Goal: Task Accomplishment & Management: Manage account settings

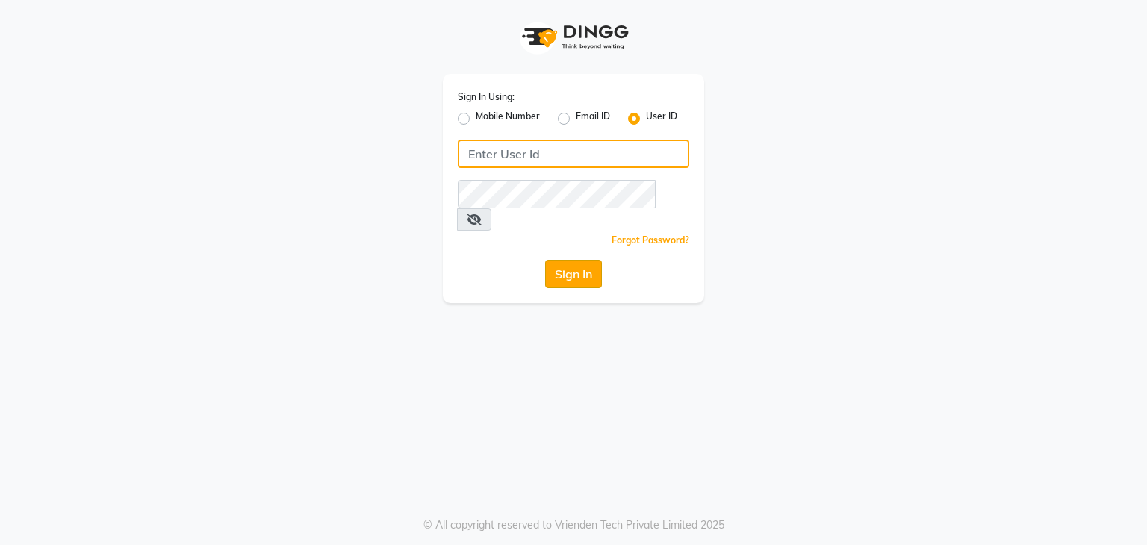
type input "vanishz"
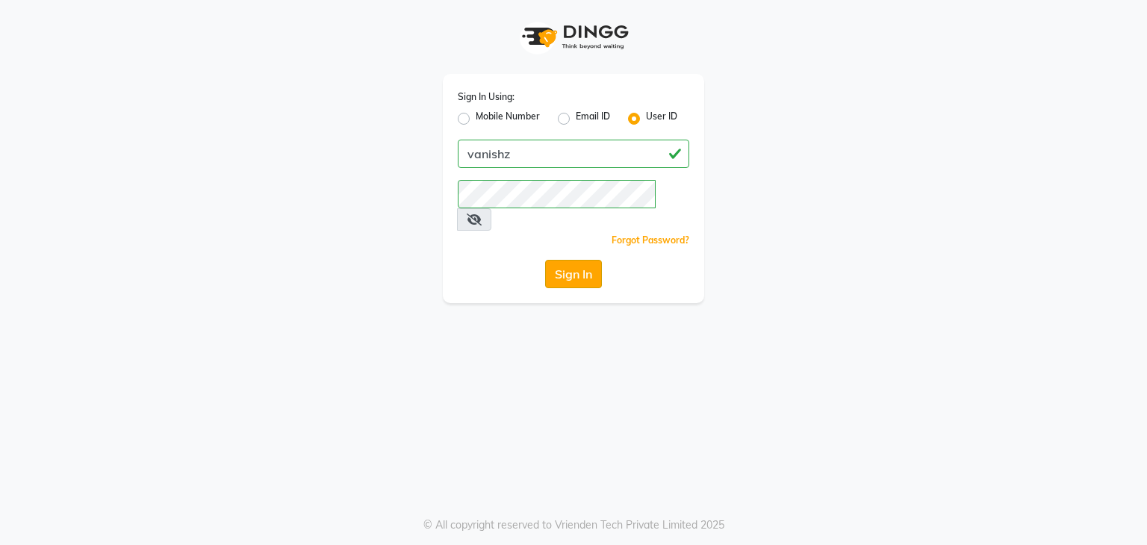
click at [553, 260] on button "Sign In" at bounding box center [573, 274] width 57 height 28
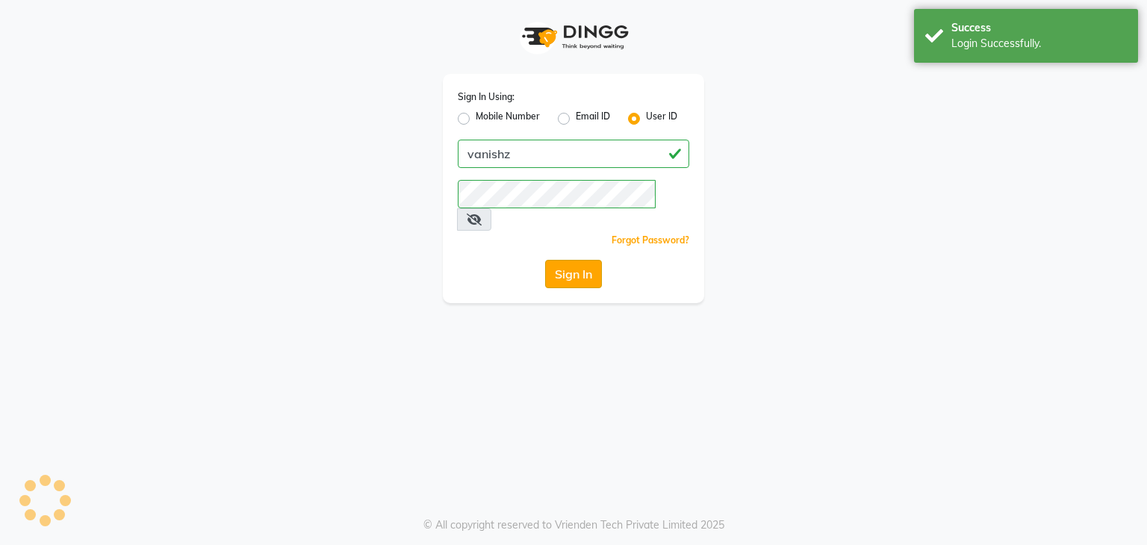
select select "5403"
select select "service"
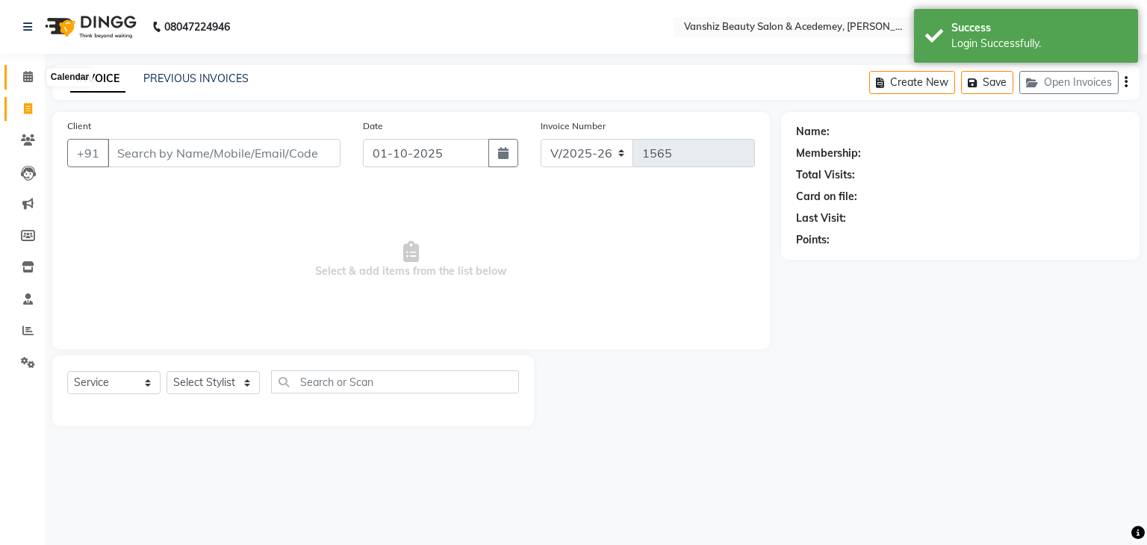
click at [21, 75] on span at bounding box center [28, 77] width 26 height 17
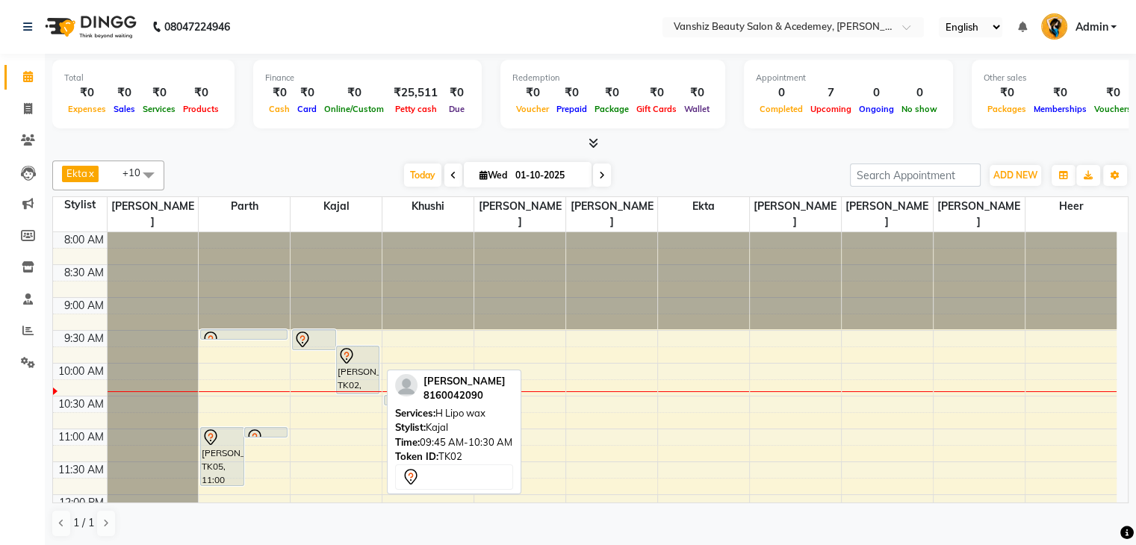
click at [344, 362] on div "[PERSON_NAME], TK02, 09:45 AM-10:30 AM, H Lipo wax" at bounding box center [358, 370] width 42 height 47
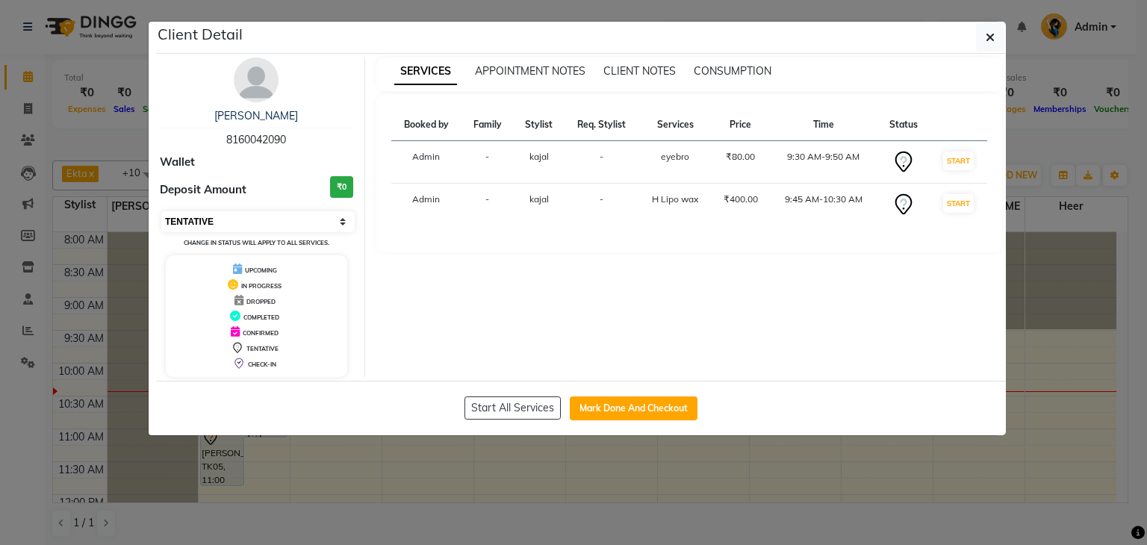
click at [200, 214] on select "Select IN SERVICE CONFIRMED TENTATIVE CHECK IN MARK DONE DROPPED UPCOMING" at bounding box center [257, 221] width 193 height 21
select select "2"
click at [161, 211] on select "Select IN SERVICE CONFIRMED TENTATIVE CHECK IN MARK DONE DROPPED UPCOMING" at bounding box center [257, 221] width 193 height 21
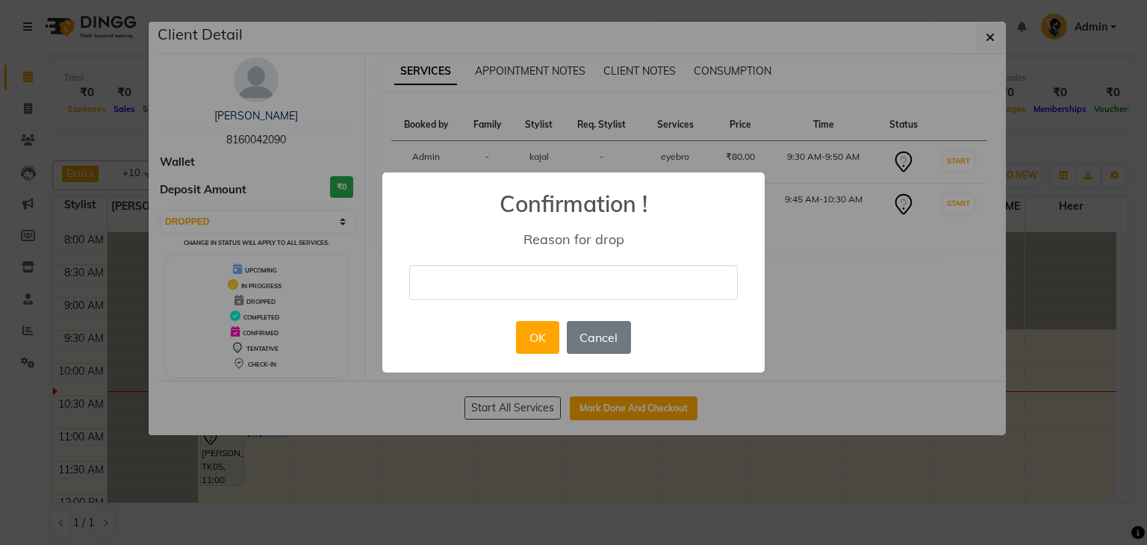
click at [550, 275] on input "text" at bounding box center [573, 282] width 329 height 35
type input "[DATE] not possible"
click at [526, 333] on button "OK" at bounding box center [537, 337] width 43 height 33
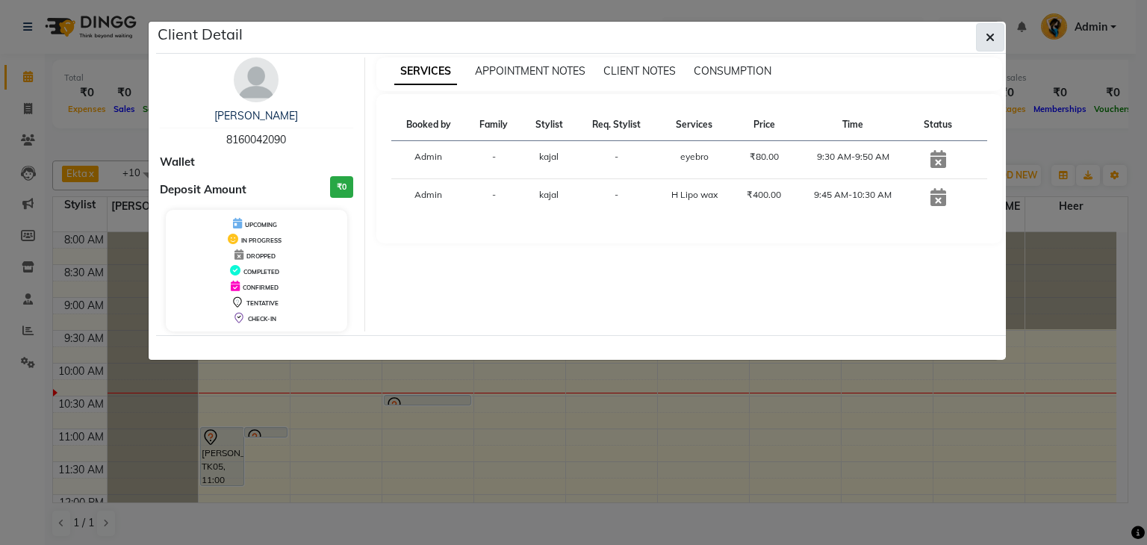
click at [989, 28] on button "button" at bounding box center [990, 37] width 28 height 28
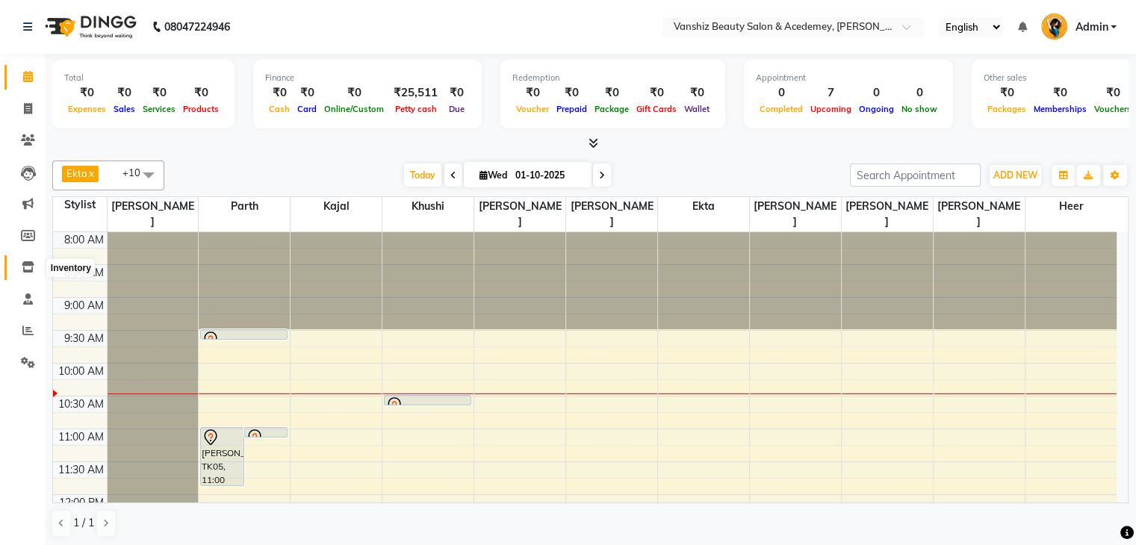
click at [31, 273] on icon at bounding box center [28, 266] width 13 height 11
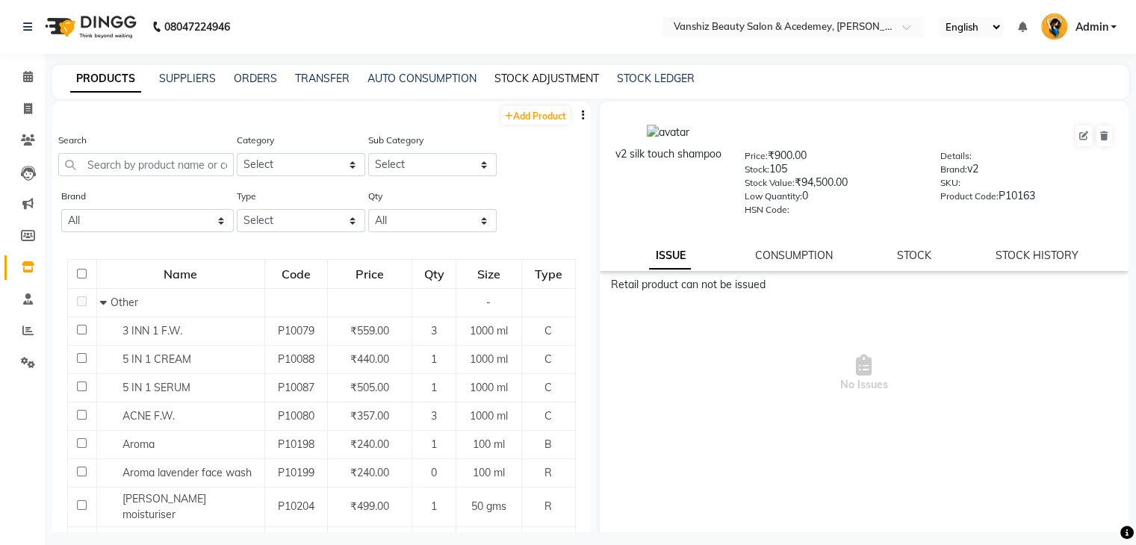
click at [539, 73] on link "STOCK ADJUSTMENT" at bounding box center [546, 78] width 105 height 13
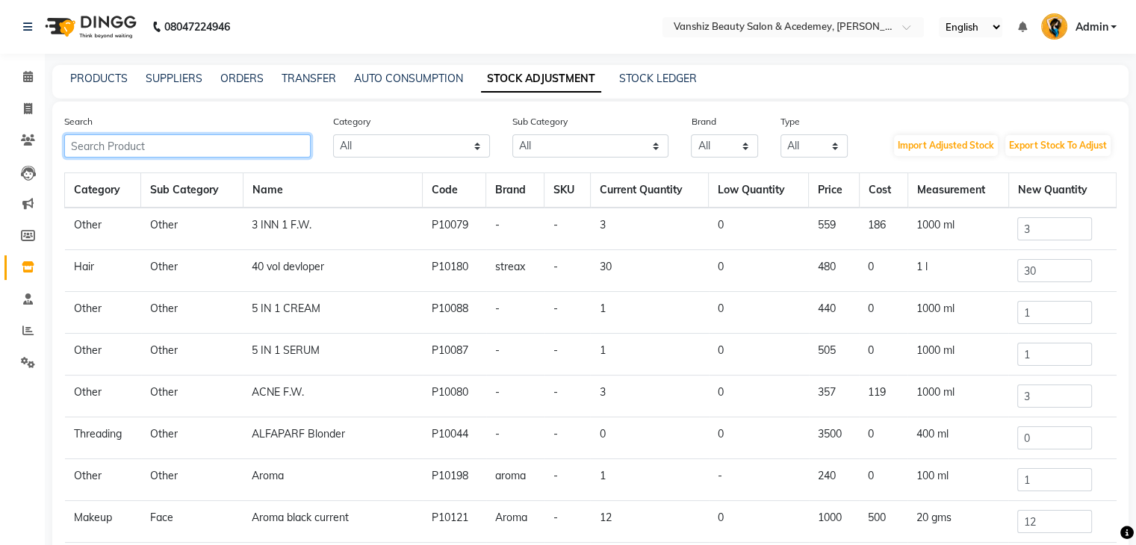
click at [169, 148] on input "text" at bounding box center [187, 145] width 246 height 23
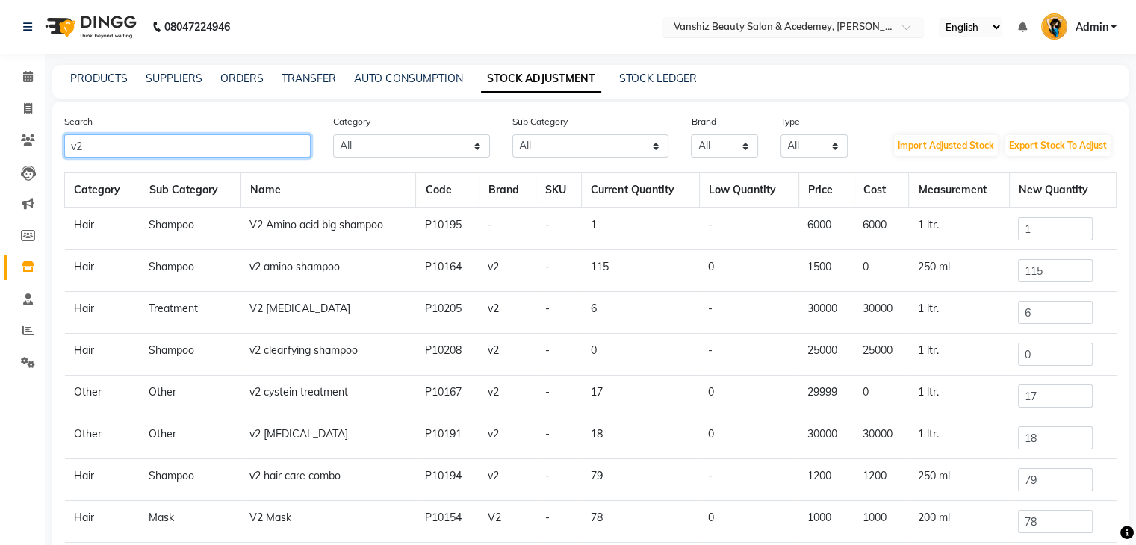
type input "v2"
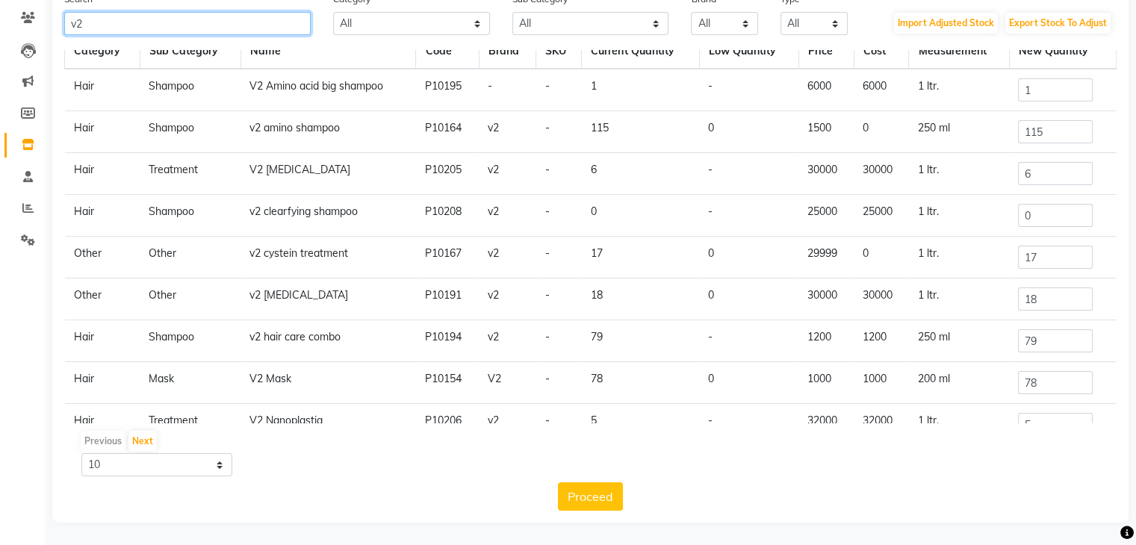
scroll to position [13, 0]
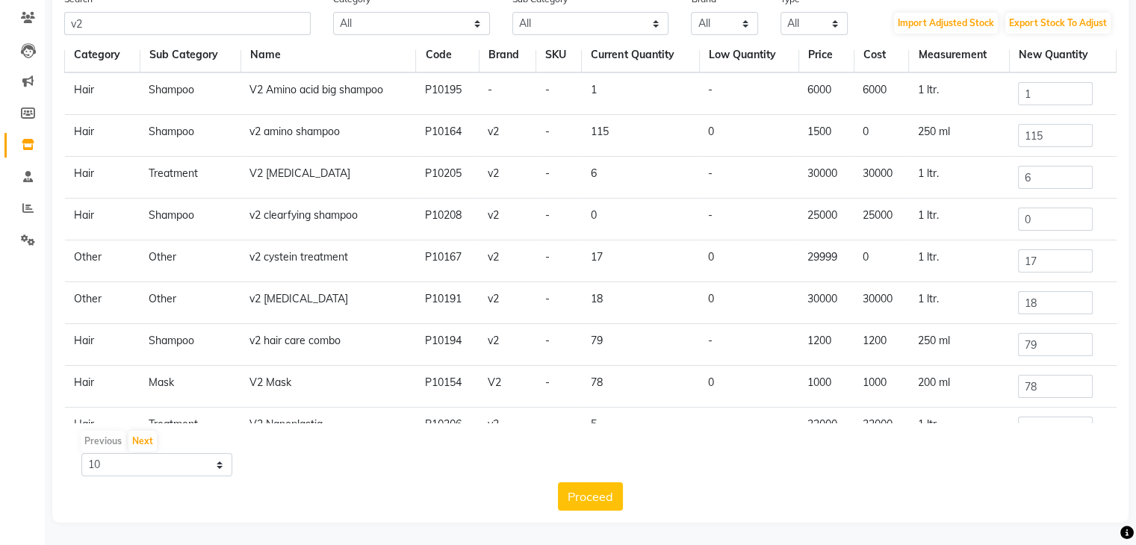
click at [608, 123] on td "115" at bounding box center [640, 136] width 117 height 42
click at [1048, 132] on input "115" at bounding box center [1055, 135] width 75 height 23
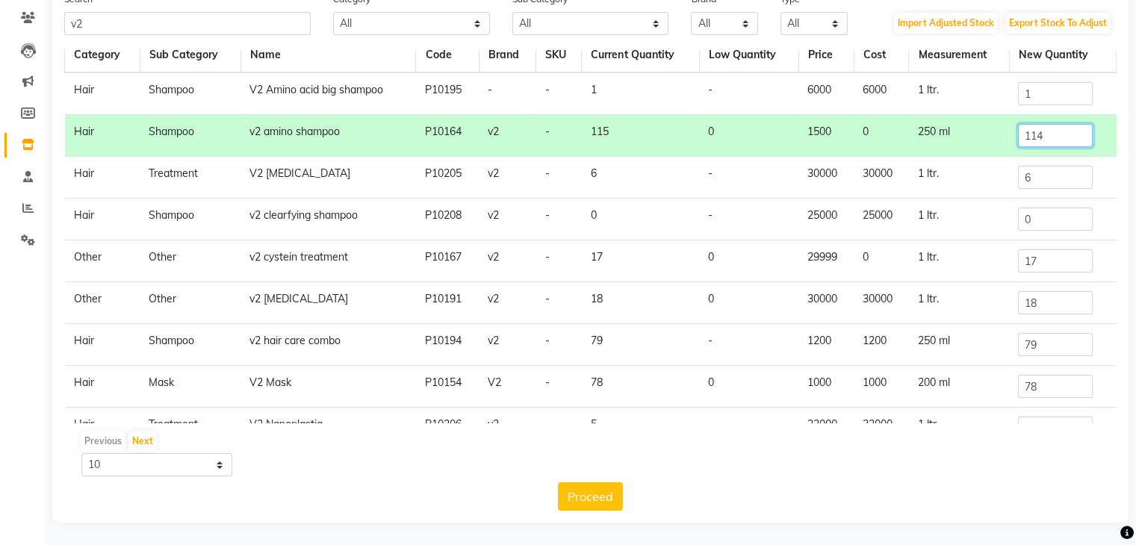
type input "114"
click at [581, 506] on button "Proceed" at bounding box center [590, 496] width 65 height 28
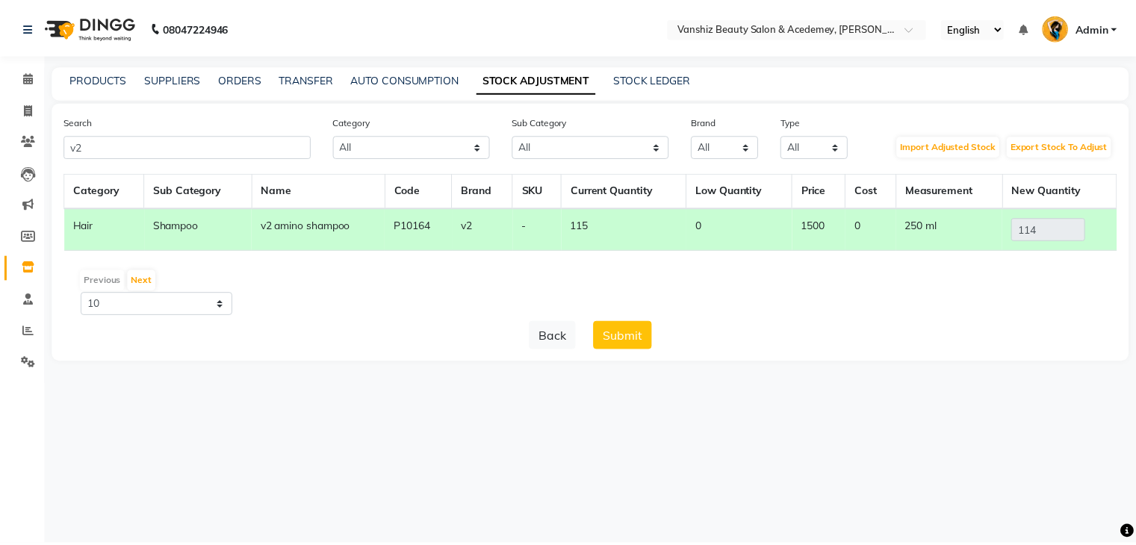
scroll to position [0, 0]
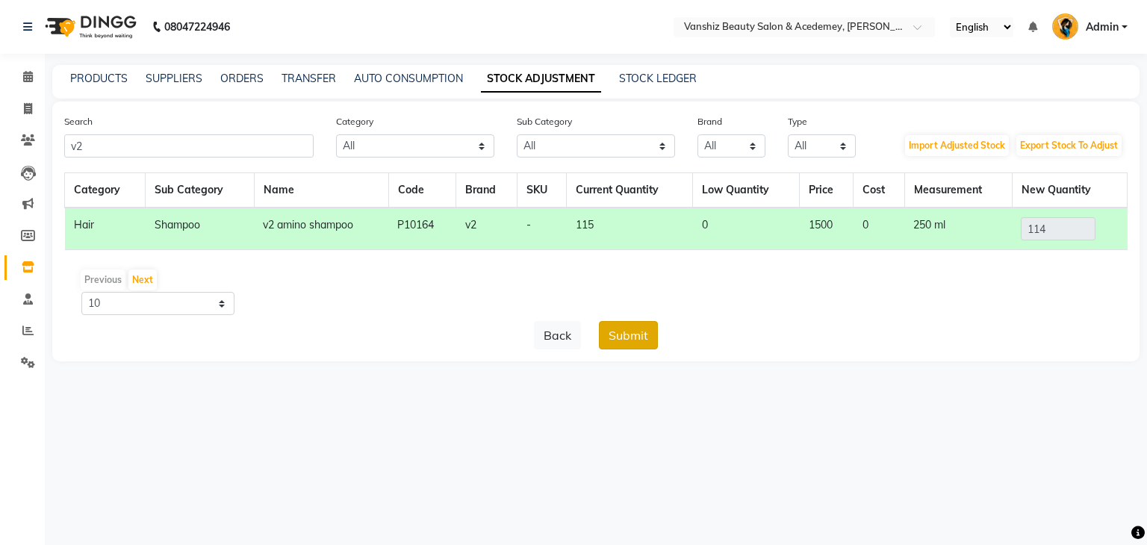
click at [626, 344] on button "Submit" at bounding box center [628, 335] width 59 height 28
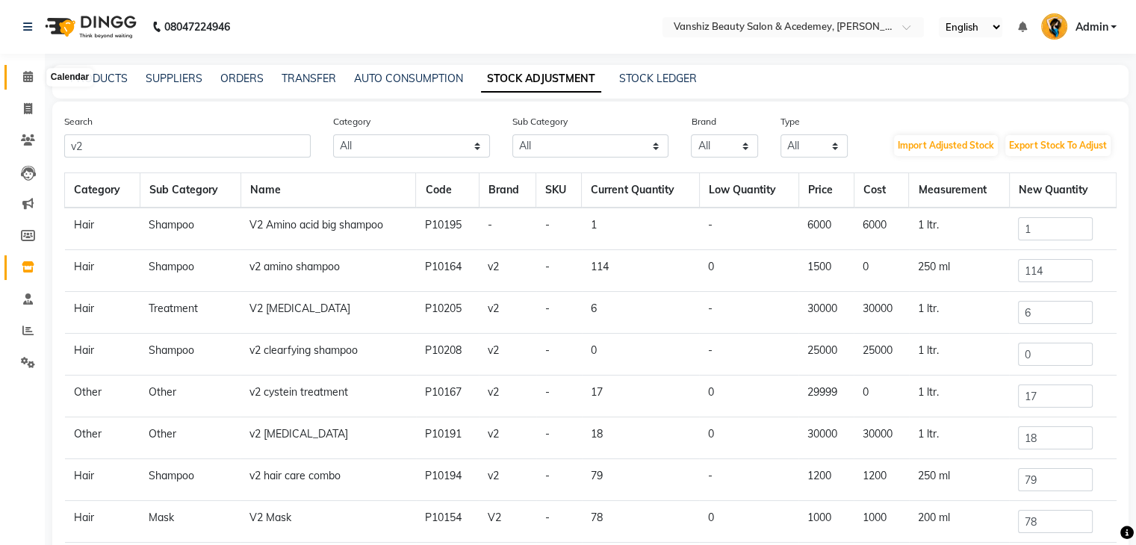
click at [30, 78] on icon at bounding box center [28, 76] width 10 height 11
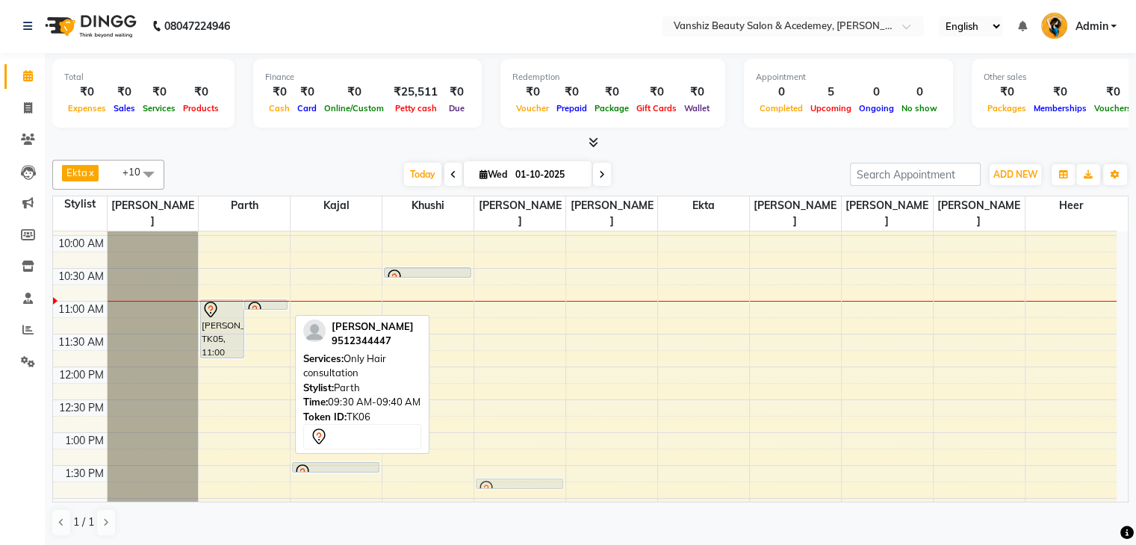
scroll to position [128, 0]
drag, startPoint x: 240, startPoint y: 314, endPoint x: 516, endPoint y: 438, distance: 302.5
click at [516, 438] on div "8:00 AM 8:30 AM 9:00 AM 9:30 AM 10:00 AM 10:30 AM 11:00 AM 11:30 AM 12:00 PM 12…" at bounding box center [584, 530] width 1063 height 854
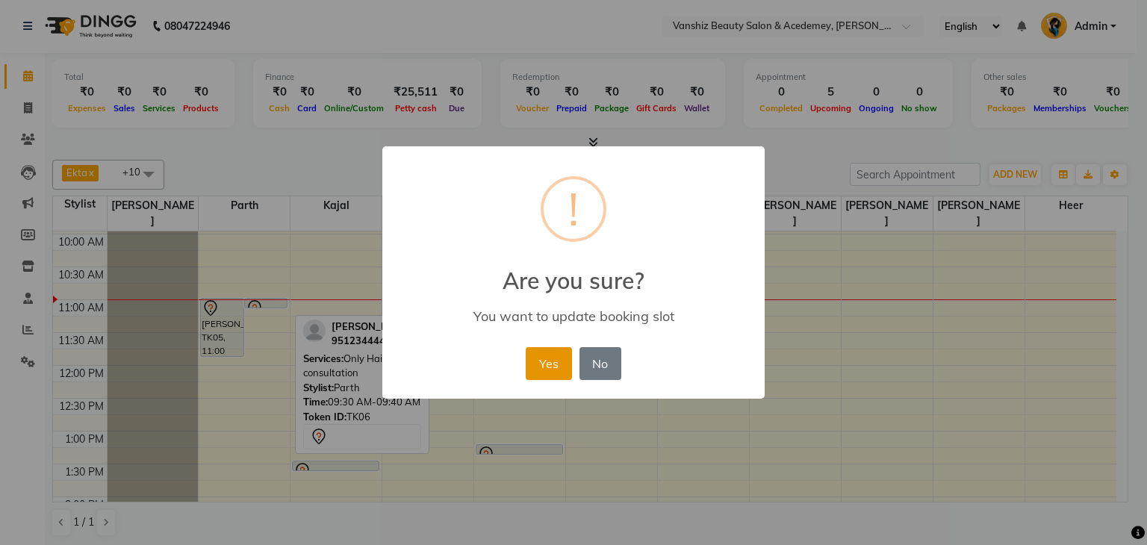
click at [529, 362] on button "Yes" at bounding box center [549, 363] width 46 height 33
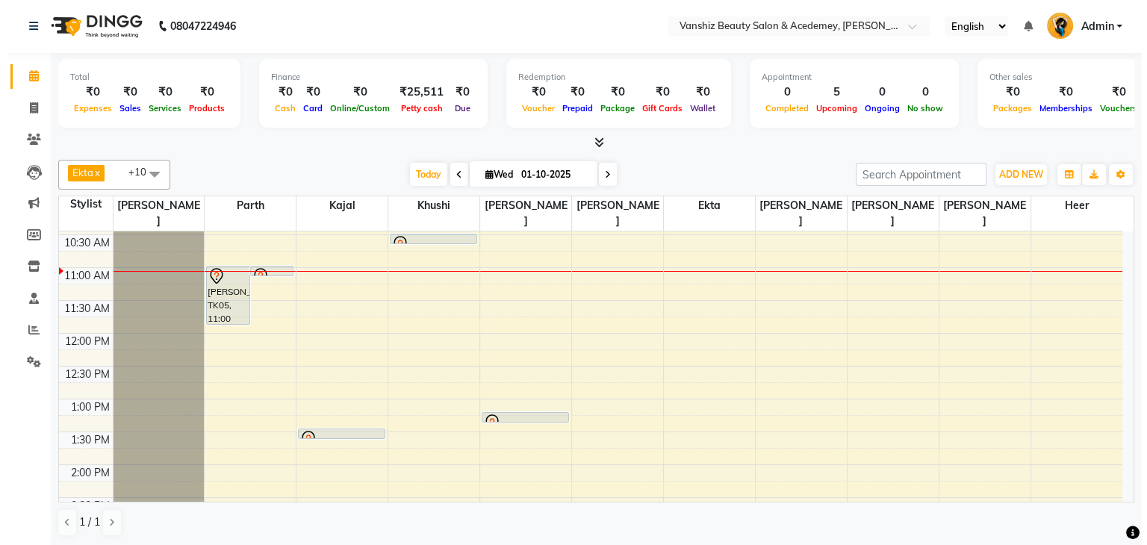
scroll to position [161, 0]
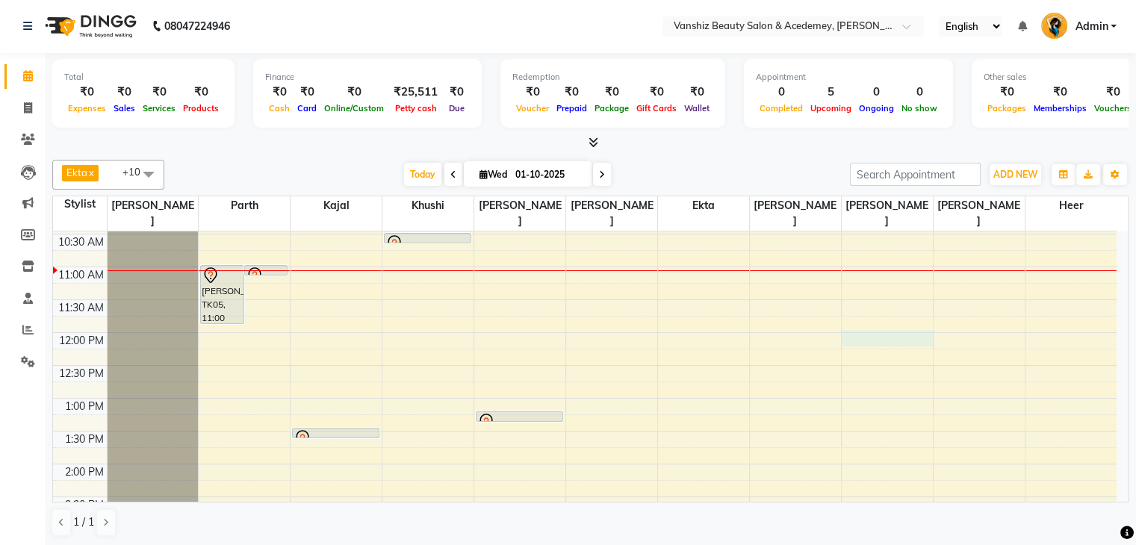
click at [866, 322] on div "8:00 AM 8:30 AM 9:00 AM 9:30 AM 10:00 AM 10:30 AM 11:00 AM 11:30 AM 12:00 PM 12…" at bounding box center [584, 497] width 1063 height 854
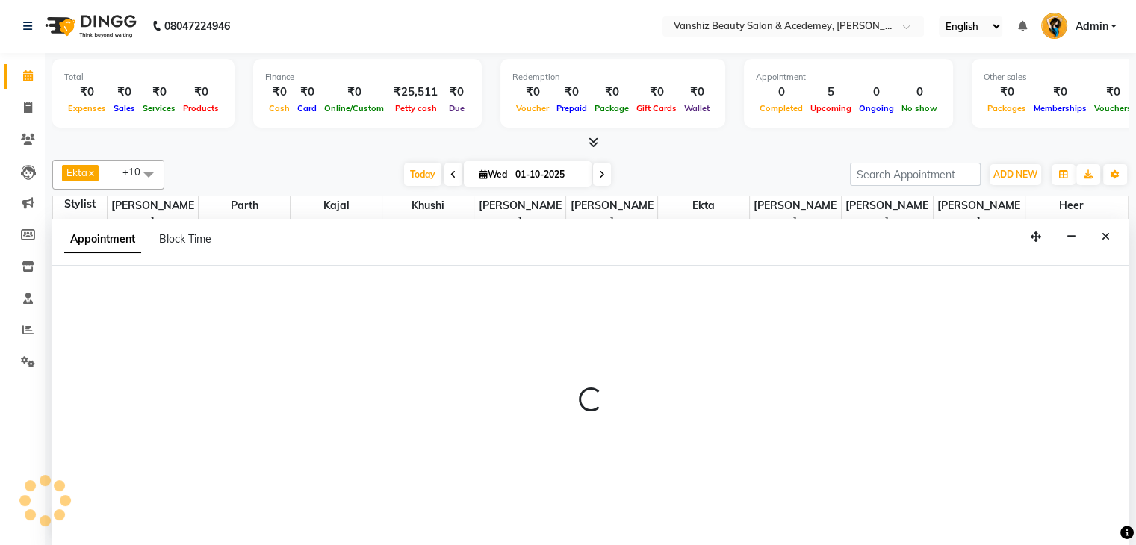
select select "87766"
select select "720"
select select "tentative"
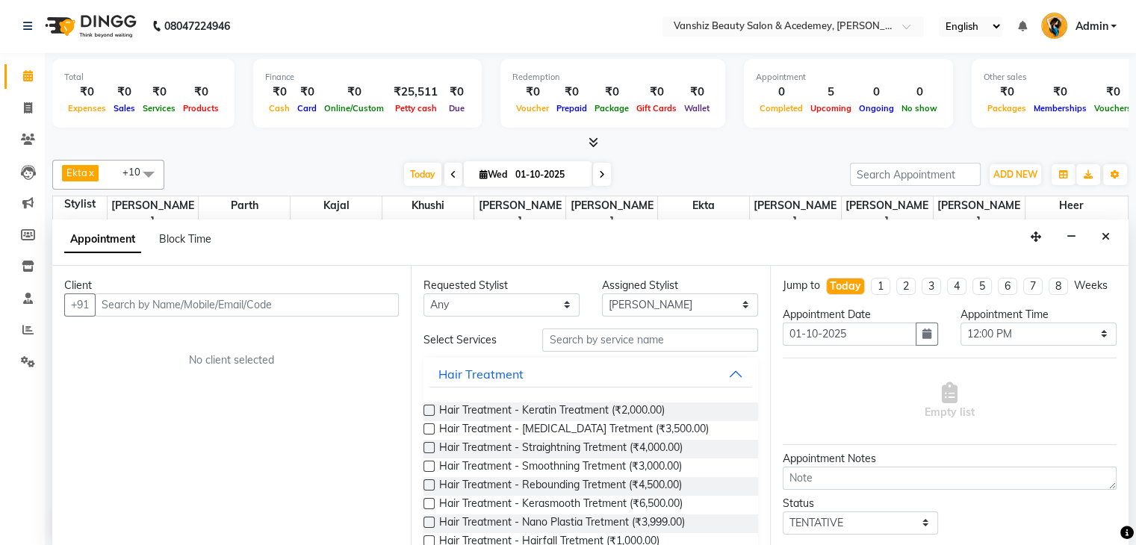
click at [358, 308] on input "text" at bounding box center [247, 304] width 304 height 23
click at [270, 305] on input "text" at bounding box center [247, 304] width 304 height 23
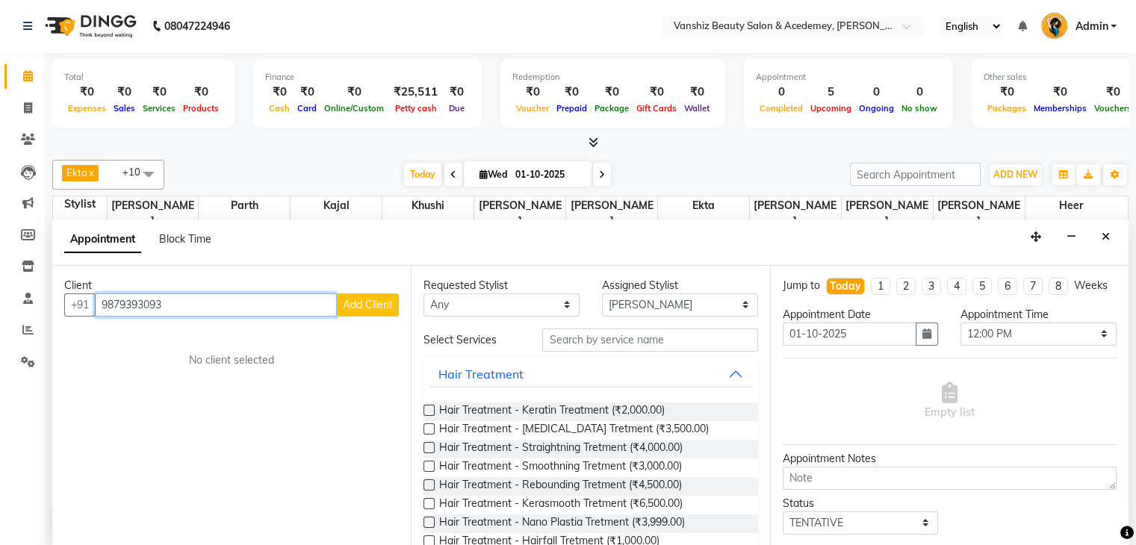
type input "9879393093"
click at [363, 308] on span "Add Client" at bounding box center [368, 304] width 50 height 13
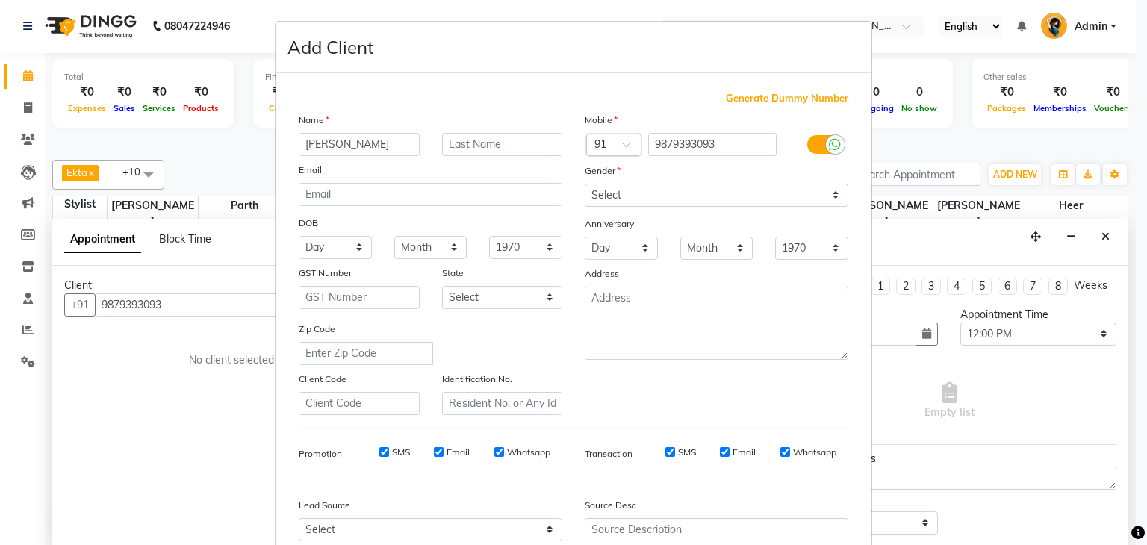
type input "[PERSON_NAME]"
click at [606, 193] on select "Select [DEMOGRAPHIC_DATA] [DEMOGRAPHIC_DATA] Other Prefer Not To Say" at bounding box center [717, 195] width 264 height 23
select select "[DEMOGRAPHIC_DATA]"
click at [585, 184] on select "Select [DEMOGRAPHIC_DATA] [DEMOGRAPHIC_DATA] Other Prefer Not To Say" at bounding box center [717, 195] width 264 height 23
click at [619, 249] on select "Day 01 02 03 04 05 06 07 08 09 10 11 12 13 14 15 16 17 18 19 20 21 22 23 24 25 …" at bounding box center [621, 248] width 73 height 23
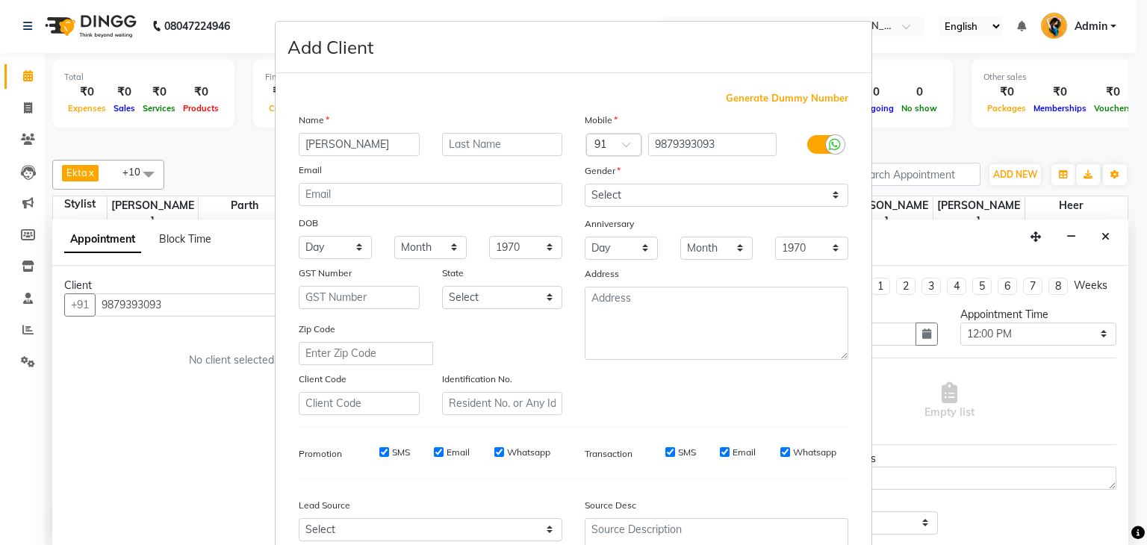
click at [737, 182] on div "Gender" at bounding box center [717, 173] width 286 height 21
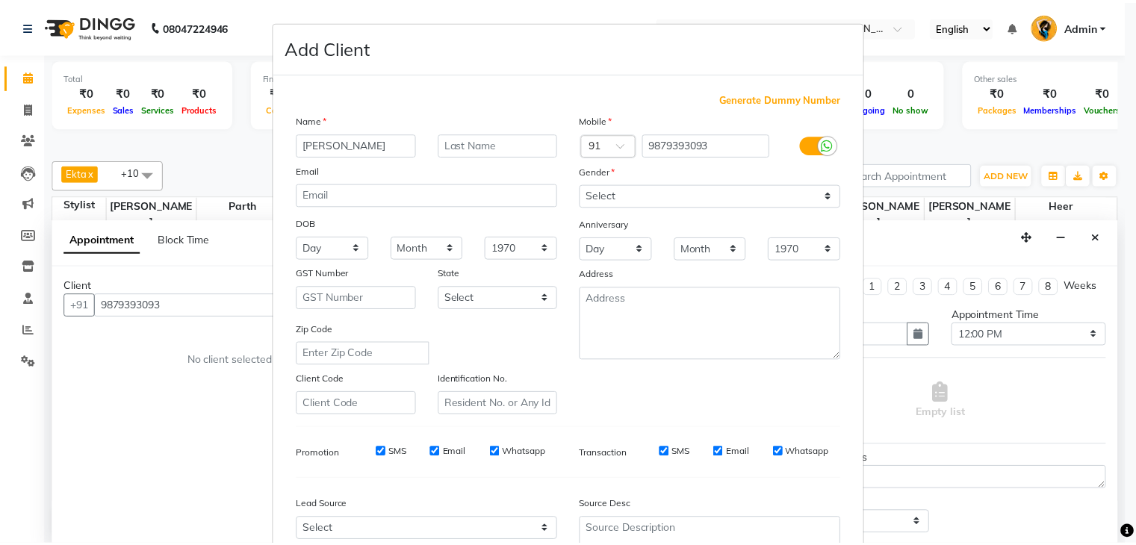
scroll to position [152, 0]
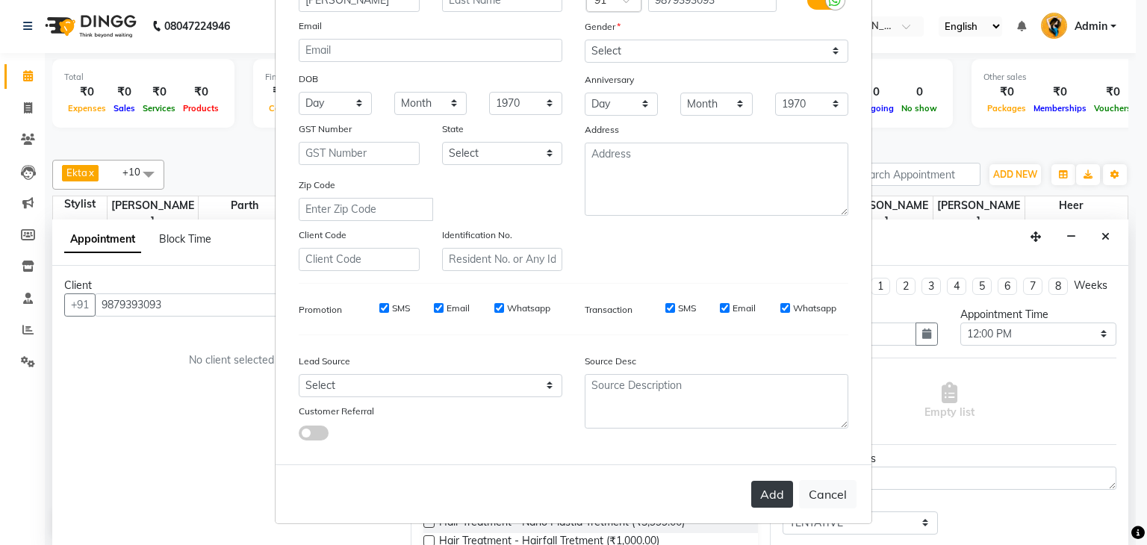
click at [759, 491] on button "Add" at bounding box center [772, 494] width 42 height 27
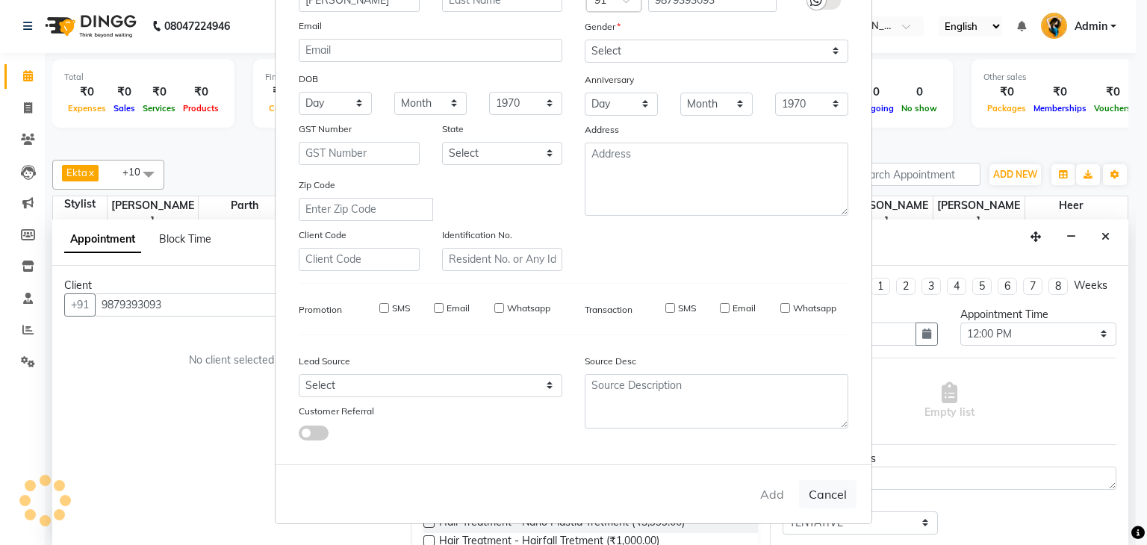
select select
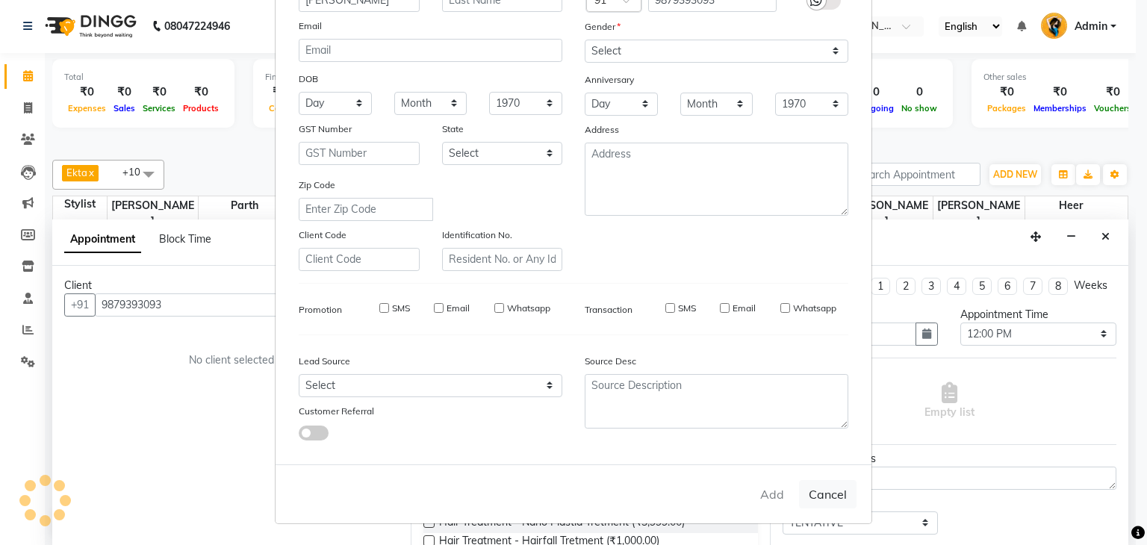
select select
checkbox input "false"
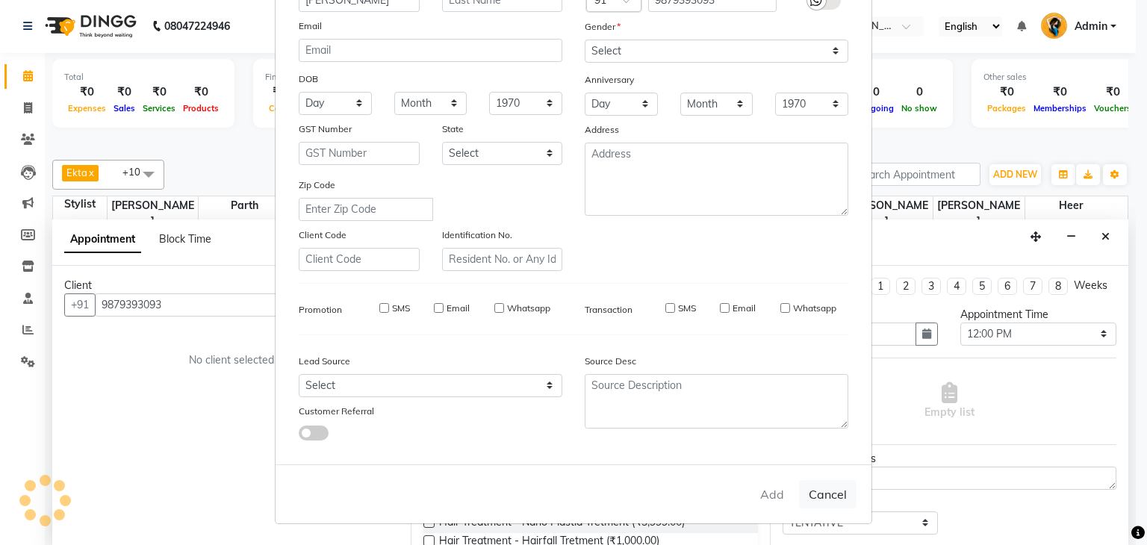
checkbox input "false"
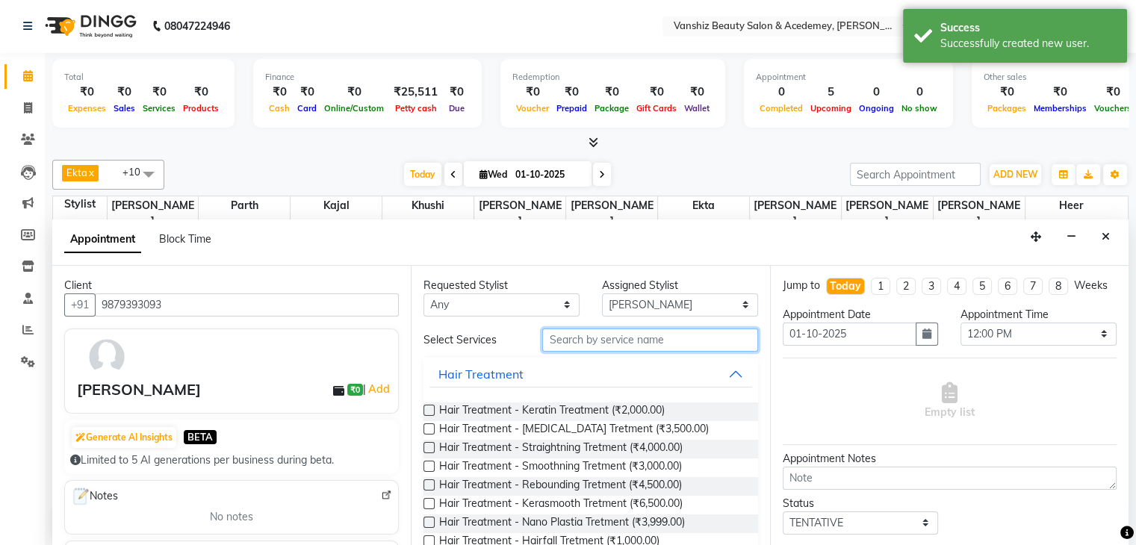
click at [610, 337] on input "text" at bounding box center [649, 340] width 215 height 23
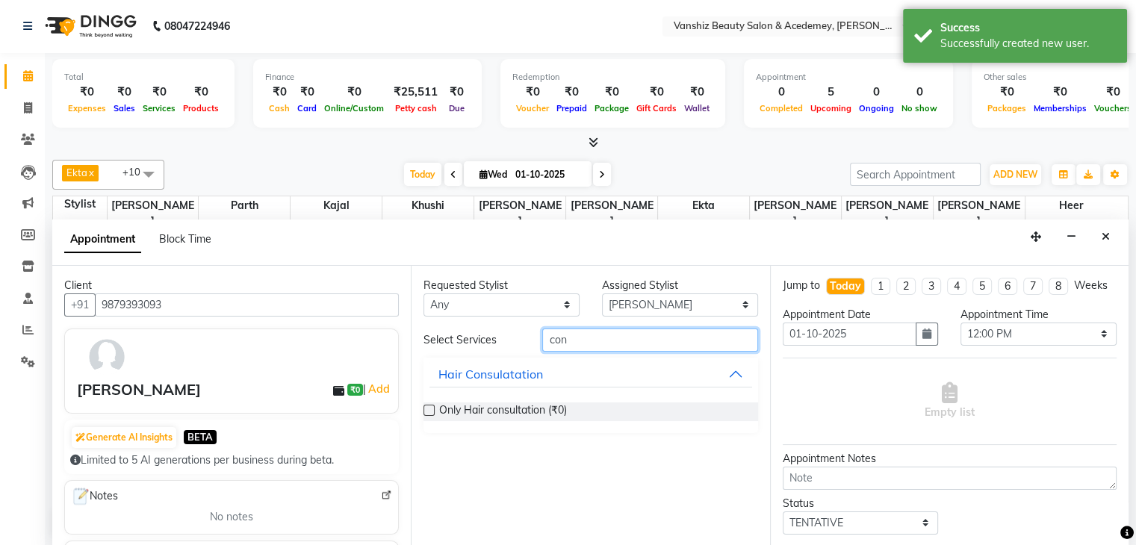
type input "con"
click at [427, 407] on label at bounding box center [428, 410] width 11 height 11
click at [427, 407] on input "checkbox" at bounding box center [428, 412] width 10 height 10
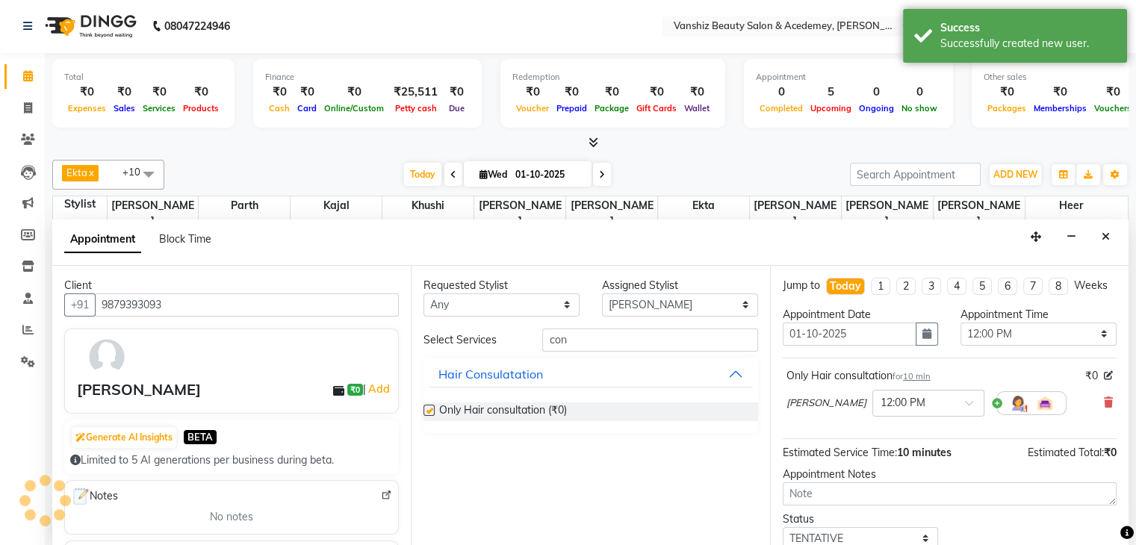
checkbox input "false"
click at [1065, 346] on select "Select 09:00 AM 09:15 AM 09:30 AM 09:45 AM 10:00 AM 10:15 AM 10:30 AM 10:45 AM …" at bounding box center [1038, 334] width 156 height 23
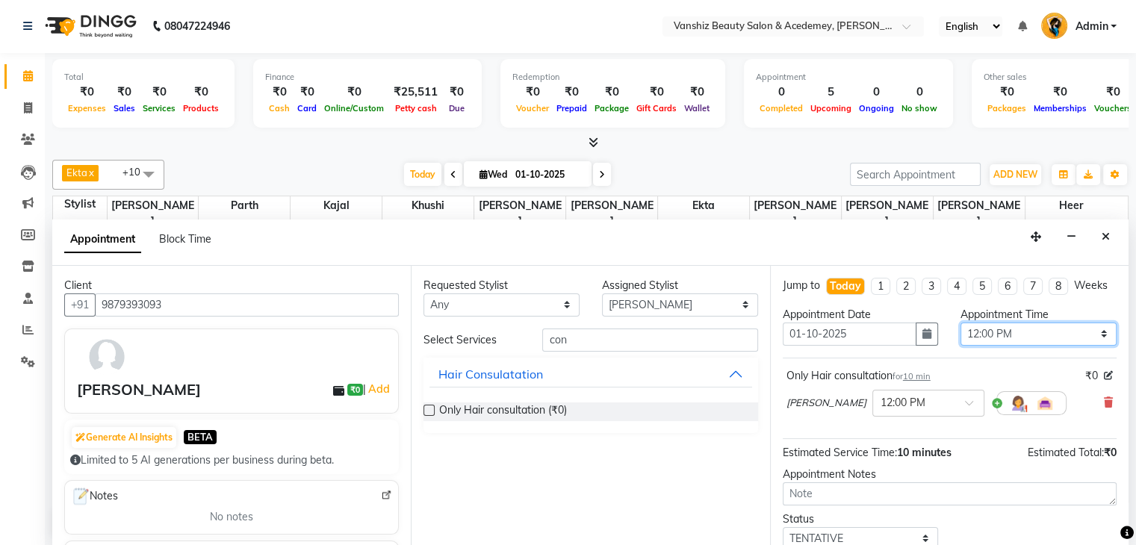
select select "750"
click at [960, 335] on select "Select 09:00 AM 09:15 AM 09:30 AM 09:45 AM 10:00 AM 10:15 AM 10:30 AM 10:45 AM …" at bounding box center [1038, 334] width 156 height 23
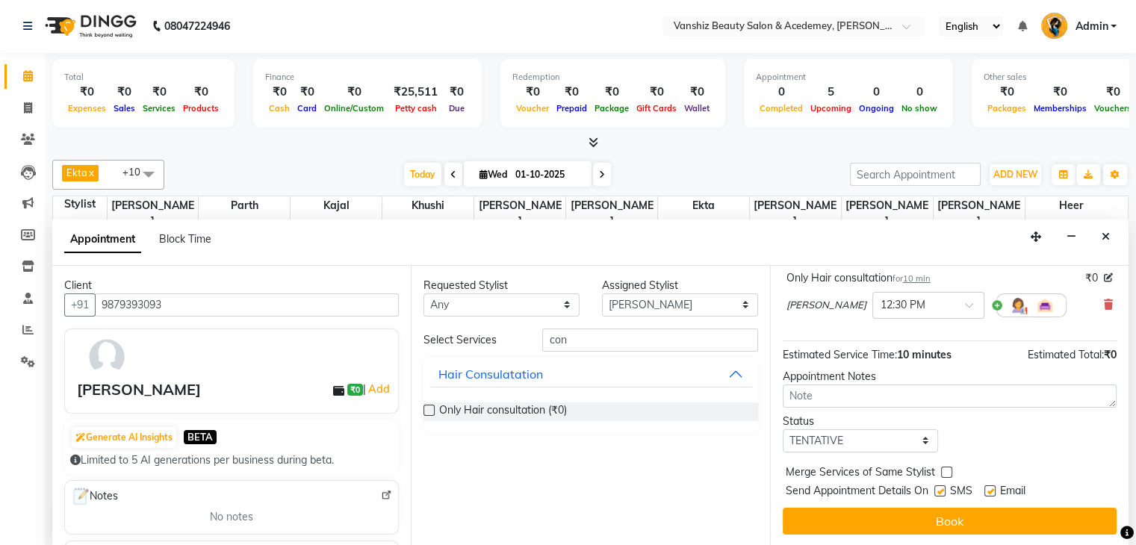
click at [989, 495] on div at bounding box center [989, 494] width 10 height 16
click at [992, 488] on label at bounding box center [989, 490] width 11 height 11
click at [992, 488] on input "checkbox" at bounding box center [989, 493] width 10 height 10
checkbox input "false"
click at [935, 491] on label at bounding box center [939, 490] width 11 height 11
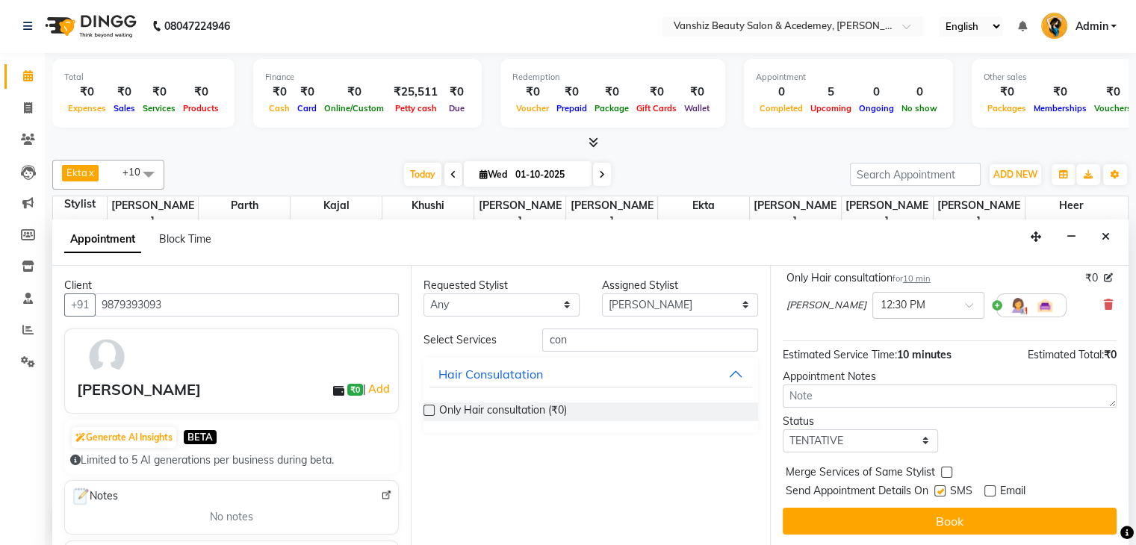
click at [935, 491] on input "checkbox" at bounding box center [939, 493] width 10 height 10
checkbox input "false"
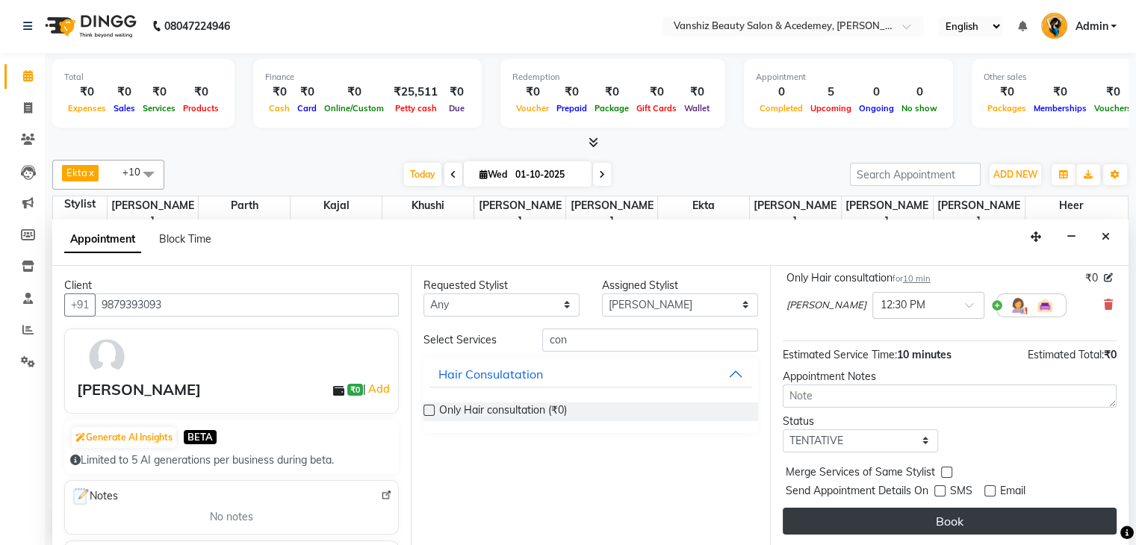
click at [950, 512] on button "Book" at bounding box center [950, 521] width 334 height 27
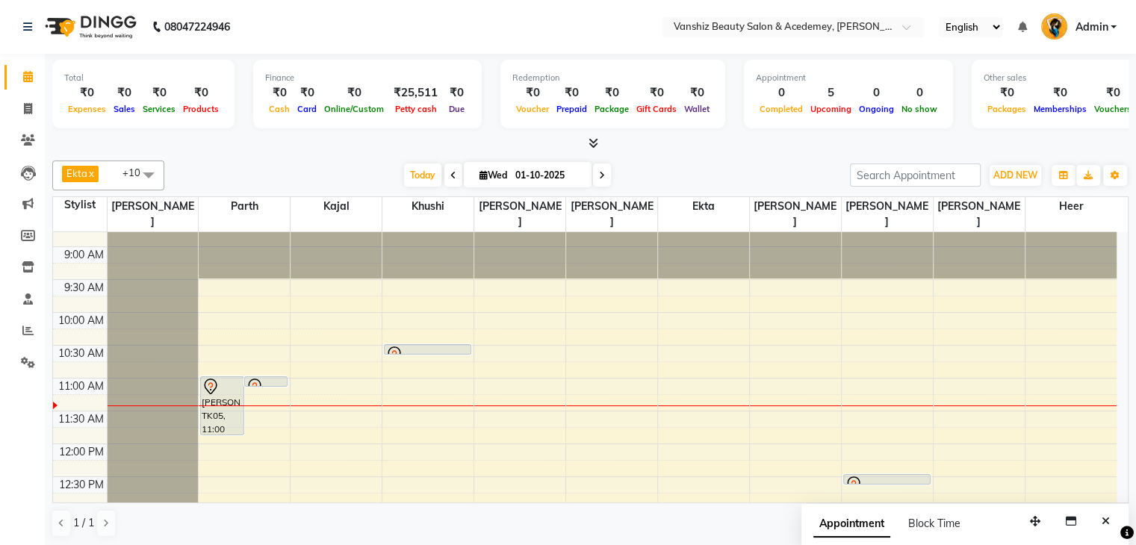
scroll to position [0, 0]
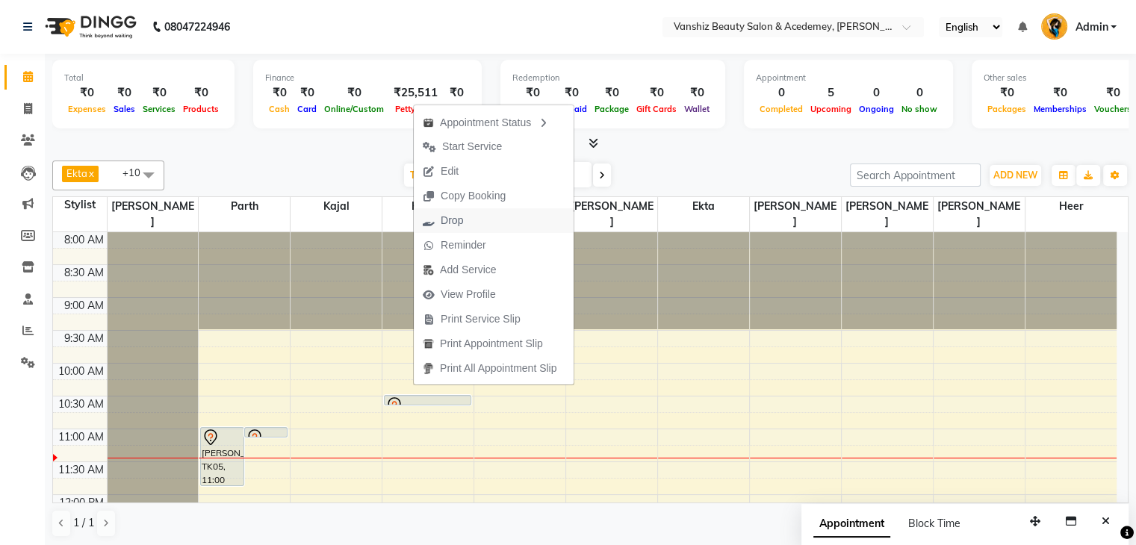
click at [460, 222] on span "Drop" at bounding box center [452, 221] width 22 height 16
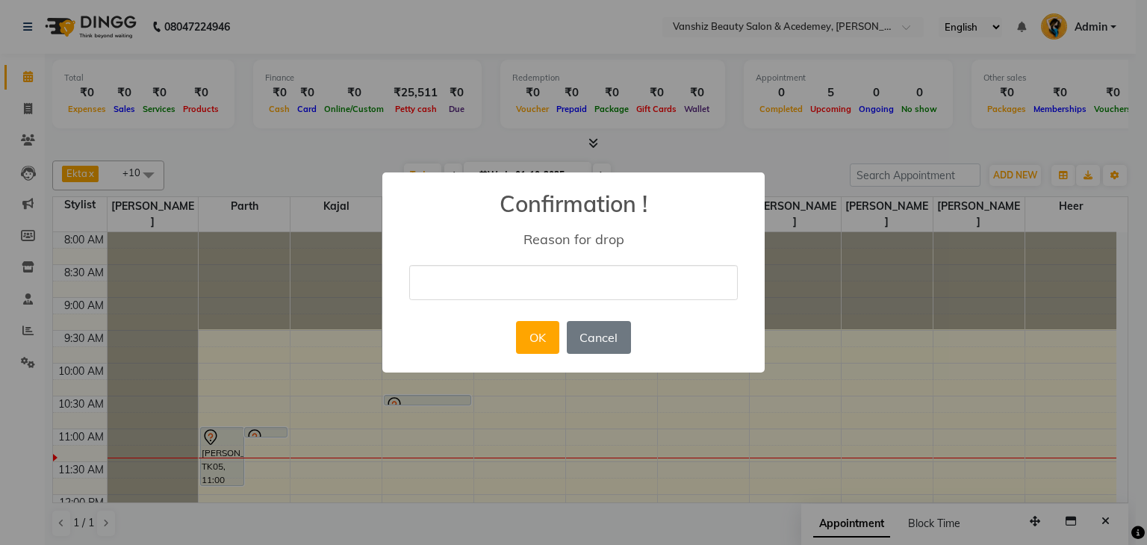
click at [491, 273] on input "text" at bounding box center [573, 282] width 329 height 35
type input "[DATE] not possible"
click at [647, 321] on div "× Confirmation ! Reason for drop [DATE] not possible OK No Cancel" at bounding box center [573, 273] width 382 height 201
click at [535, 338] on button "OK" at bounding box center [537, 337] width 43 height 33
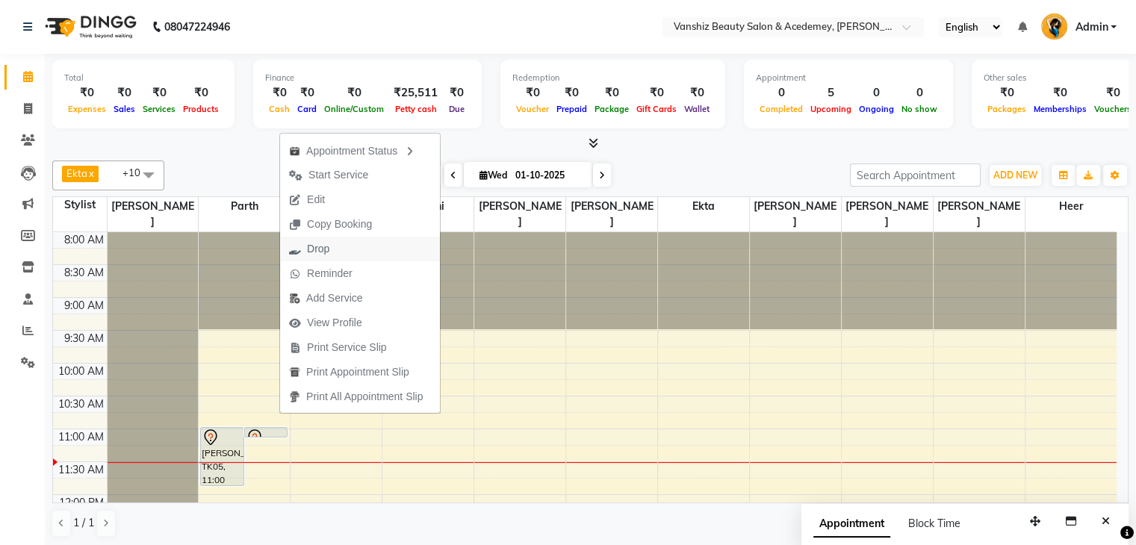
click at [333, 258] on span "Drop" at bounding box center [309, 249] width 58 height 25
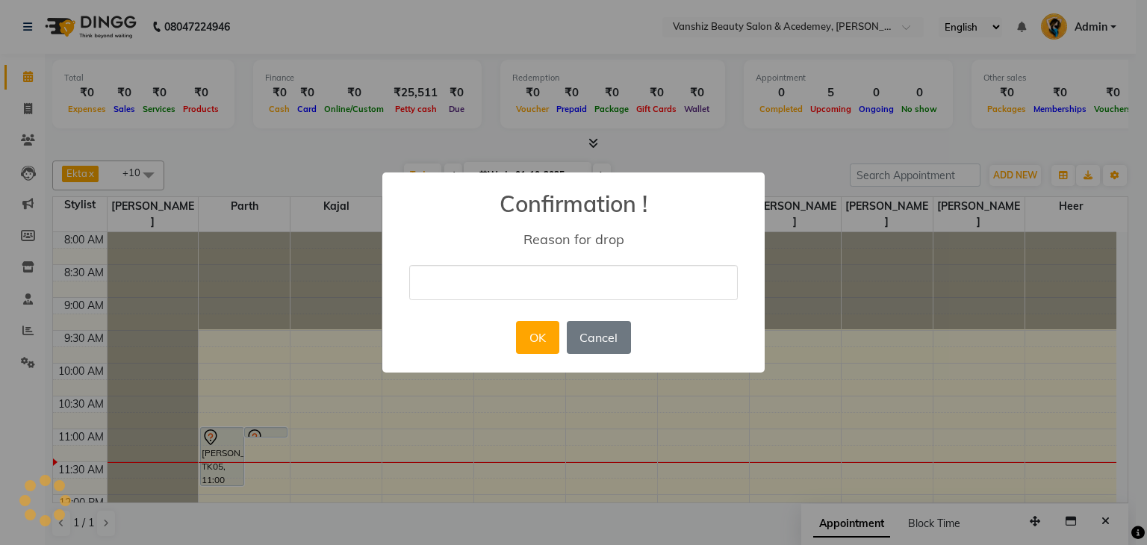
click at [465, 286] on input "text" at bounding box center [573, 282] width 329 height 35
type input "call not recived"
click at [545, 332] on button "OK" at bounding box center [537, 337] width 43 height 33
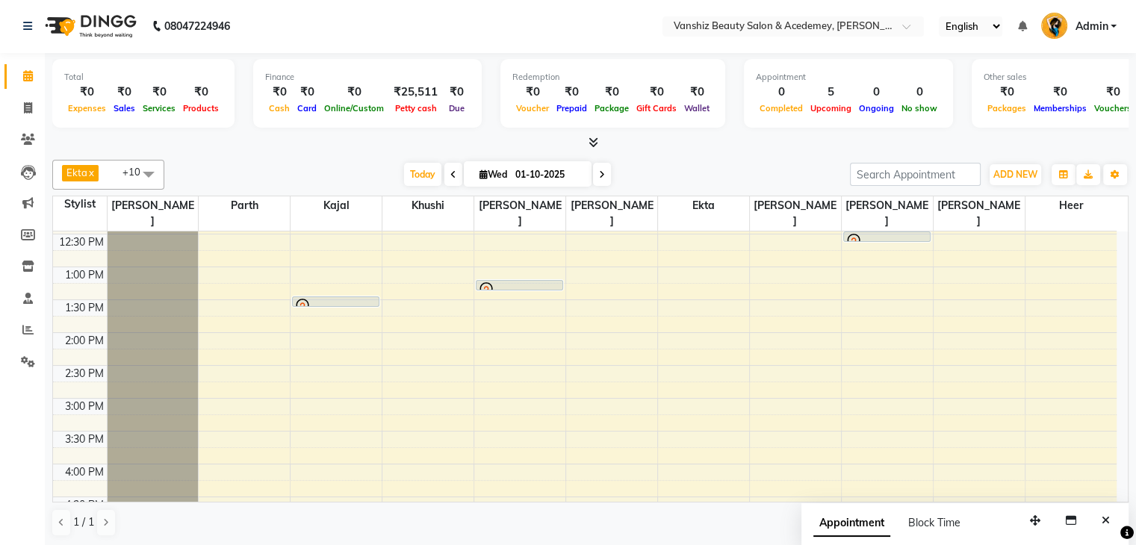
scroll to position [323, 0]
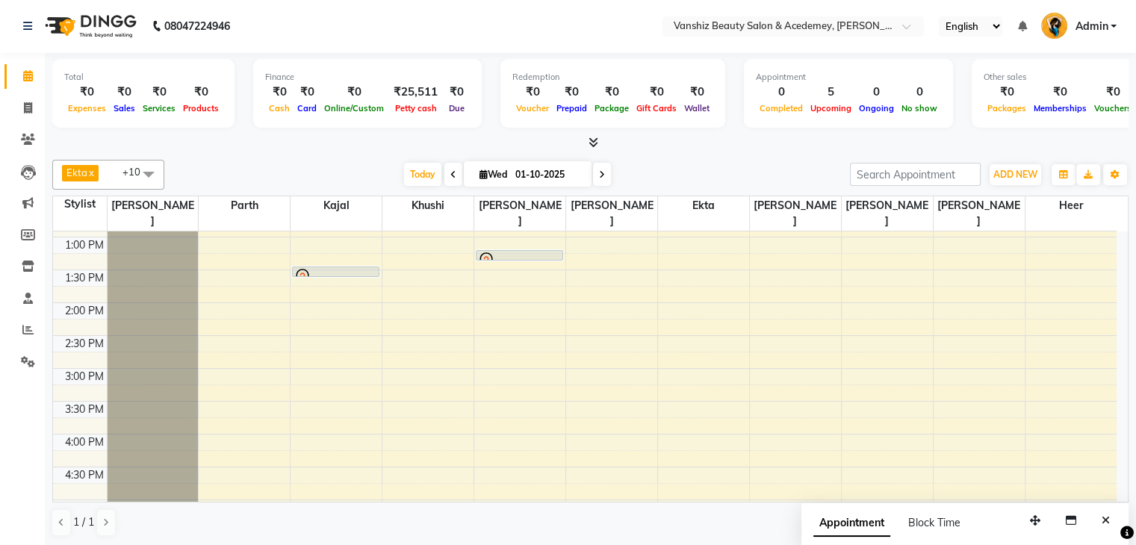
click at [600, 177] on span at bounding box center [602, 174] width 18 height 23
type input "02-10-2025"
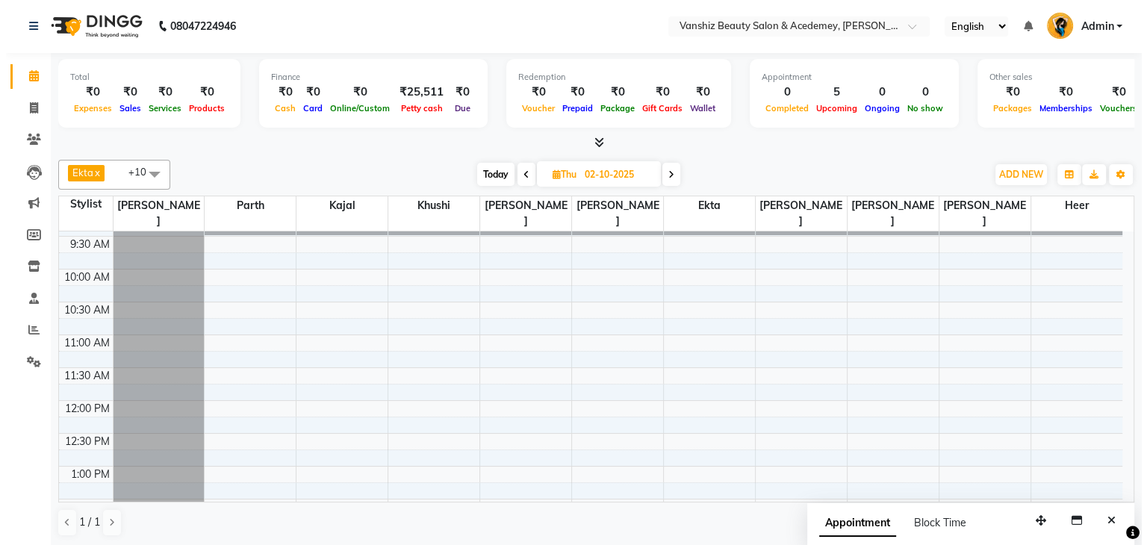
scroll to position [0, 0]
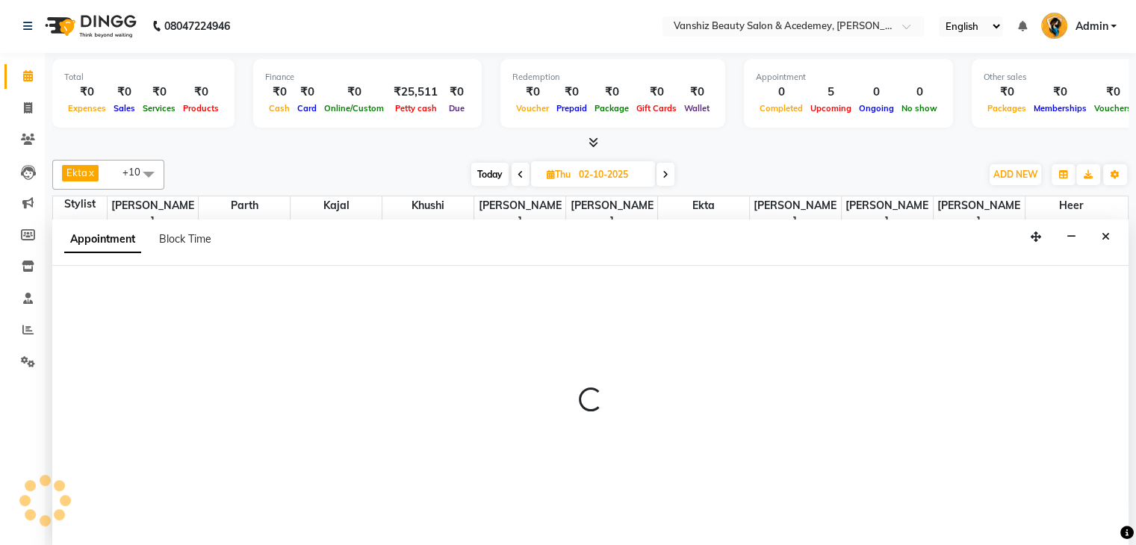
select select "86122"
select select "660"
select select "tentative"
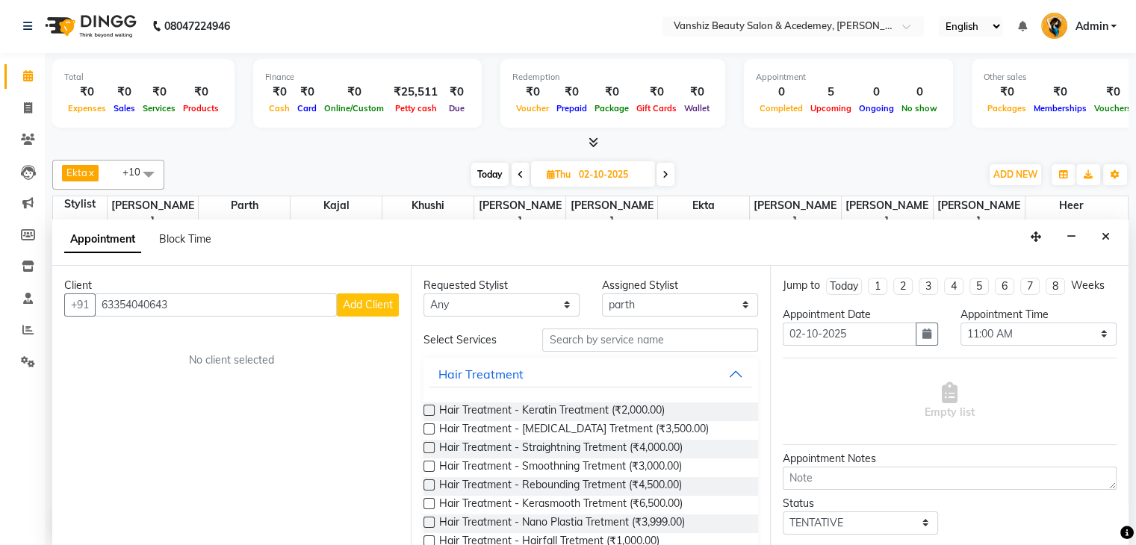
type input "63354040643"
click at [374, 305] on span "Add Client" at bounding box center [368, 304] width 50 height 13
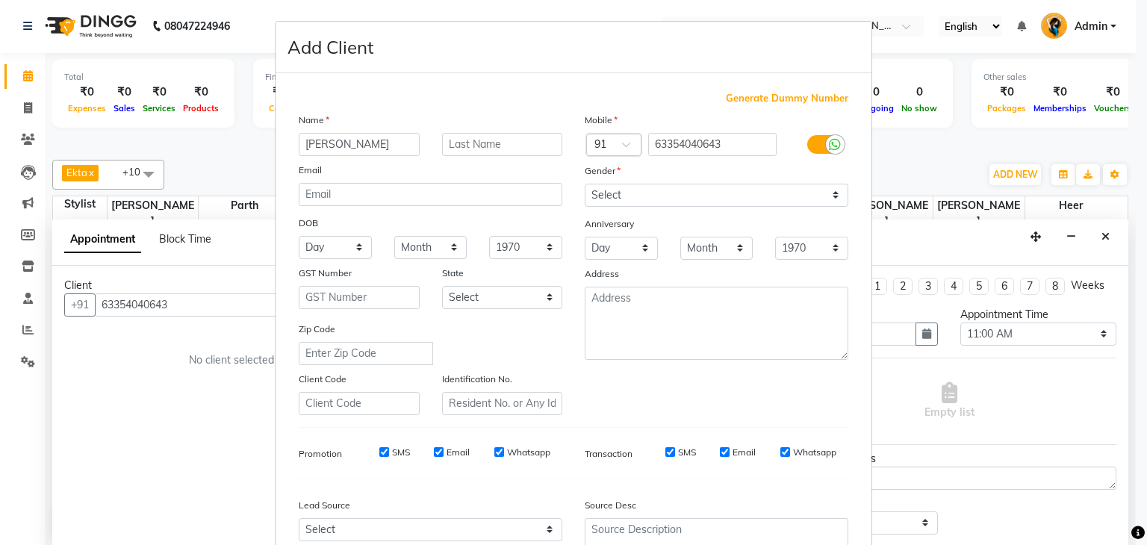
type input "[PERSON_NAME]"
click at [502, 146] on input "text" at bounding box center [502, 144] width 121 height 23
type input "khavadiya"
click at [596, 195] on select "Select [DEMOGRAPHIC_DATA] [DEMOGRAPHIC_DATA] Other Prefer Not To Say" at bounding box center [717, 195] width 264 height 23
select select "[DEMOGRAPHIC_DATA]"
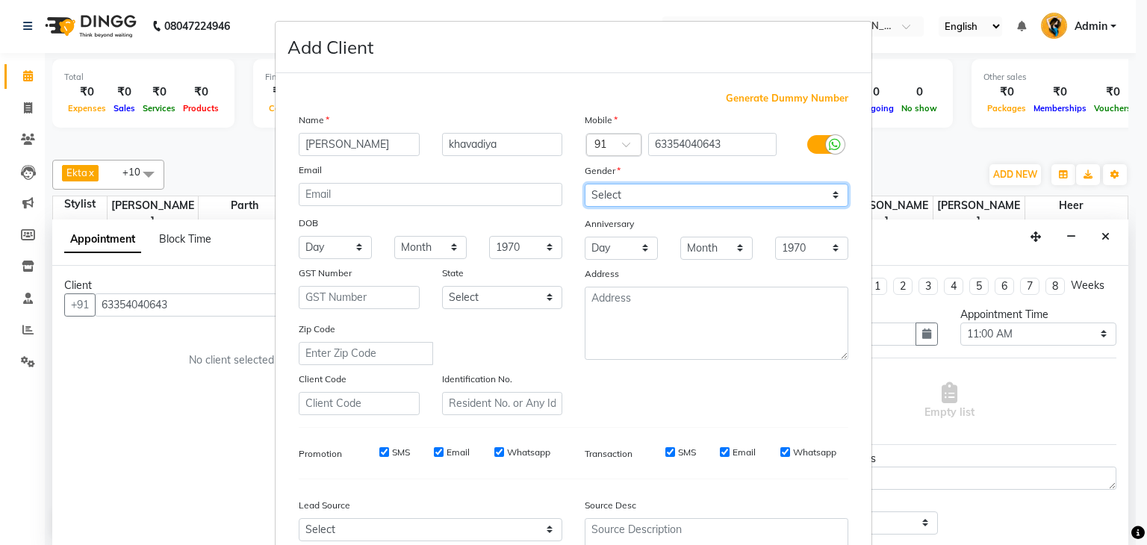
click at [585, 184] on select "Select [DEMOGRAPHIC_DATA] [DEMOGRAPHIC_DATA] Other Prefer Not To Say" at bounding box center [717, 195] width 264 height 23
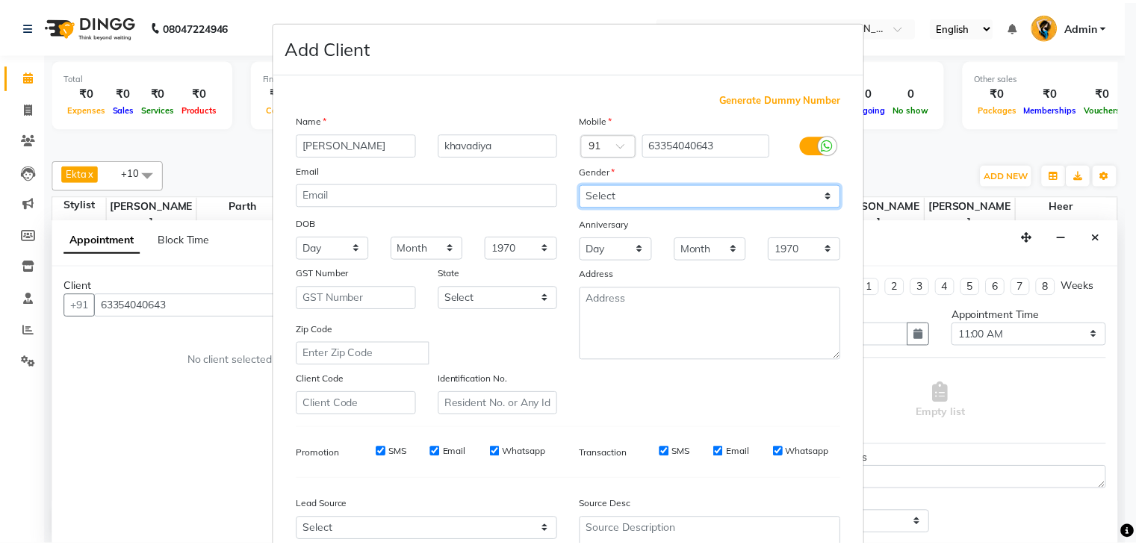
scroll to position [152, 0]
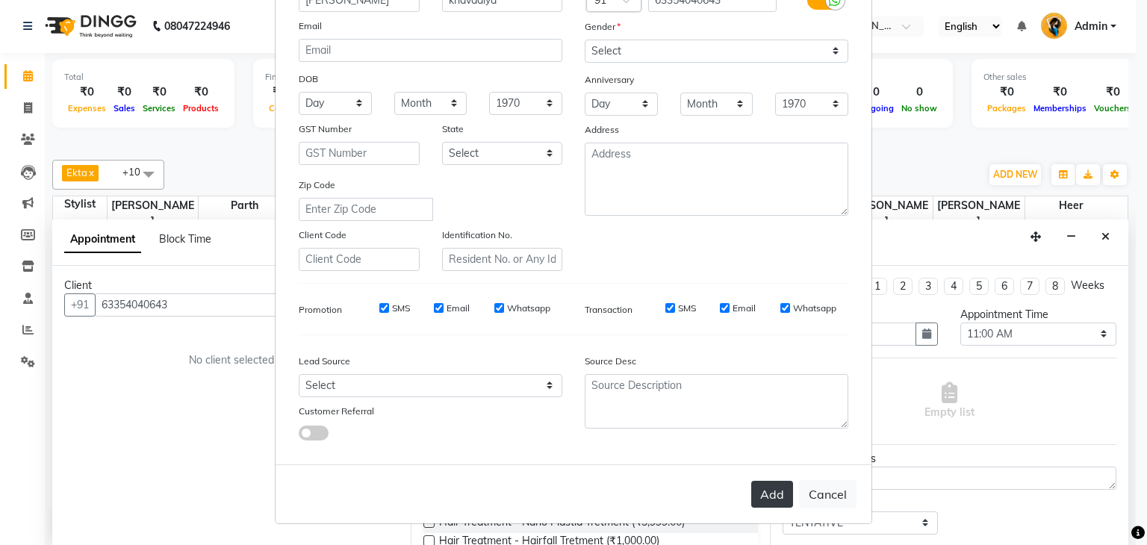
click at [752, 498] on button "Add" at bounding box center [772, 494] width 42 height 27
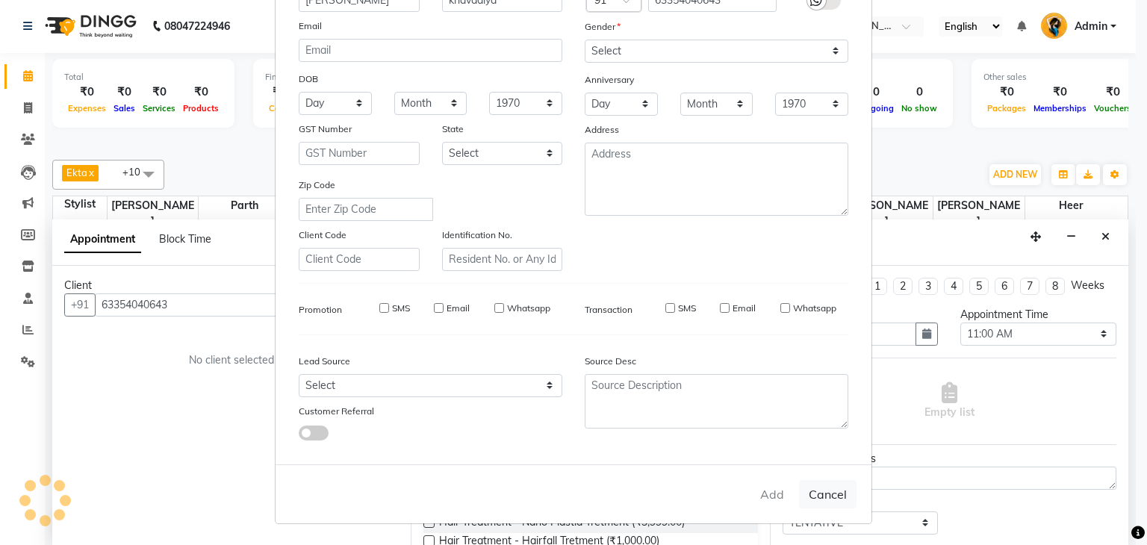
select select
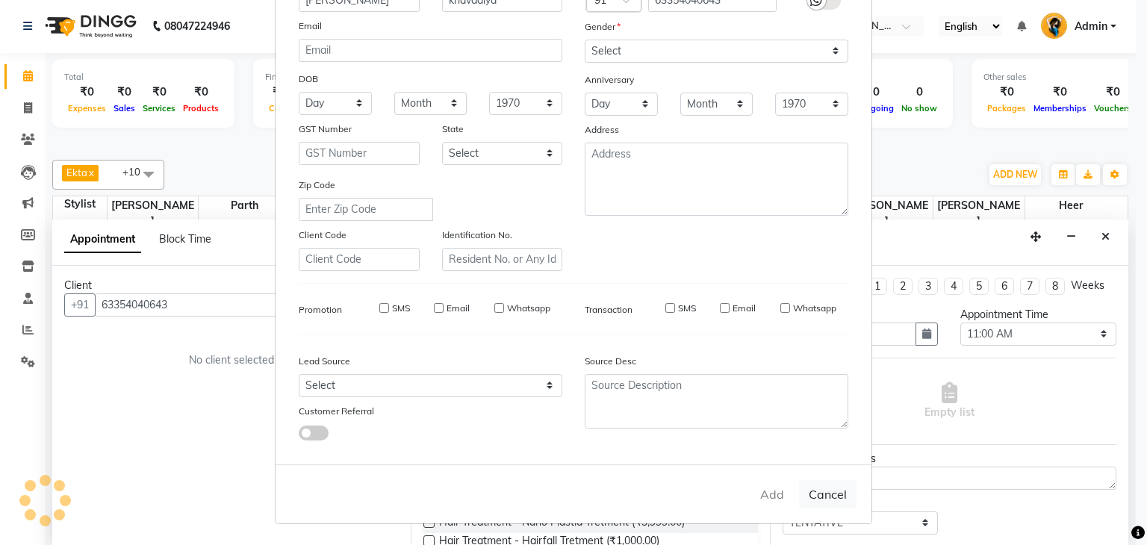
select select
checkbox input "false"
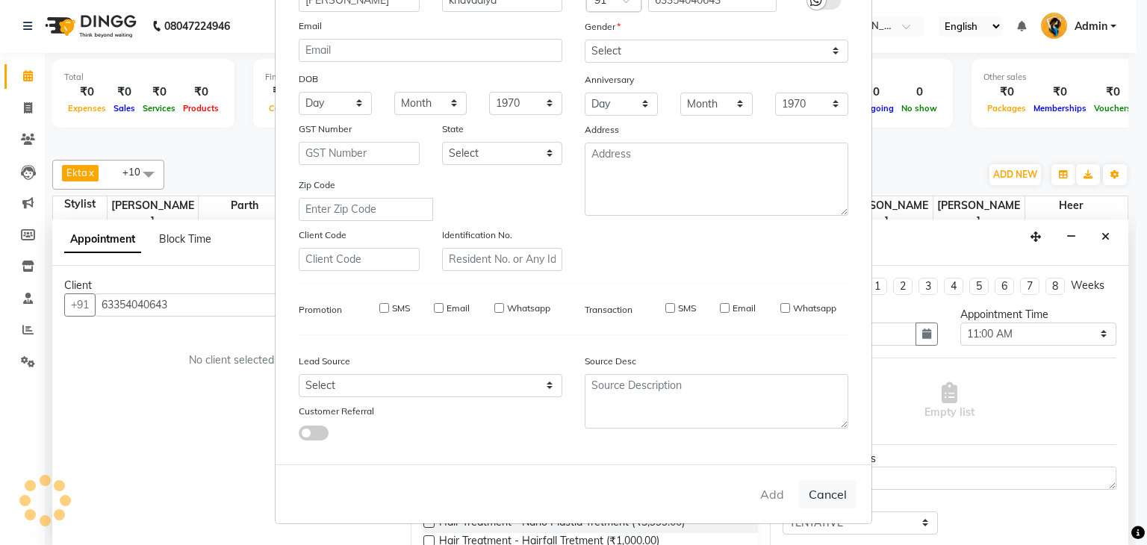
checkbox input "false"
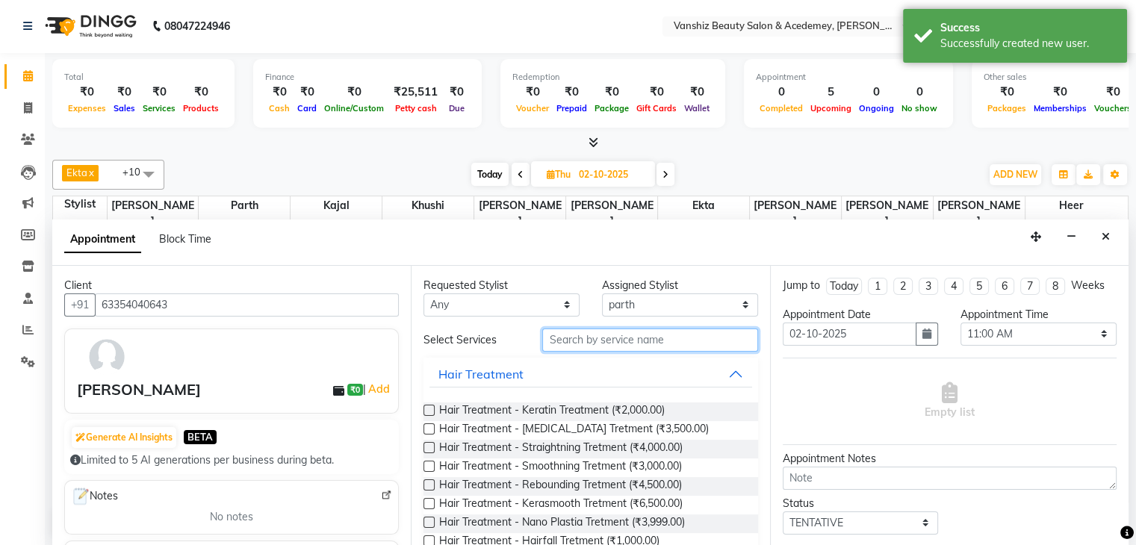
click at [615, 332] on input "text" at bounding box center [649, 340] width 215 height 23
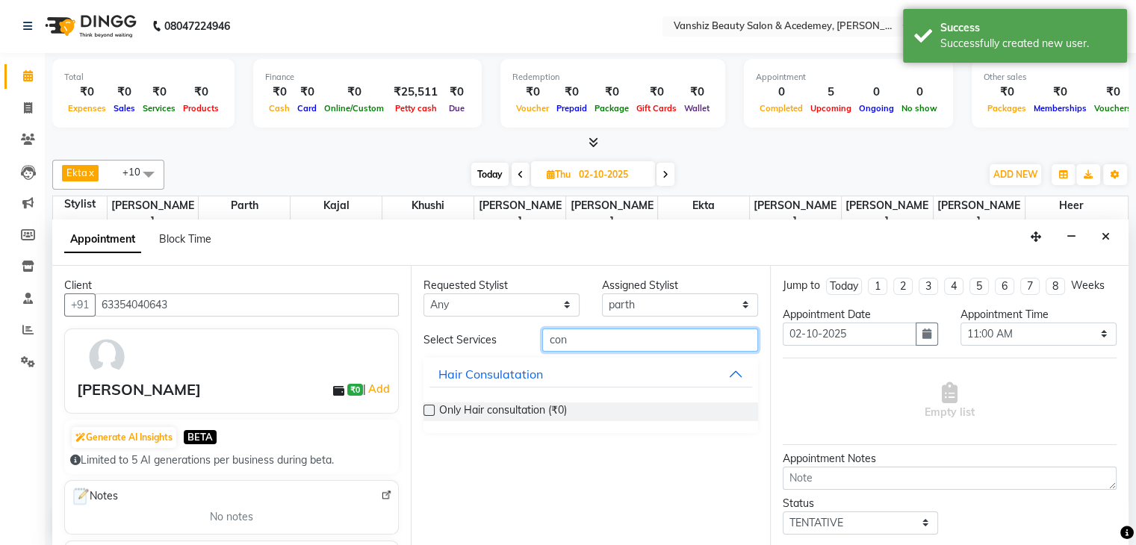
type input "con"
click at [430, 409] on label at bounding box center [428, 410] width 11 height 11
click at [430, 409] on input "checkbox" at bounding box center [428, 412] width 10 height 10
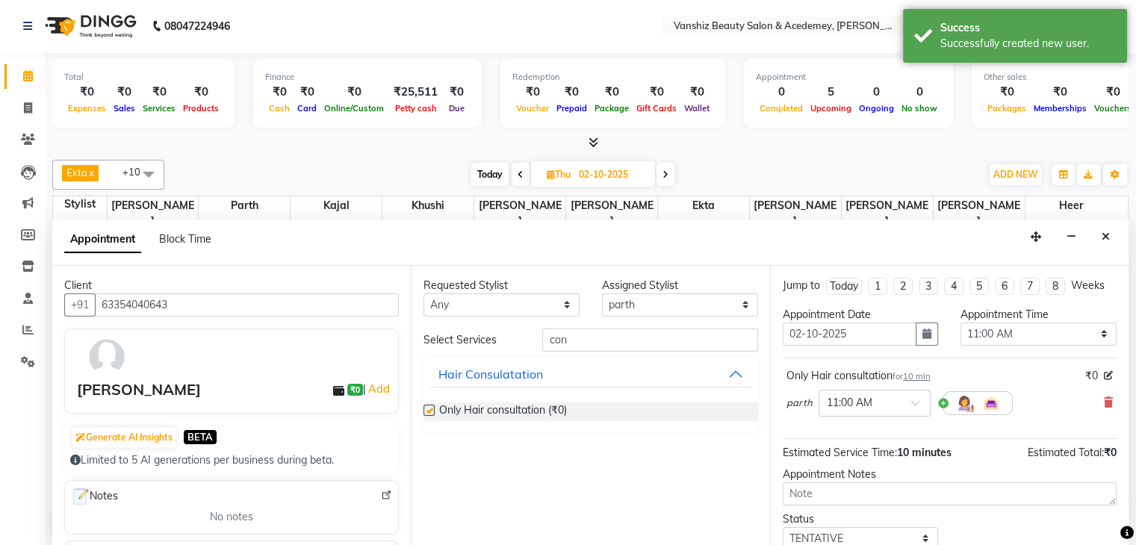
checkbox input "false"
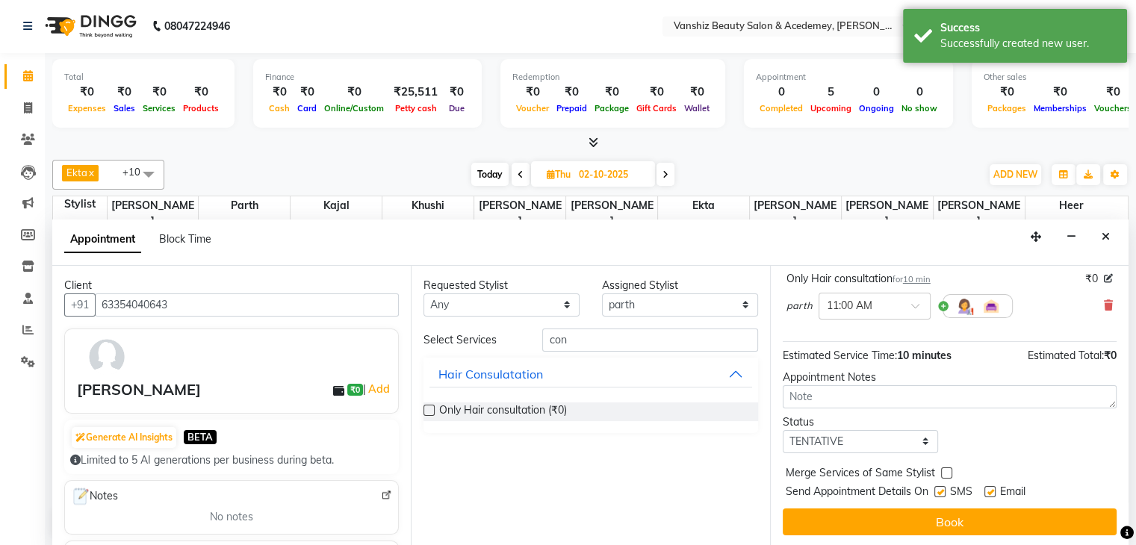
click at [992, 491] on label at bounding box center [989, 491] width 11 height 11
click at [992, 491] on input "checkbox" at bounding box center [989, 493] width 10 height 10
checkbox input "false"
click at [939, 489] on label at bounding box center [939, 491] width 11 height 11
click at [939, 489] on input "checkbox" at bounding box center [939, 493] width 10 height 10
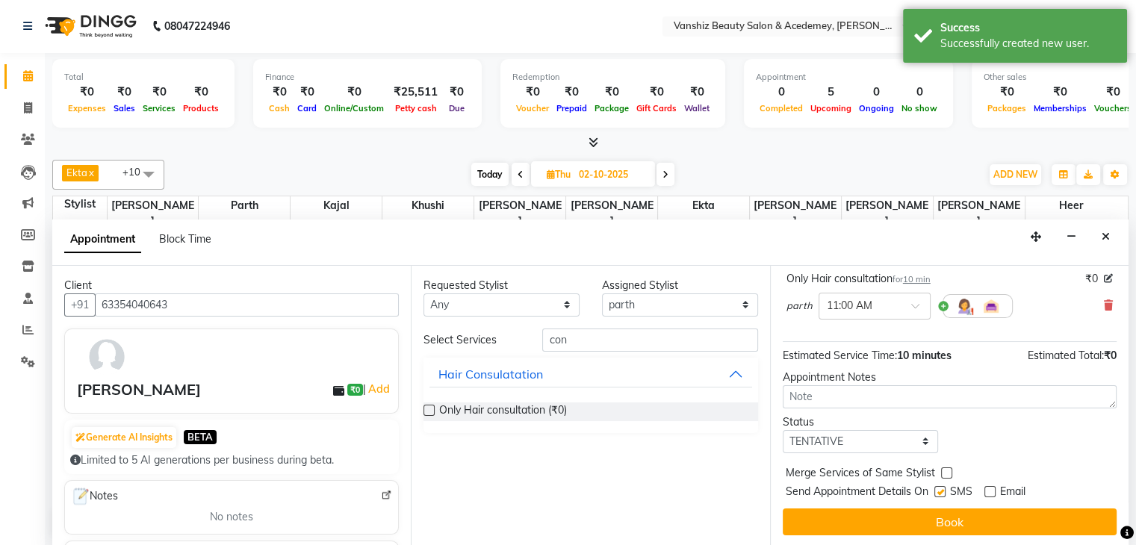
checkbox input "false"
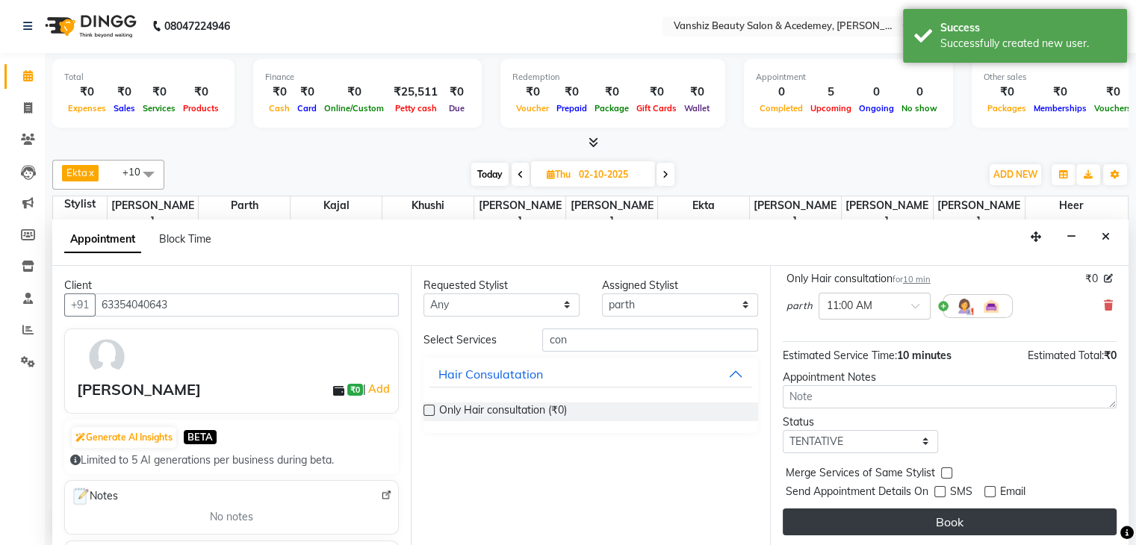
click at [971, 516] on button "Book" at bounding box center [950, 522] width 334 height 27
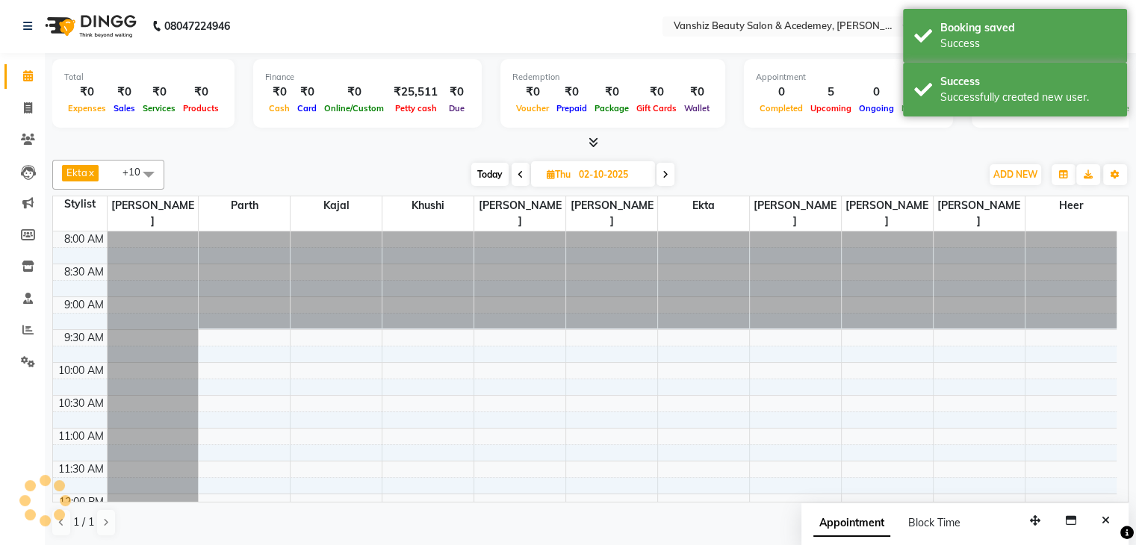
scroll to position [0, 0]
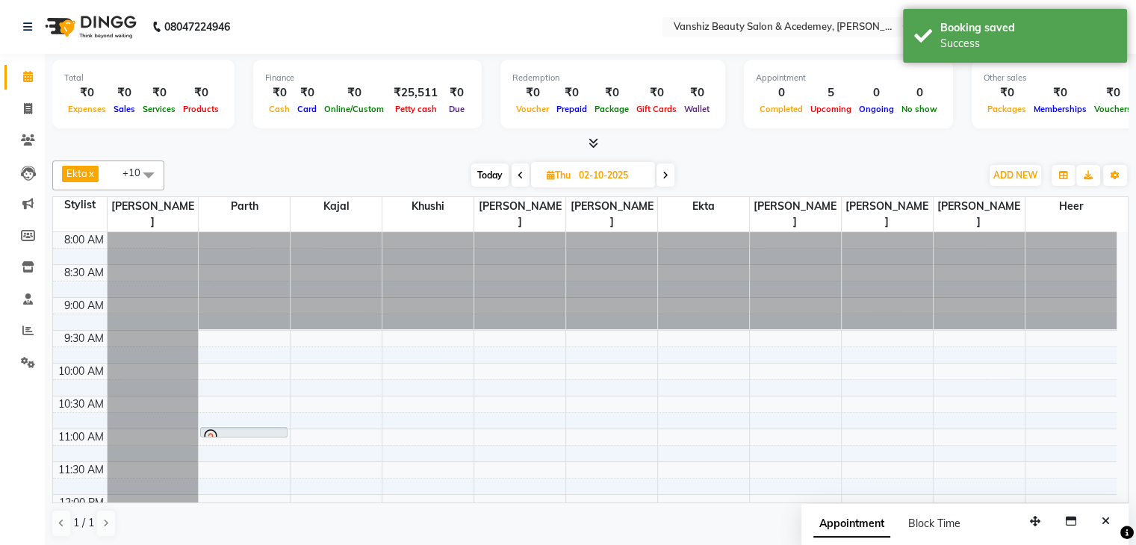
click at [477, 175] on span "Today" at bounding box center [489, 175] width 37 height 23
type input "01-10-2025"
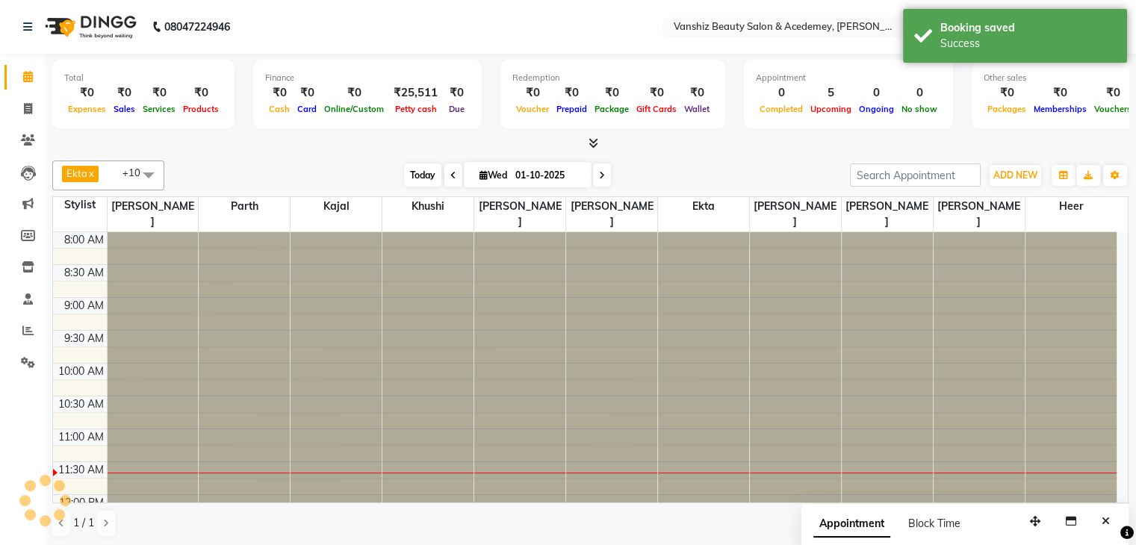
scroll to position [196, 0]
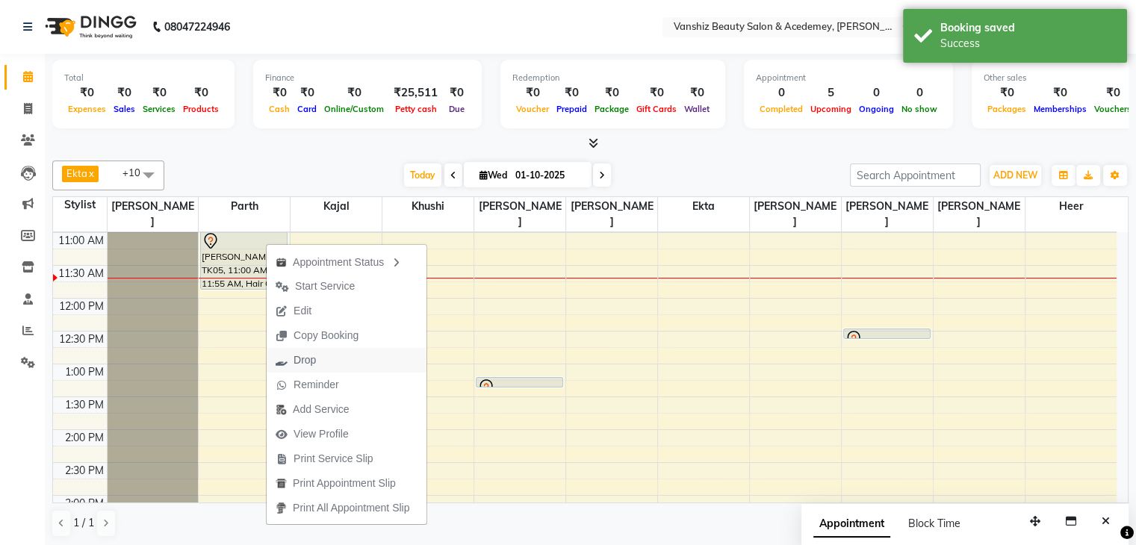
click at [323, 361] on span "Drop" at bounding box center [296, 360] width 58 height 25
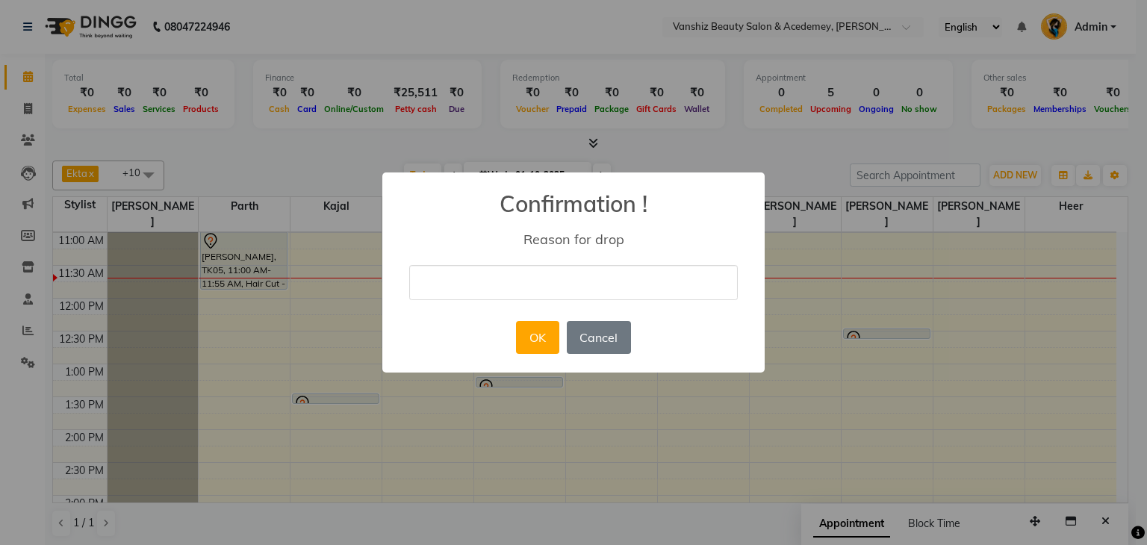
click at [517, 279] on input "text" at bounding box center [573, 282] width 329 height 35
type input "call not recived"
click at [537, 343] on button "OK" at bounding box center [537, 337] width 43 height 33
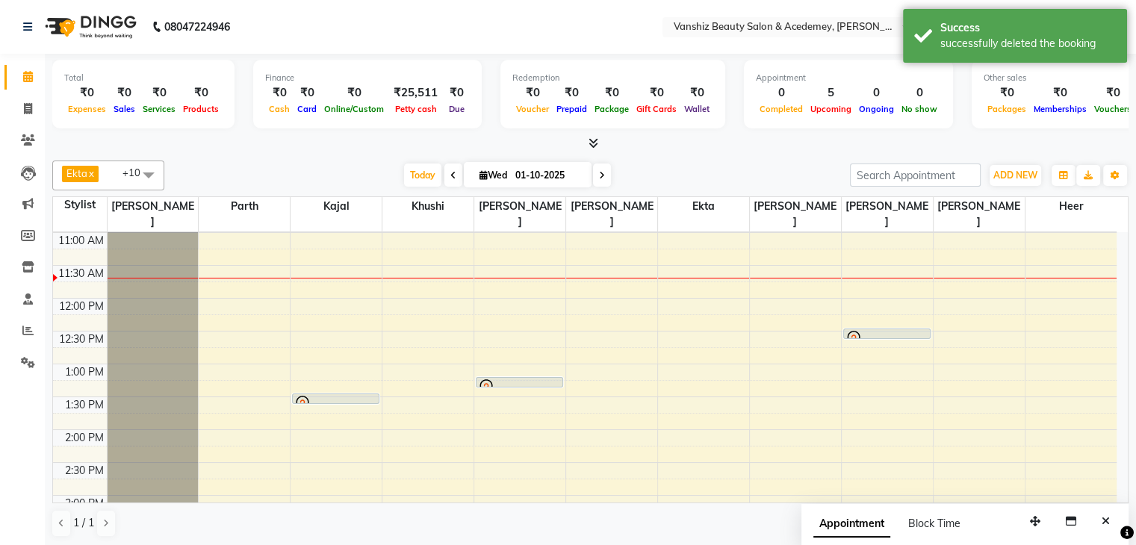
scroll to position [258, 0]
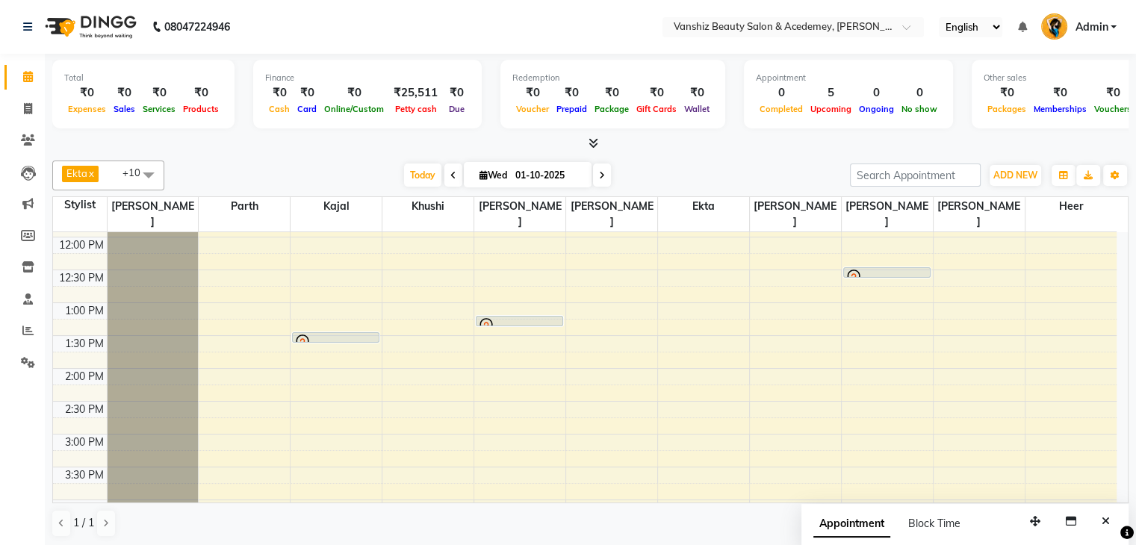
click at [479, 173] on icon at bounding box center [483, 175] width 8 height 10
select select "10"
select select "2025"
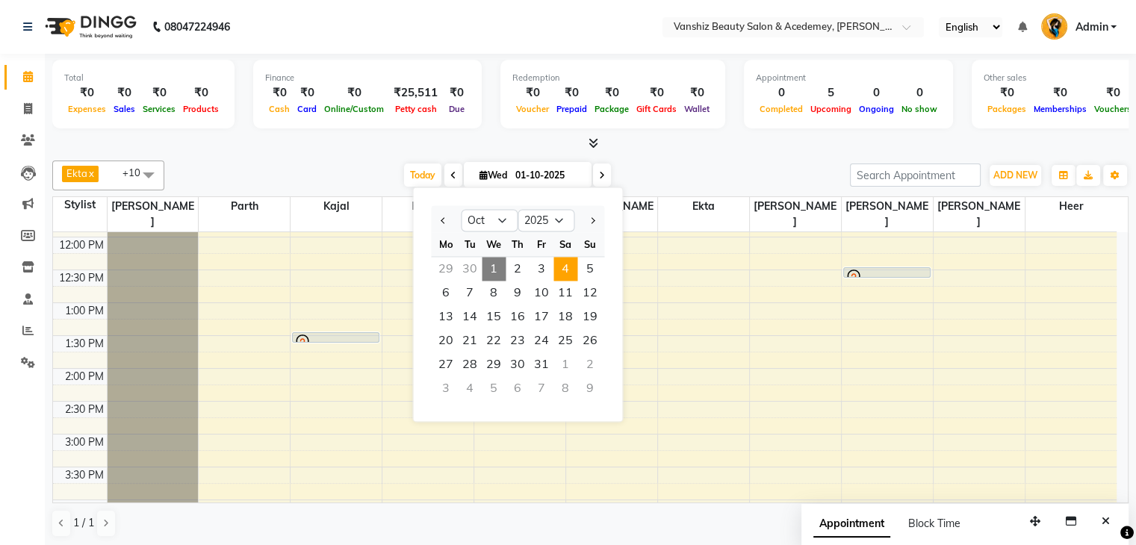
click at [571, 271] on span "4" at bounding box center [565, 269] width 24 height 24
type input "04-10-2025"
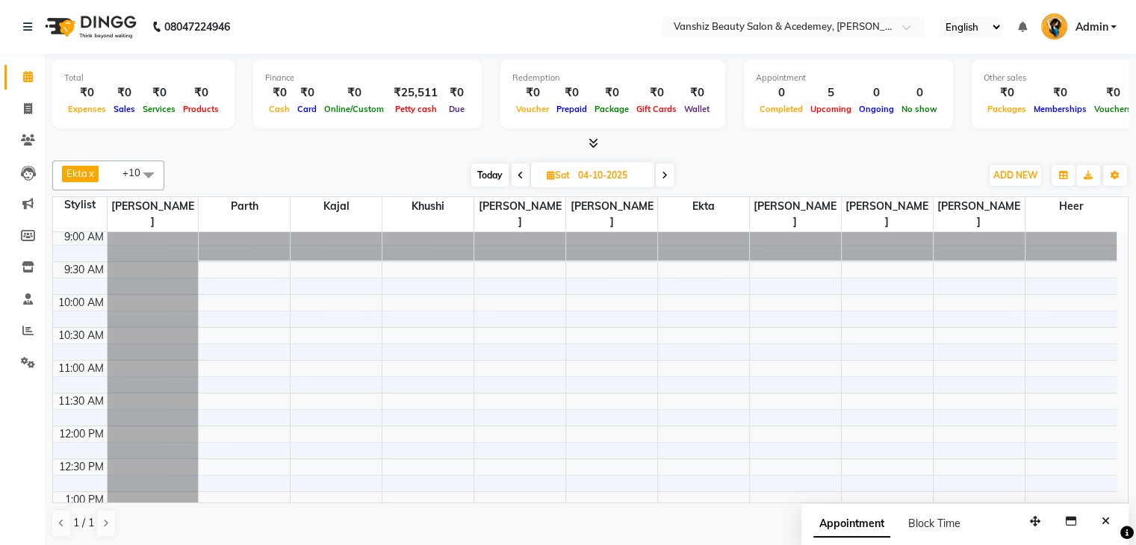
scroll to position [0, 0]
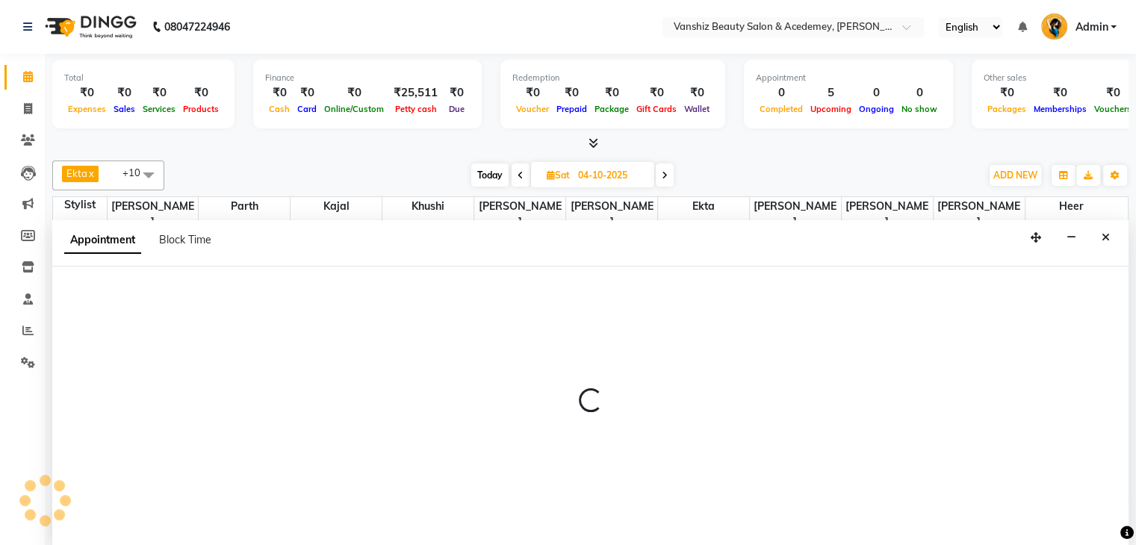
scroll to position [1, 0]
select select "87480"
select select "570"
select select "tentative"
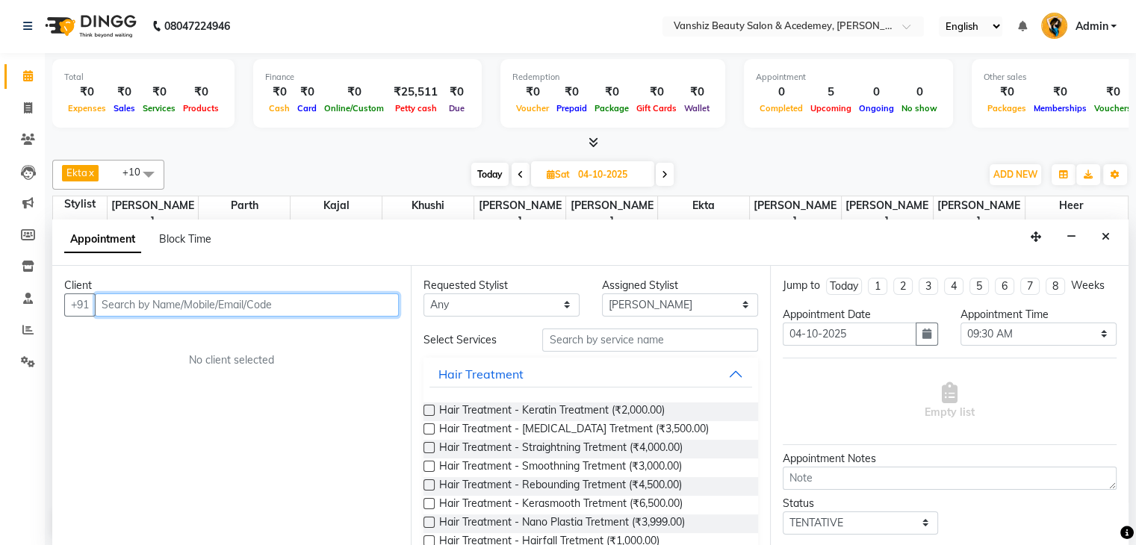
click at [323, 303] on input "text" at bounding box center [247, 304] width 304 height 23
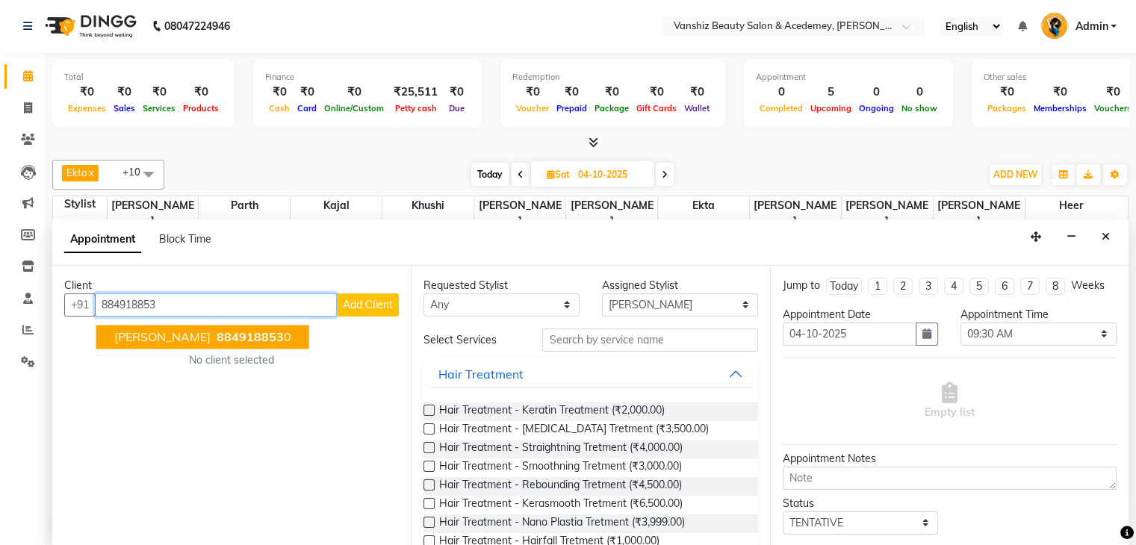
click at [146, 332] on span "[PERSON_NAME]" at bounding box center [162, 336] width 96 height 15
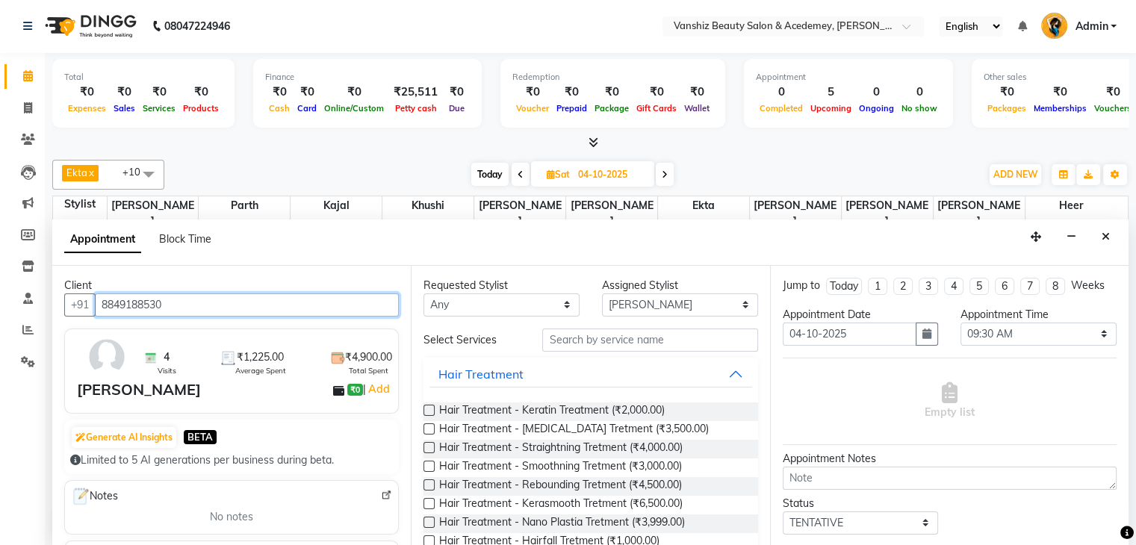
type input "8849188530"
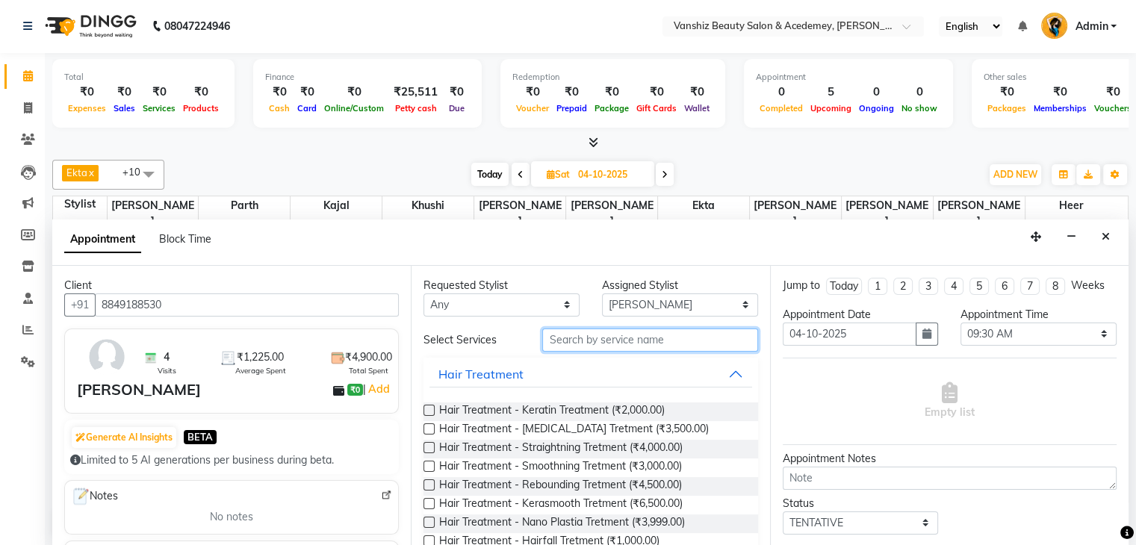
click at [566, 333] on input "text" at bounding box center [649, 340] width 215 height 23
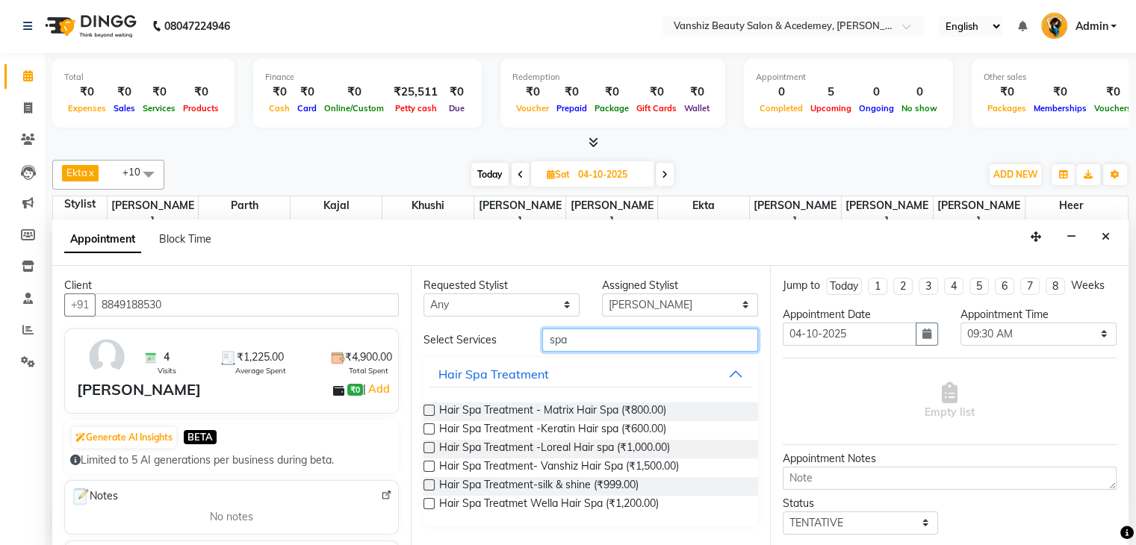
type input "spa"
click at [433, 427] on label at bounding box center [428, 428] width 11 height 11
click at [433, 427] on input "checkbox" at bounding box center [428, 431] width 10 height 10
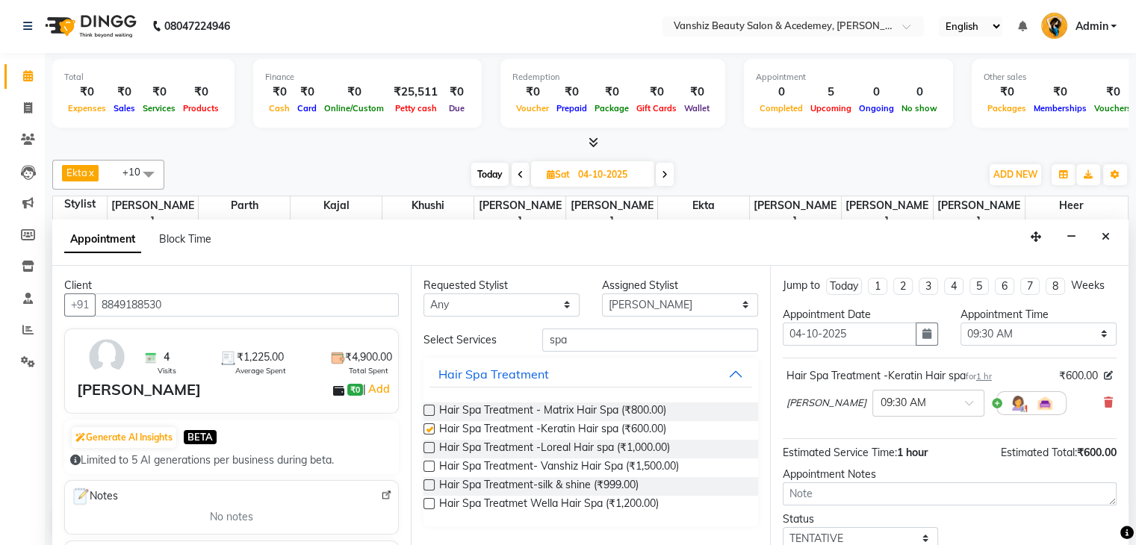
checkbox input "false"
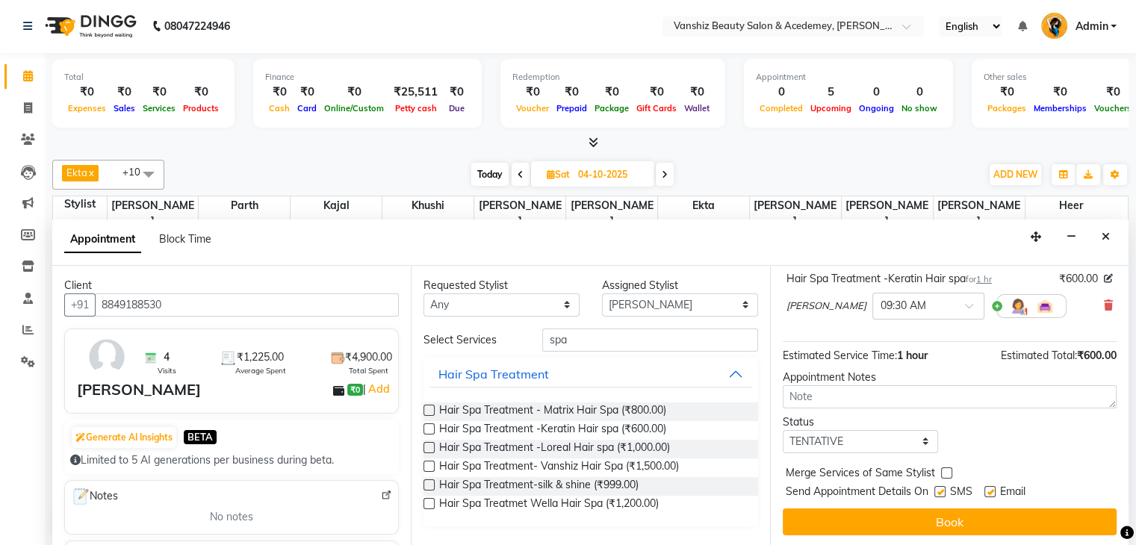
click at [994, 489] on label at bounding box center [989, 491] width 11 height 11
click at [994, 489] on input "checkbox" at bounding box center [989, 493] width 10 height 10
checkbox input "false"
click at [936, 488] on label at bounding box center [939, 491] width 11 height 11
click at [936, 488] on input "checkbox" at bounding box center [939, 493] width 10 height 10
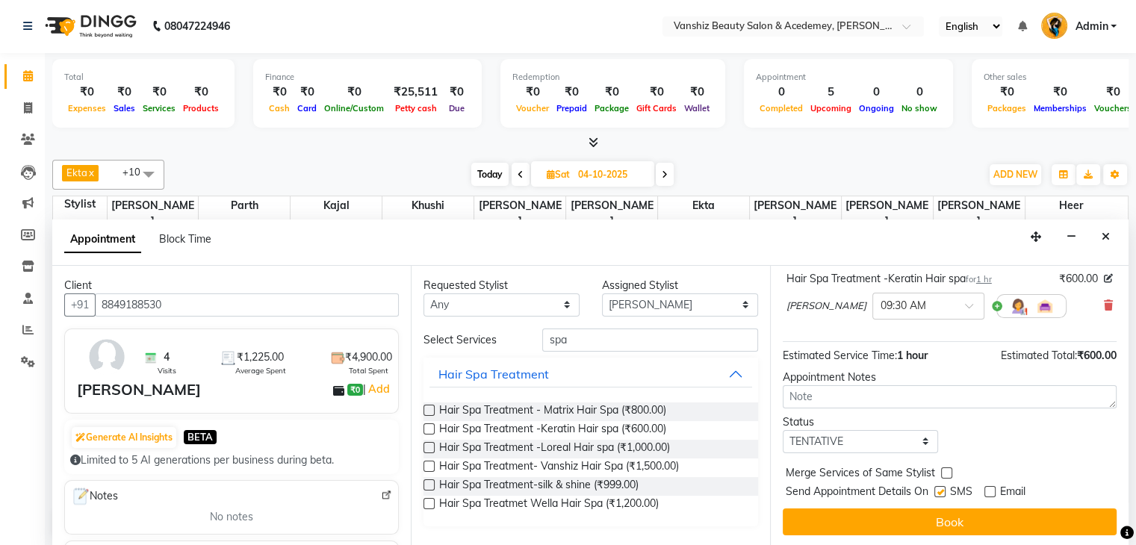
checkbox input "false"
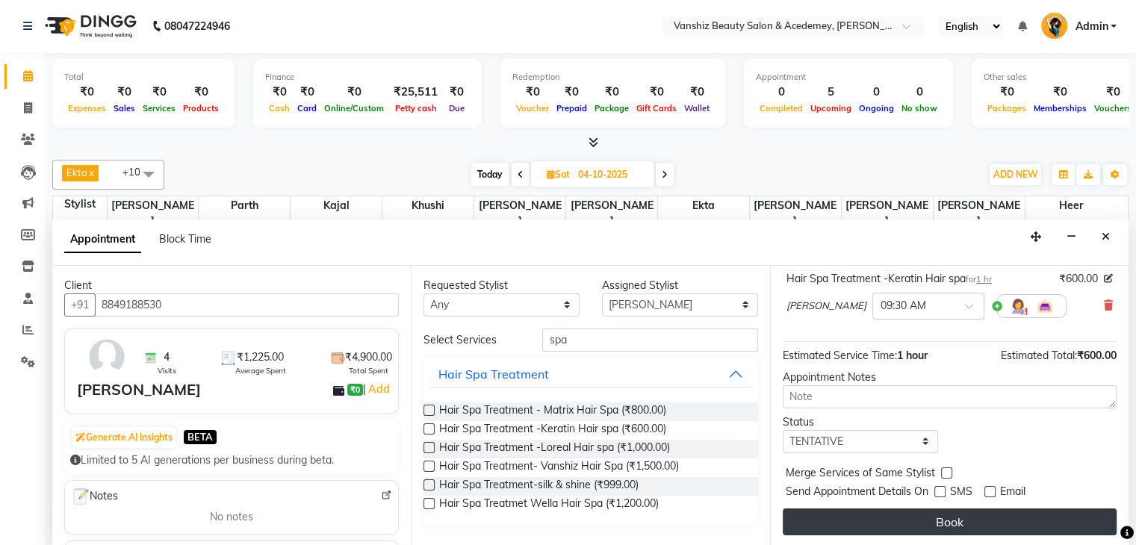
click at [938, 509] on button "Book" at bounding box center [950, 522] width 334 height 27
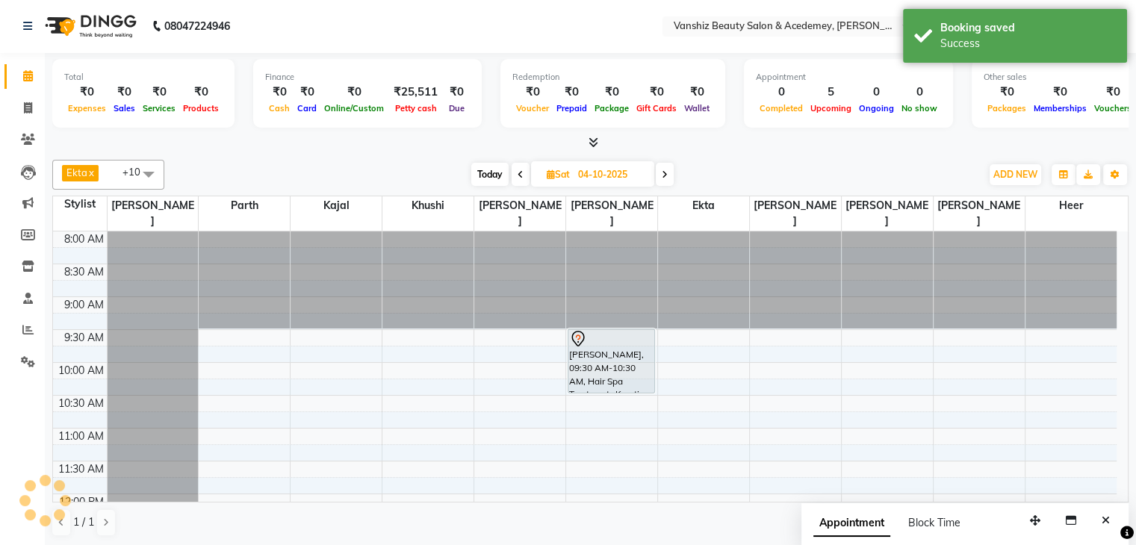
scroll to position [0, 0]
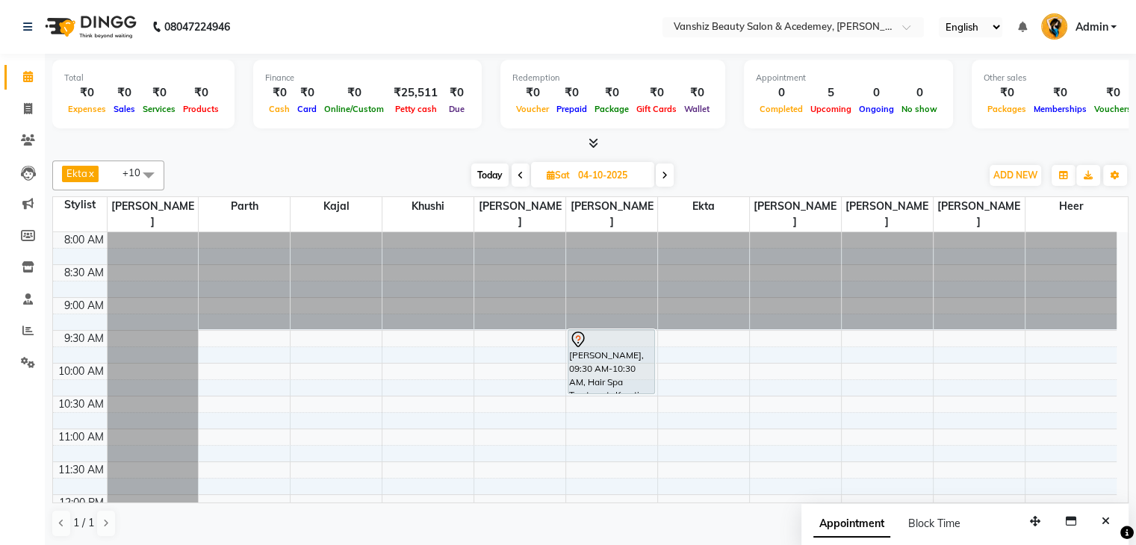
click at [490, 174] on span "Today" at bounding box center [489, 175] width 37 height 23
type input "01-10-2025"
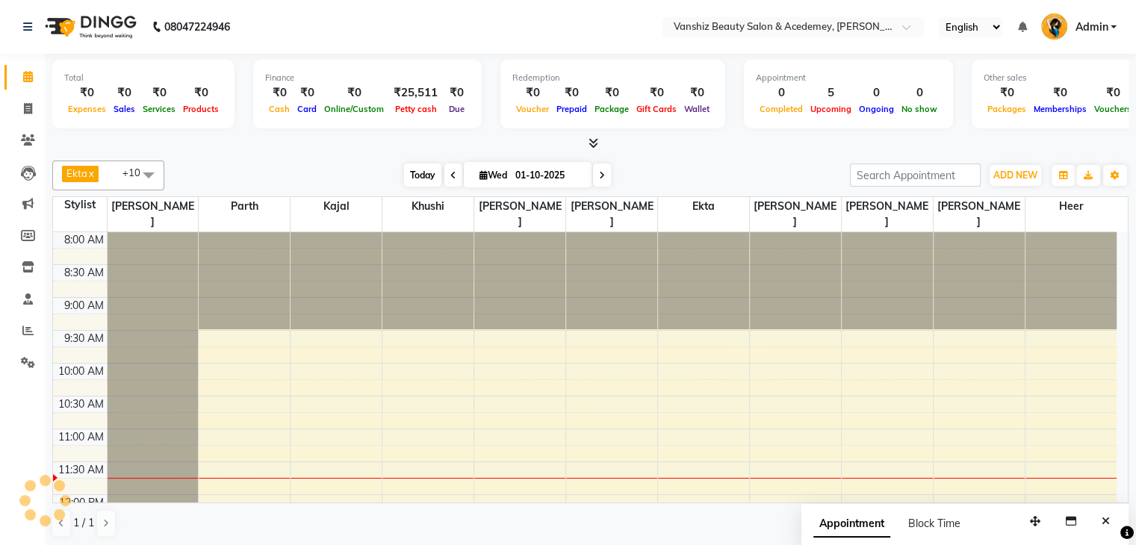
scroll to position [196, 0]
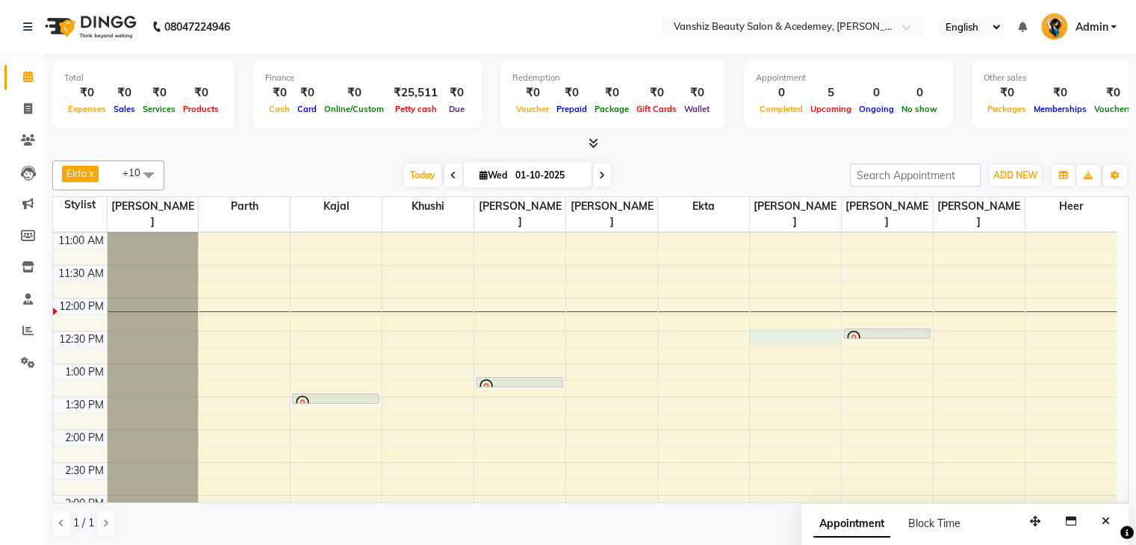
click at [754, 311] on div "8:00 AM 8:30 AM 9:00 AM 9:30 AM 10:00 AM 10:30 AM 11:00 AM 11:30 AM 12:00 PM 12…" at bounding box center [584, 463] width 1063 height 854
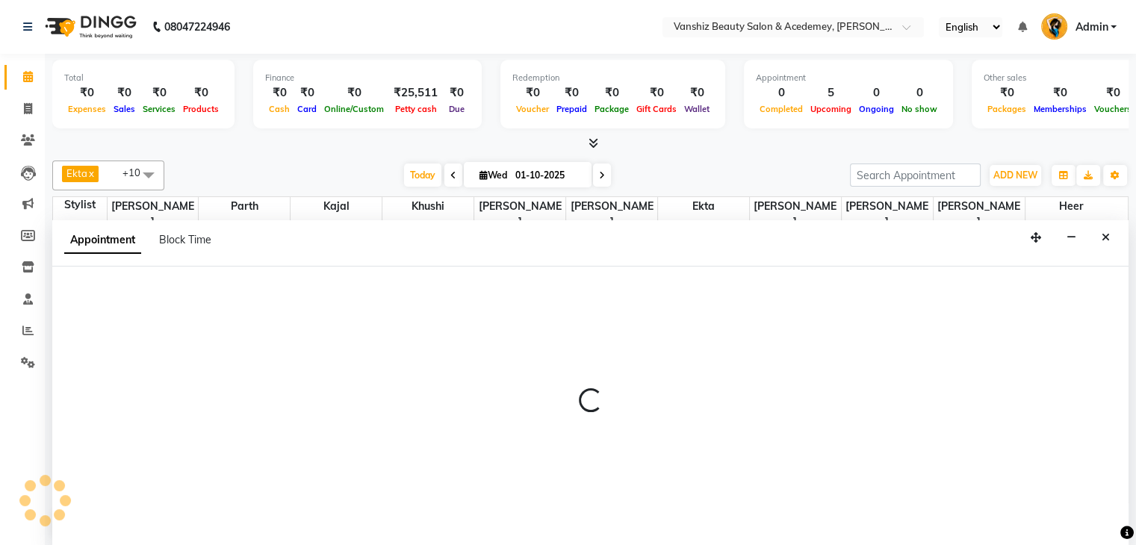
scroll to position [1, 0]
select select "66484"
select select "750"
select select "tentative"
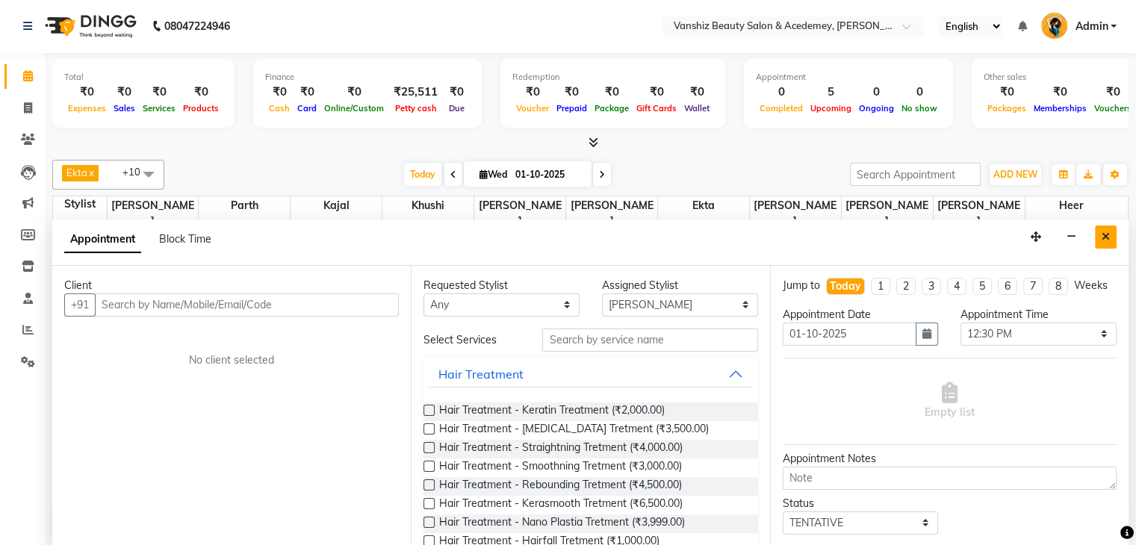
click at [1100, 234] on button "Close" at bounding box center [1106, 237] width 22 height 23
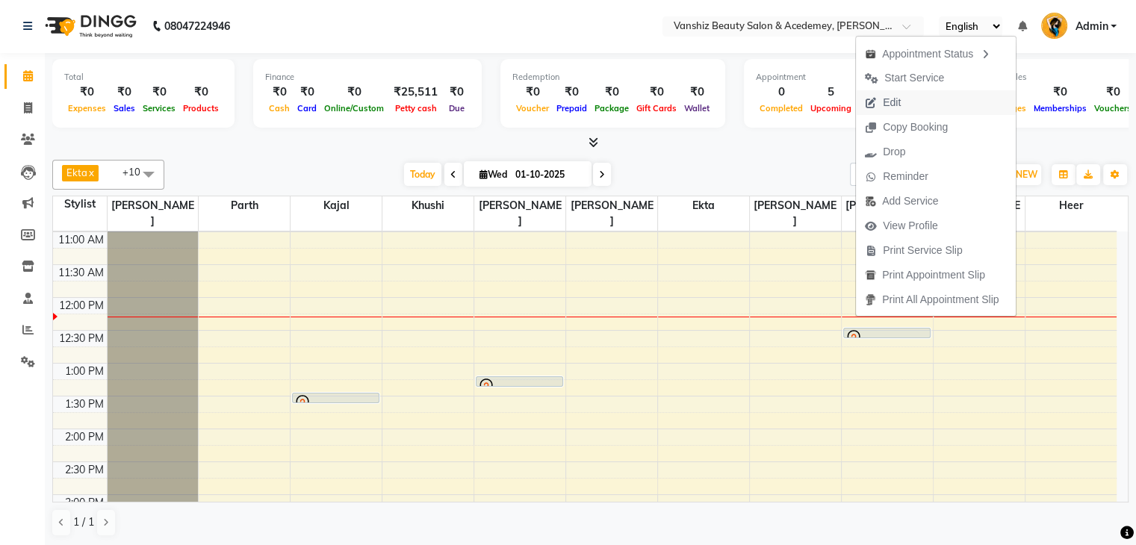
click at [920, 110] on button "Edit" at bounding box center [936, 102] width 160 height 25
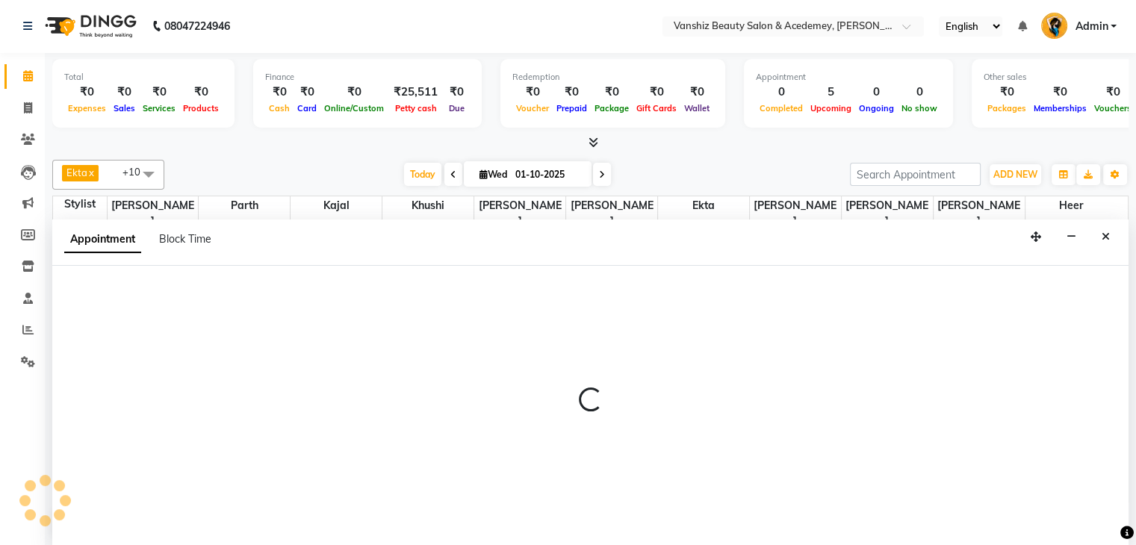
select select "tentative"
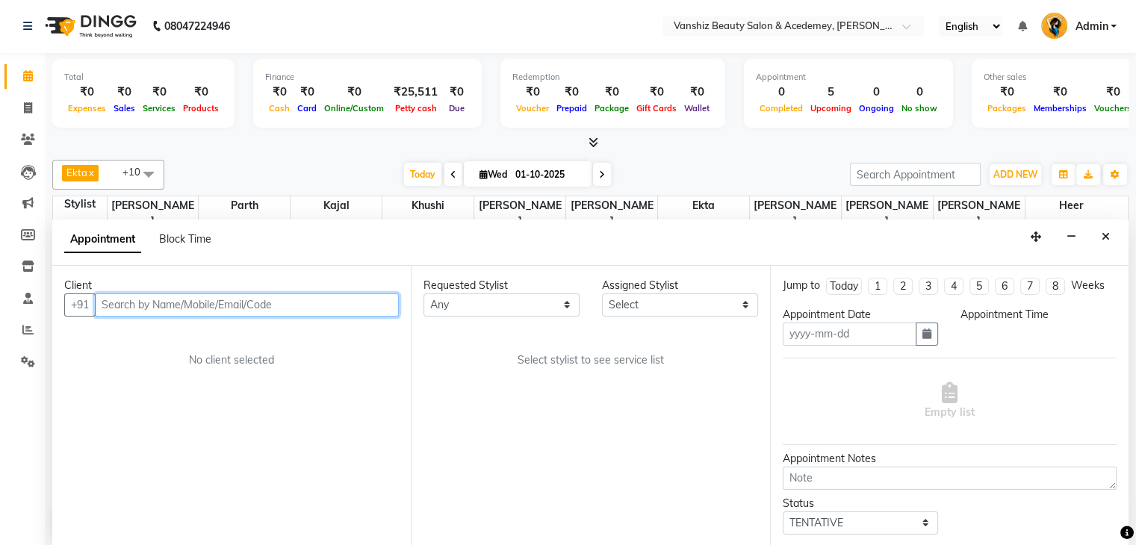
type input "01-10-2025"
select select "750"
select select "87766"
select select "2468"
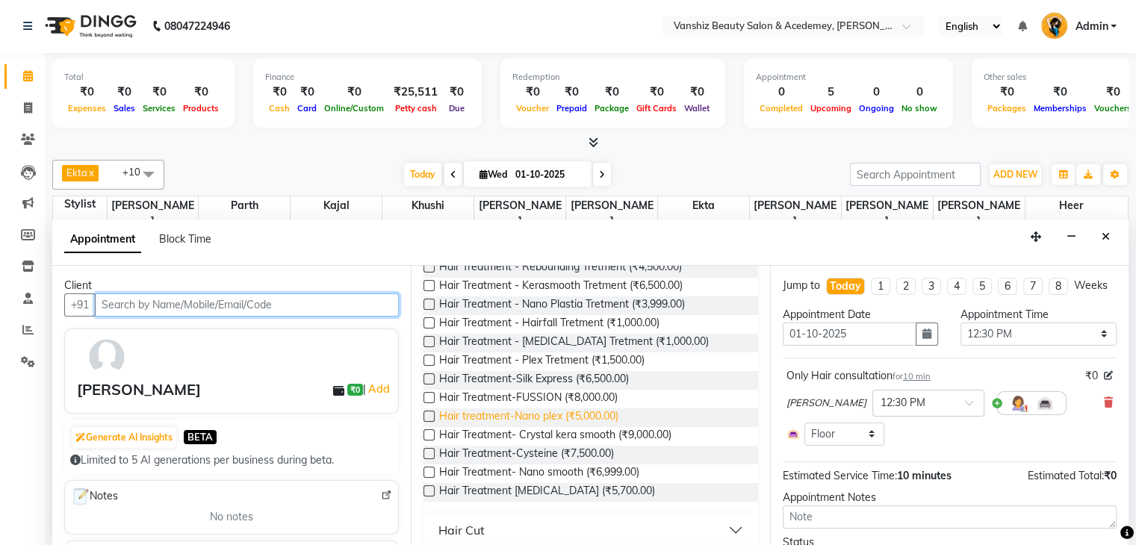
scroll to position [218, 0]
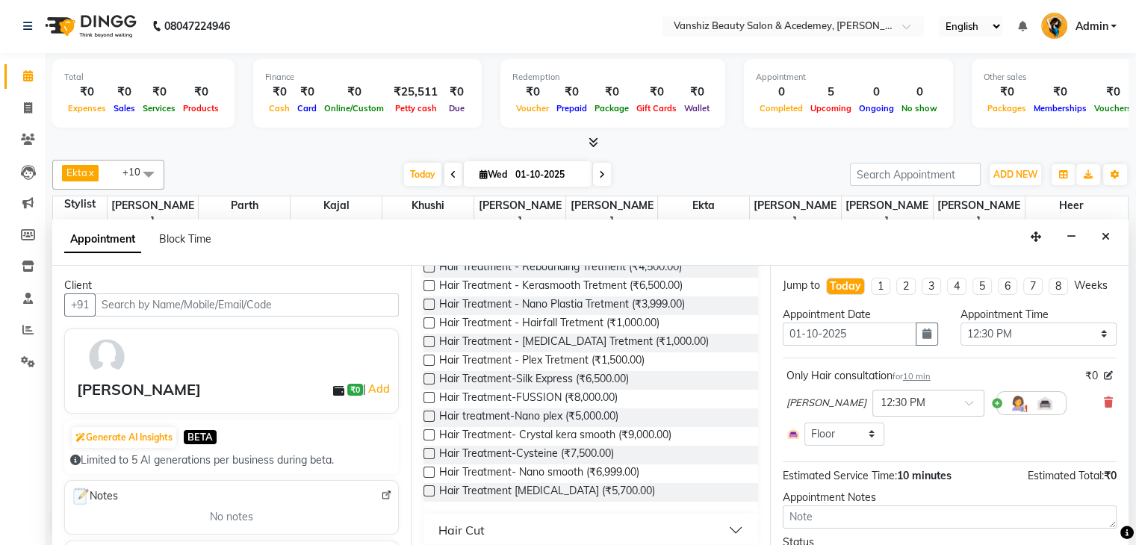
click at [429, 488] on label at bounding box center [428, 490] width 11 height 11
click at [429, 488] on input "checkbox" at bounding box center [428, 493] width 10 height 10
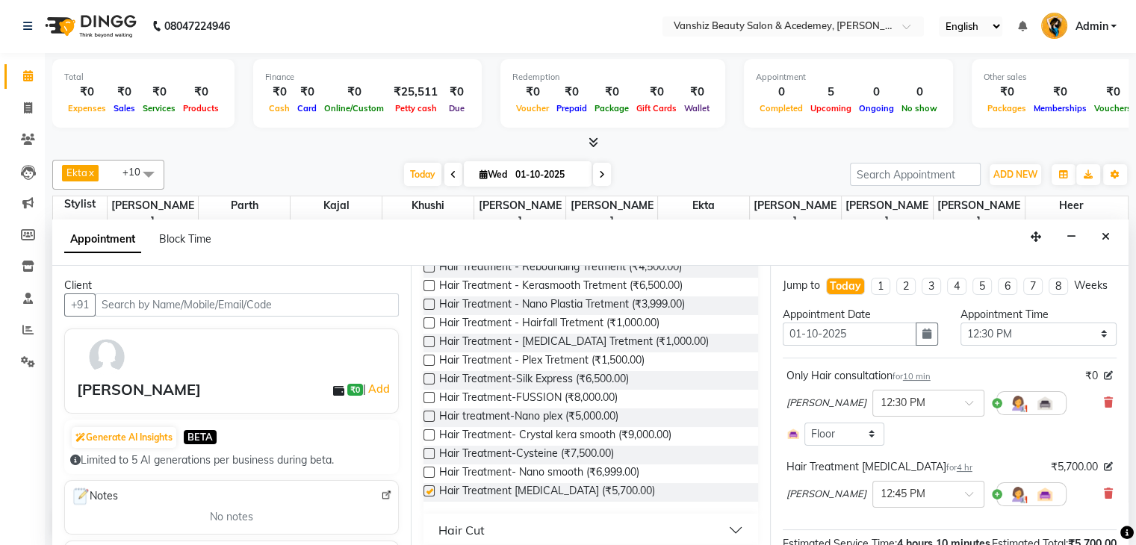
checkbox input "false"
click at [1104, 408] on icon at bounding box center [1108, 402] width 9 height 10
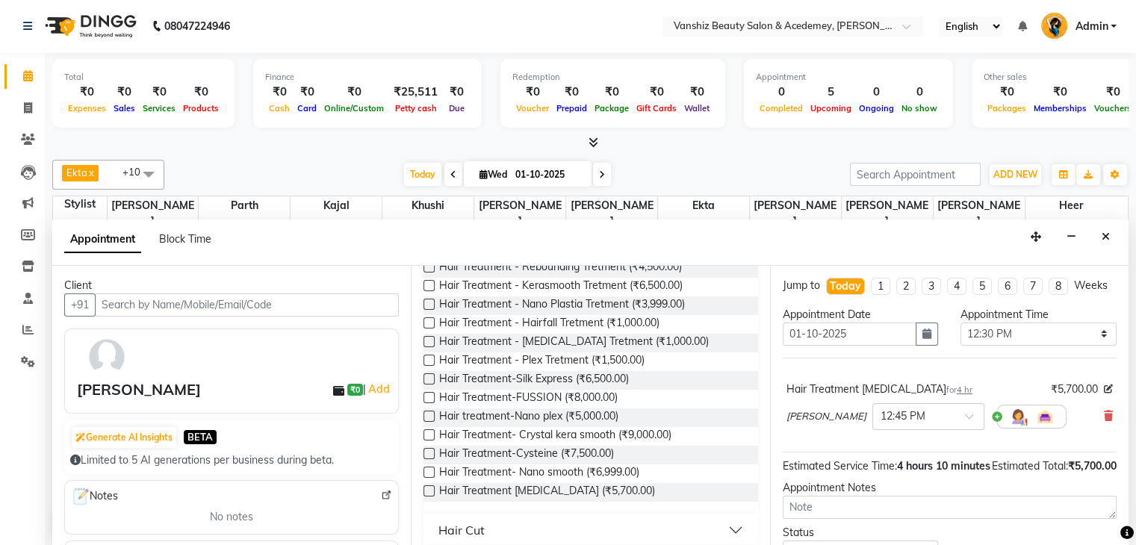
scroll to position [97, 0]
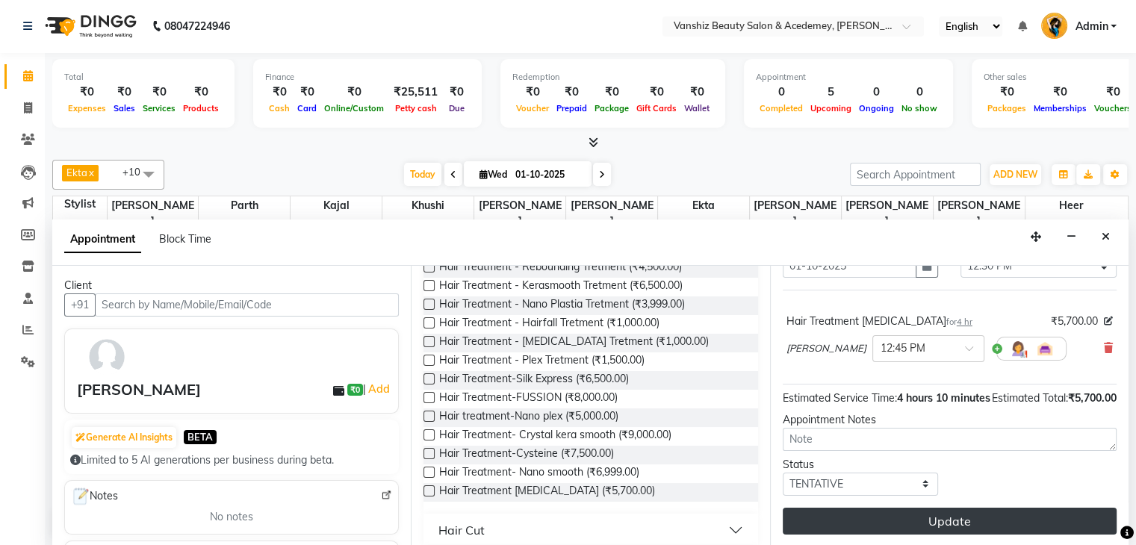
click at [972, 525] on button "Update" at bounding box center [950, 521] width 334 height 27
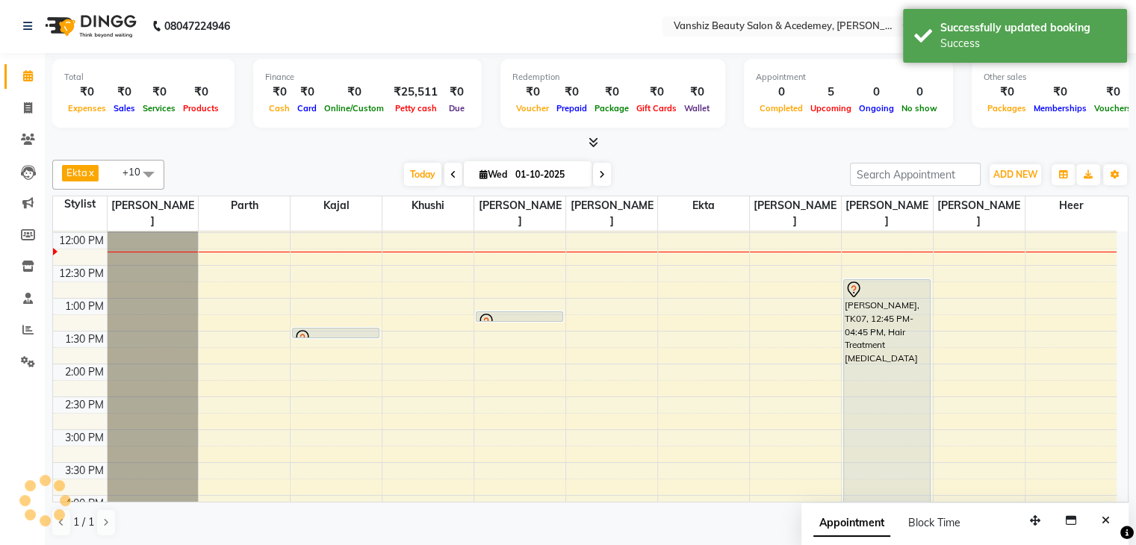
scroll to position [0, 0]
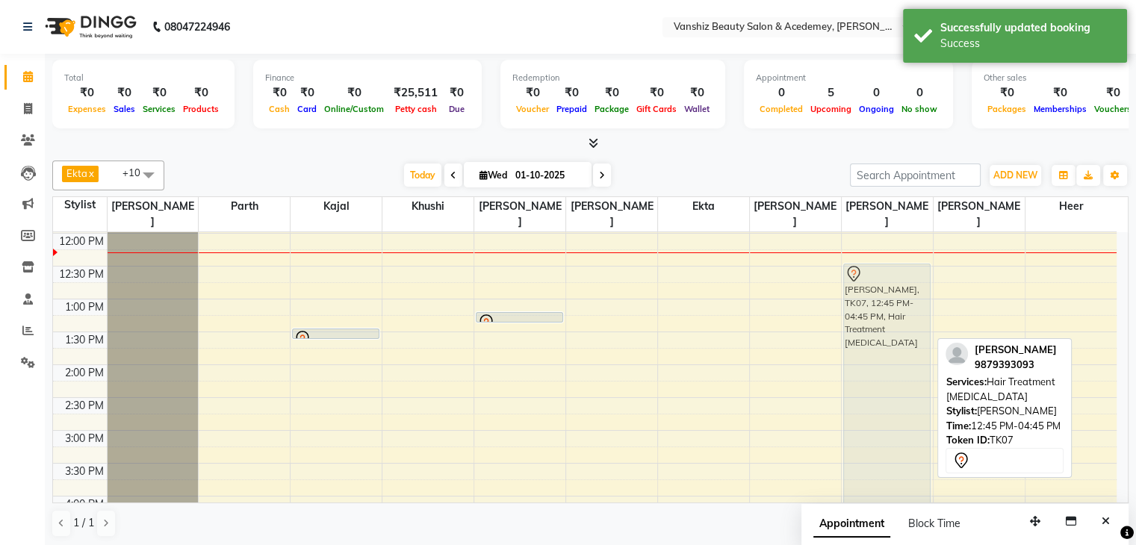
drag, startPoint x: 867, startPoint y: 346, endPoint x: 869, endPoint y: 323, distance: 22.5
click at [869, 323] on div "[PERSON_NAME], TK07, 12:45 PM-04:45 PM, Hair Treatment [MEDICAL_DATA] [PERSON_N…" at bounding box center [887, 398] width 91 height 854
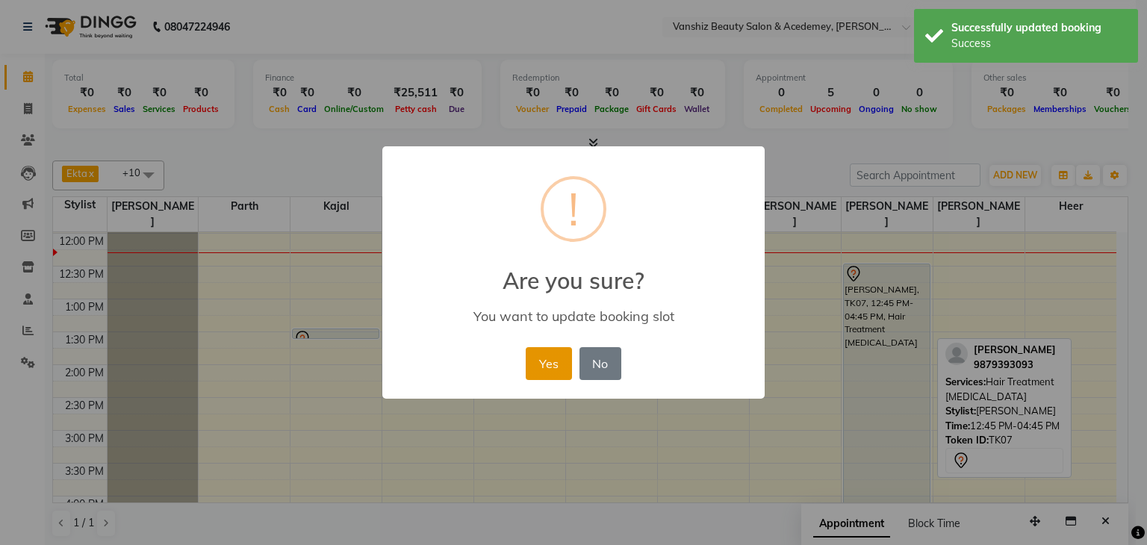
click at [540, 359] on button "Yes" at bounding box center [549, 363] width 46 height 33
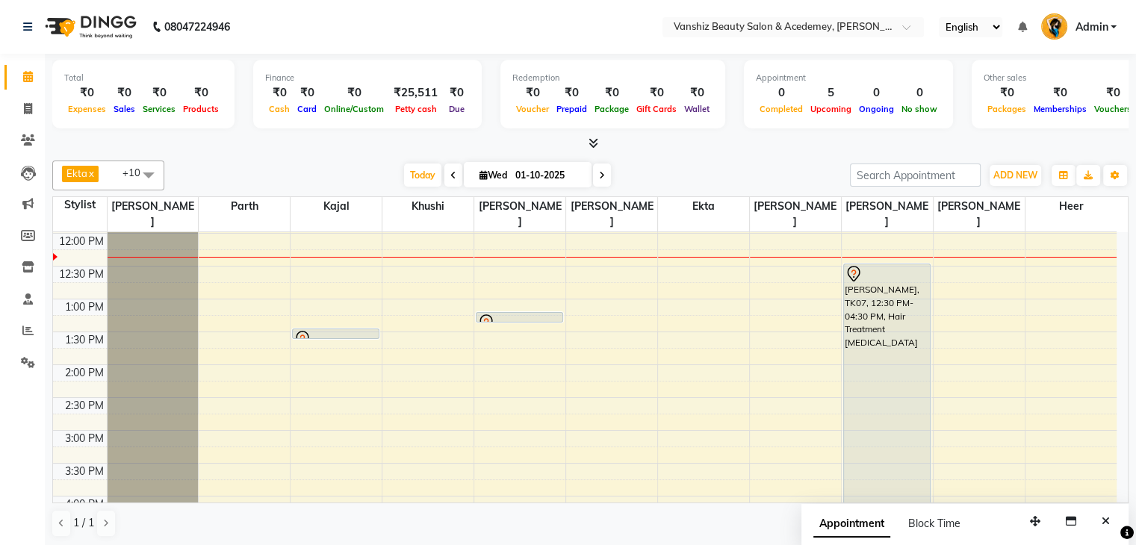
click at [824, 492] on div "8:00 AM 8:30 AM 9:00 AM 9:30 AM 10:00 AM 10:30 AM 11:00 AM 11:30 AM 12:00 PM 12…" at bounding box center [584, 398] width 1063 height 854
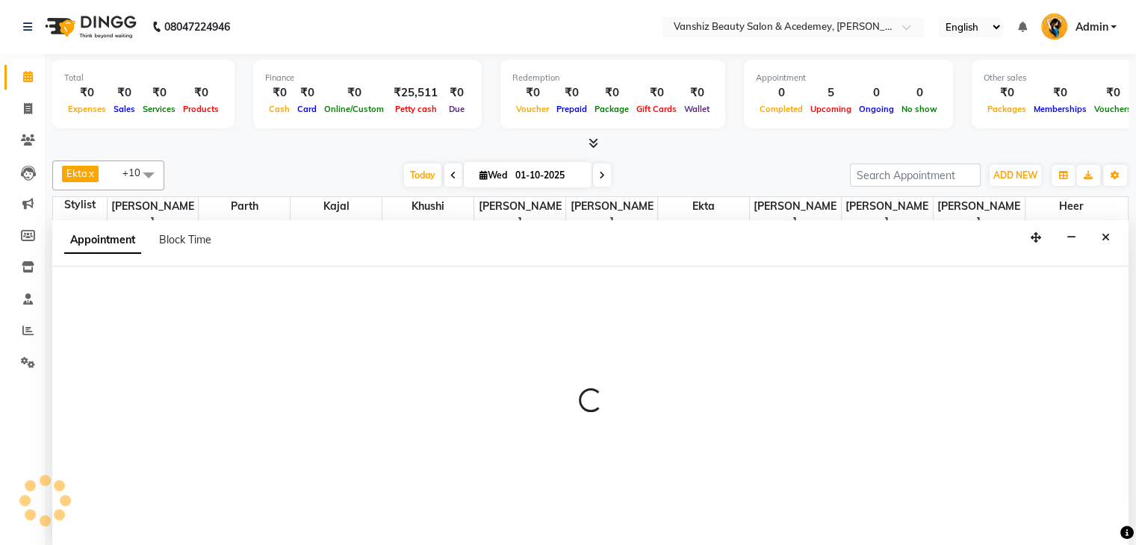
scroll to position [1, 0]
select select "66484"
select select "975"
select select "tentative"
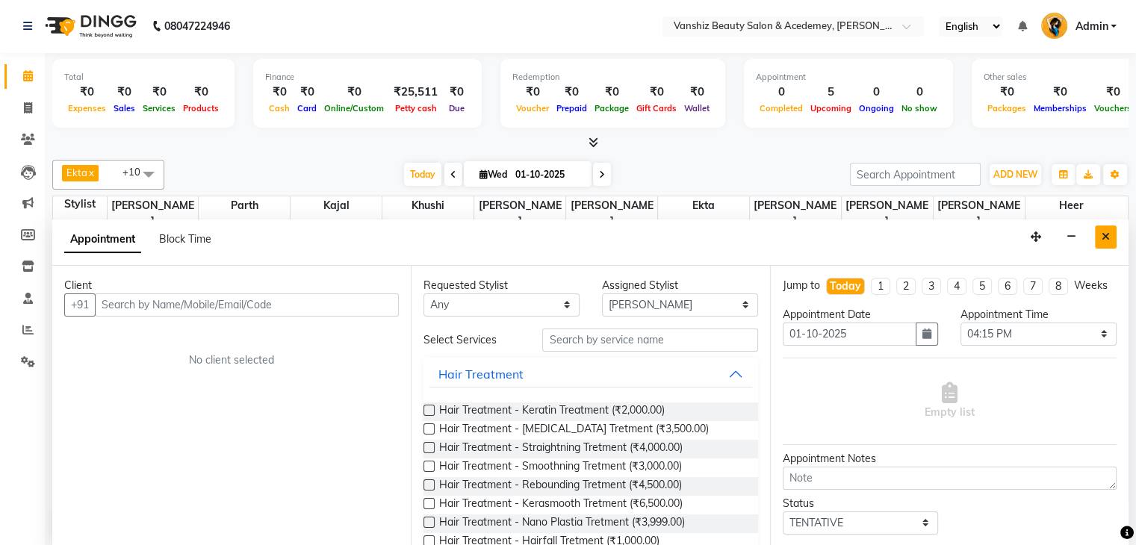
click at [1102, 238] on icon "Close" at bounding box center [1106, 237] width 8 height 10
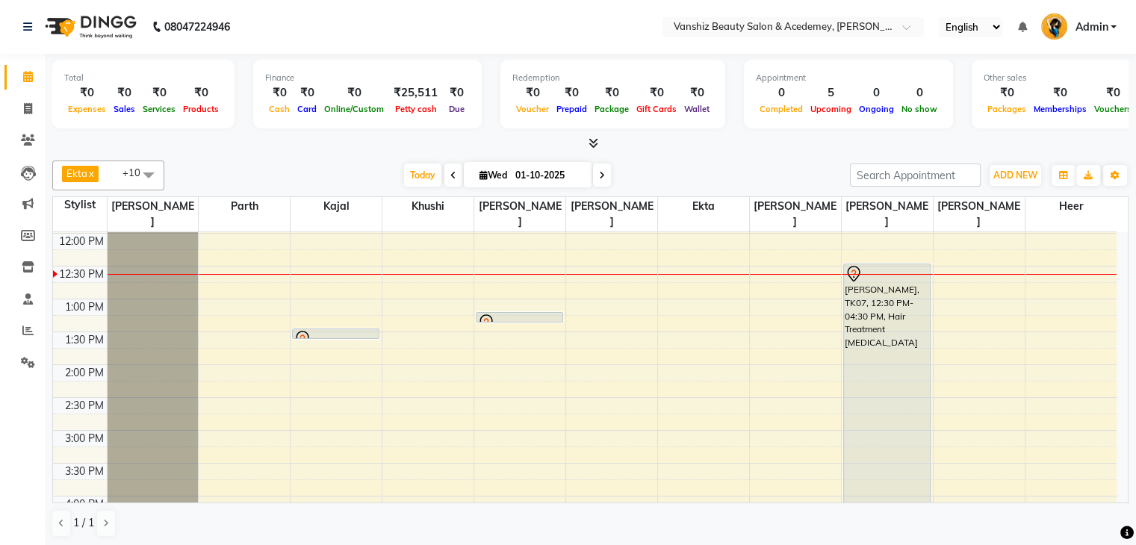
scroll to position [168, 0]
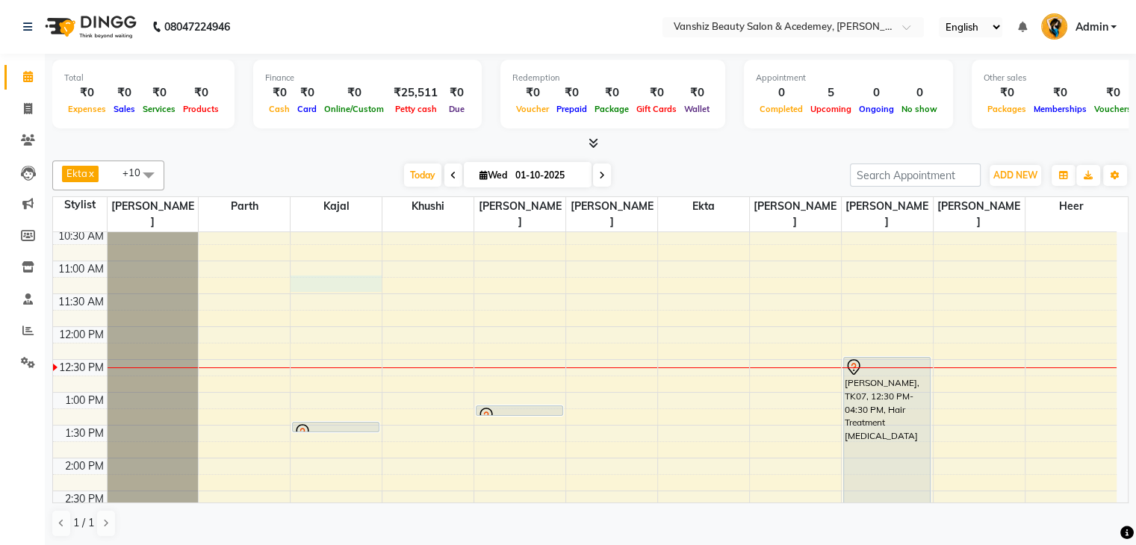
click at [314, 270] on div "8:00 AM 8:30 AM 9:00 AM 9:30 AM 10:00 AM 10:30 AM 11:00 AM 11:30 AM 12:00 PM 12…" at bounding box center [584, 491] width 1063 height 854
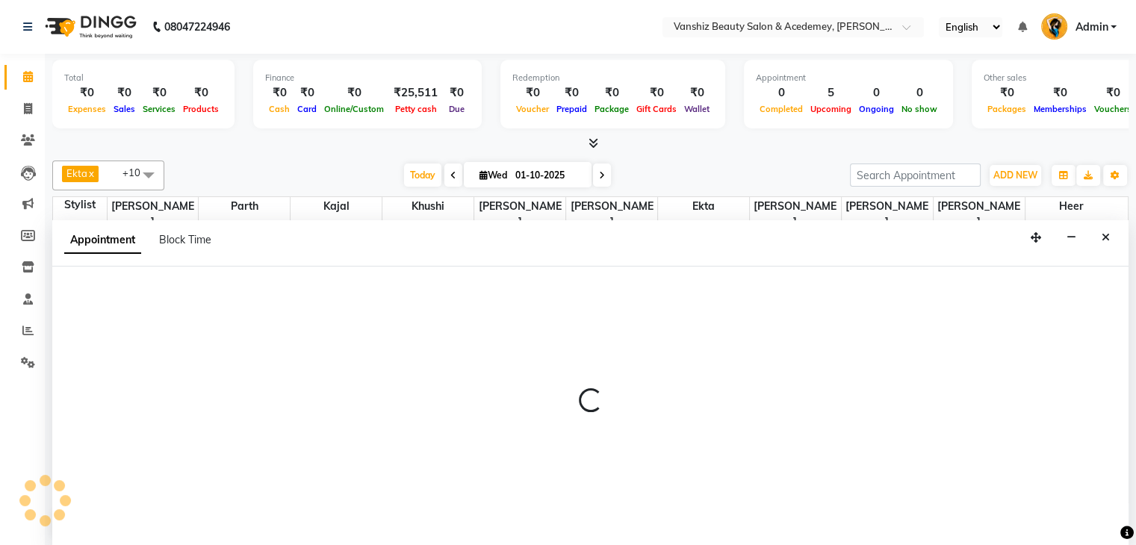
scroll to position [1, 0]
select select "68622"
select select "675"
select select "tentative"
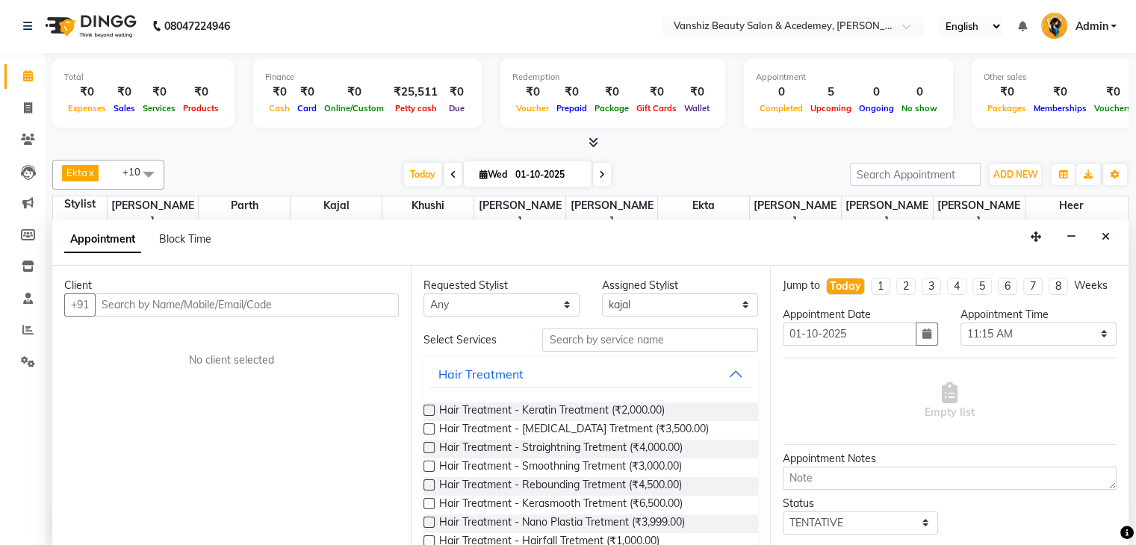
click at [152, 302] on input "text" at bounding box center [247, 304] width 304 height 23
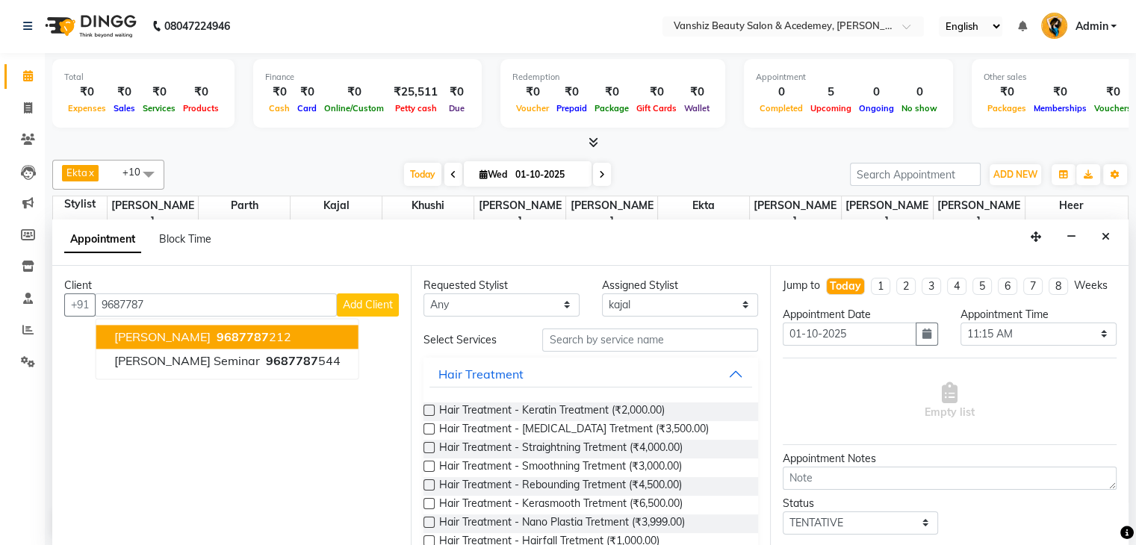
click at [173, 331] on span "[PERSON_NAME]" at bounding box center [162, 336] width 96 height 15
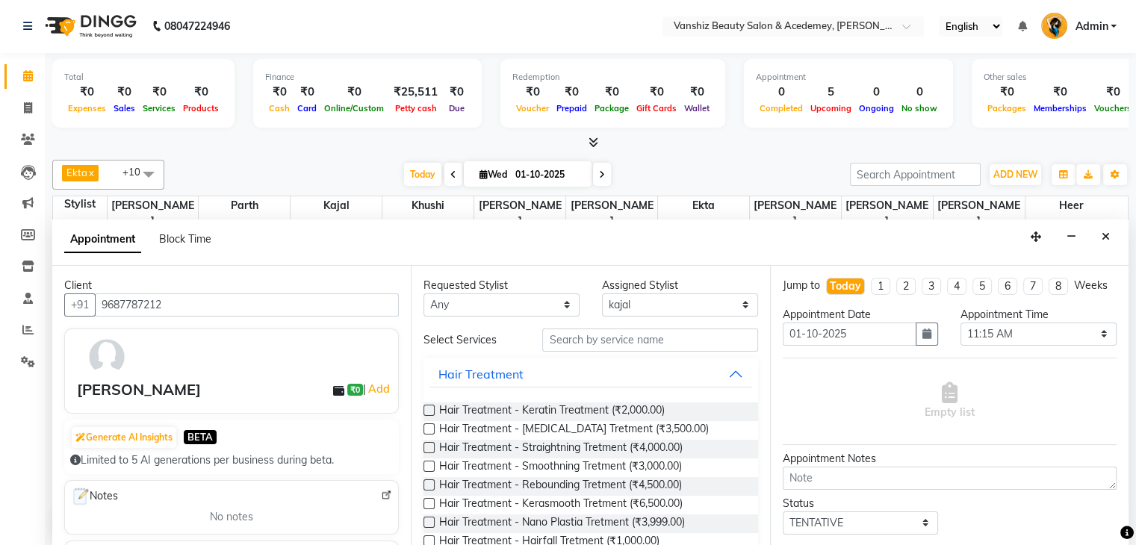
type input "9687787212"
click at [585, 335] on input "text" at bounding box center [649, 340] width 215 height 23
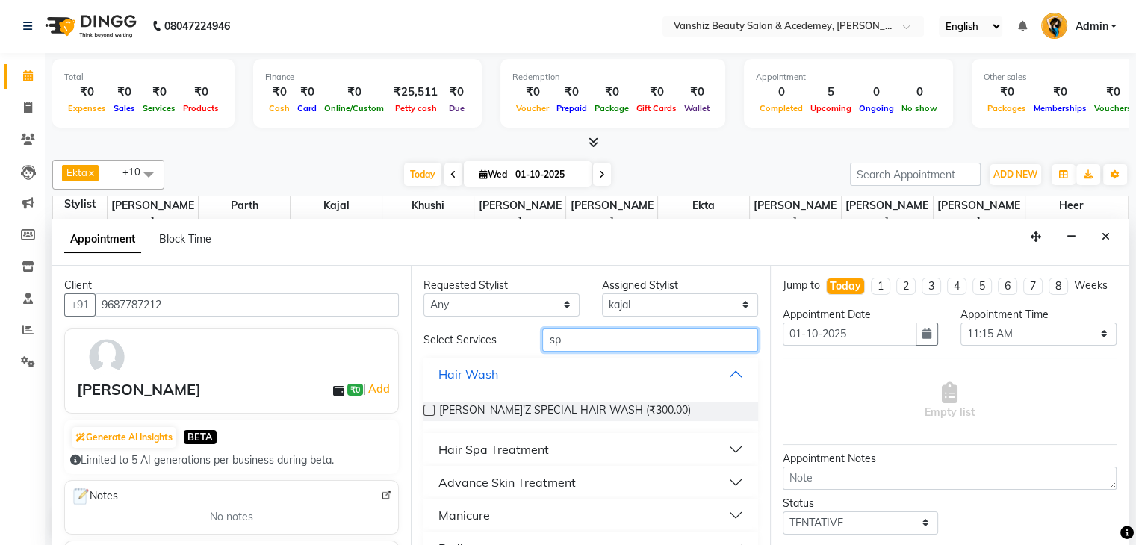
type input "s"
type input "[PERSON_NAME]"
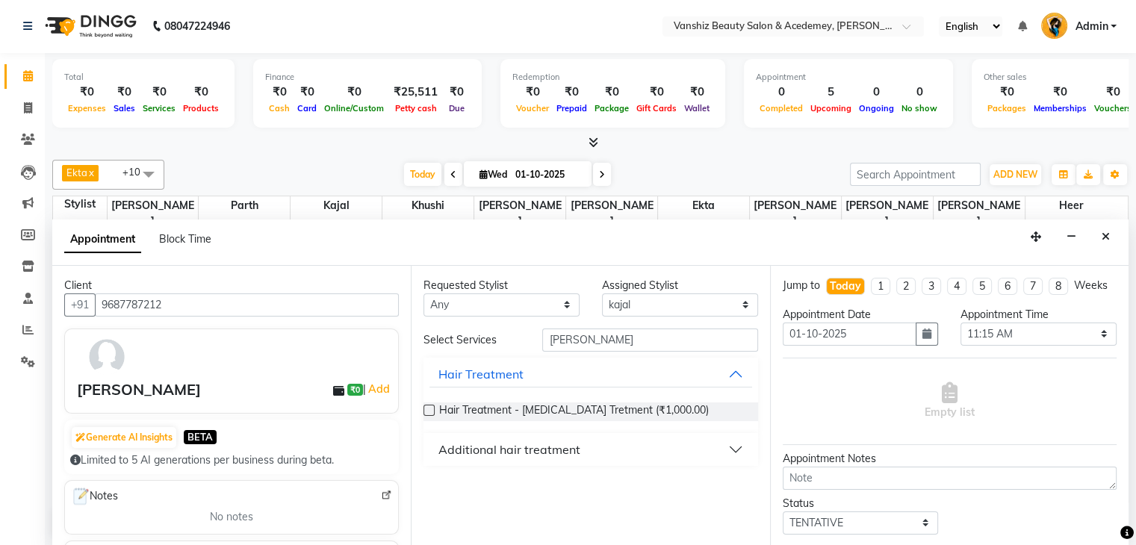
click at [426, 407] on label at bounding box center [428, 410] width 11 height 11
click at [426, 407] on input "checkbox" at bounding box center [428, 412] width 10 height 10
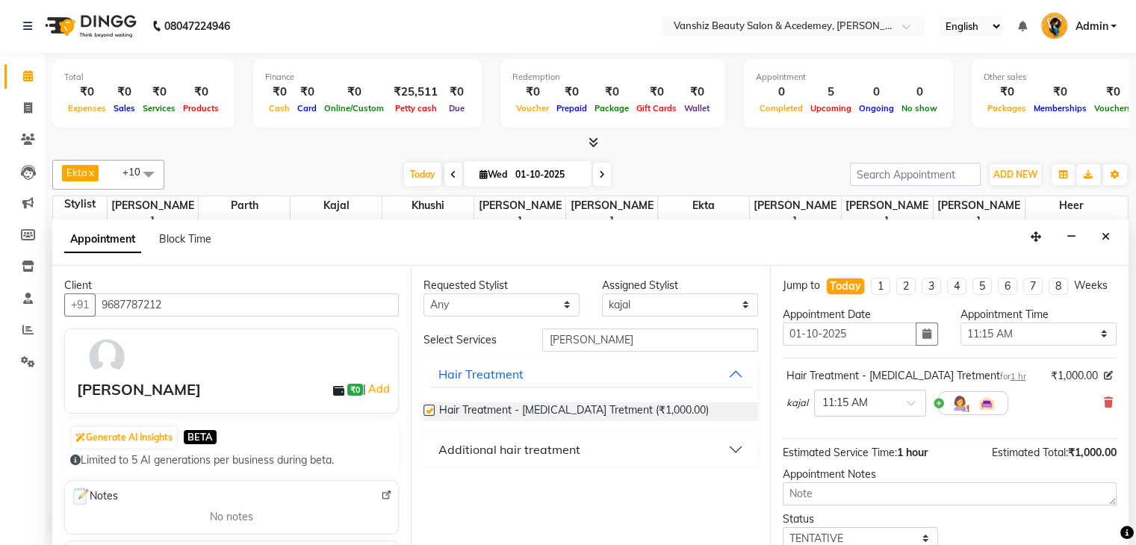
checkbox input "false"
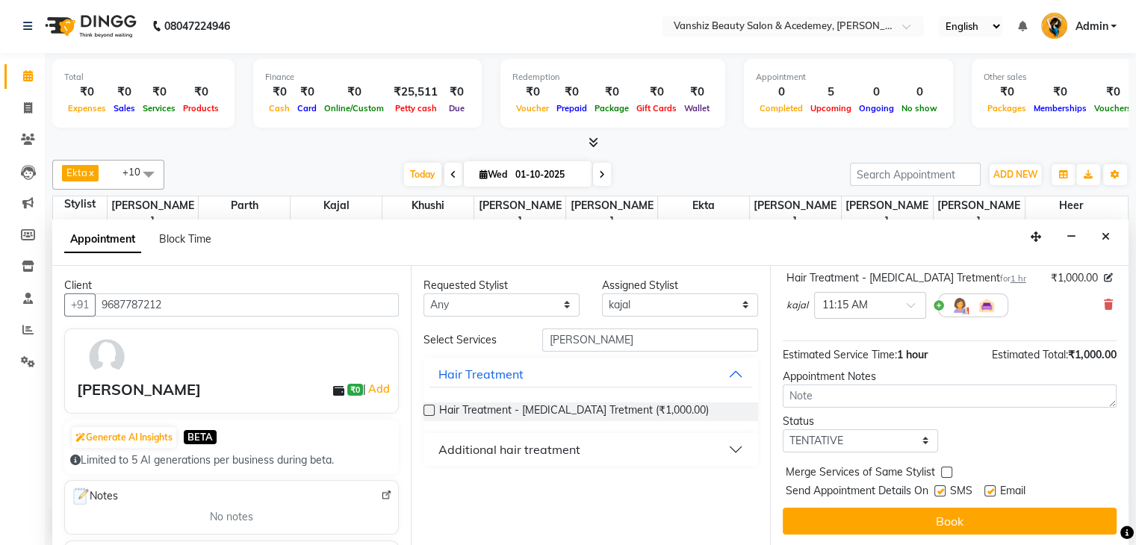
click at [996, 486] on div "Email" at bounding box center [1010, 492] width 53 height 19
click at [992, 486] on label at bounding box center [989, 490] width 11 height 11
click at [992, 488] on input "checkbox" at bounding box center [989, 493] width 10 height 10
checkbox input "false"
click at [942, 486] on label at bounding box center [939, 490] width 11 height 11
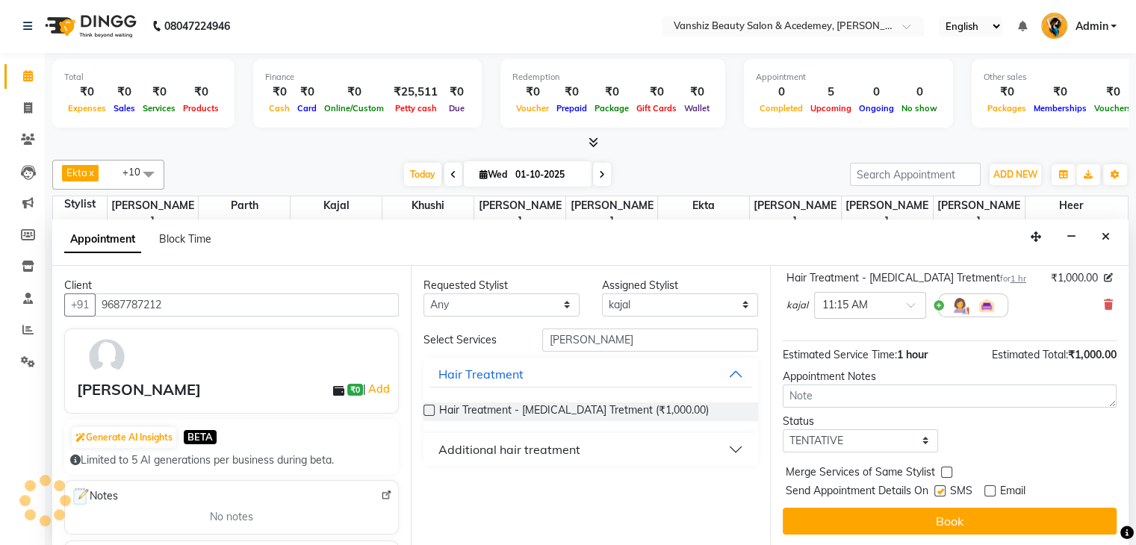
click at [942, 488] on input "checkbox" at bounding box center [939, 493] width 10 height 10
checkbox input "false"
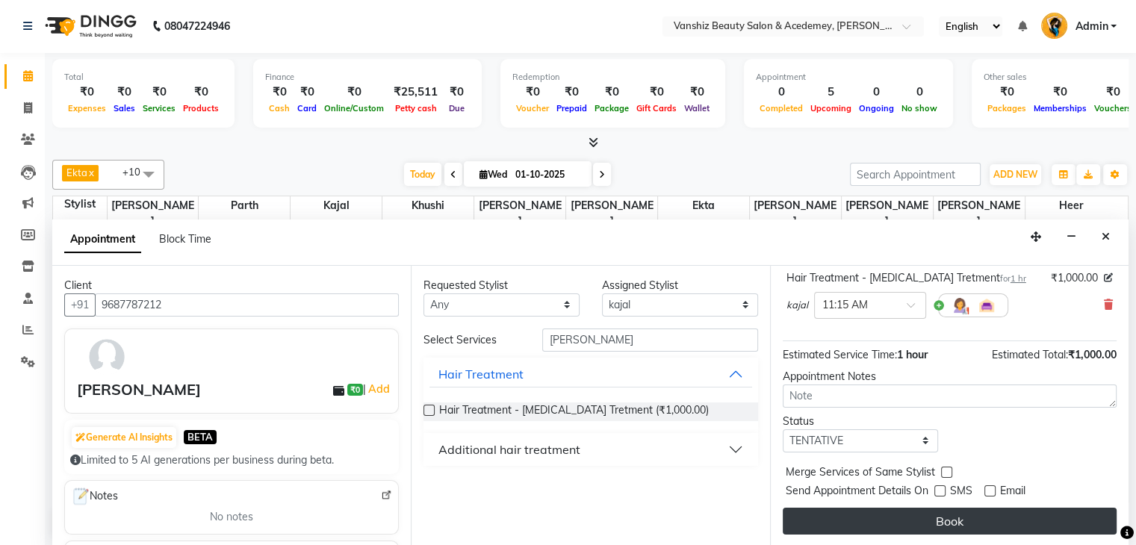
click at [961, 518] on button "Book" at bounding box center [950, 521] width 334 height 27
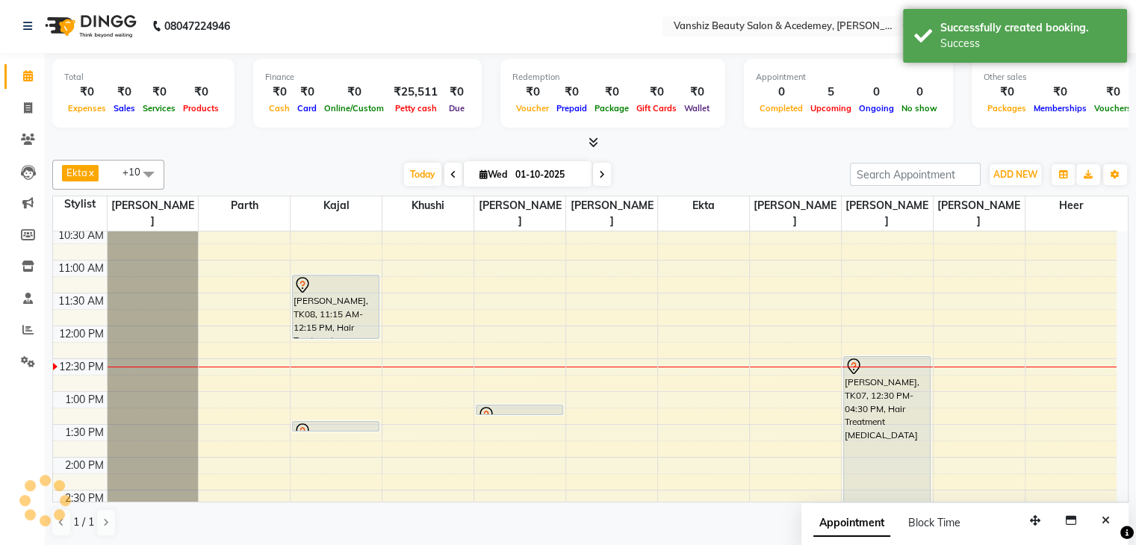
scroll to position [0, 0]
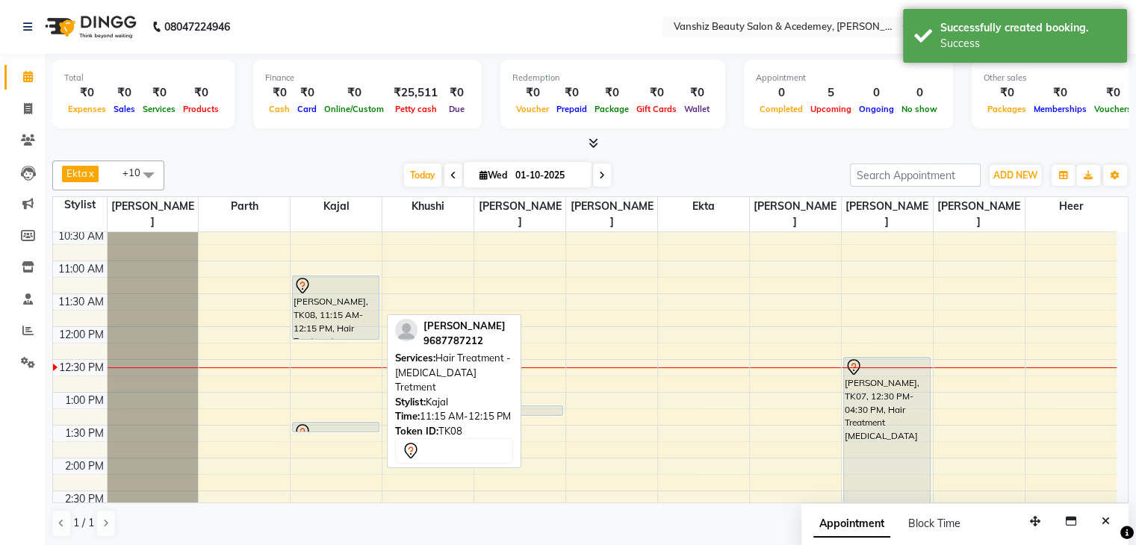
click at [326, 300] on div "[PERSON_NAME], TK08, 11:15 AM-12:15 PM, Hair Treatment - [MEDICAL_DATA] Tretment" at bounding box center [336, 307] width 86 height 63
select select "7"
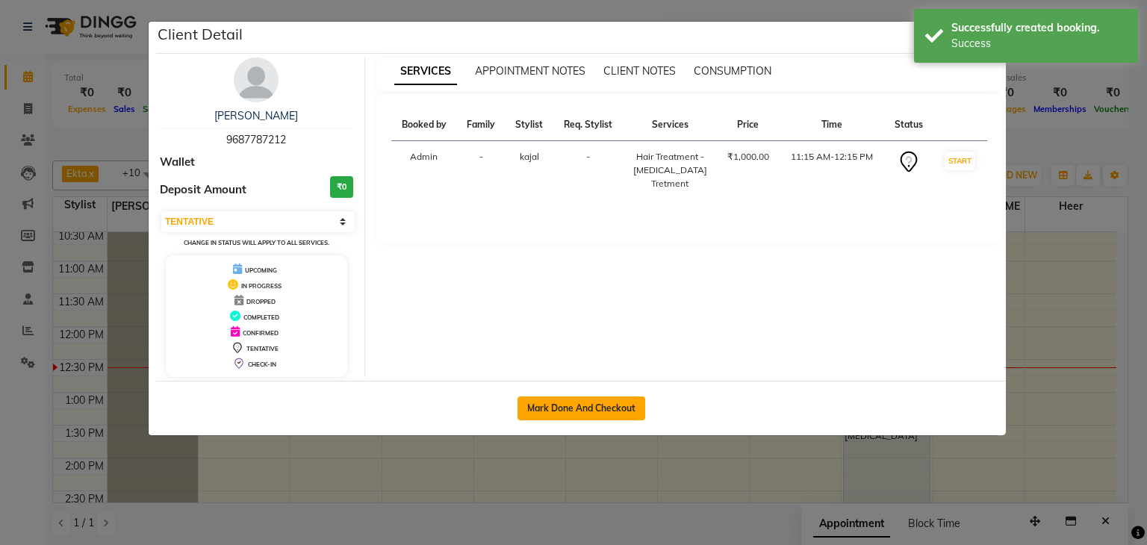
click at [576, 398] on button "Mark Done And Checkout" at bounding box center [582, 409] width 128 height 24
select select "service"
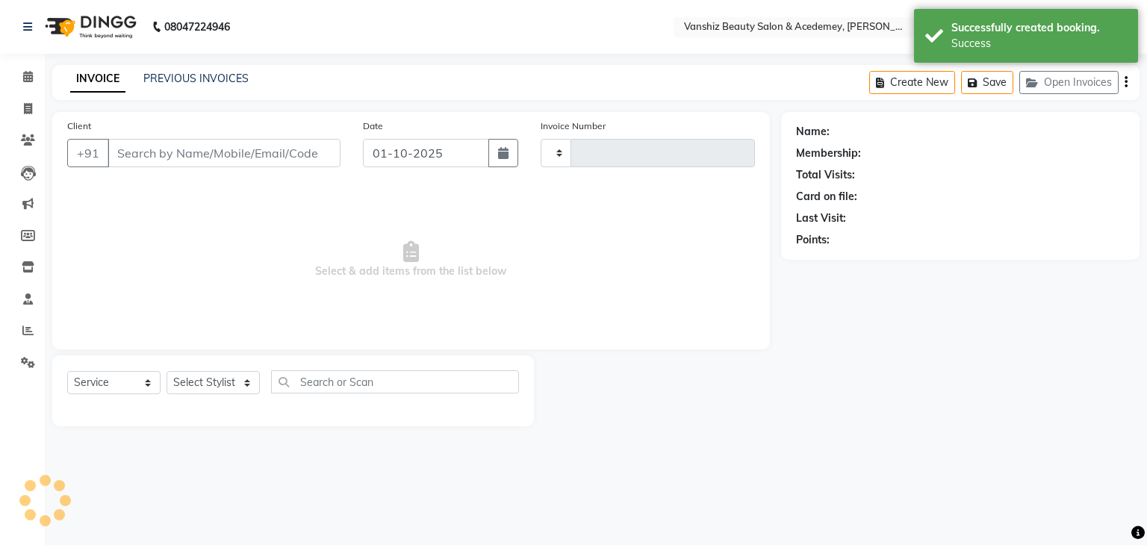
type input "1565"
select select "5403"
type input "9687787212"
select select "68622"
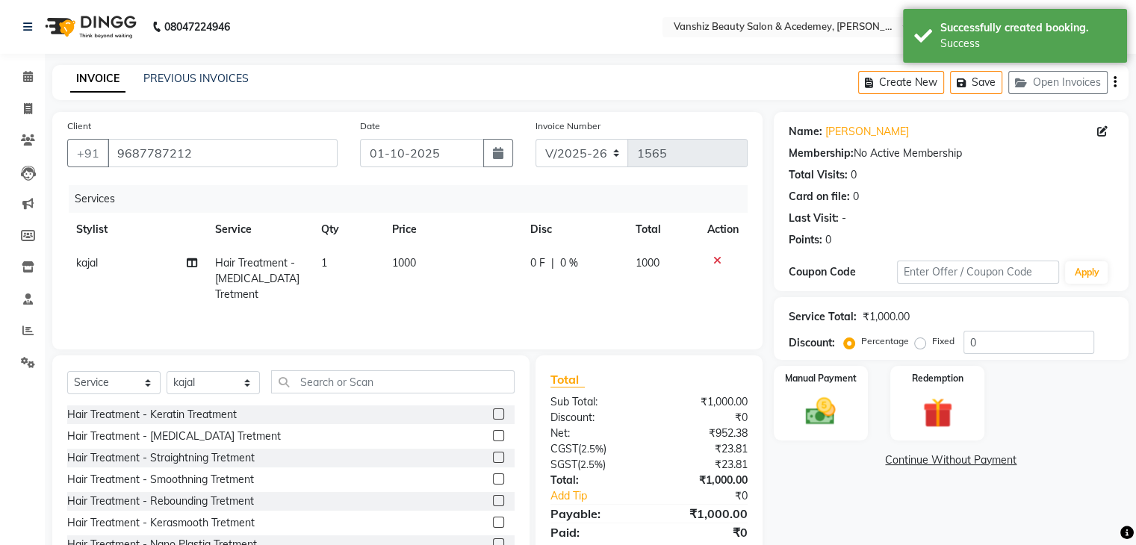
click at [404, 266] on span "1000" at bounding box center [404, 262] width 24 height 13
select select "68622"
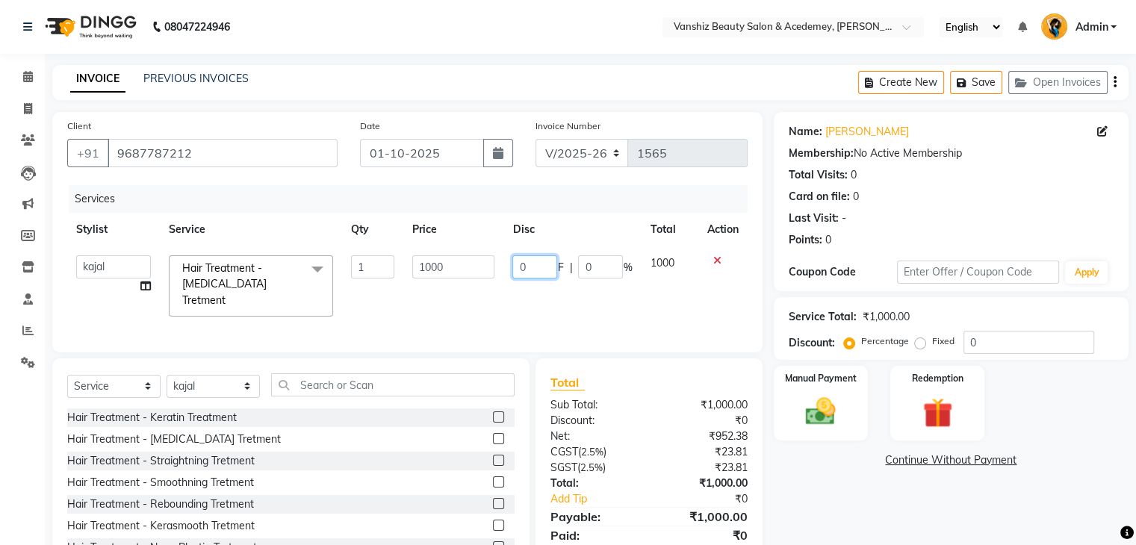
click at [528, 265] on input "0" at bounding box center [534, 266] width 45 height 23
type input "300"
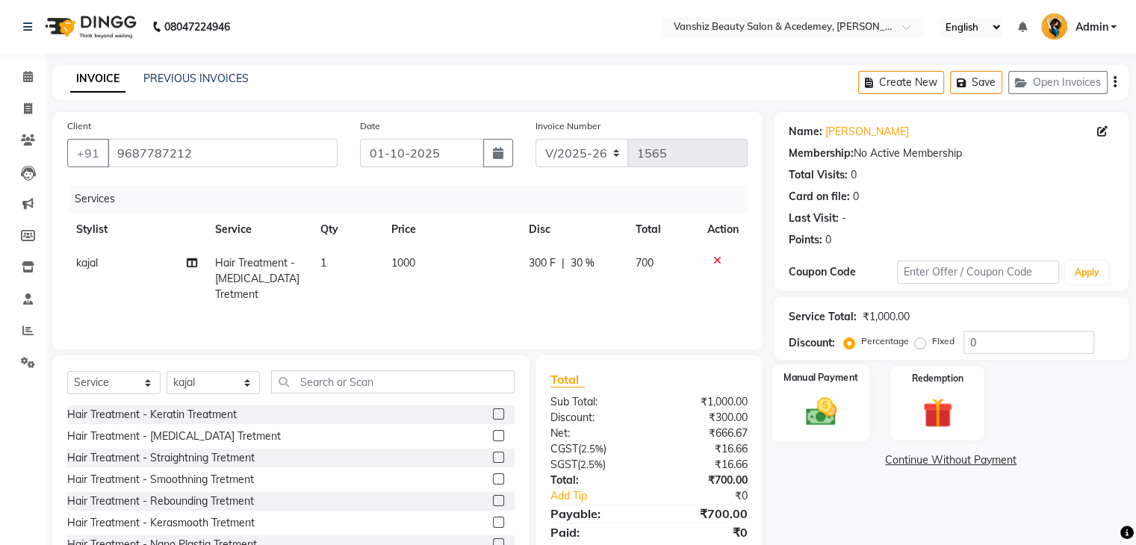
click at [814, 416] on img at bounding box center [820, 412] width 50 height 36
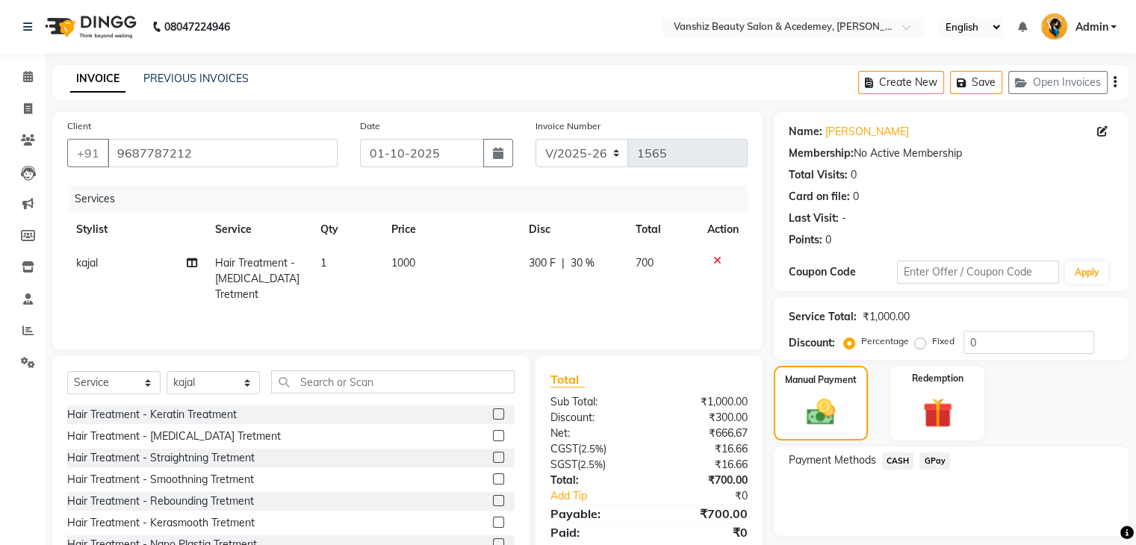
click at [893, 462] on span "CASH" at bounding box center [898, 461] width 32 height 17
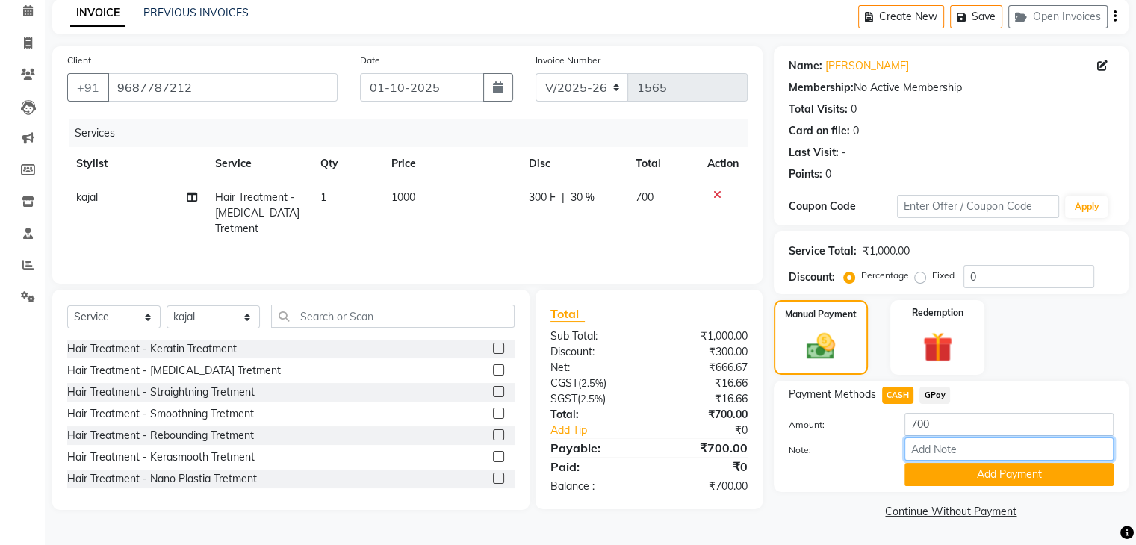
click at [922, 459] on input "Note:" at bounding box center [1008, 449] width 209 height 23
type input "cash"
click at [1000, 466] on button "Add Payment" at bounding box center [1008, 474] width 209 height 23
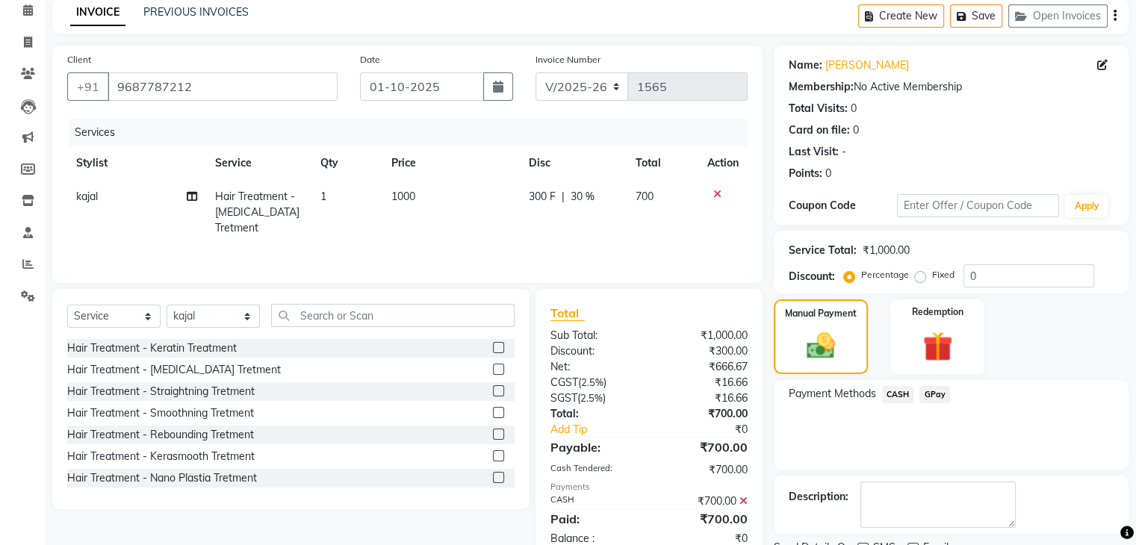
scroll to position [128, 0]
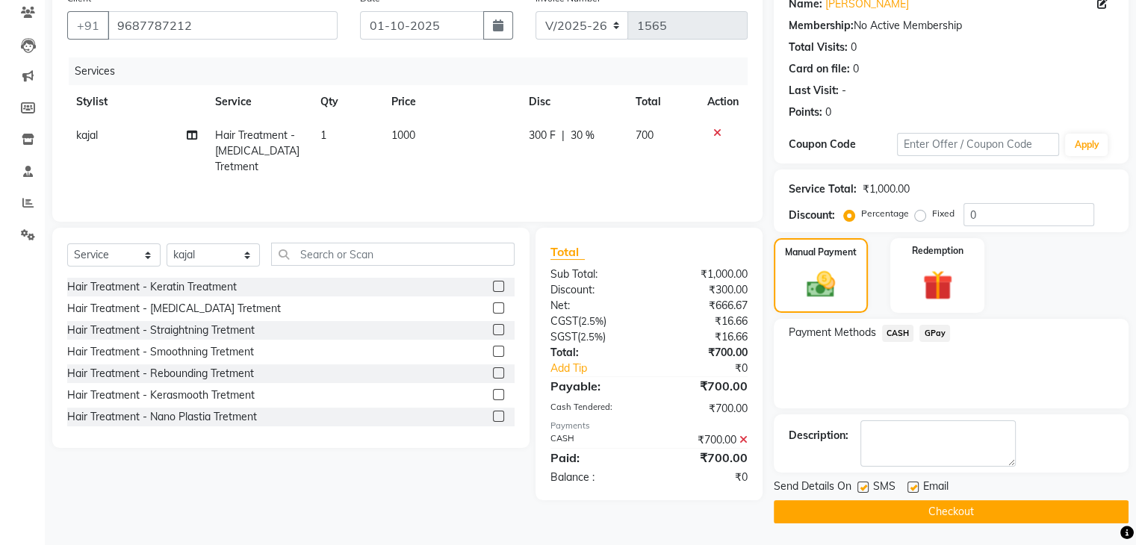
click at [910, 485] on label at bounding box center [912, 487] width 11 height 11
click at [910, 485] on input "checkbox" at bounding box center [912, 488] width 10 height 10
checkbox input "false"
click at [860, 488] on label at bounding box center [862, 487] width 11 height 11
click at [860, 488] on input "checkbox" at bounding box center [862, 488] width 10 height 10
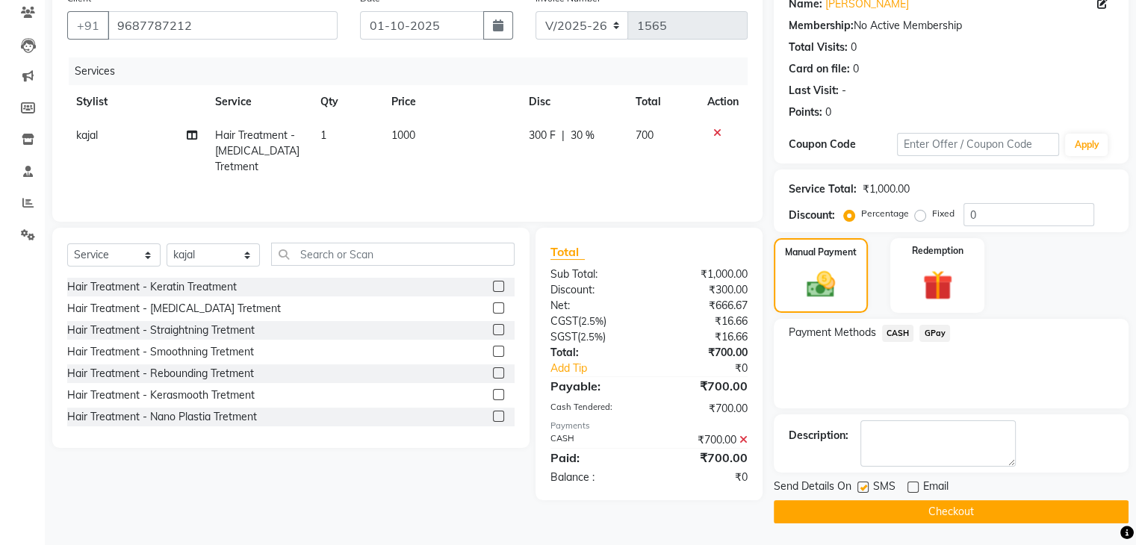
checkbox input "false"
click at [884, 514] on button "Checkout" at bounding box center [951, 511] width 355 height 23
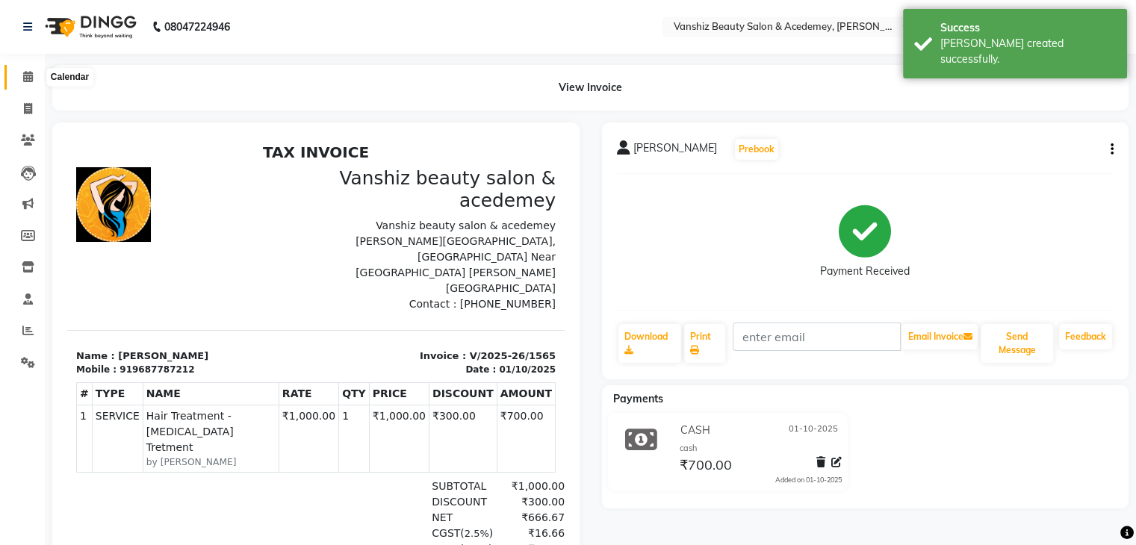
click at [30, 78] on icon at bounding box center [28, 76] width 10 height 11
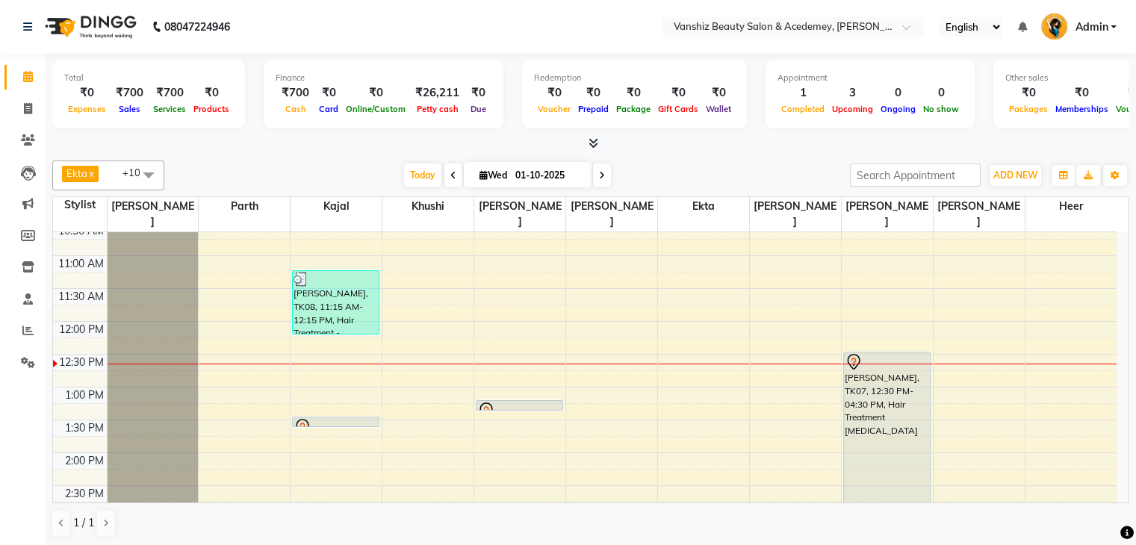
scroll to position [1, 0]
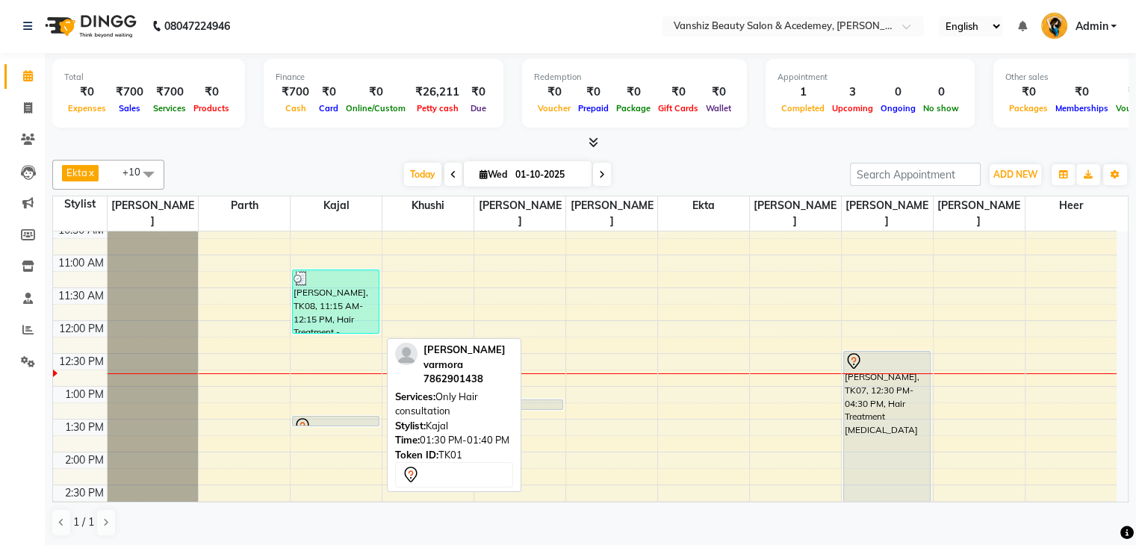
click at [341, 417] on div at bounding box center [335, 426] width 84 height 18
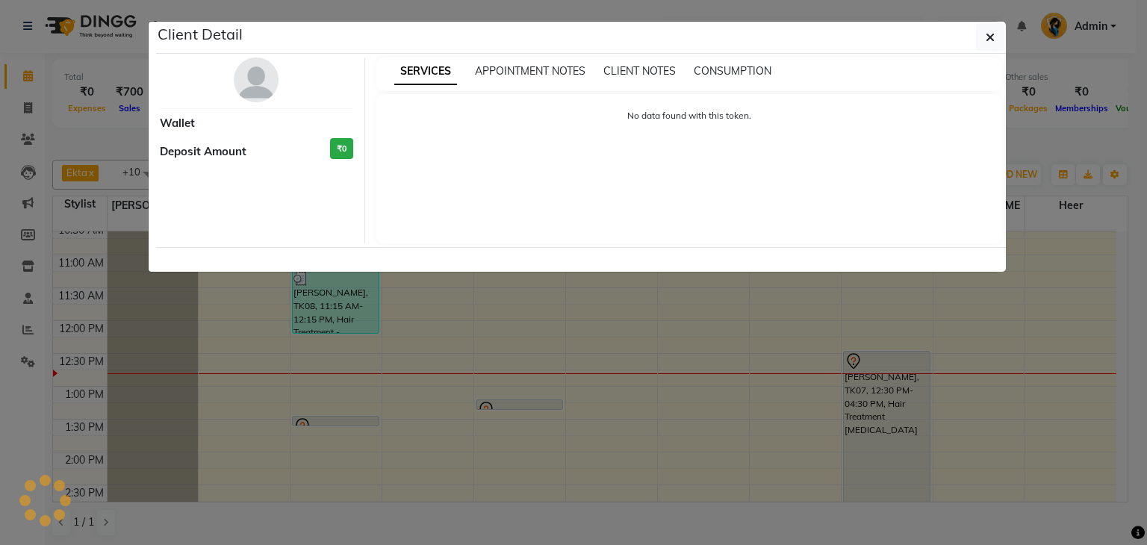
select select "7"
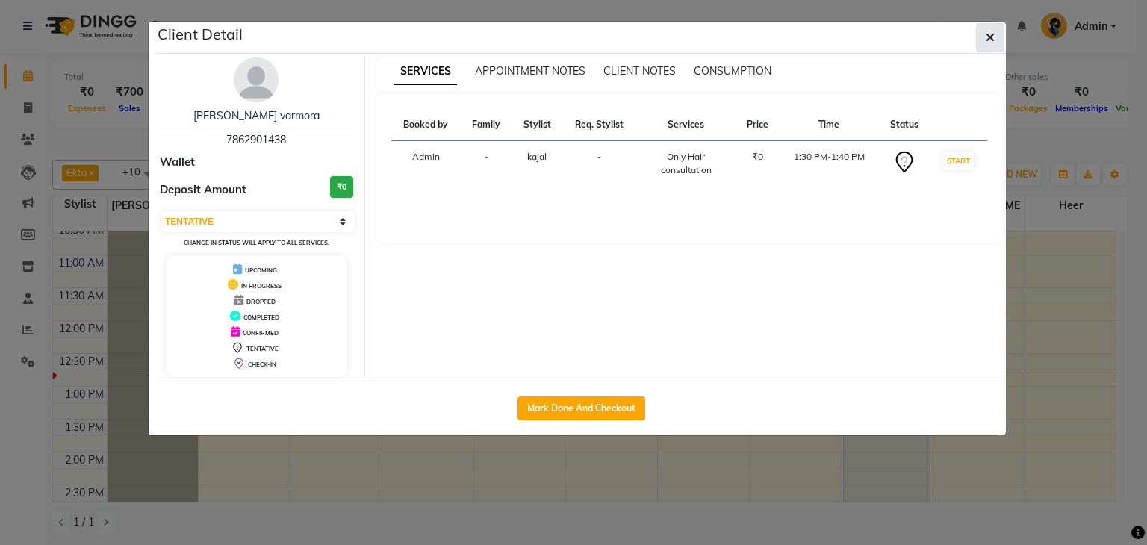
click at [982, 41] on button "button" at bounding box center [990, 37] width 28 height 28
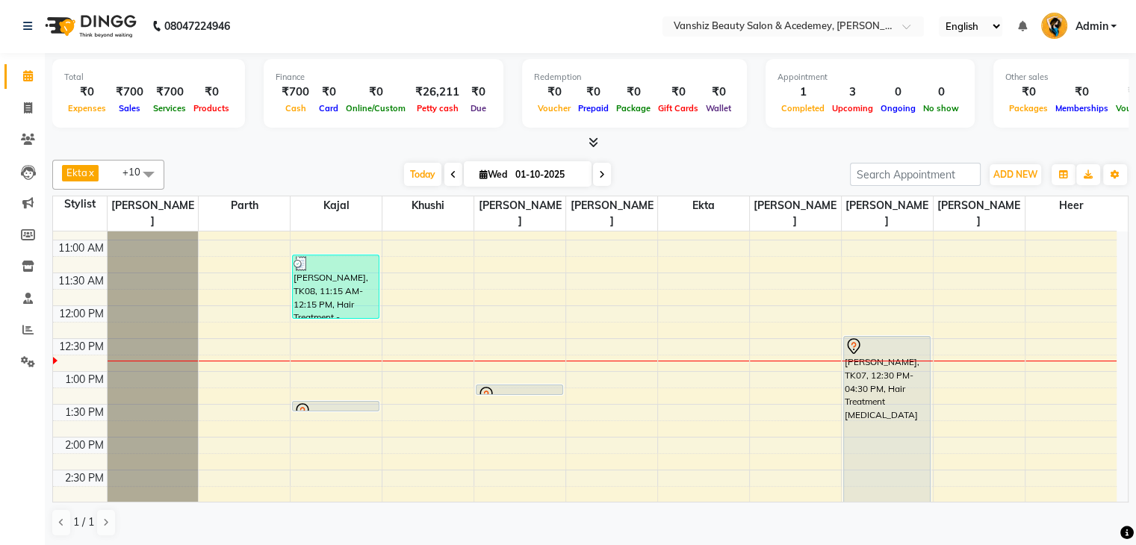
scroll to position [232, 0]
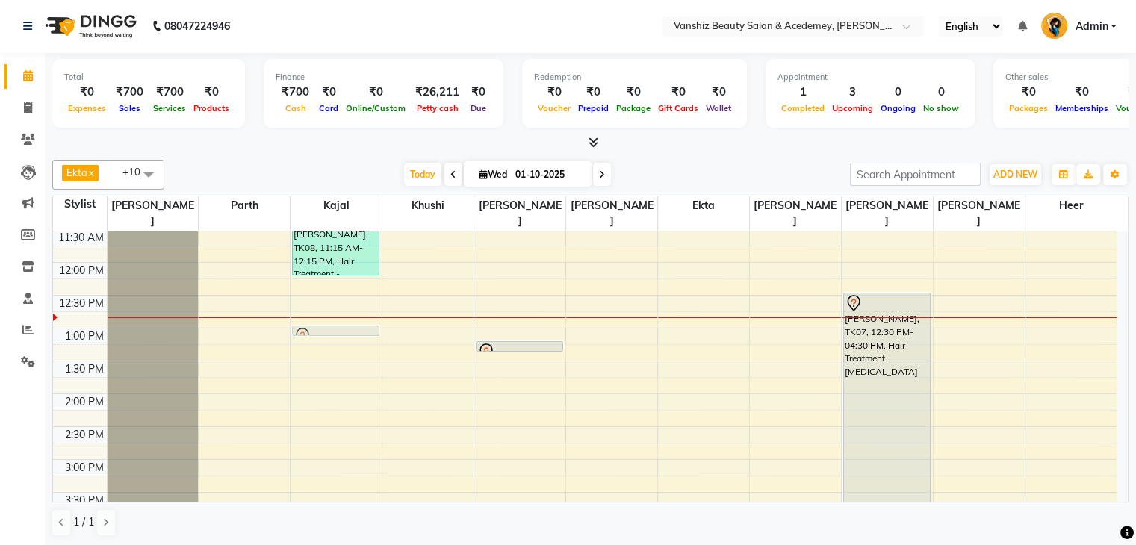
drag, startPoint x: 314, startPoint y: 343, endPoint x: 311, endPoint y: 318, distance: 24.8
click at [311, 318] on div "[PERSON_NAME], TK08, 11:15 AM-12:15 PM, Hair Treatment - [MEDICAL_DATA] Tretmen…" at bounding box center [336, 427] width 91 height 854
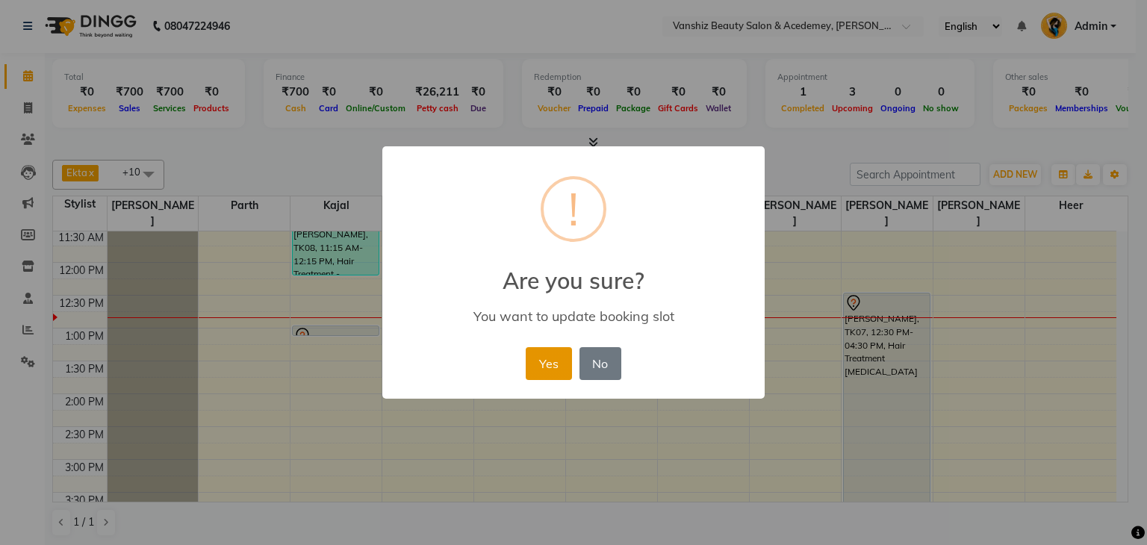
click at [550, 371] on button "Yes" at bounding box center [549, 363] width 46 height 33
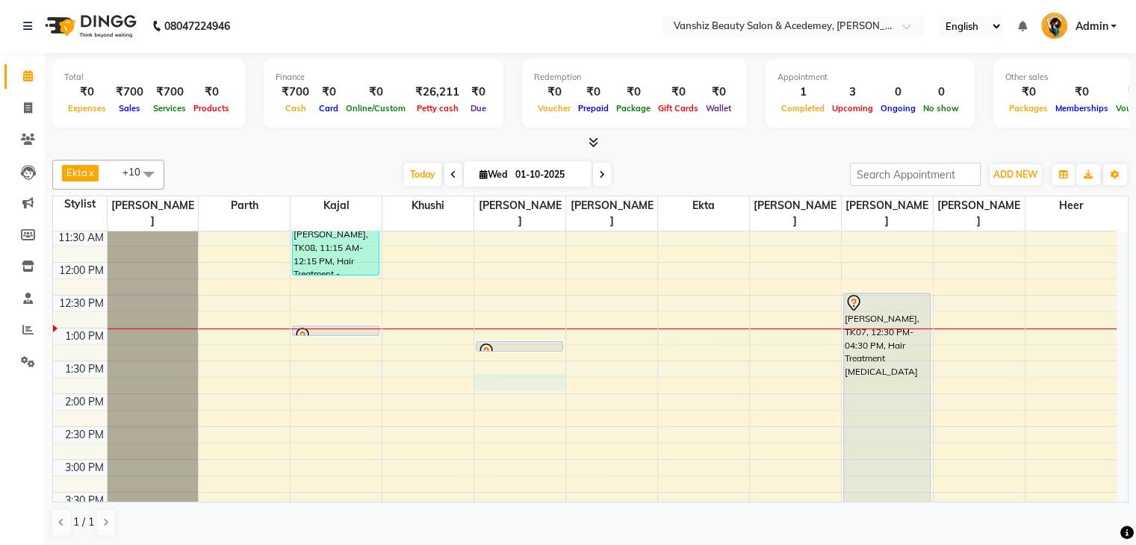
click at [542, 369] on div "8:00 AM 8:30 AM 9:00 AM 9:30 AM 10:00 AM 10:30 AM 11:00 AM 11:30 AM 12:00 PM 12…" at bounding box center [584, 427] width 1063 height 854
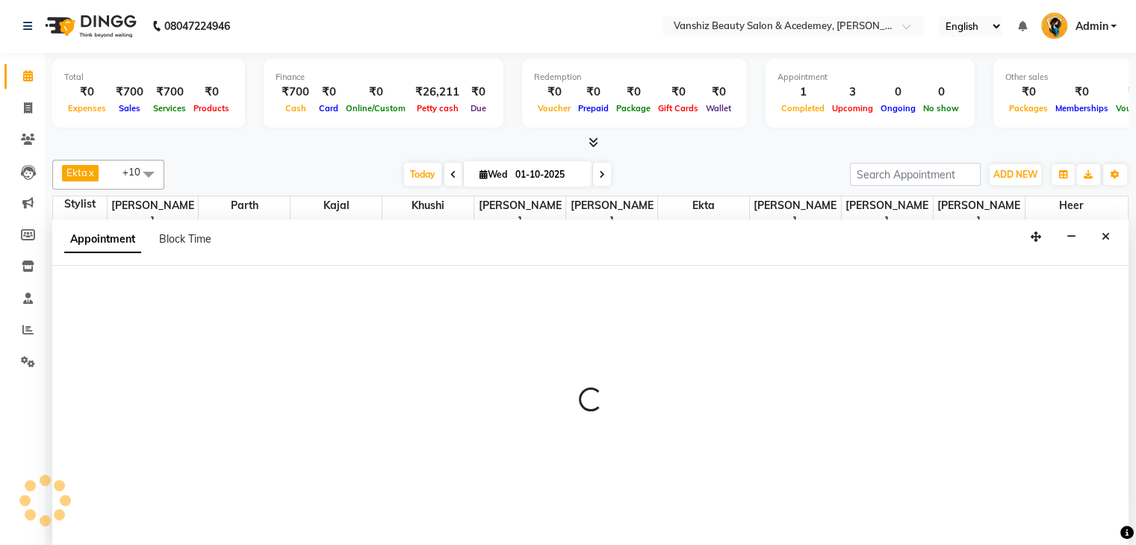
select select "87124"
select select "825"
select select "tentative"
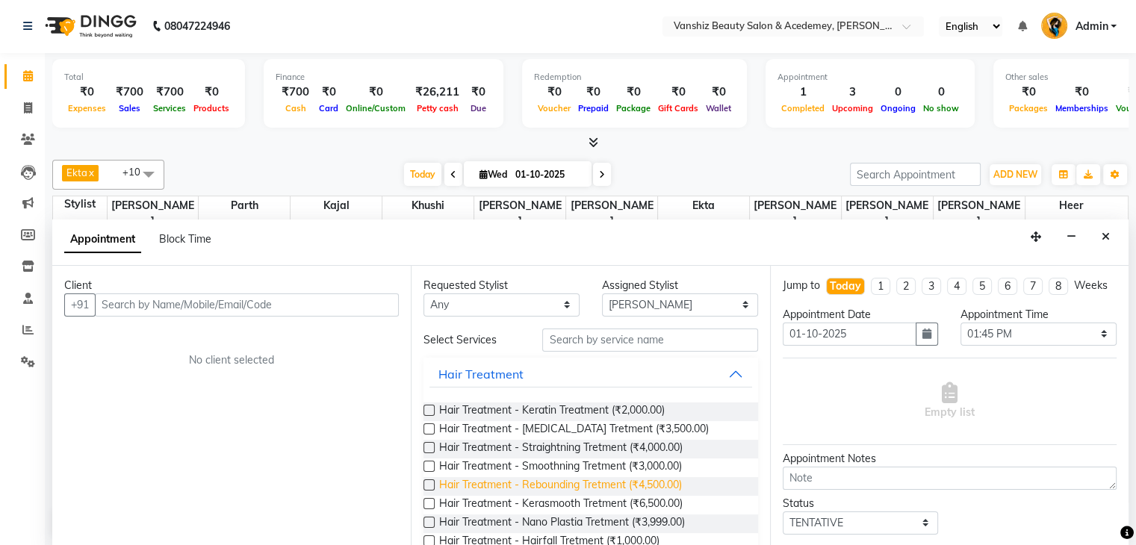
scroll to position [194, 0]
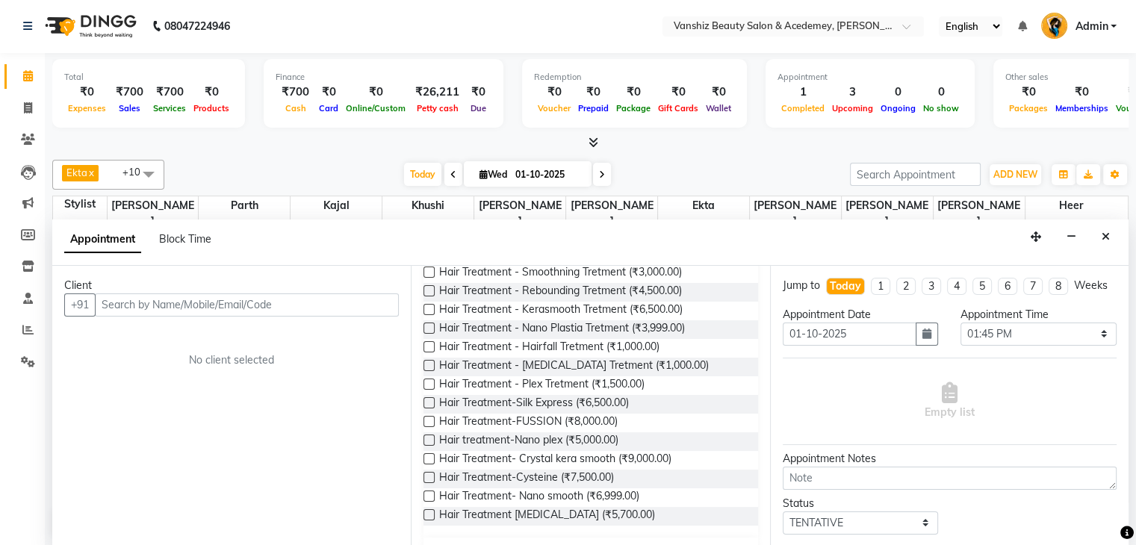
click at [712, 173] on div "[DATE] [DATE]" at bounding box center [507, 175] width 671 height 22
click at [484, 169] on span "Wed" at bounding box center [493, 174] width 35 height 11
select select "10"
select select "2025"
click at [1099, 238] on button "Close" at bounding box center [1106, 237] width 22 height 23
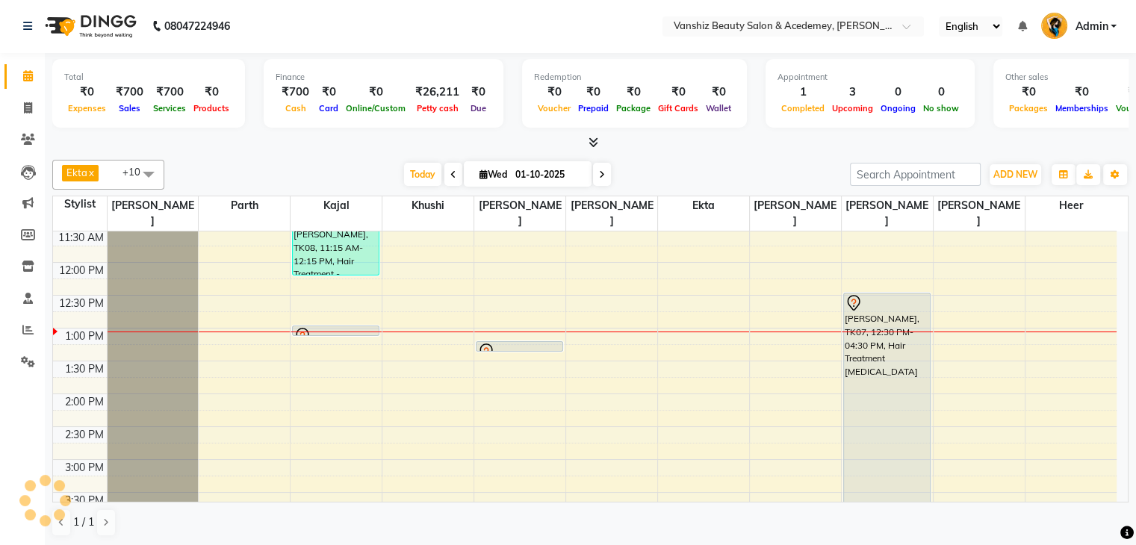
click at [476, 173] on span "Wed" at bounding box center [493, 174] width 35 height 11
select select "10"
select select "2025"
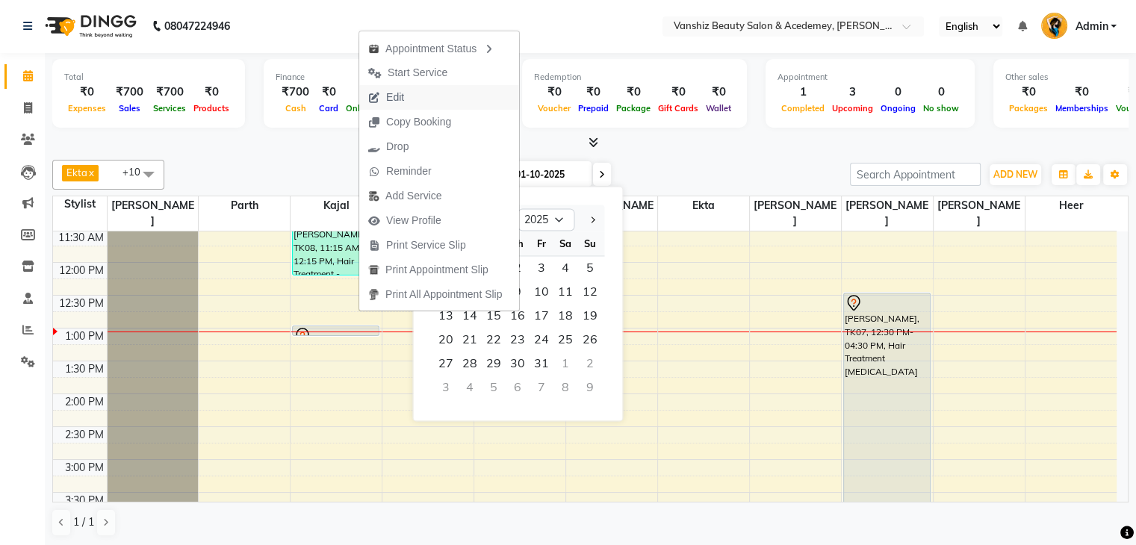
click at [400, 92] on span "Edit" at bounding box center [395, 98] width 18 height 16
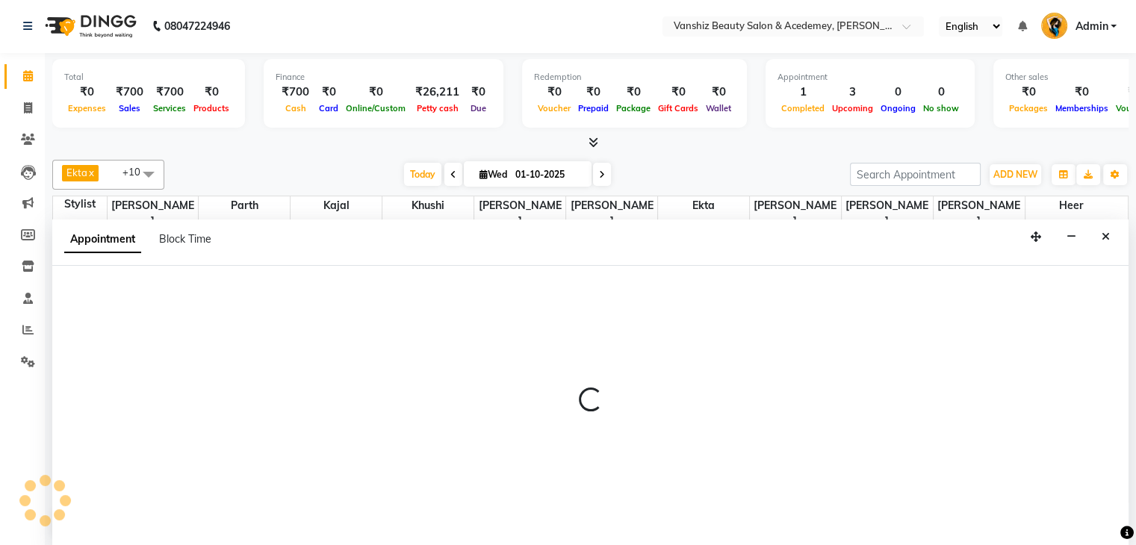
select select "tentative"
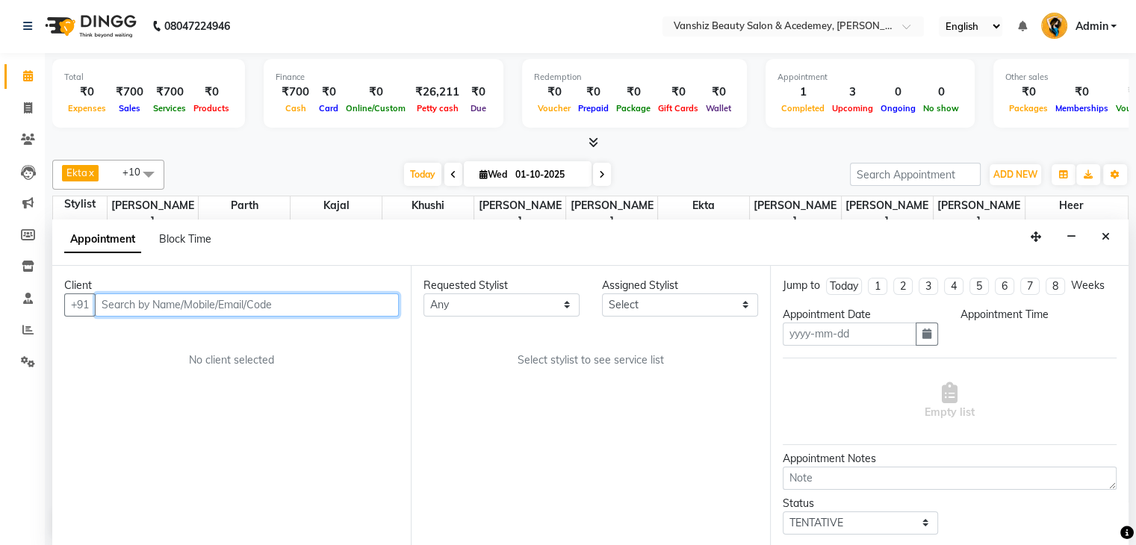
type input "01-10-2025"
select select "780"
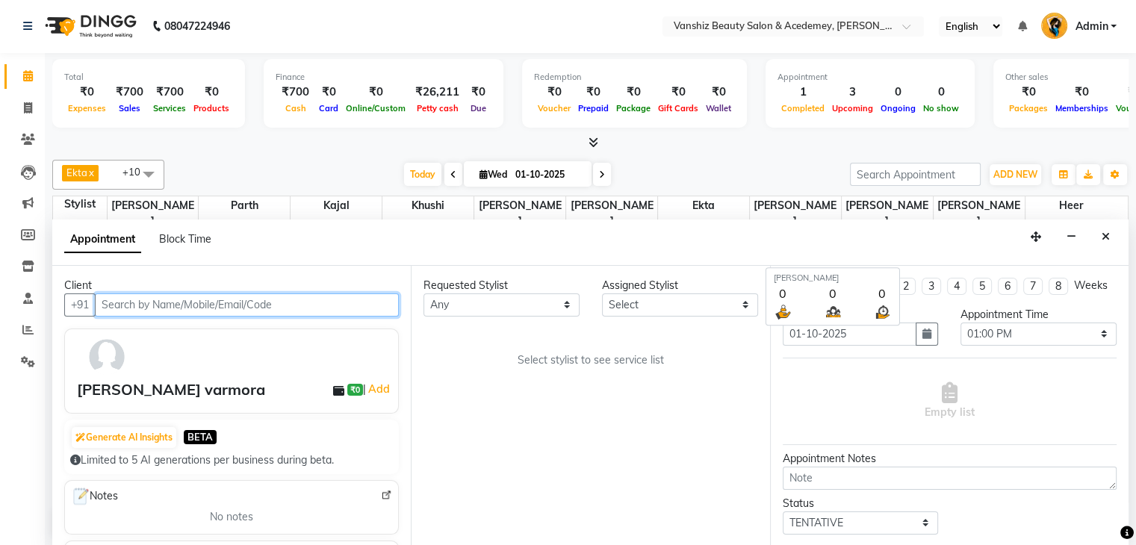
select select "68622"
select select "2468"
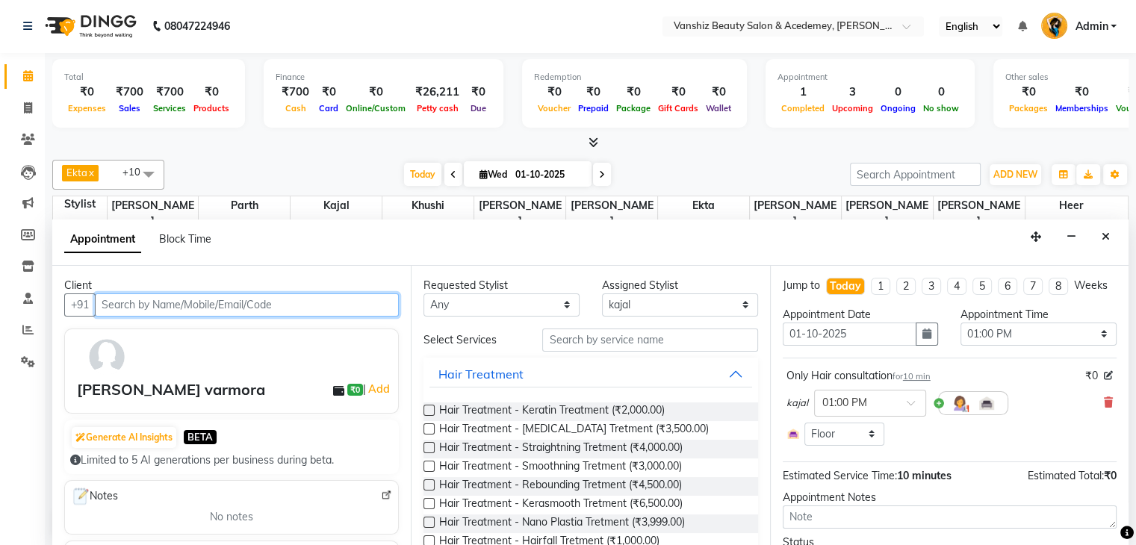
scroll to position [326, 0]
click at [1104, 408] on icon at bounding box center [1108, 402] width 9 height 10
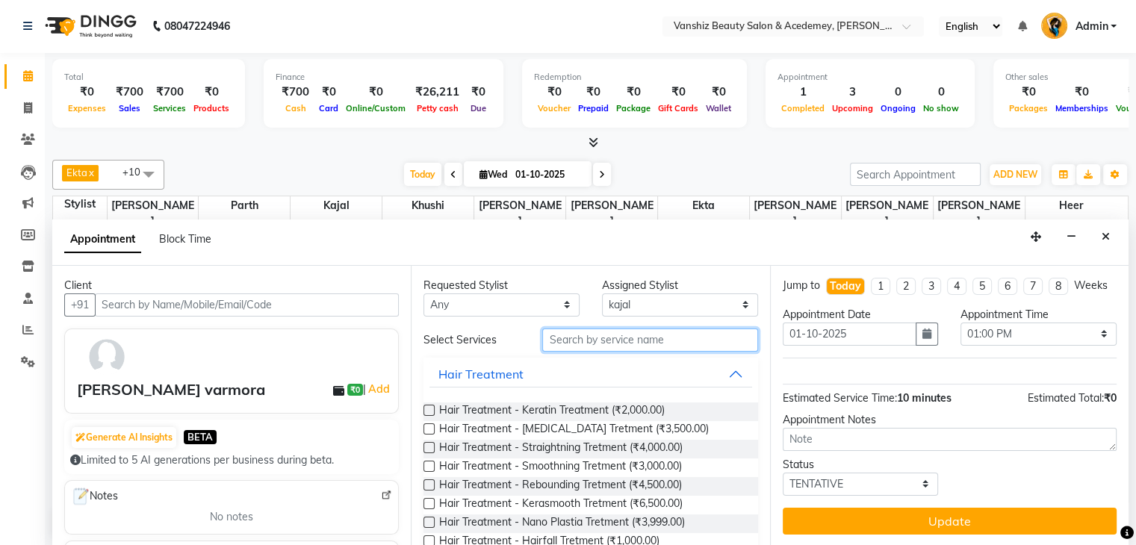
click at [597, 338] on input "text" at bounding box center [649, 340] width 215 height 23
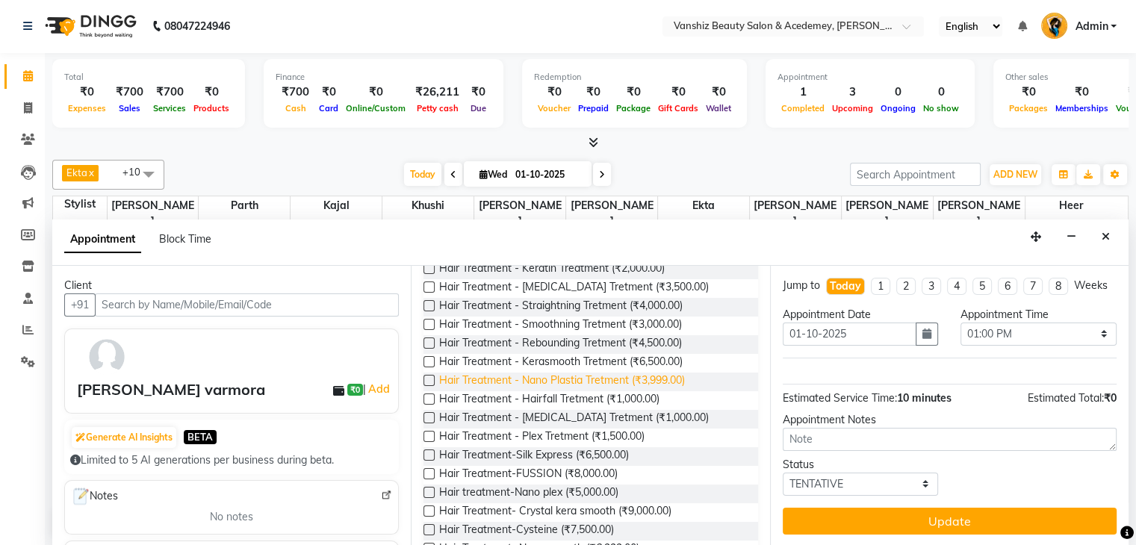
scroll to position [143, 0]
click at [428, 493] on label at bounding box center [428, 491] width 11 height 11
click at [428, 493] on input "checkbox" at bounding box center [428, 493] width 10 height 10
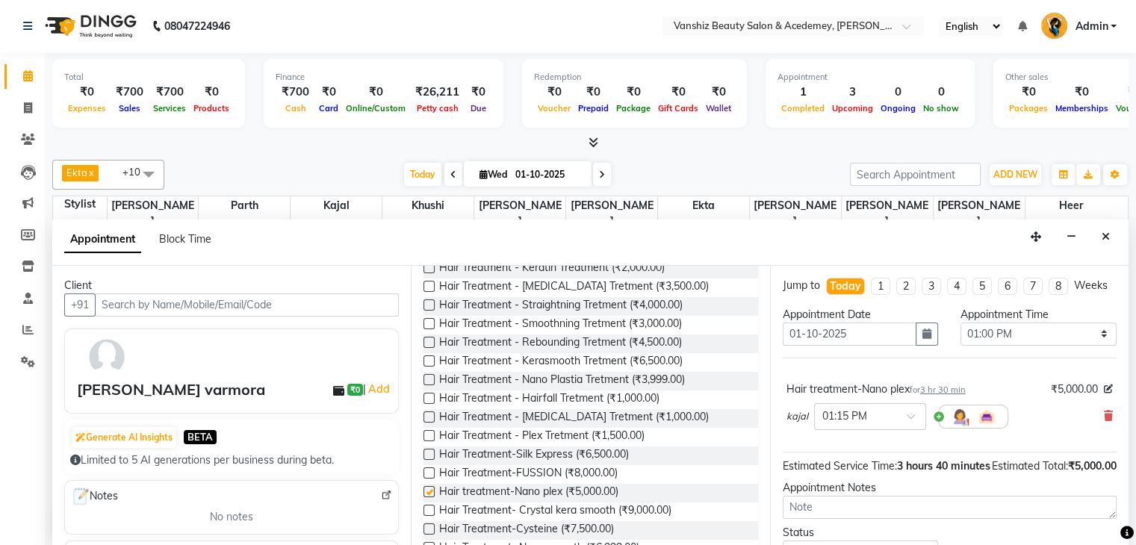
checkbox input "false"
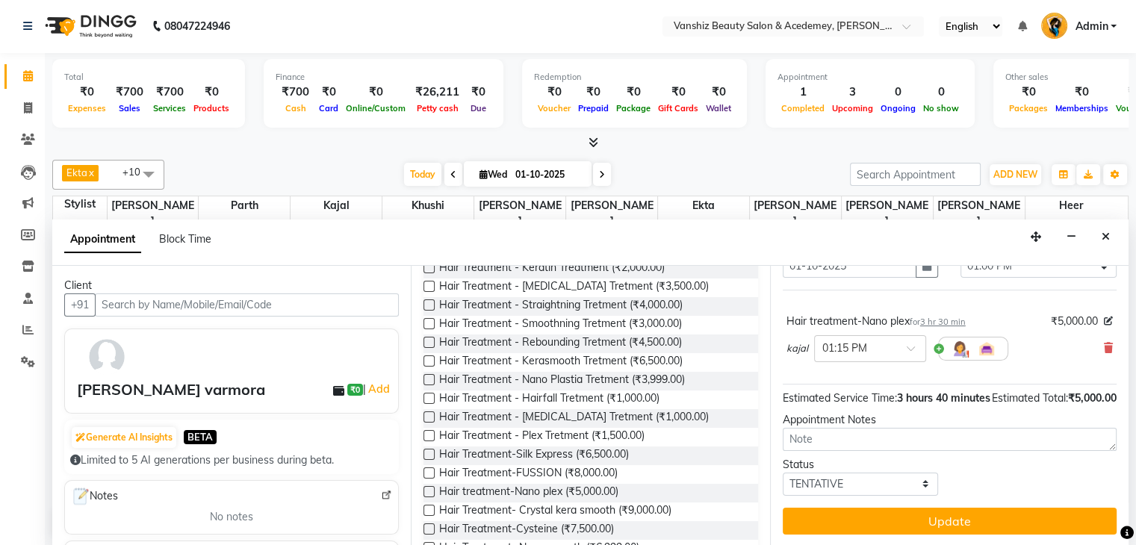
click at [935, 516] on button "Update" at bounding box center [950, 521] width 334 height 27
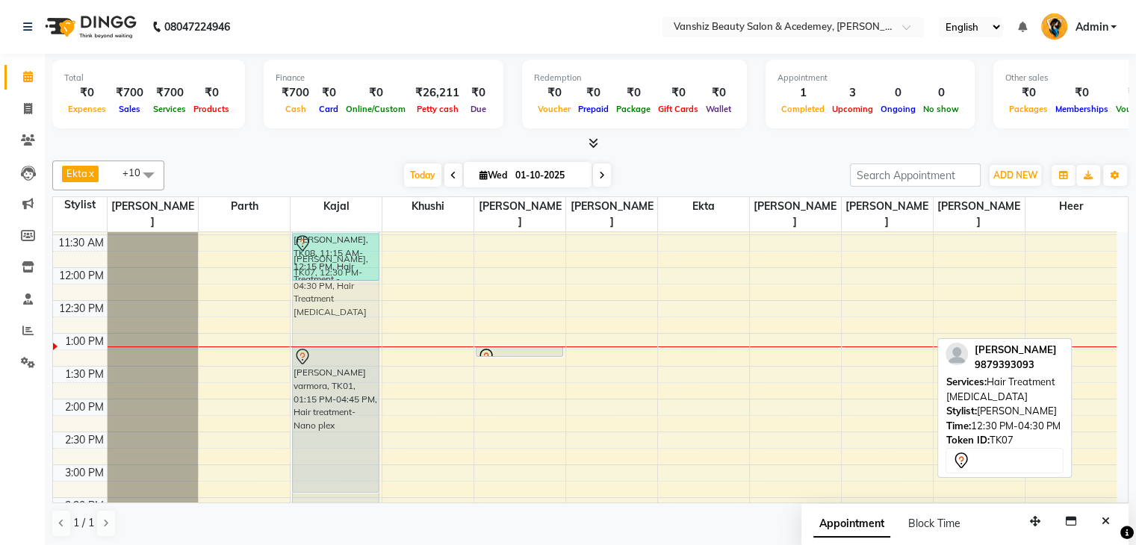
scroll to position [218, 0]
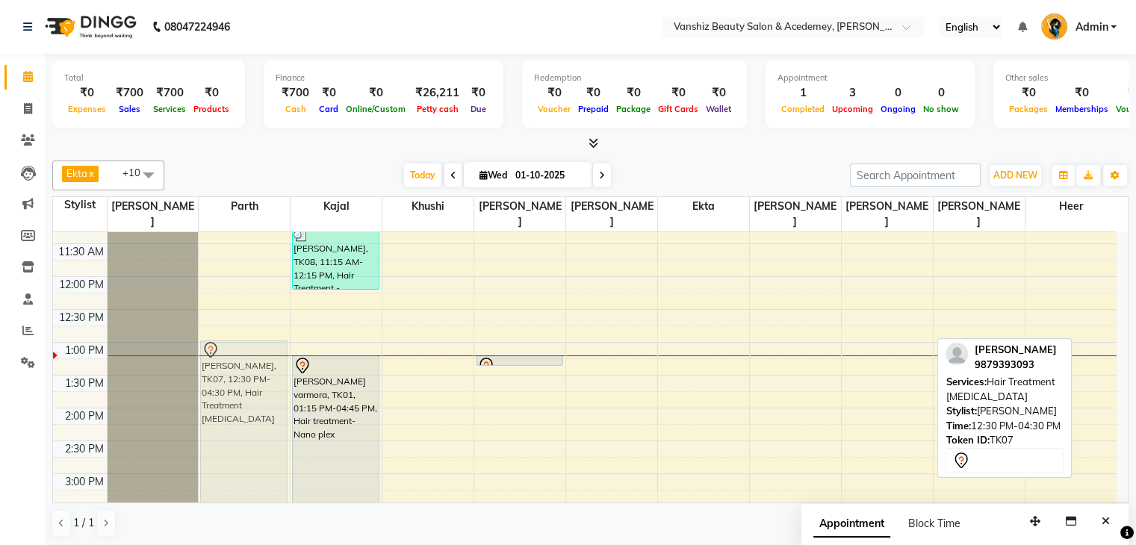
drag, startPoint x: 876, startPoint y: 308, endPoint x: 219, endPoint y: 353, distance: 658.7
click at [219, 353] on tr "[PERSON_NAME], TK07, 12:30 PM-04:30 PM, Hair Treatment [MEDICAL_DATA] [PERSON_N…" at bounding box center [584, 441] width 1063 height 854
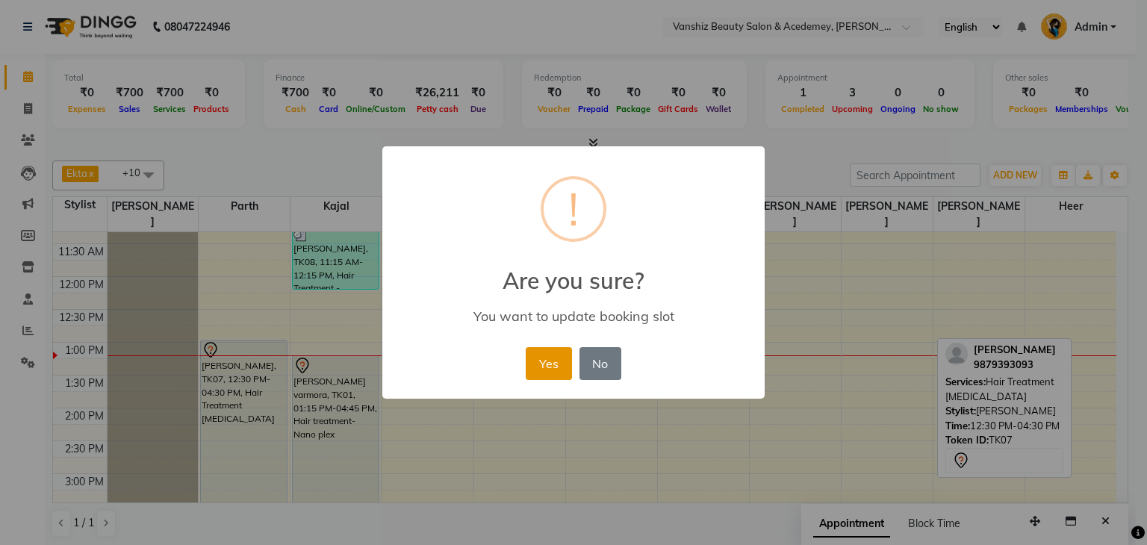
click at [541, 355] on button "Yes" at bounding box center [549, 363] width 46 height 33
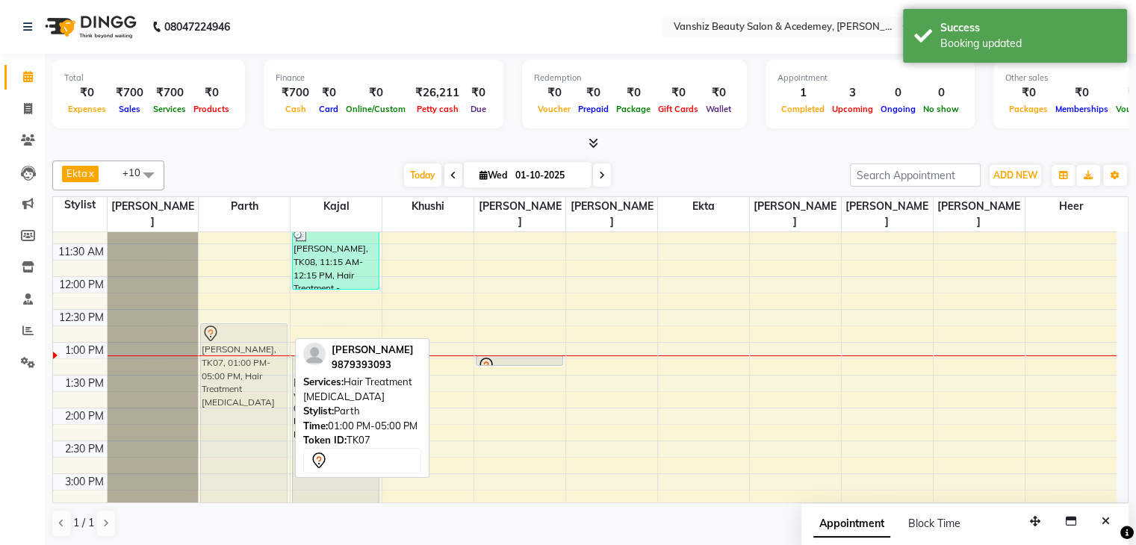
drag, startPoint x: 254, startPoint y: 374, endPoint x: 255, endPoint y: 354, distance: 20.2
click at [255, 354] on div "[PERSON_NAME], TK07, 01:00 PM-05:00 PM, Hair Treatment [MEDICAL_DATA] [PERSON_N…" at bounding box center [244, 441] width 91 height 854
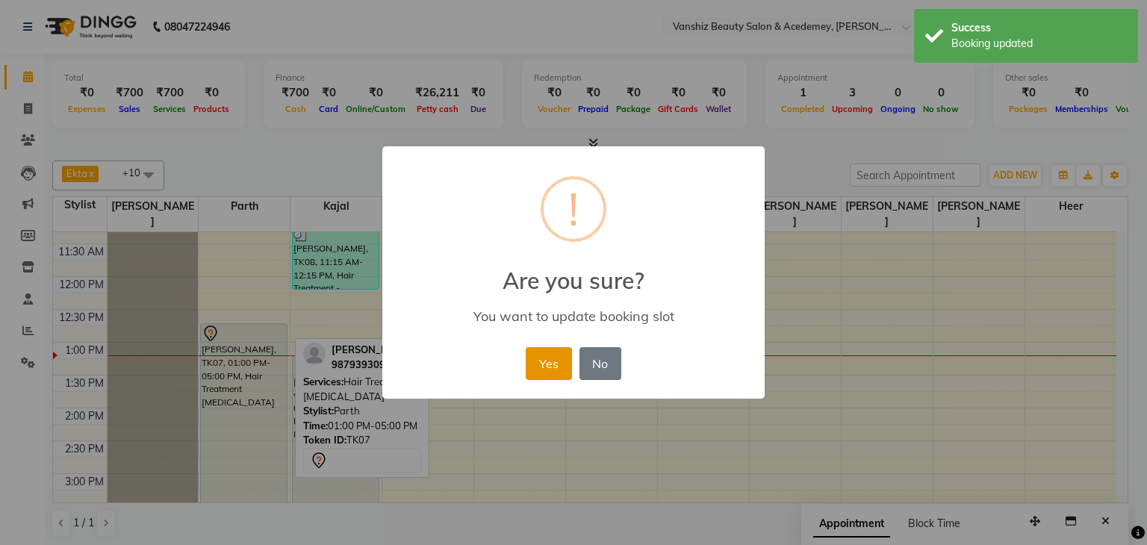
click at [556, 376] on button "Yes" at bounding box center [549, 363] width 46 height 33
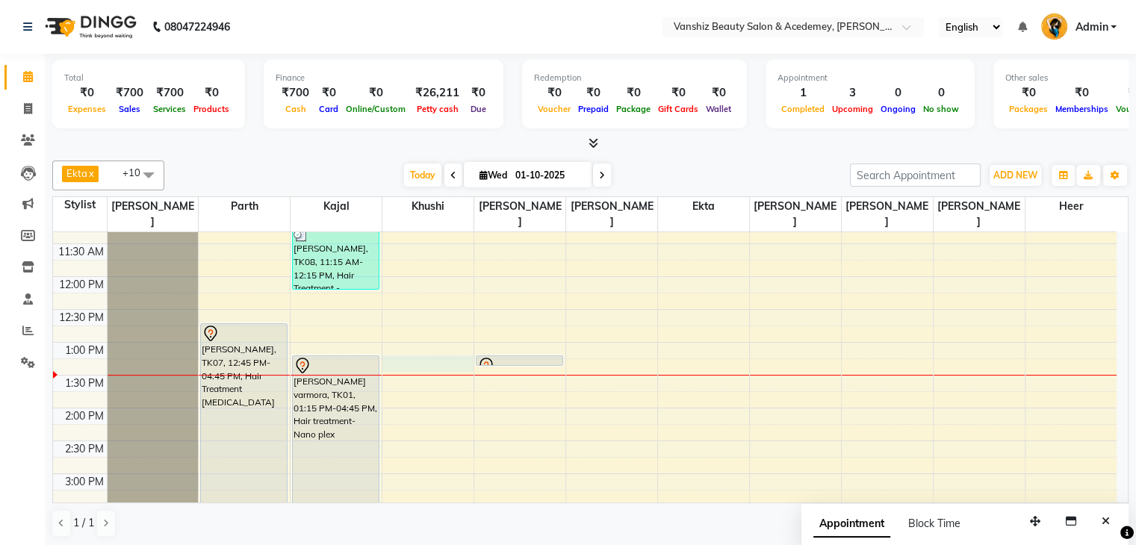
click at [456, 345] on div "8:00 AM 8:30 AM 9:00 AM 9:30 AM 10:00 AM 10:30 AM 11:00 AM 11:30 AM 12:00 PM 12…" at bounding box center [584, 441] width 1063 height 854
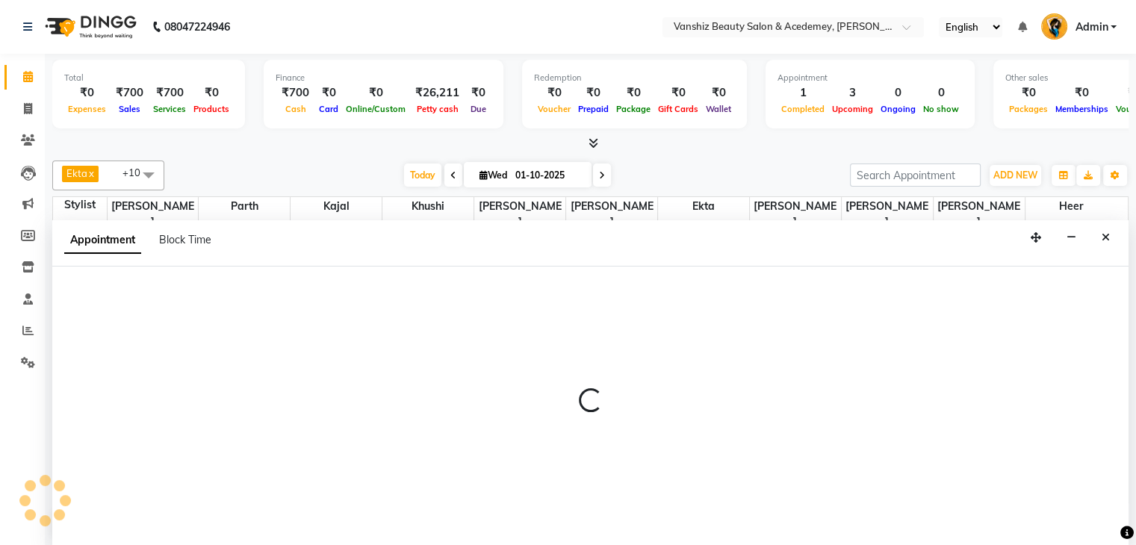
scroll to position [1, 0]
select select "78799"
select select "tentative"
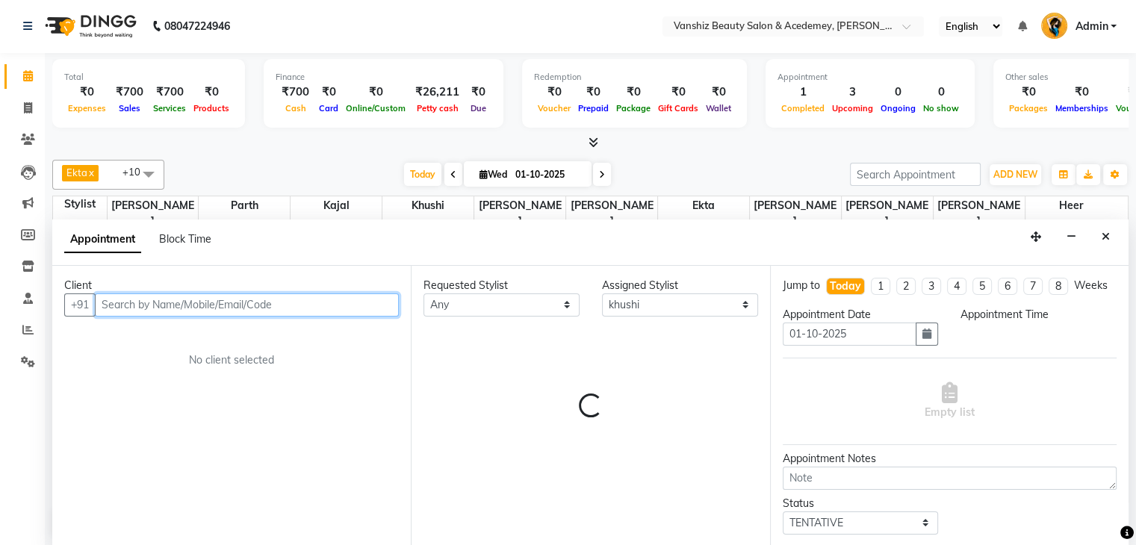
select select "795"
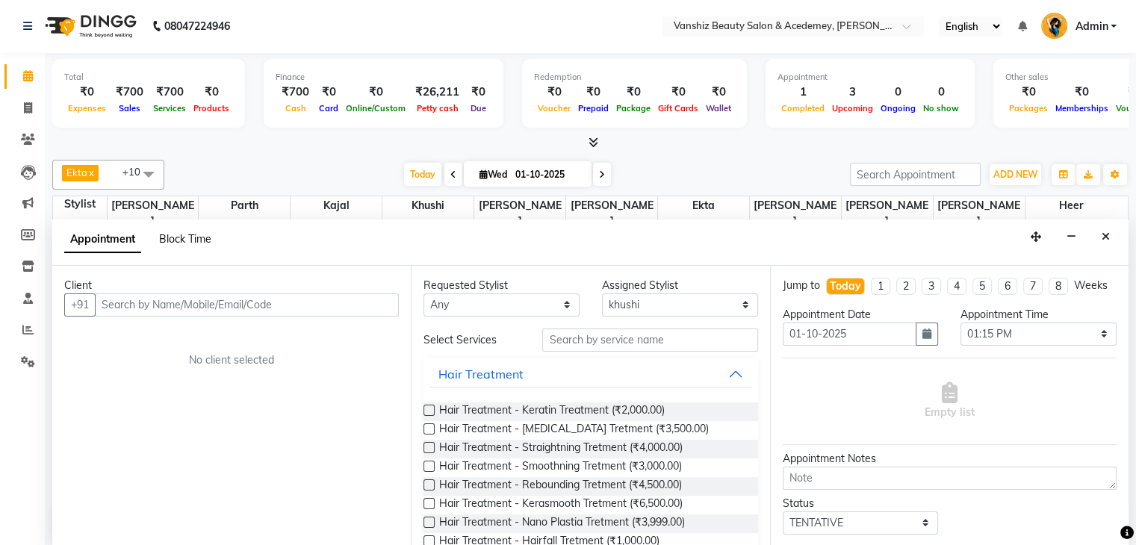
click at [191, 243] on span "Block Time" at bounding box center [185, 238] width 52 height 13
select select "78799"
select select "795"
select select "810"
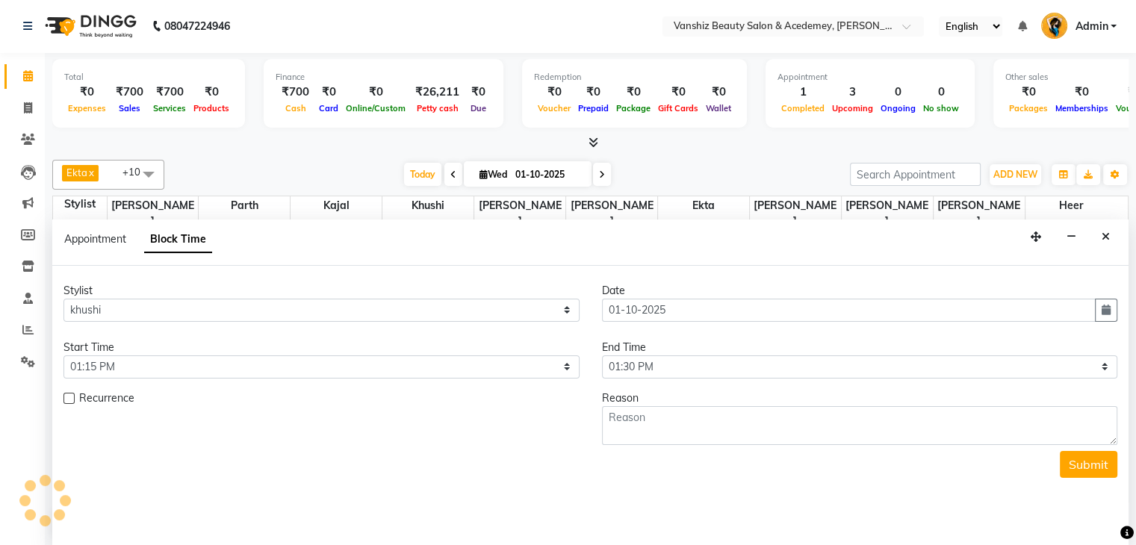
scroll to position [326, 0]
click at [349, 358] on select "Select 09:00 AM 09:15 AM 09:30 AM 09:45 AM 10:00 AM 10:15 AM 10:30 AM 10:45 AM …" at bounding box center [321, 366] width 516 height 23
select select "570"
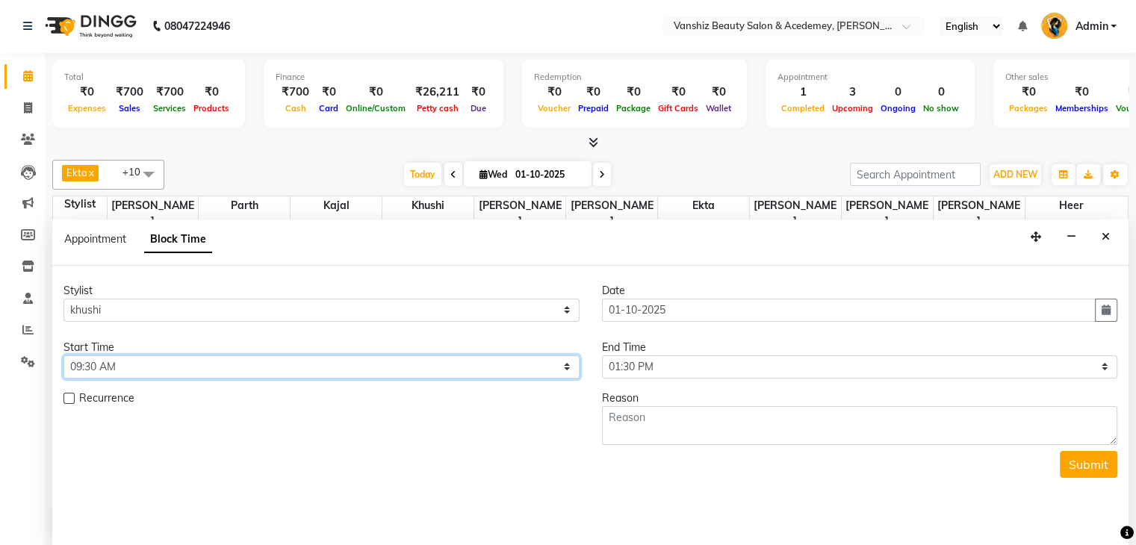
click at [63, 355] on select "Select 09:00 AM 09:15 AM 09:30 AM 09:45 AM 10:00 AM 10:15 AM 10:30 AM 10:45 AM …" at bounding box center [321, 366] width 516 height 23
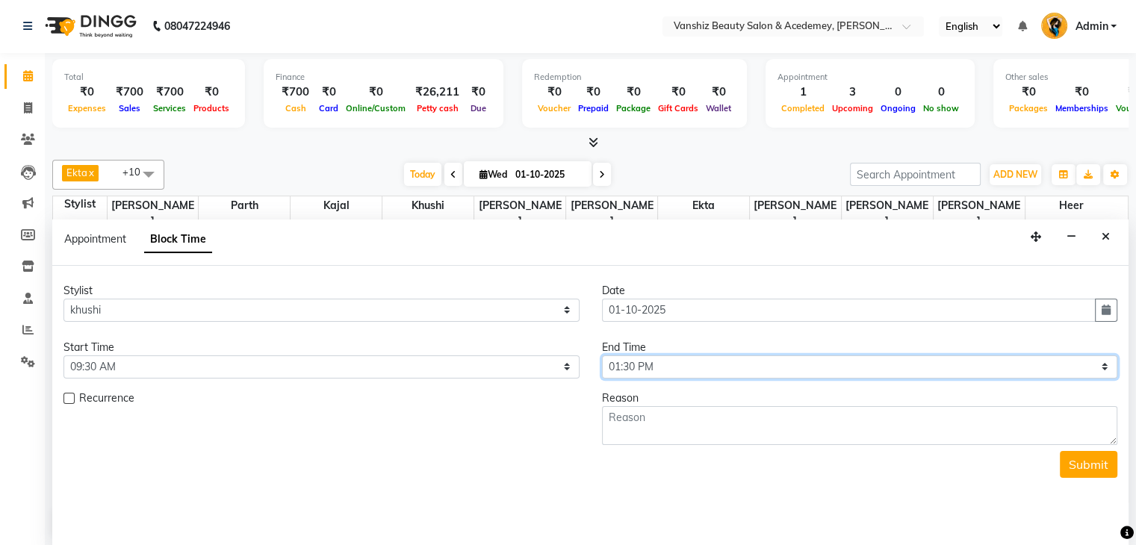
click at [784, 355] on select "Select 09:00 AM 09:15 AM 09:30 AM 09:45 AM 10:00 AM 10:15 AM 10:30 AM 10:45 AM …" at bounding box center [860, 366] width 516 height 23
select select "1170"
click at [602, 355] on select "Select 09:00 AM 09:15 AM 09:30 AM 09:45 AM 10:00 AM 10:15 AM 10:30 AM 10:45 AM …" at bounding box center [860, 366] width 516 height 23
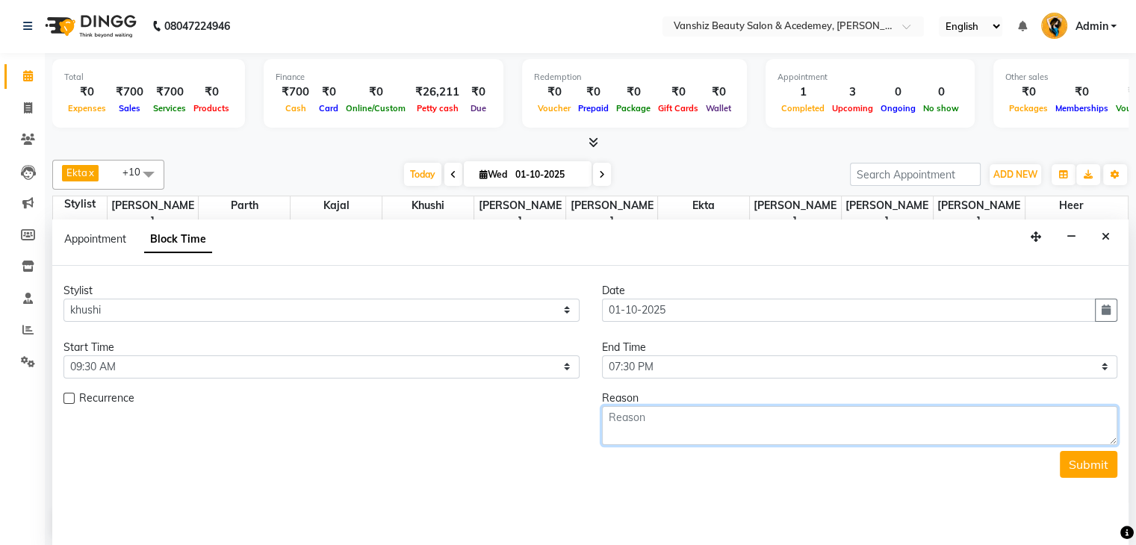
click at [697, 427] on textarea at bounding box center [860, 425] width 516 height 39
type textarea "w"
type textarea "n"
type textarea "leave"
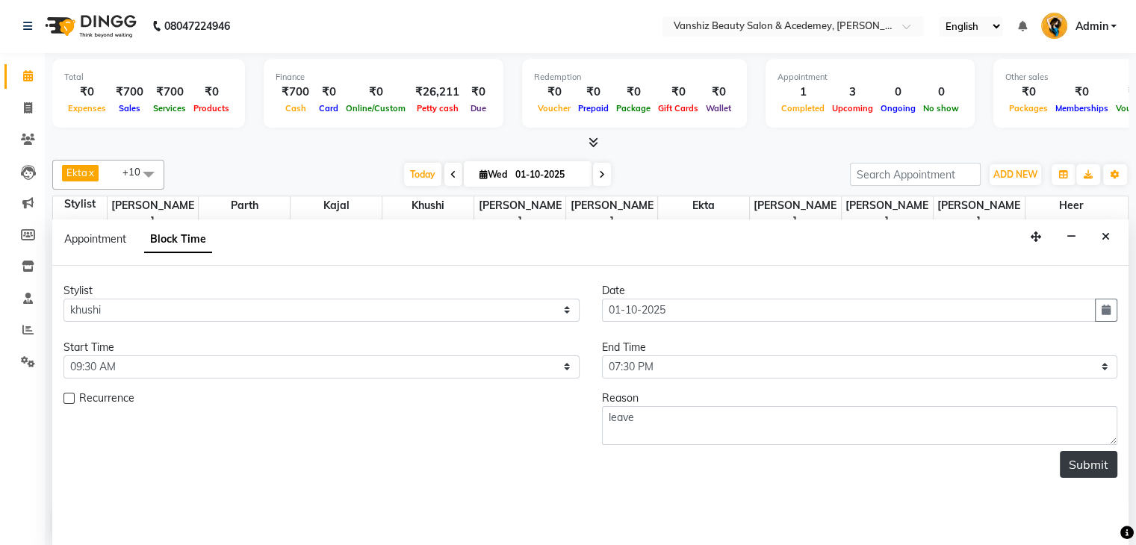
click at [1077, 459] on button "Submit" at bounding box center [1089, 464] width 58 height 27
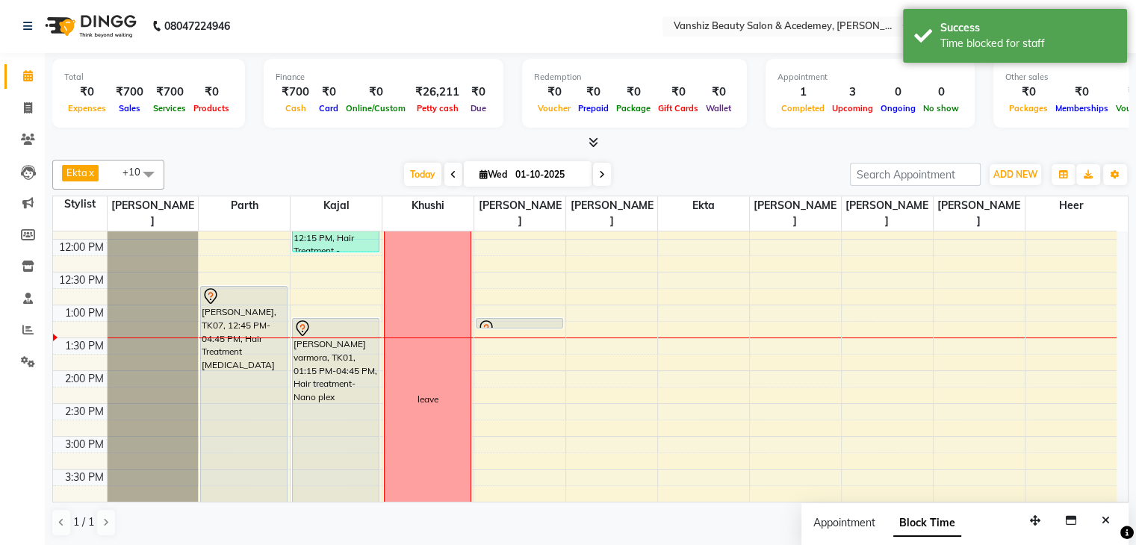
scroll to position [255, 0]
click at [601, 307] on div "8:00 AM 8:30 AM 9:00 AM 9:30 AM 10:00 AM 10:30 AM 11:00 AM 11:30 AM 12:00 PM 12…" at bounding box center [584, 403] width 1063 height 854
select select "87480"
select select "tentative"
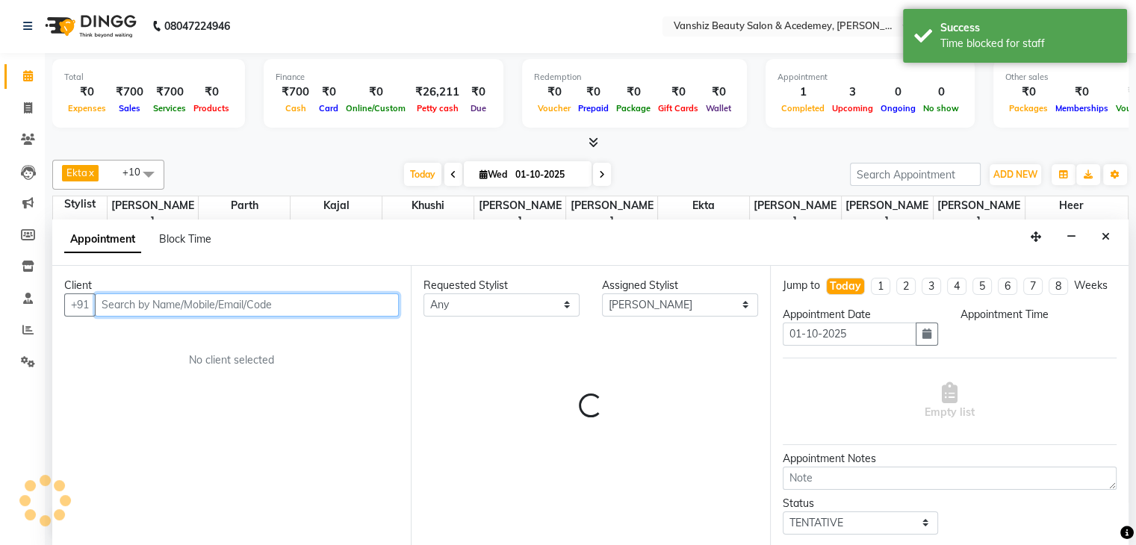
select select "795"
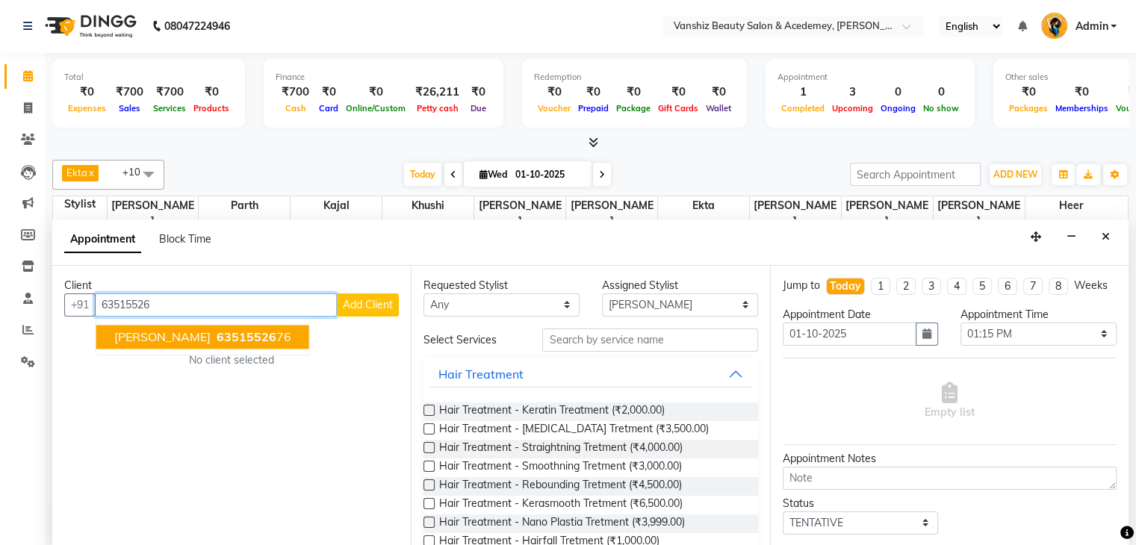
click at [217, 329] on span "63515526" at bounding box center [247, 336] width 60 height 15
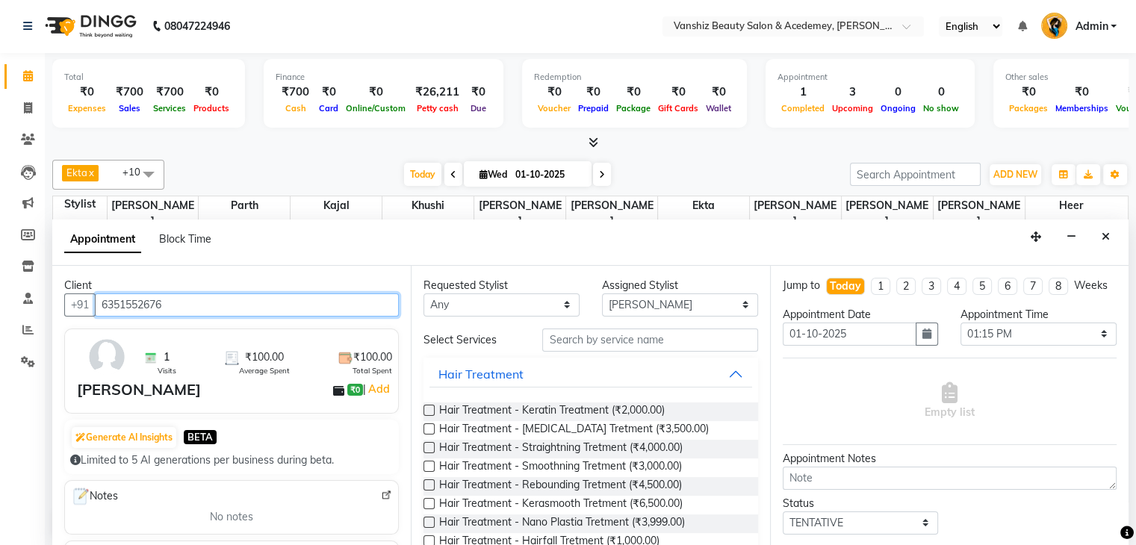
type input "6351552676"
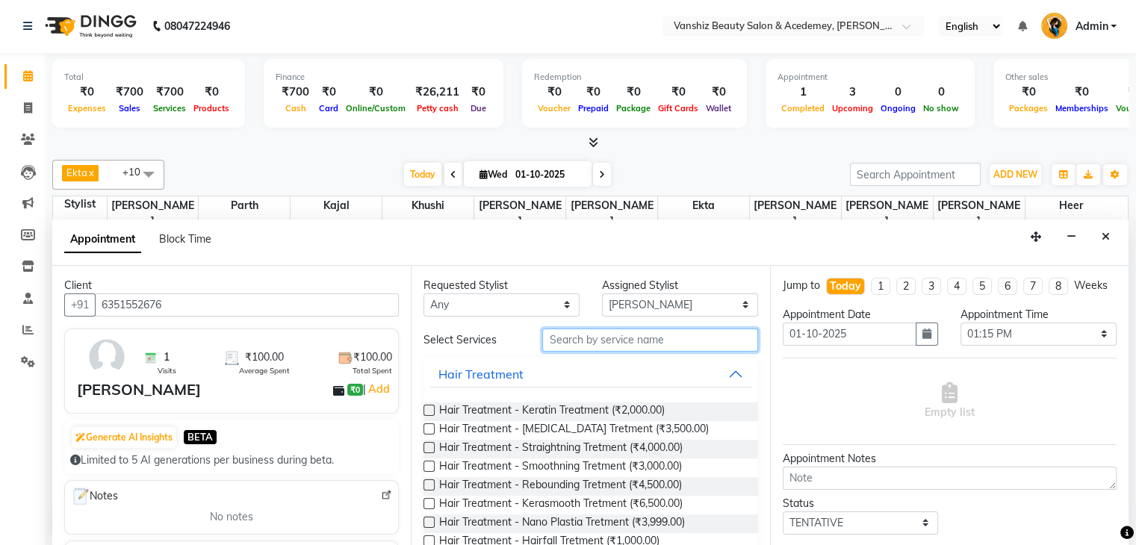
click at [639, 340] on input "text" at bounding box center [649, 340] width 215 height 23
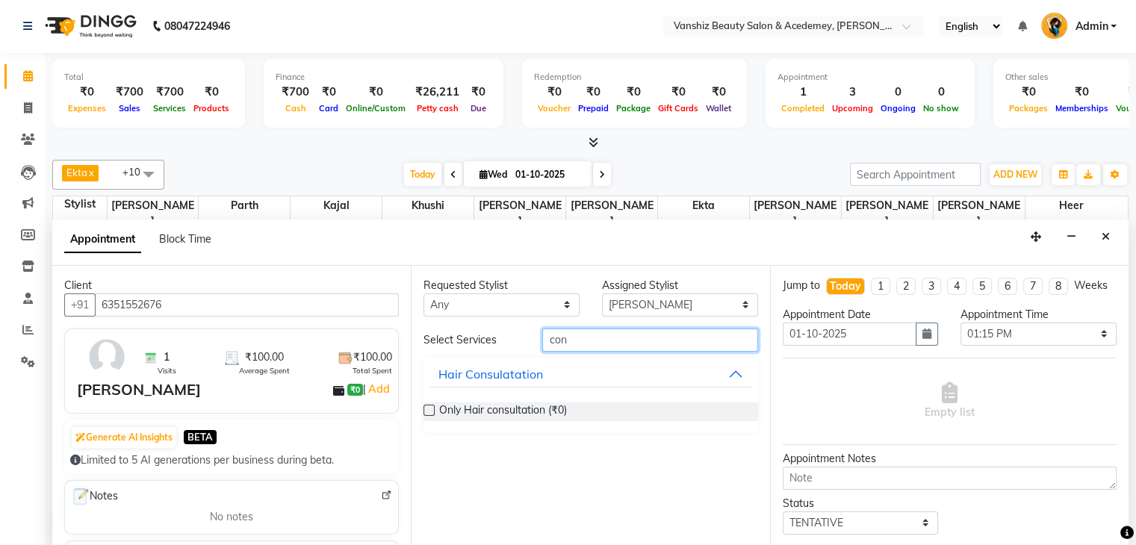
type input "con"
click at [429, 405] on label at bounding box center [428, 410] width 11 height 11
click at [429, 407] on input "checkbox" at bounding box center [428, 412] width 10 height 10
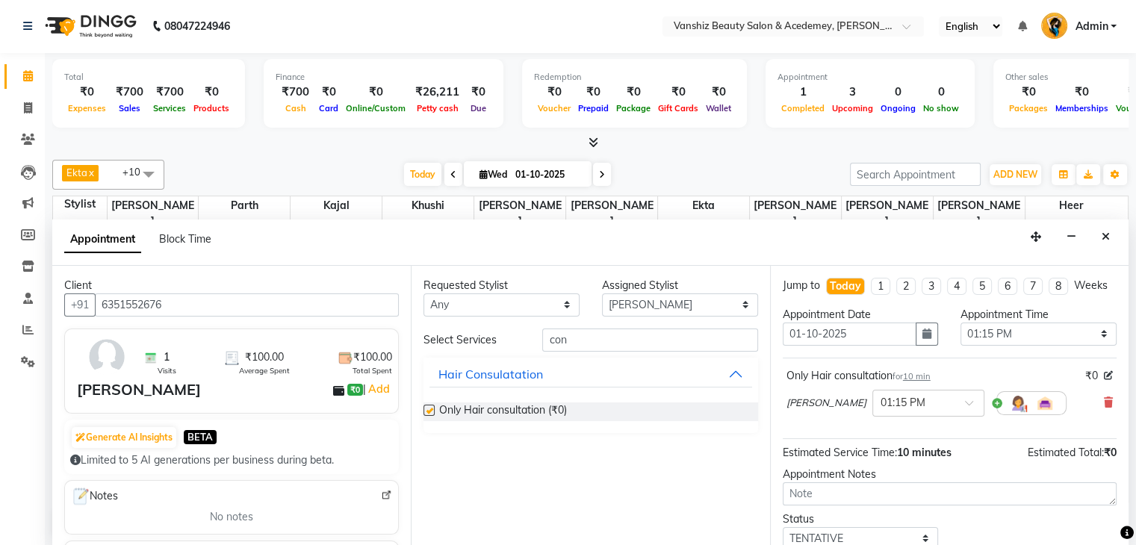
checkbox input "false"
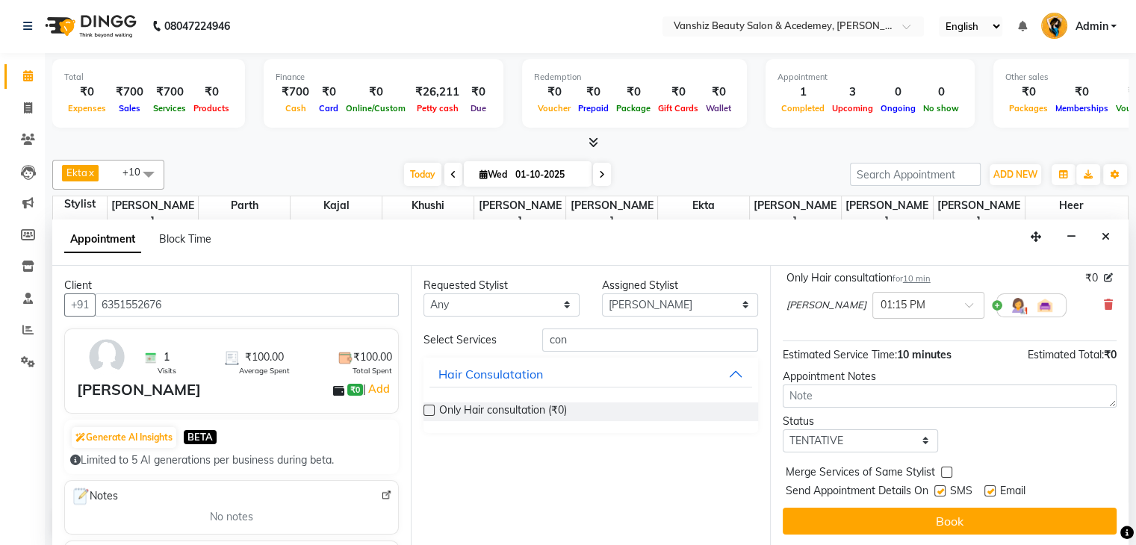
click at [992, 491] on label at bounding box center [989, 490] width 11 height 11
click at [992, 491] on input "checkbox" at bounding box center [989, 493] width 10 height 10
checkbox input "false"
click at [941, 487] on label at bounding box center [939, 490] width 11 height 11
click at [941, 488] on input "checkbox" at bounding box center [939, 493] width 10 height 10
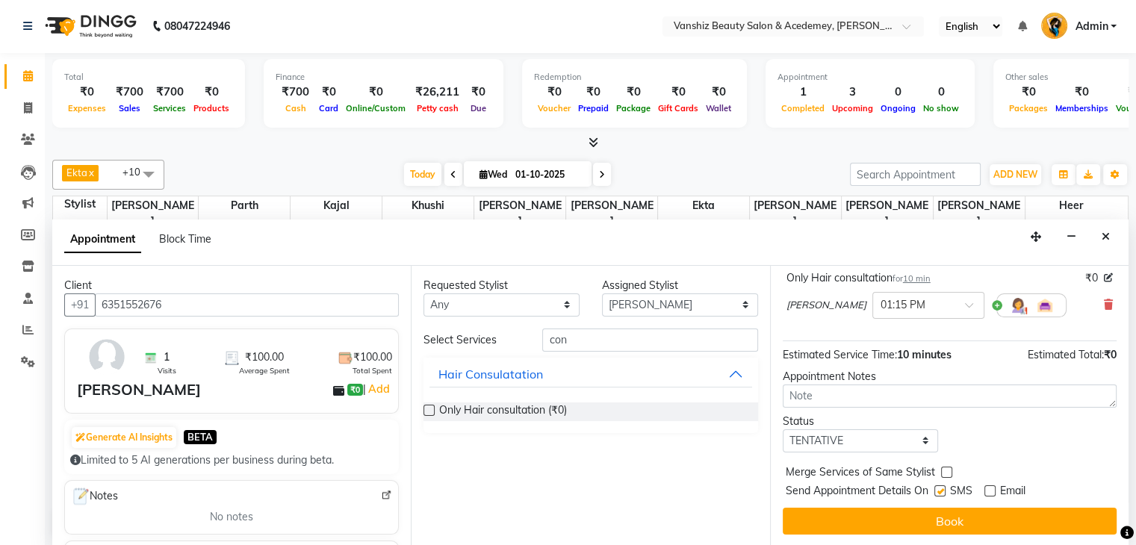
checkbox input "false"
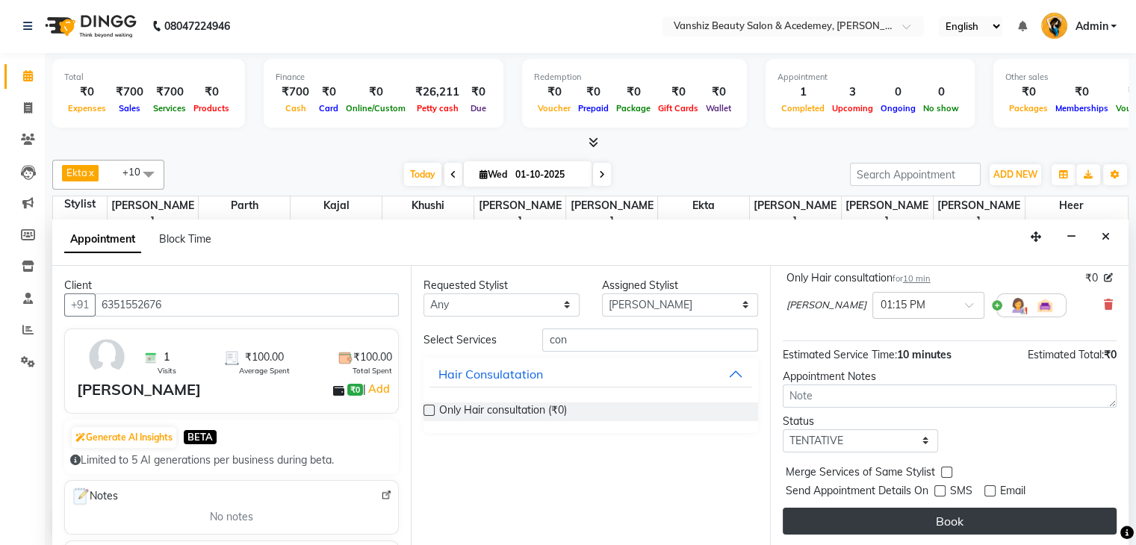
click at [956, 509] on button "Book" at bounding box center [950, 521] width 334 height 27
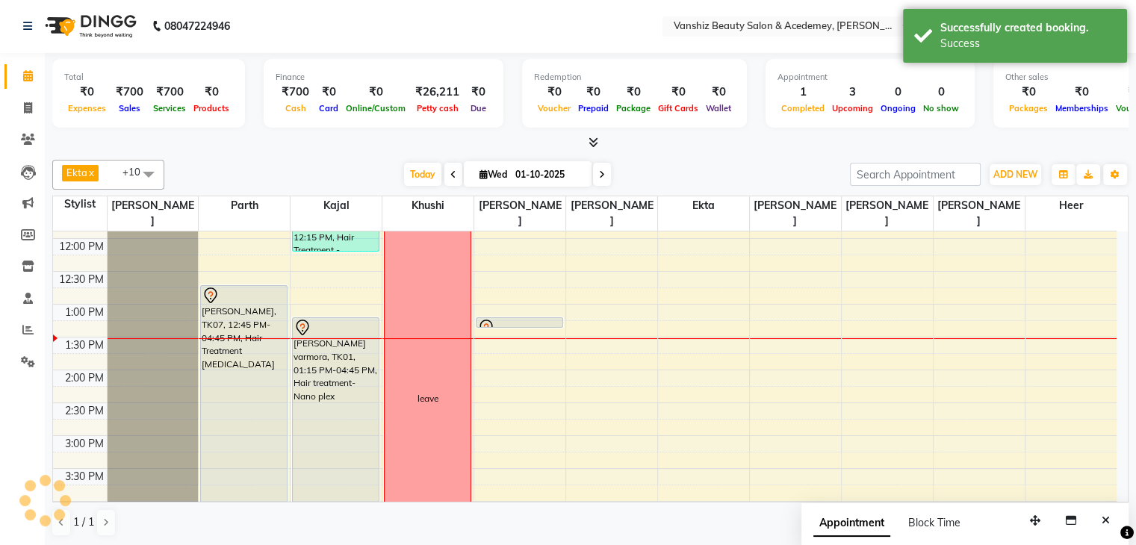
scroll to position [0, 0]
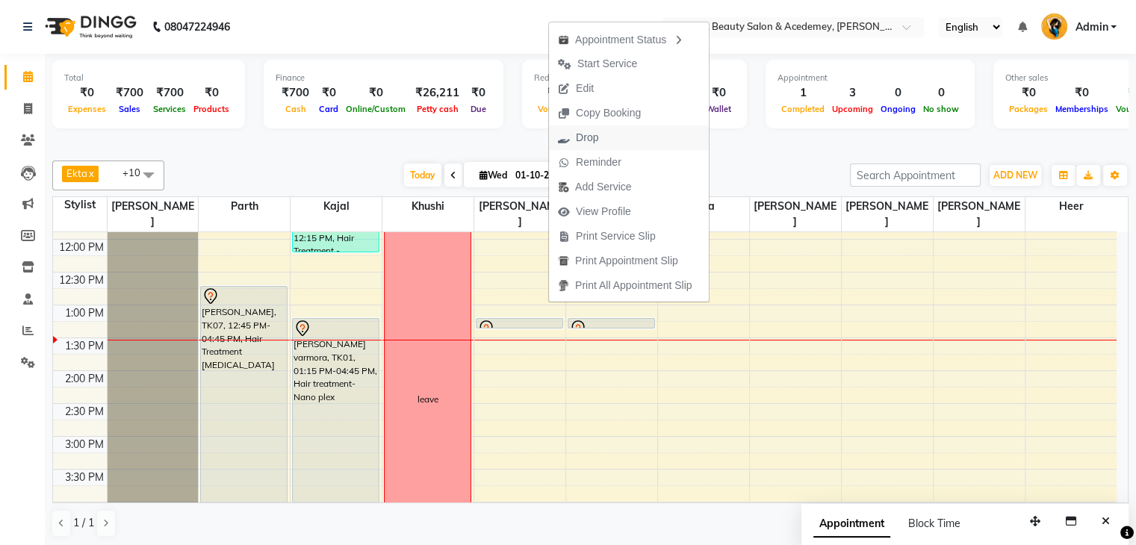
click at [591, 137] on span "Drop" at bounding box center [587, 138] width 22 height 16
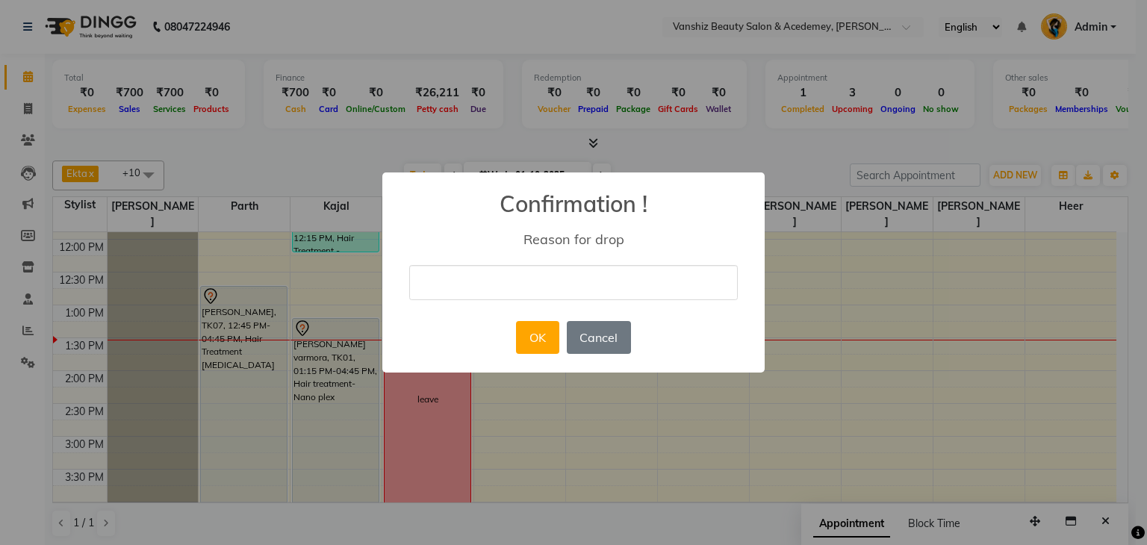
click at [509, 279] on input "text" at bounding box center [573, 282] width 329 height 35
type input "call not recived"
click at [542, 344] on button "OK" at bounding box center [537, 337] width 43 height 33
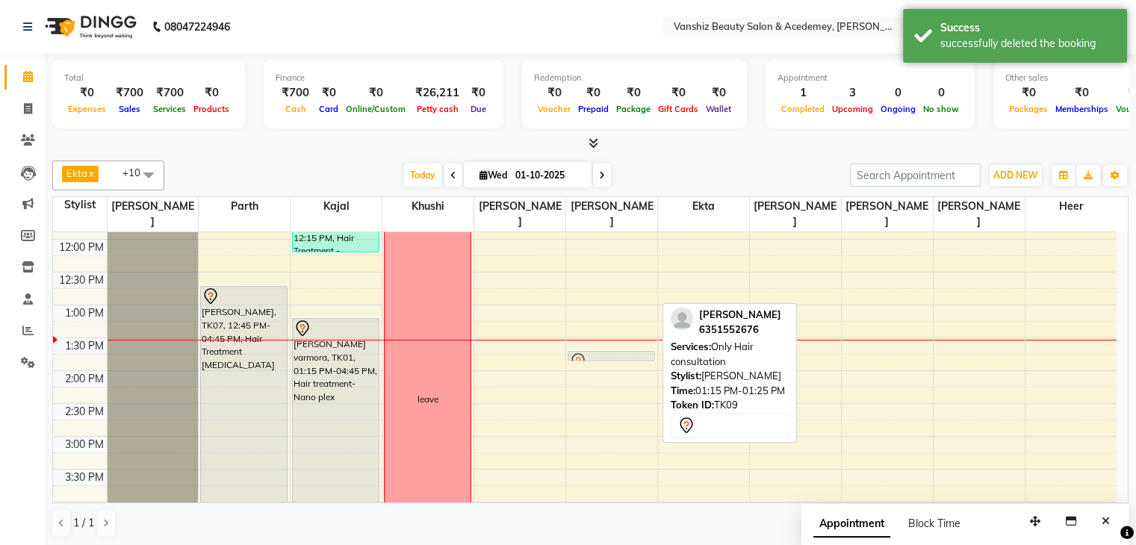
drag, startPoint x: 645, startPoint y: 305, endPoint x: 644, endPoint y: 337, distance: 31.4
click at [644, 337] on div "[PERSON_NAME], TK09, 01:15 PM-01:25 PM, Only Hair consultation [PERSON_NAME], T…" at bounding box center [611, 404] width 91 height 854
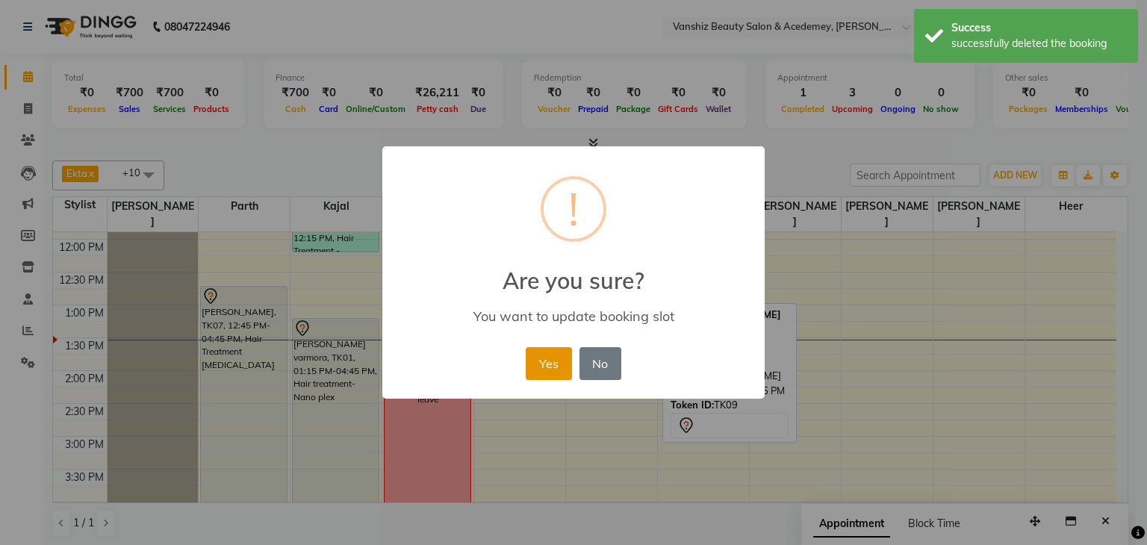
click at [545, 363] on button "Yes" at bounding box center [549, 363] width 46 height 33
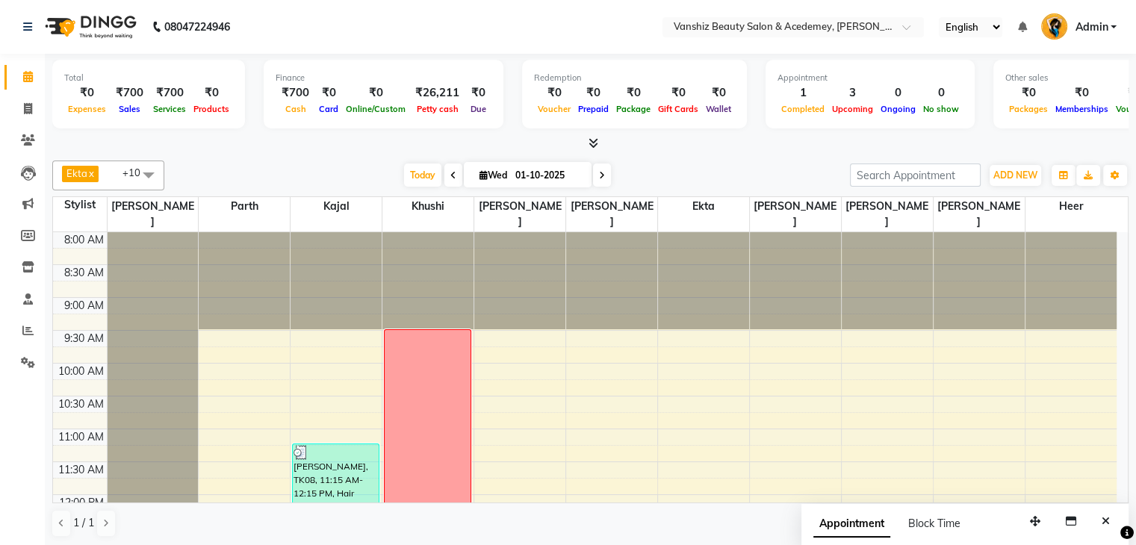
click at [595, 178] on span at bounding box center [602, 175] width 18 height 23
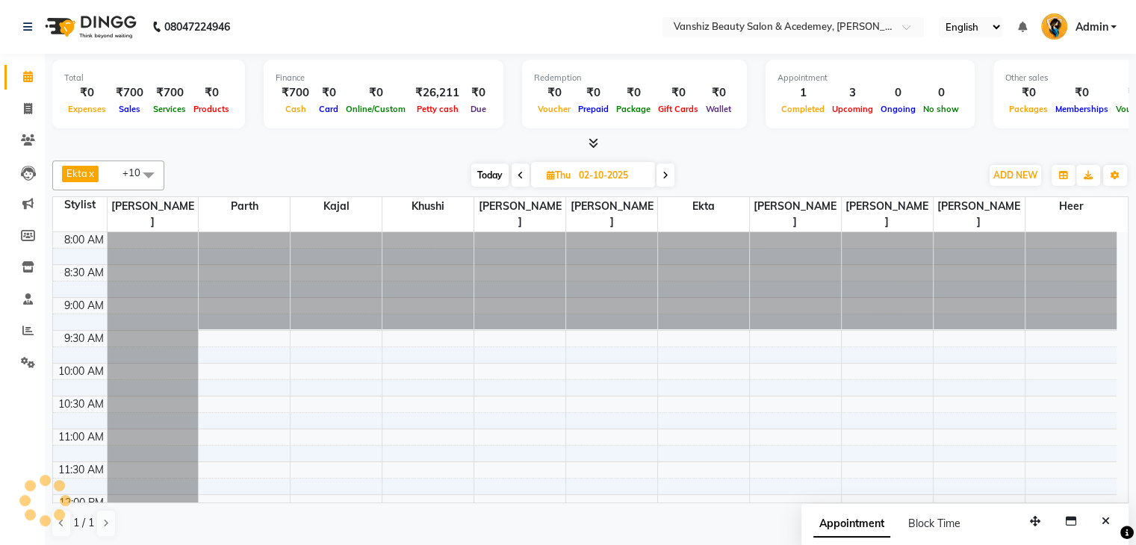
scroll to position [326, 0]
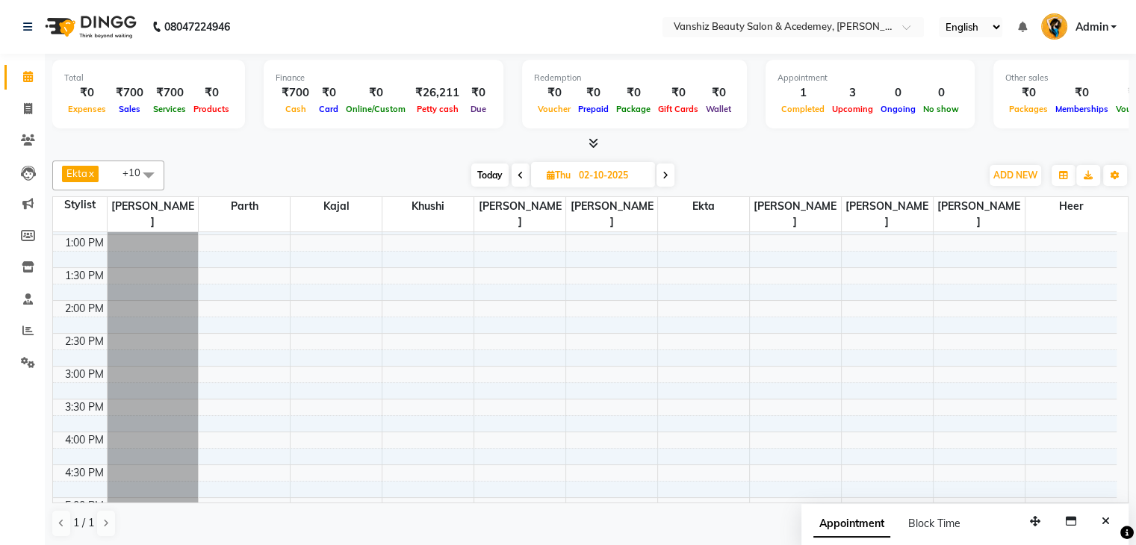
click at [494, 175] on span "Today" at bounding box center [489, 175] width 37 height 23
type input "01-10-2025"
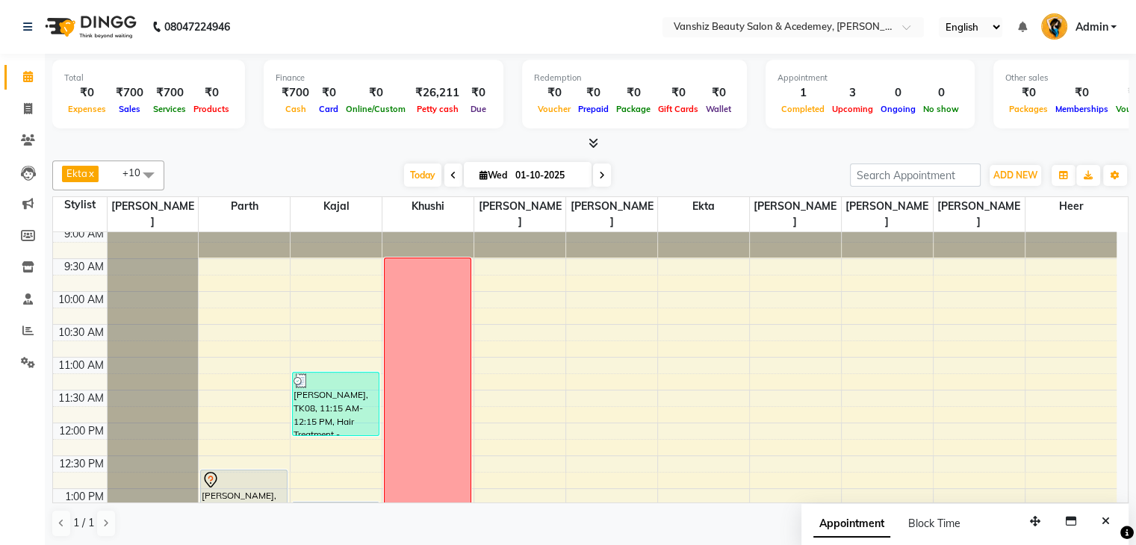
scroll to position [0, 0]
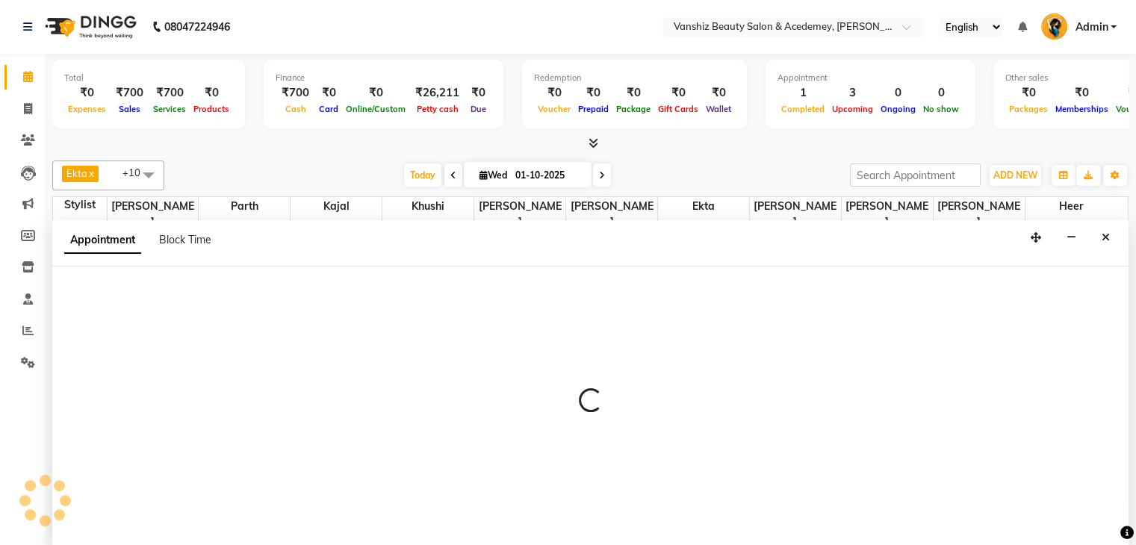
scroll to position [1, 0]
select select "87480"
select select "570"
select select "tentative"
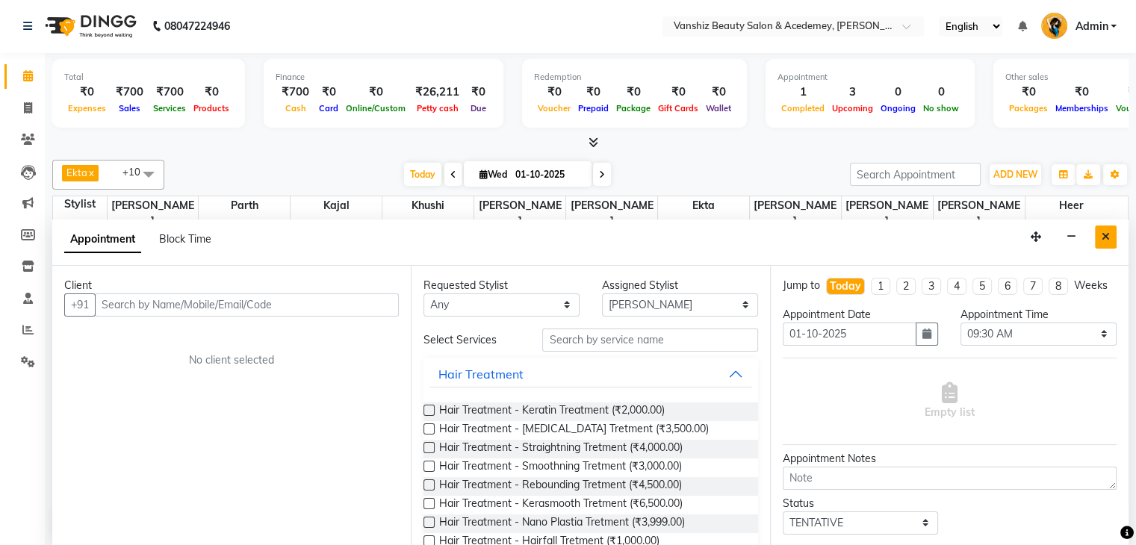
click at [1110, 236] on button "Close" at bounding box center [1106, 237] width 22 height 23
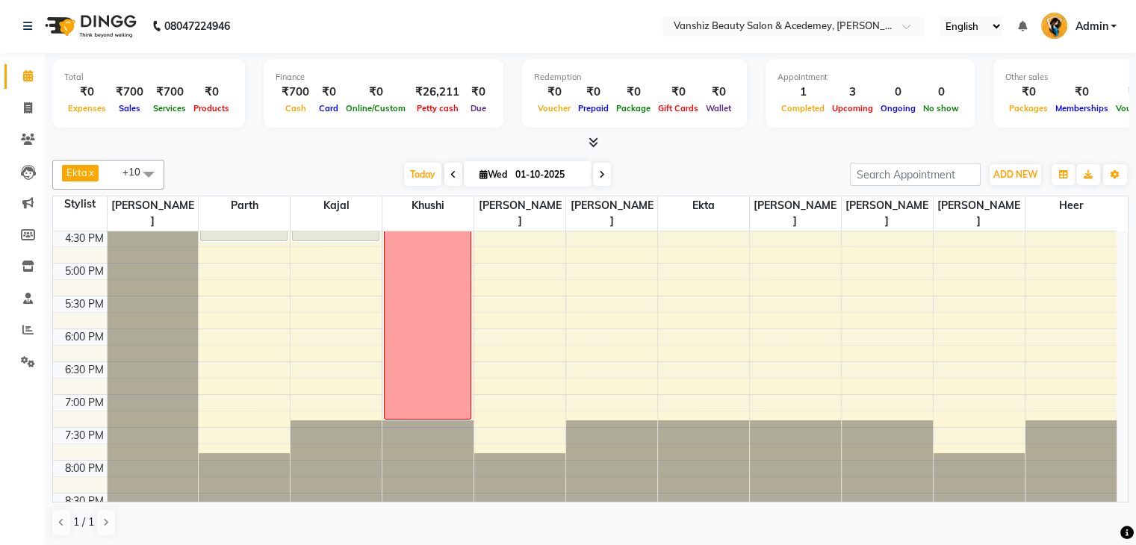
click at [604, 176] on span at bounding box center [602, 174] width 18 height 23
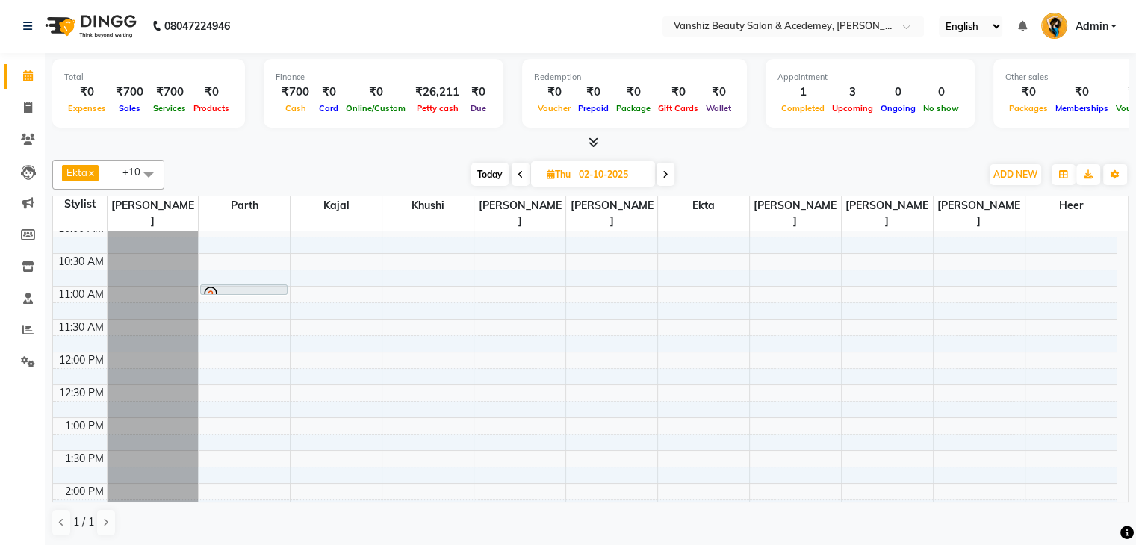
scroll to position [143, 0]
click at [490, 173] on span "Today" at bounding box center [489, 174] width 37 height 23
type input "01-10-2025"
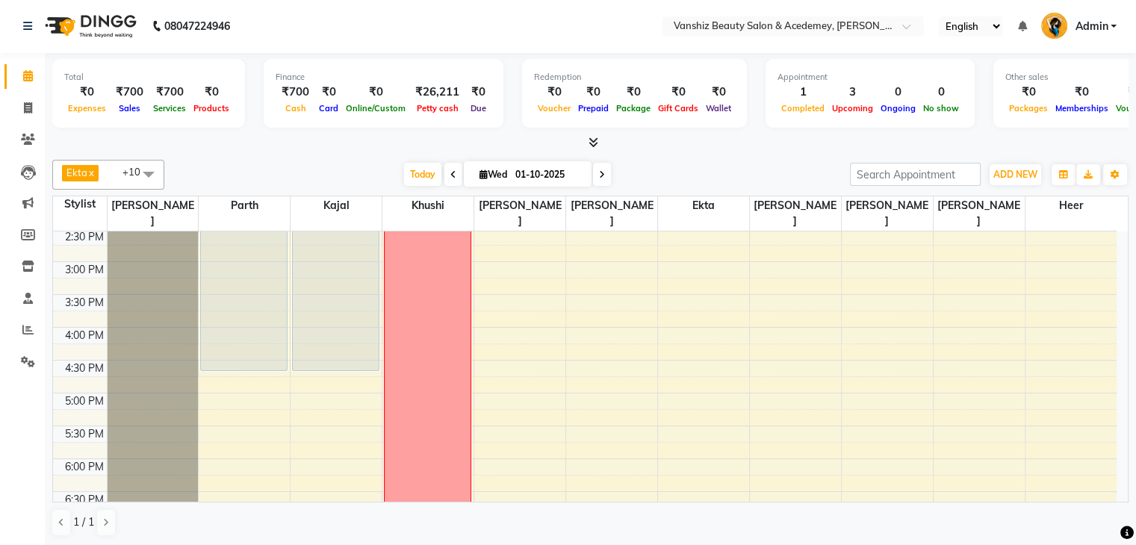
scroll to position [430, 0]
click at [204, 407] on div "8:00 AM 8:30 AM 9:00 AM 9:30 AM 10:00 AM 10:30 AM 11:00 AM 11:30 AM 12:00 PM 12…" at bounding box center [584, 228] width 1063 height 854
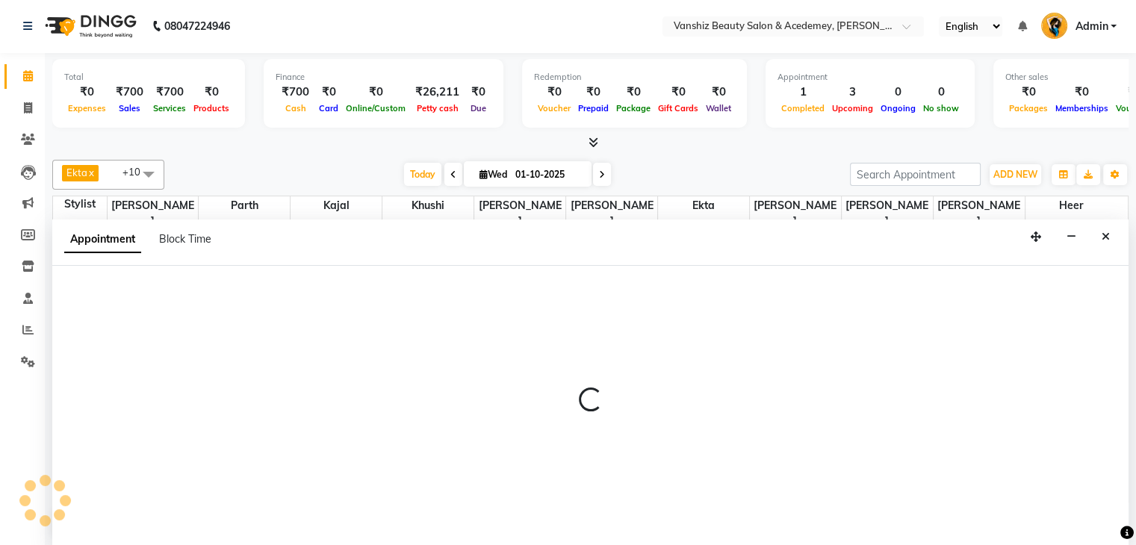
select select "86122"
select select "tentative"
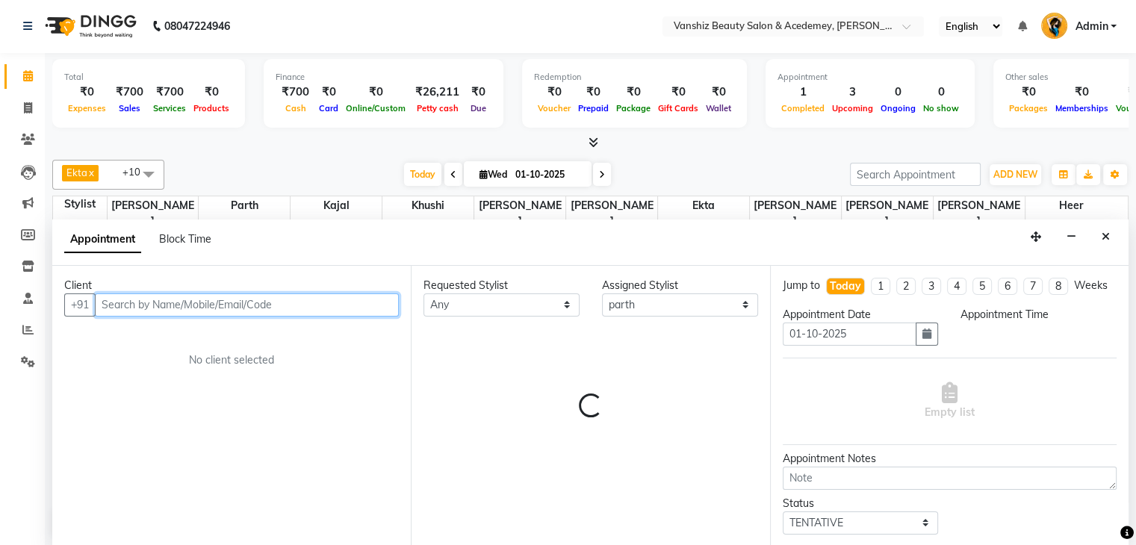
select select "1050"
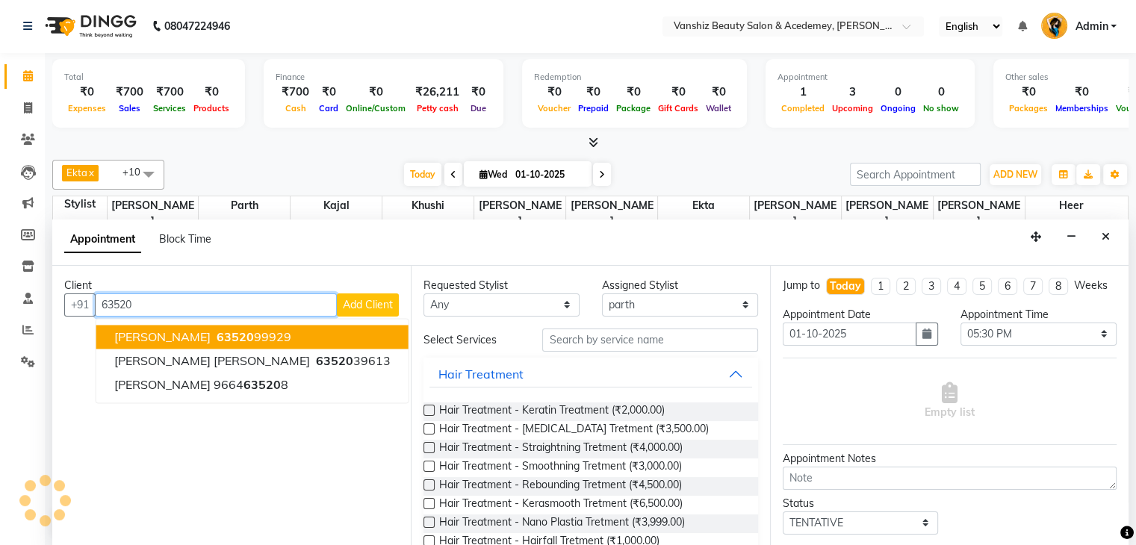
click at [220, 329] on ngb-highlight "63520 99929" at bounding box center [253, 336] width 78 height 15
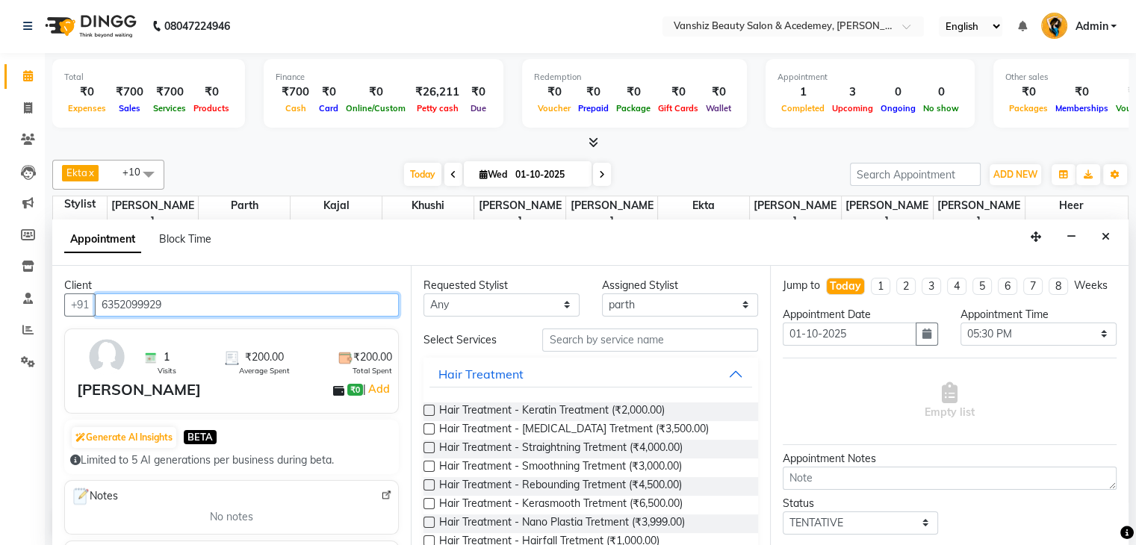
type input "6352099929"
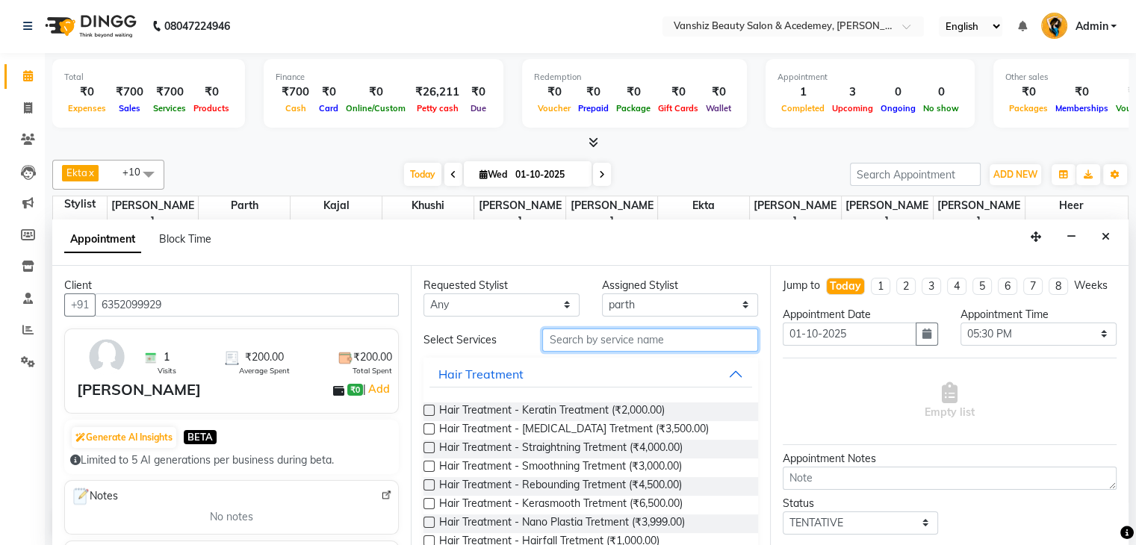
click at [620, 343] on input "text" at bounding box center [649, 340] width 215 height 23
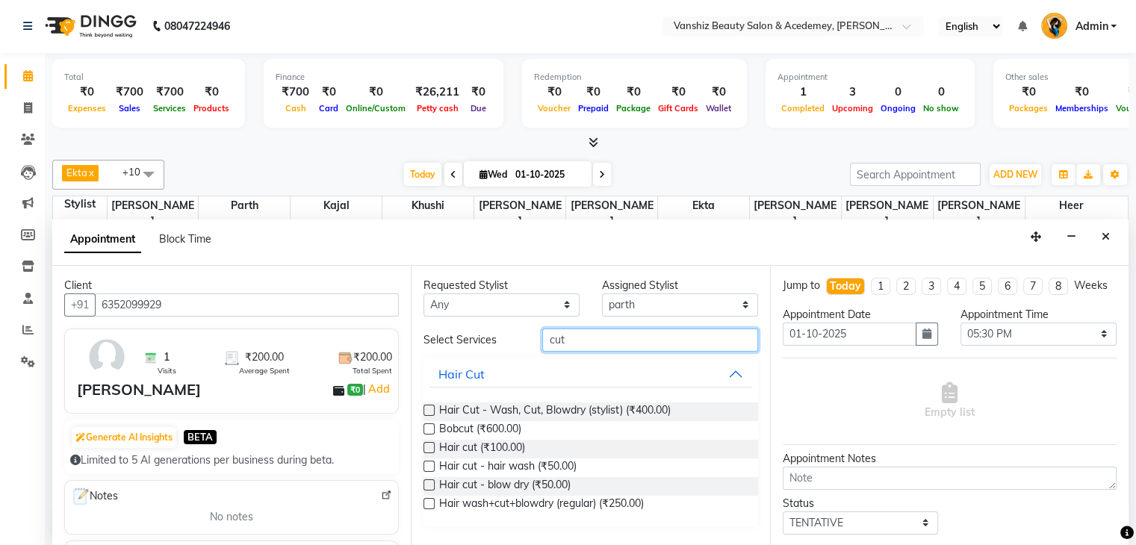
type input "cut"
click at [432, 503] on label at bounding box center [428, 503] width 11 height 11
click at [432, 503] on input "checkbox" at bounding box center [428, 505] width 10 height 10
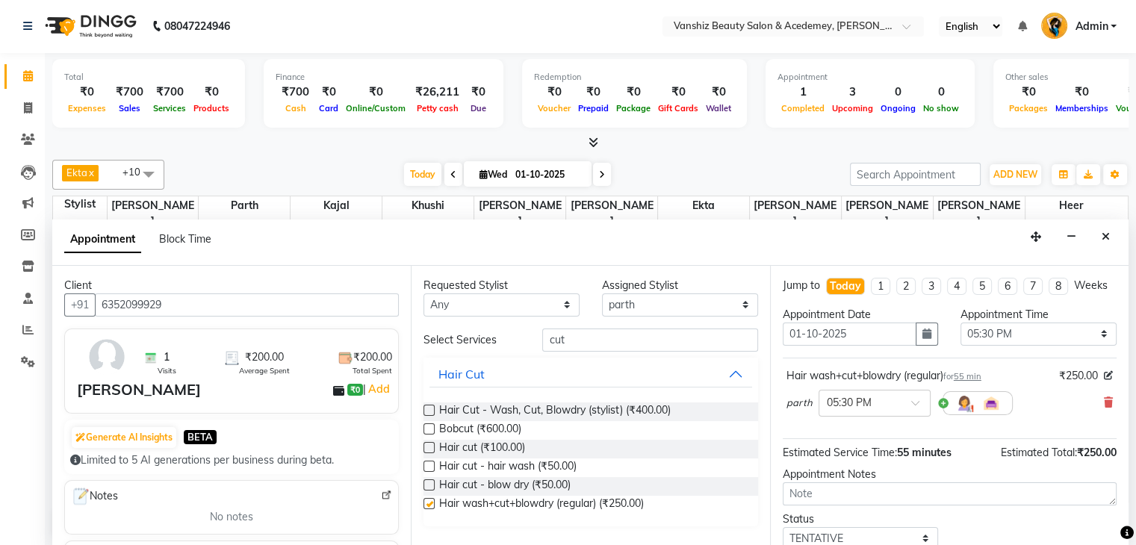
checkbox input "false"
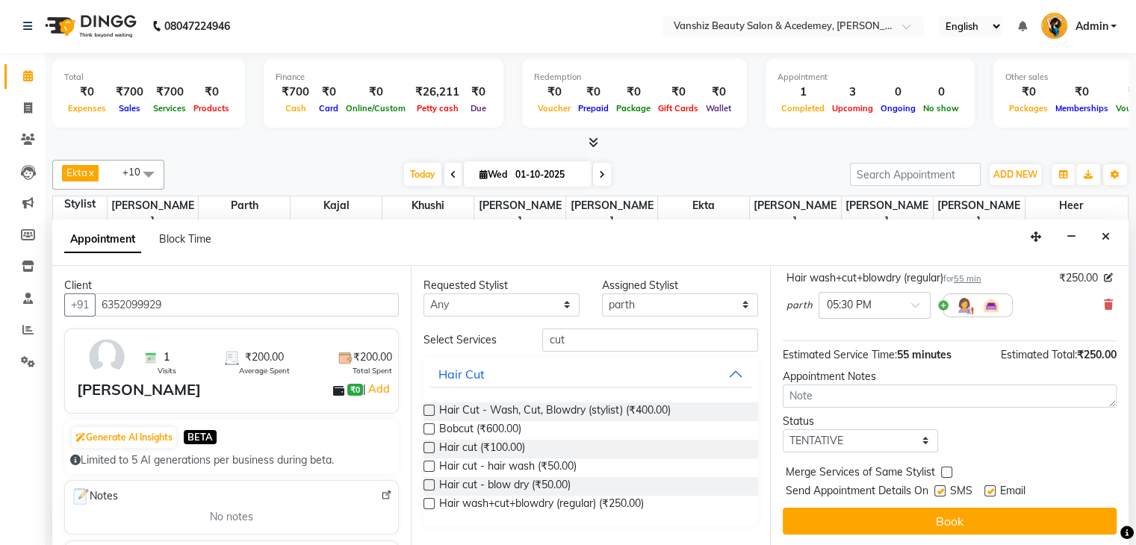
click at [942, 490] on label at bounding box center [939, 490] width 11 height 11
click at [942, 490] on input "checkbox" at bounding box center [939, 493] width 10 height 10
checkbox input "false"
click at [991, 485] on label at bounding box center [989, 490] width 11 height 11
click at [991, 488] on input "checkbox" at bounding box center [989, 493] width 10 height 10
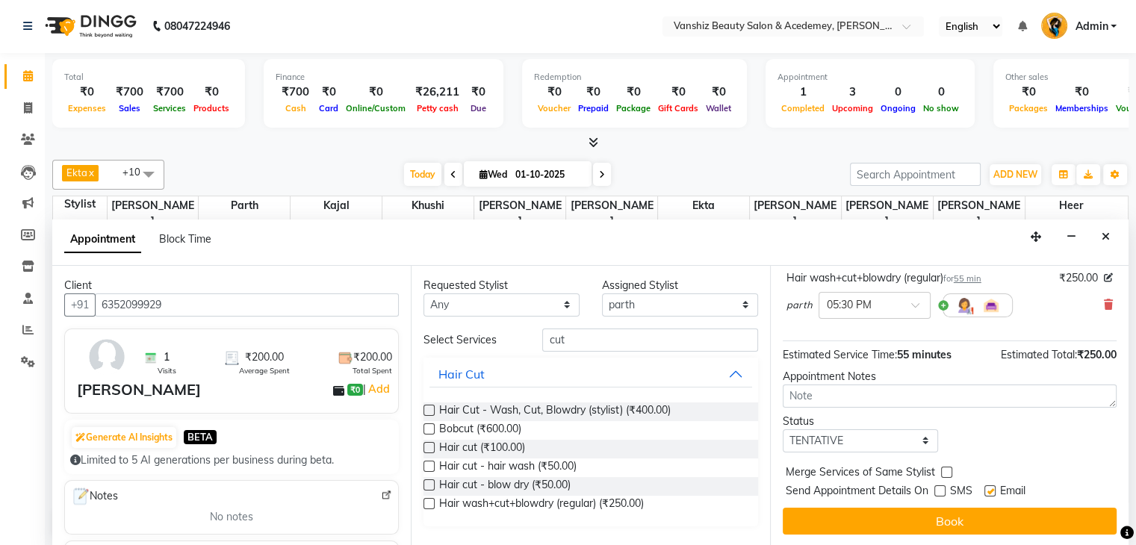
checkbox input "false"
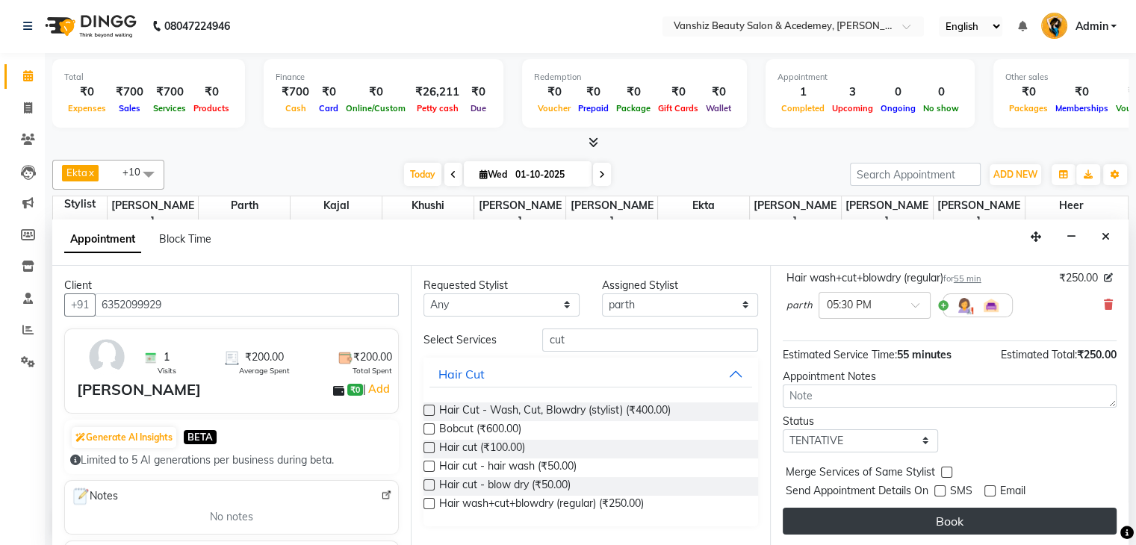
click at [985, 515] on button "Book" at bounding box center [950, 521] width 334 height 27
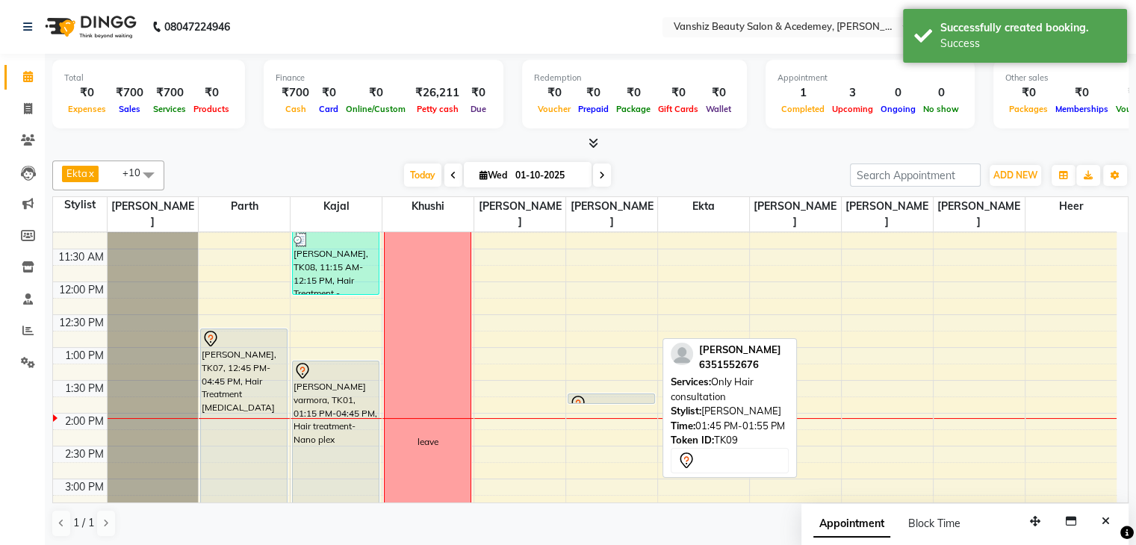
scroll to position [215, 0]
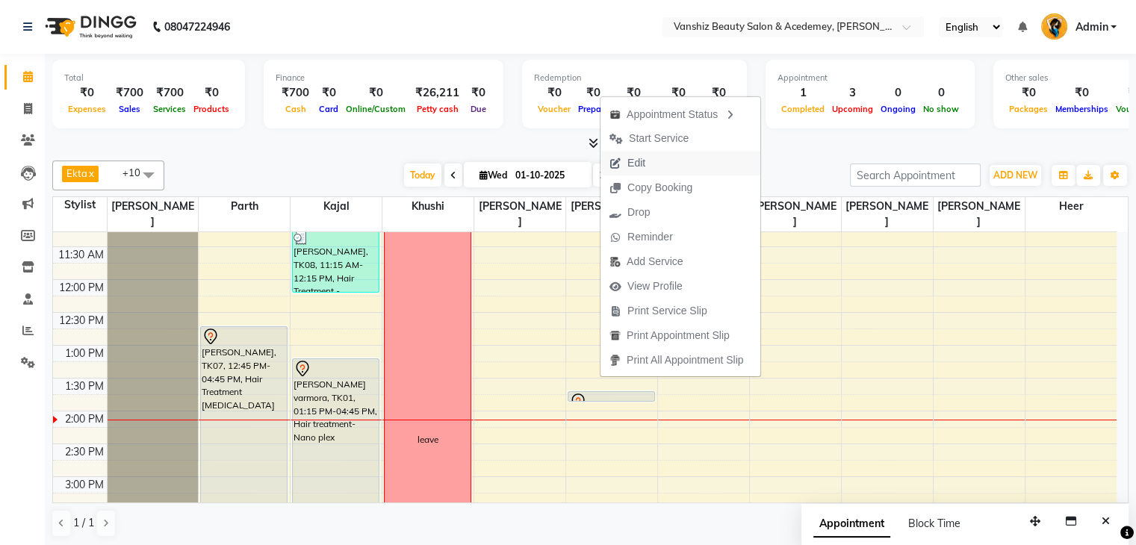
click at [636, 162] on span "Edit" at bounding box center [636, 163] width 18 height 16
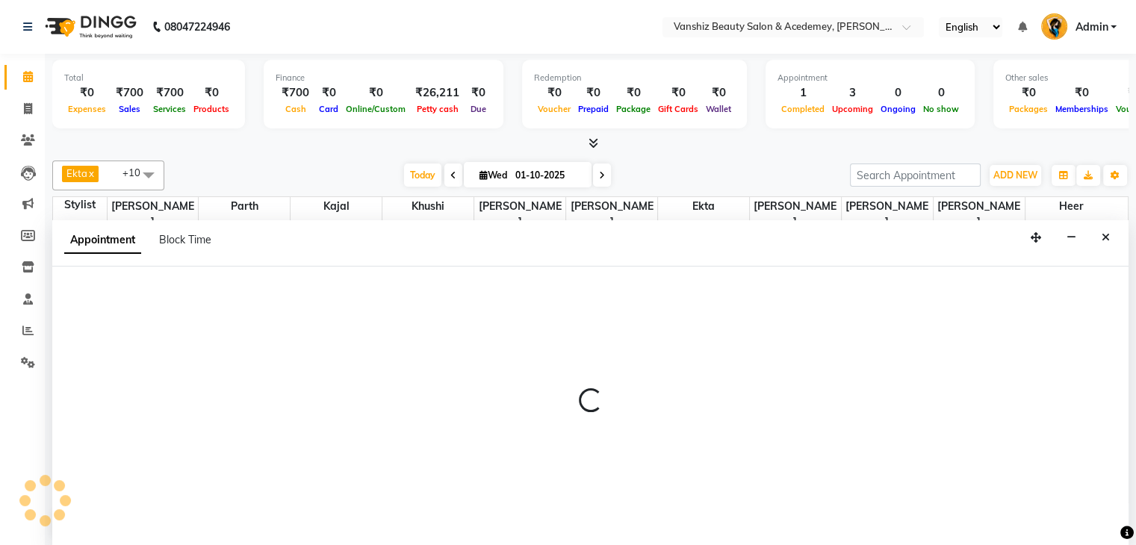
scroll to position [1, 0]
select select "tentative"
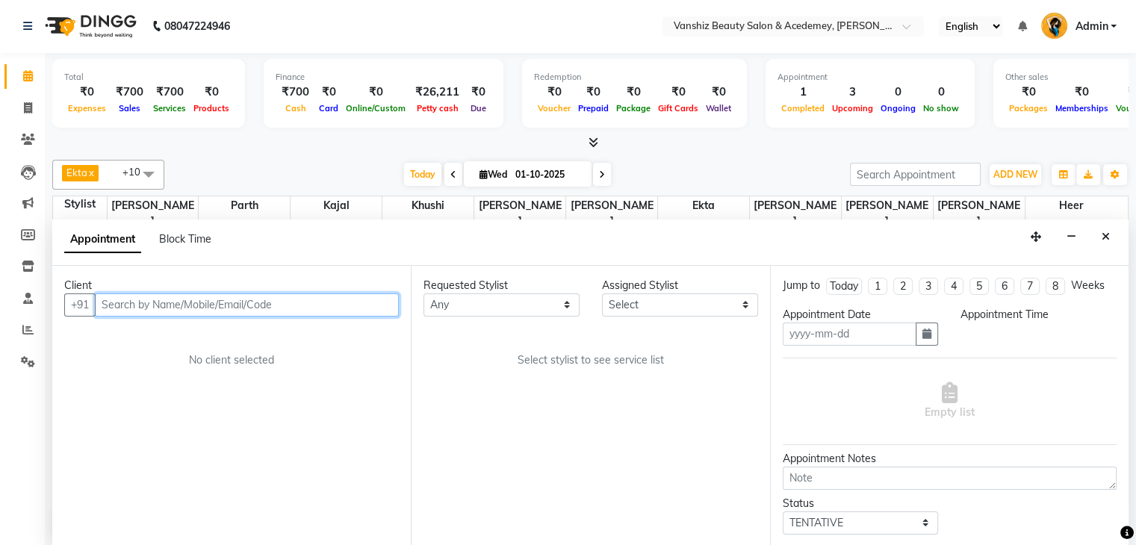
type input "01-10-2025"
select select "825"
select select "87480"
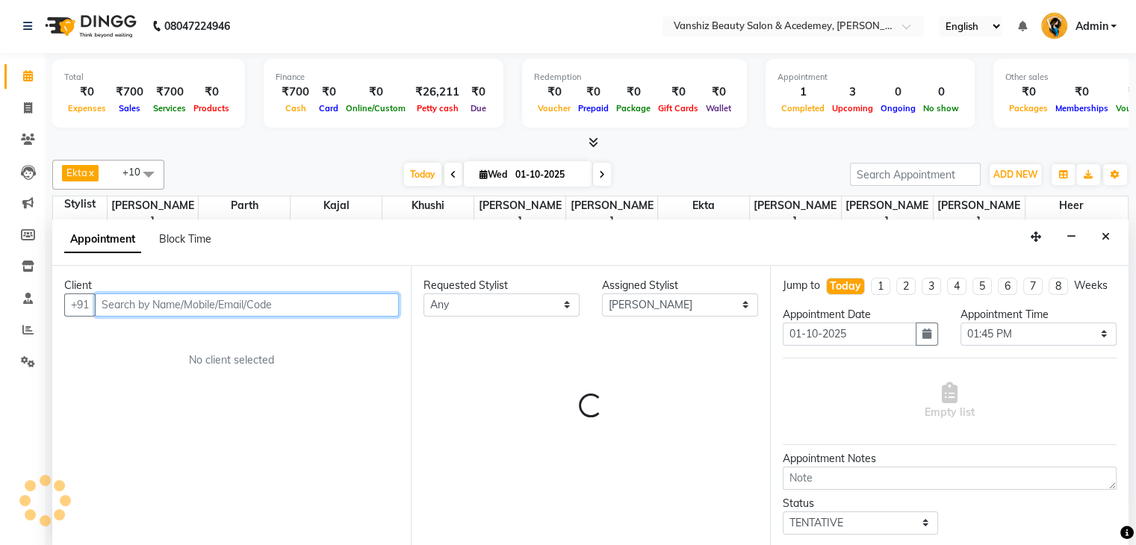
scroll to position [391, 0]
select select "2468"
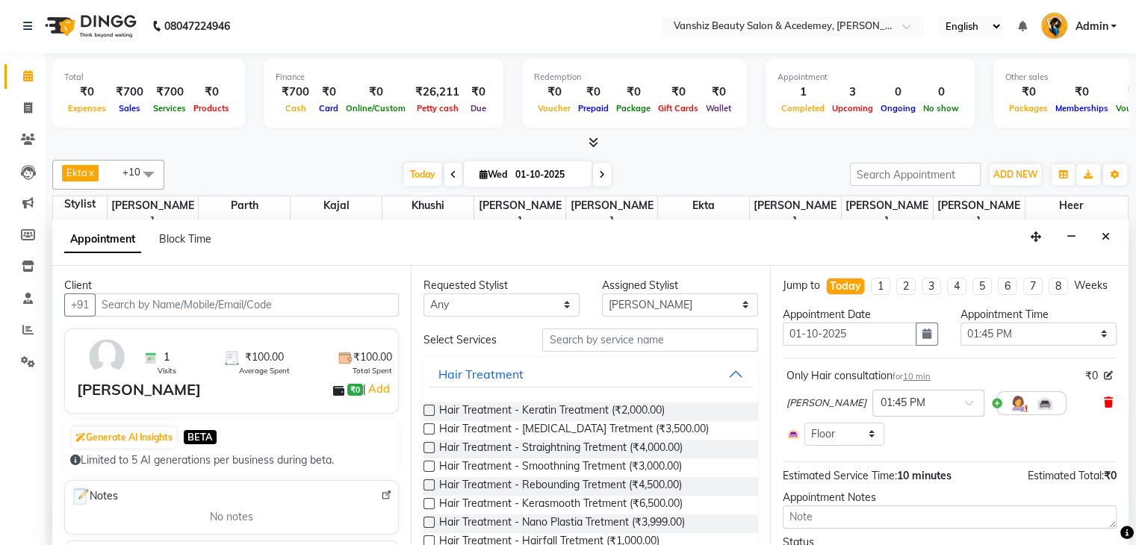
click at [1104, 408] on icon at bounding box center [1108, 402] width 9 height 10
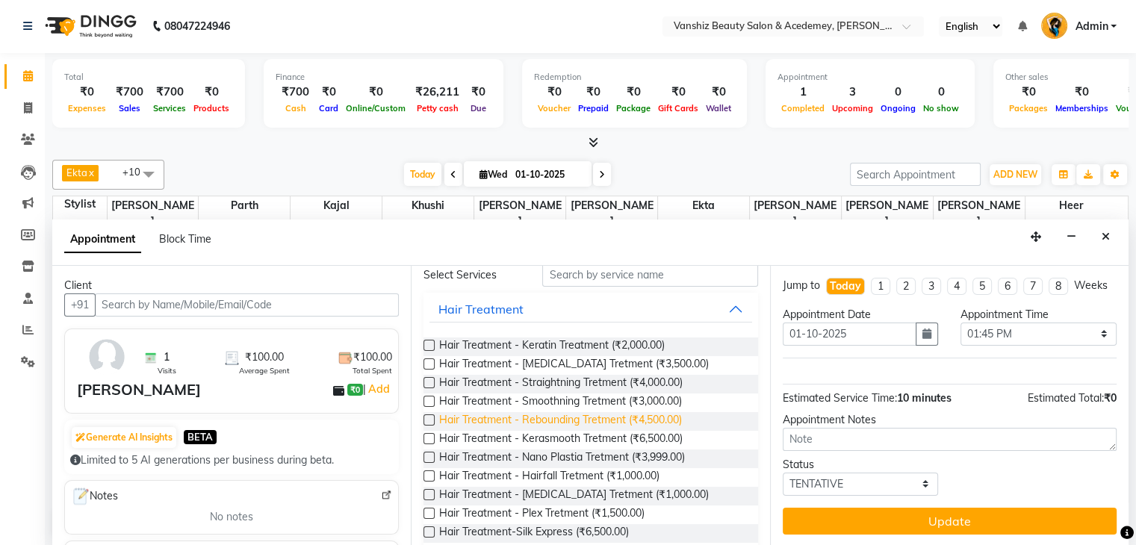
scroll to position [66, 0]
click at [427, 432] on label at bounding box center [428, 437] width 11 height 11
click at [427, 435] on input "checkbox" at bounding box center [428, 440] width 10 height 10
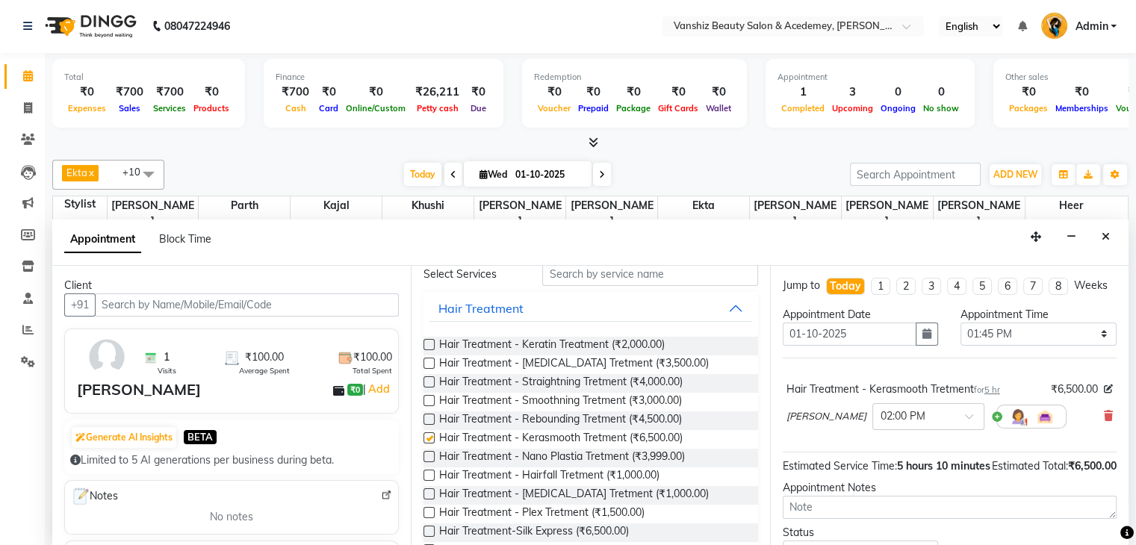
checkbox input "false"
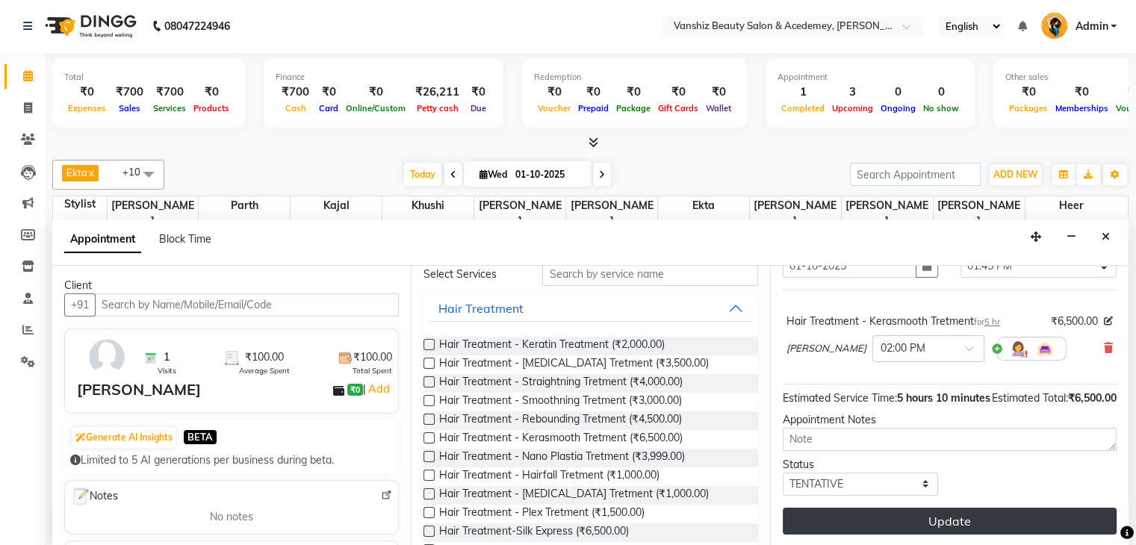
click at [907, 523] on button "Update" at bounding box center [950, 521] width 334 height 27
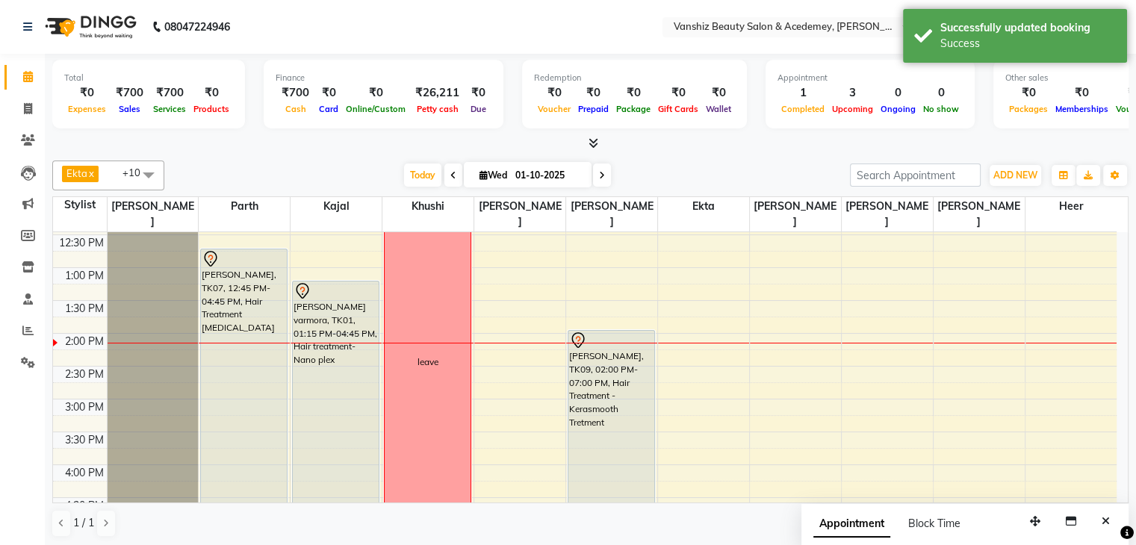
scroll to position [293, 0]
click at [449, 275] on div "leave" at bounding box center [428, 361] width 86 height 649
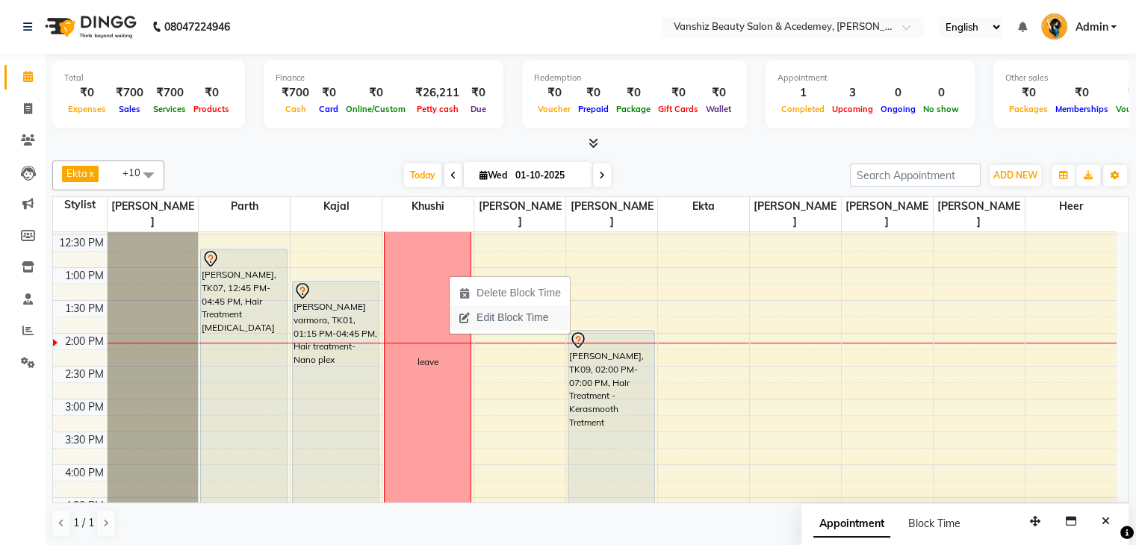
click at [487, 320] on span "Edit Block Time" at bounding box center [512, 318] width 72 height 16
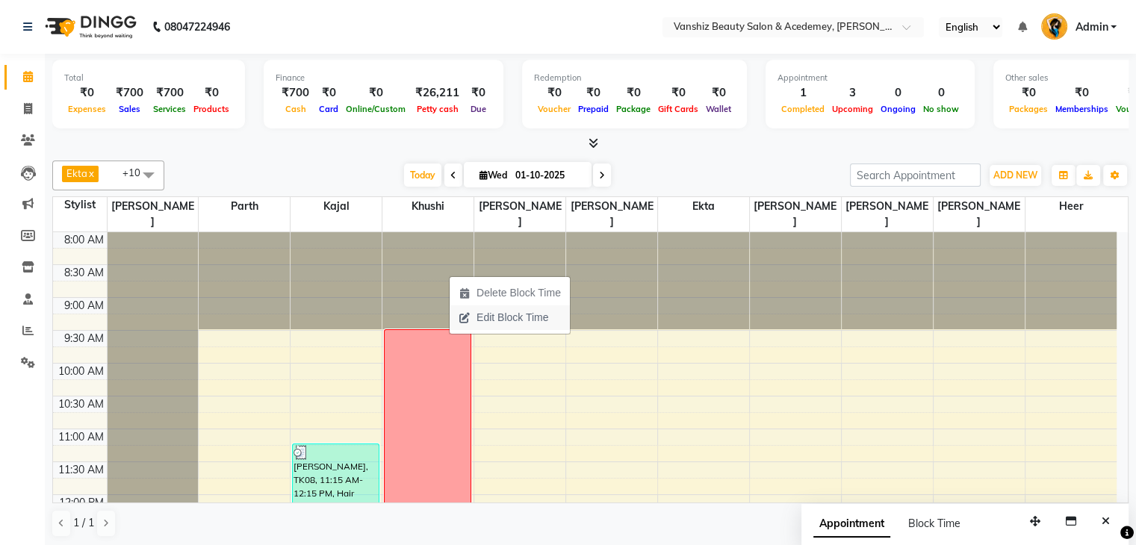
select select "78799"
select select "570"
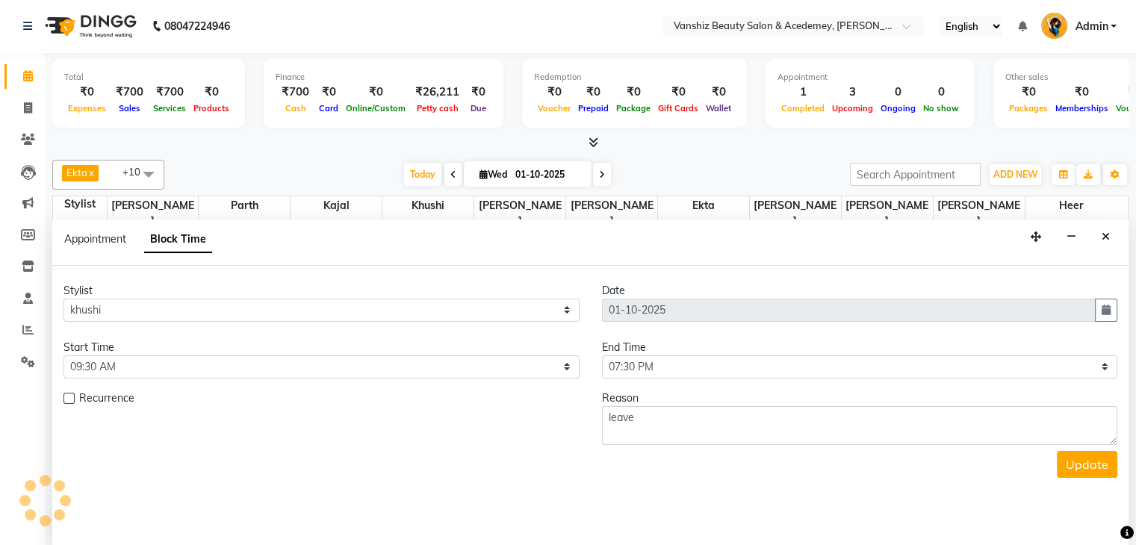
scroll to position [391, 0]
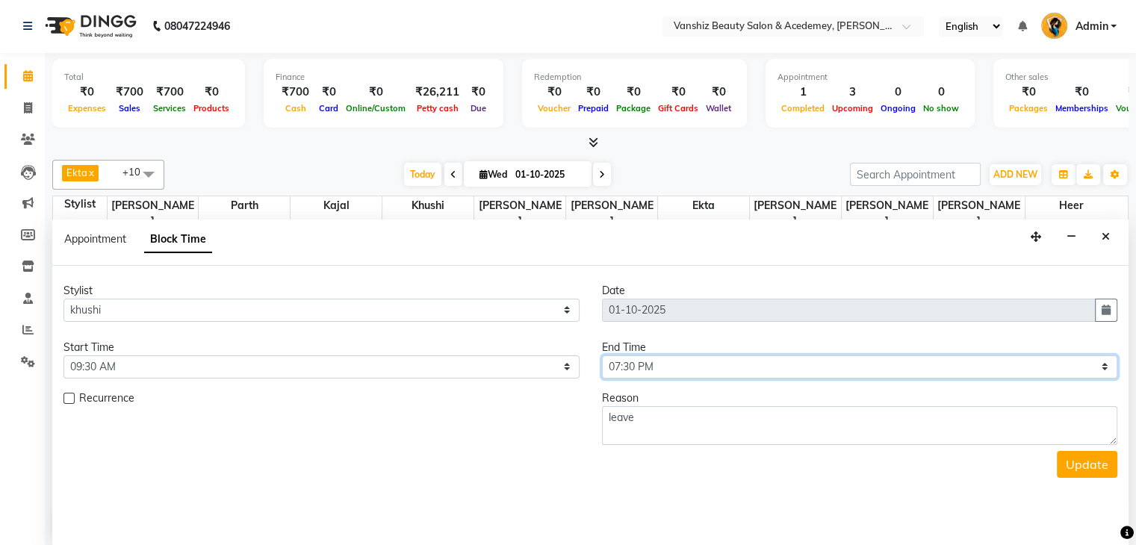
click at [863, 369] on select "Select 09:00 AM 09:15 AM 09:30 AM 09:45 AM 10:00 AM 10:15 AM 10:30 AM 10:45 AM …" at bounding box center [860, 366] width 516 height 23
select select "825"
click at [602, 355] on select "Select 09:00 AM 09:15 AM 09:30 AM 09:45 AM 10:00 AM 10:15 AM 10:30 AM 10:45 AM …" at bounding box center [860, 366] width 516 height 23
click at [1087, 477] on div "Stylist Select [PERSON_NAME] [PERSON_NAME] [PERSON_NAME] kajal [PERSON_NAME] [P…" at bounding box center [590, 406] width 1076 height 281
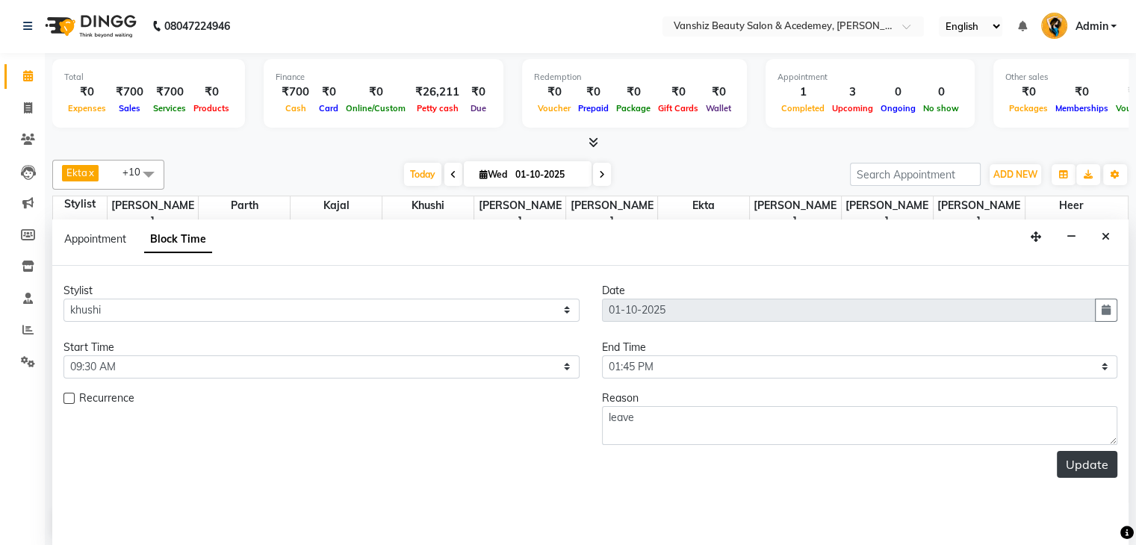
click at [1084, 464] on button "Update" at bounding box center [1087, 464] width 60 height 27
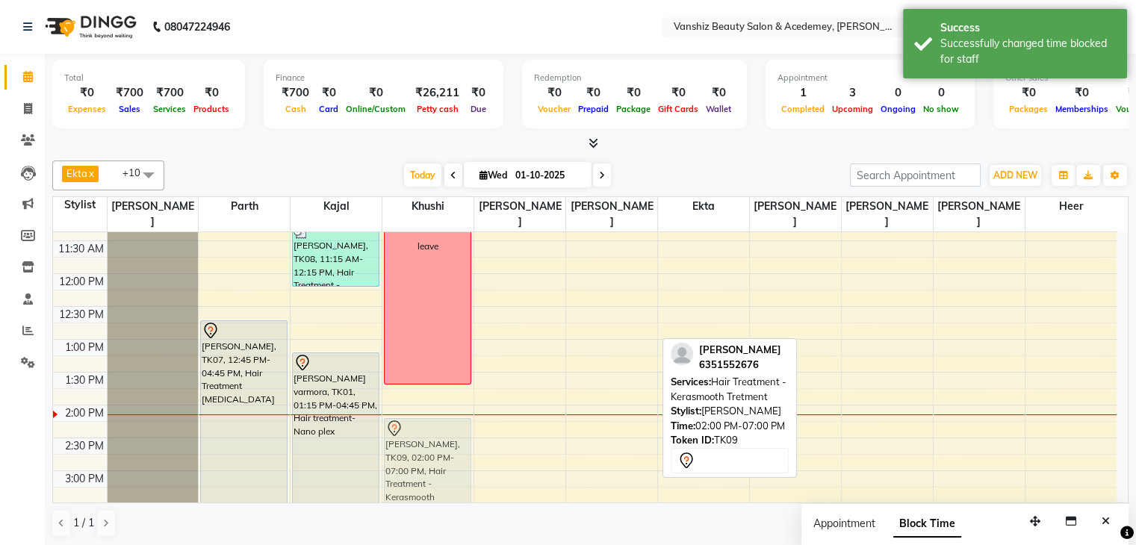
scroll to position [222, 0]
drag, startPoint x: 582, startPoint y: 458, endPoint x: 429, endPoint y: 449, distance: 154.1
click at [429, 449] on tr "[PERSON_NAME], TK07, 12:45 PM-04:45 PM, Hair Treatment [MEDICAL_DATA] [PERSON_N…" at bounding box center [584, 437] width 1063 height 854
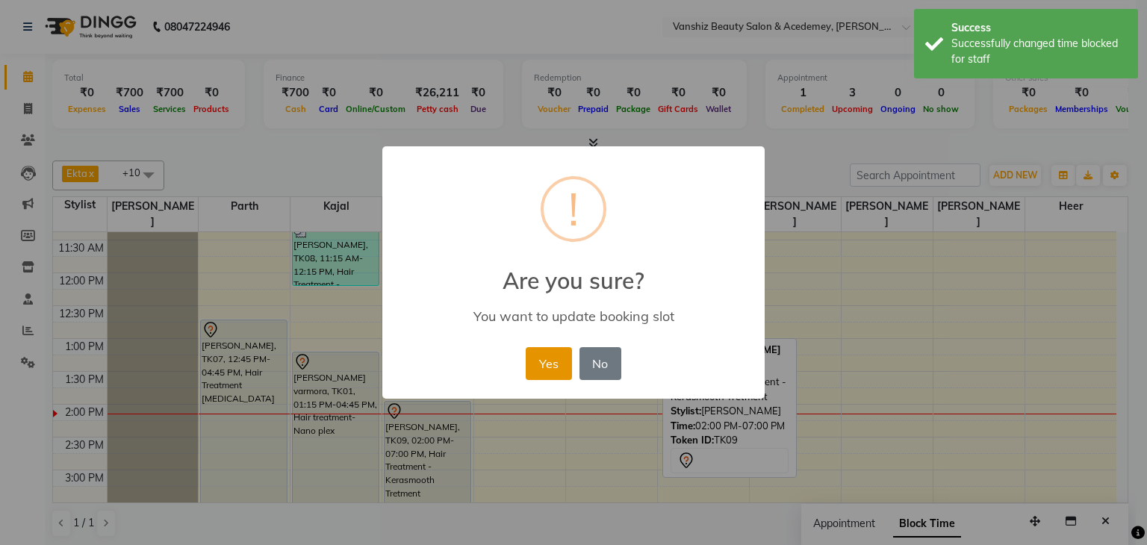
click at [550, 354] on button "Yes" at bounding box center [549, 363] width 46 height 33
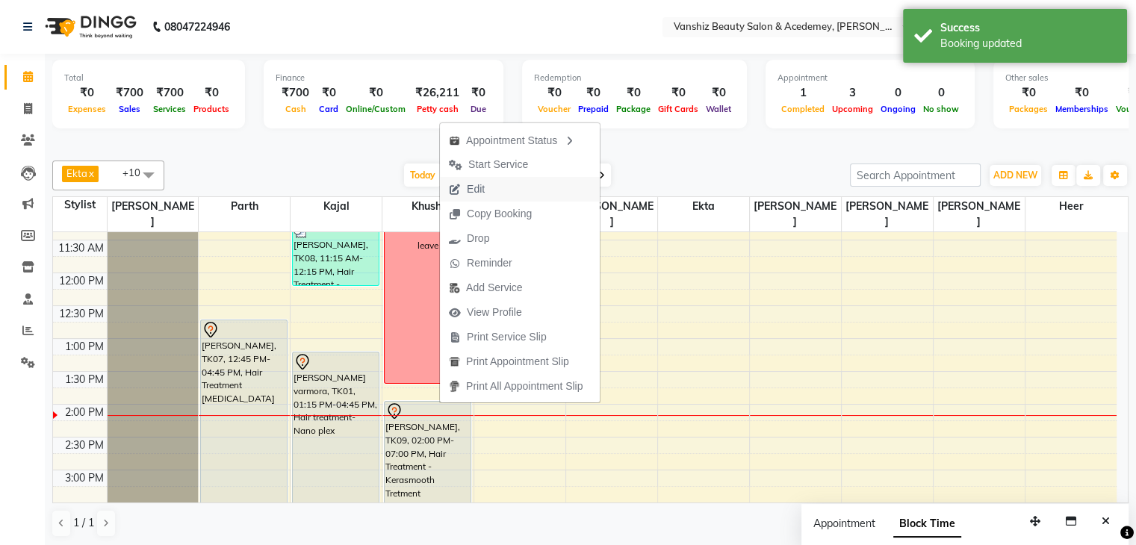
click at [474, 197] on span "Edit" at bounding box center [467, 189] width 54 height 25
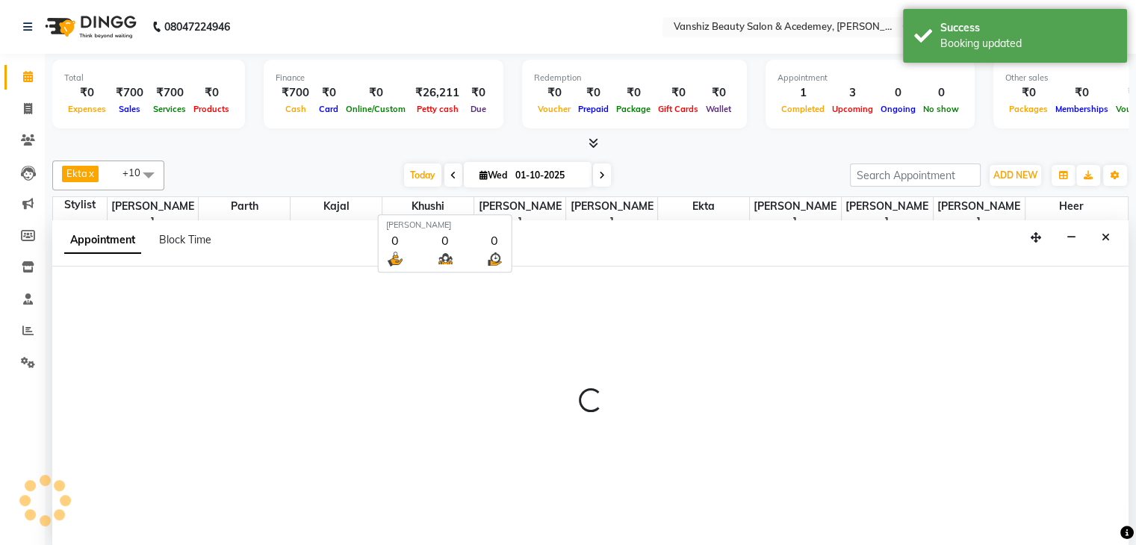
scroll to position [1, 0]
select select "tentative"
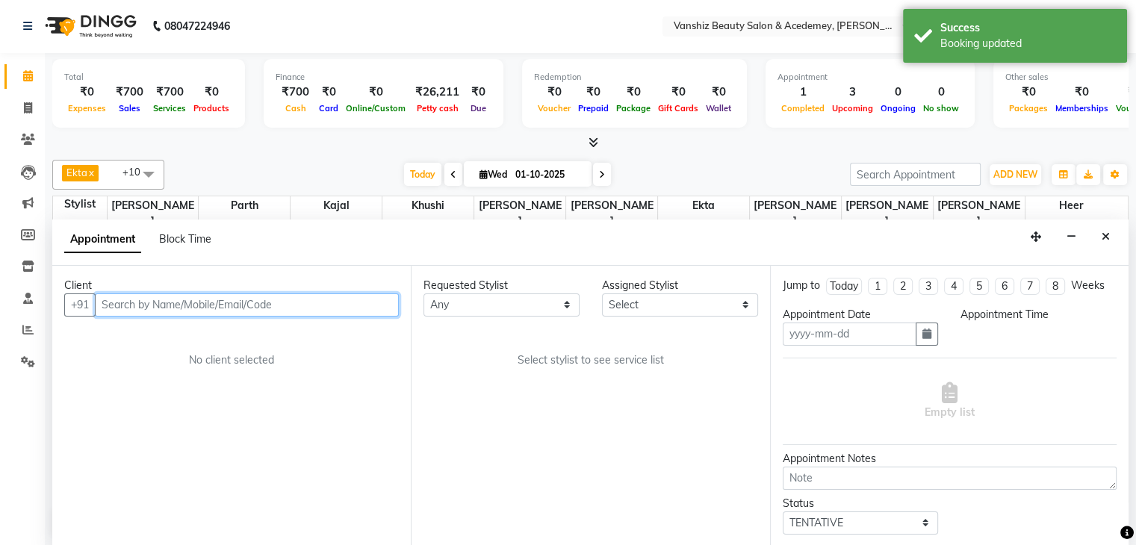
type input "01-10-2025"
select select "840"
select select "78799"
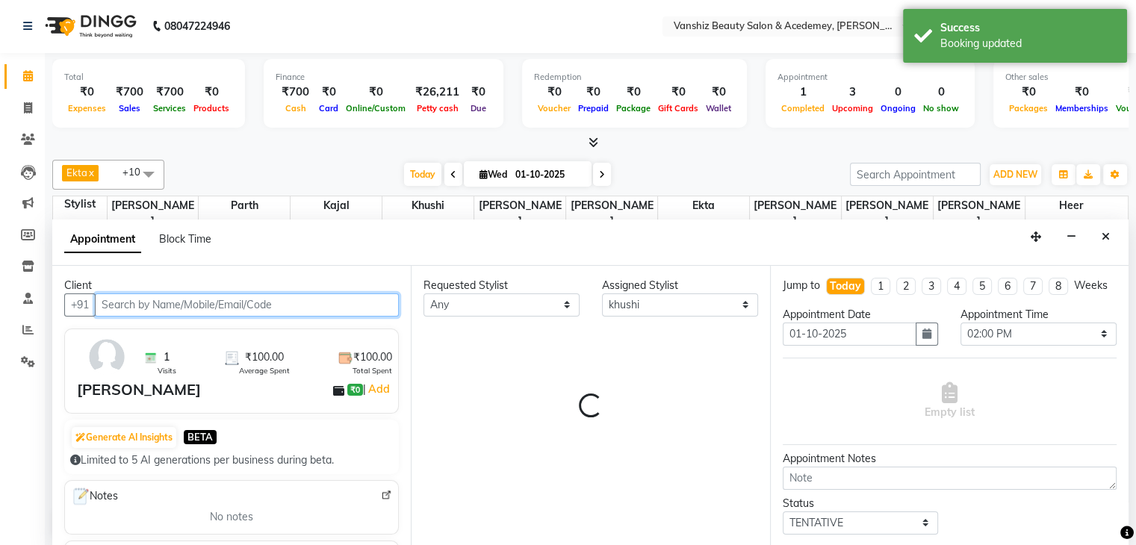
select select "2468"
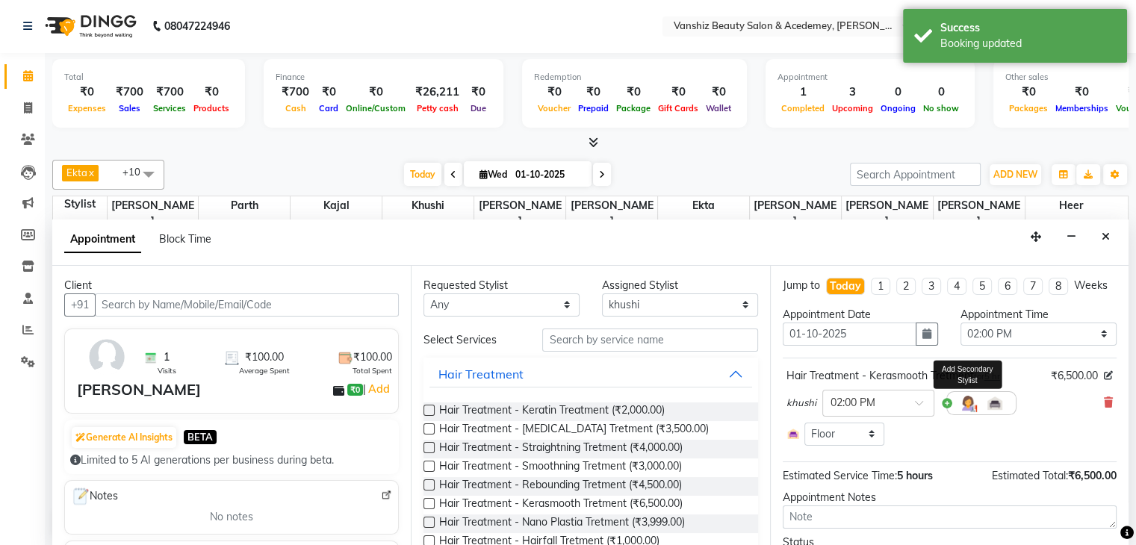
click at [962, 412] on img at bounding box center [968, 403] width 18 height 18
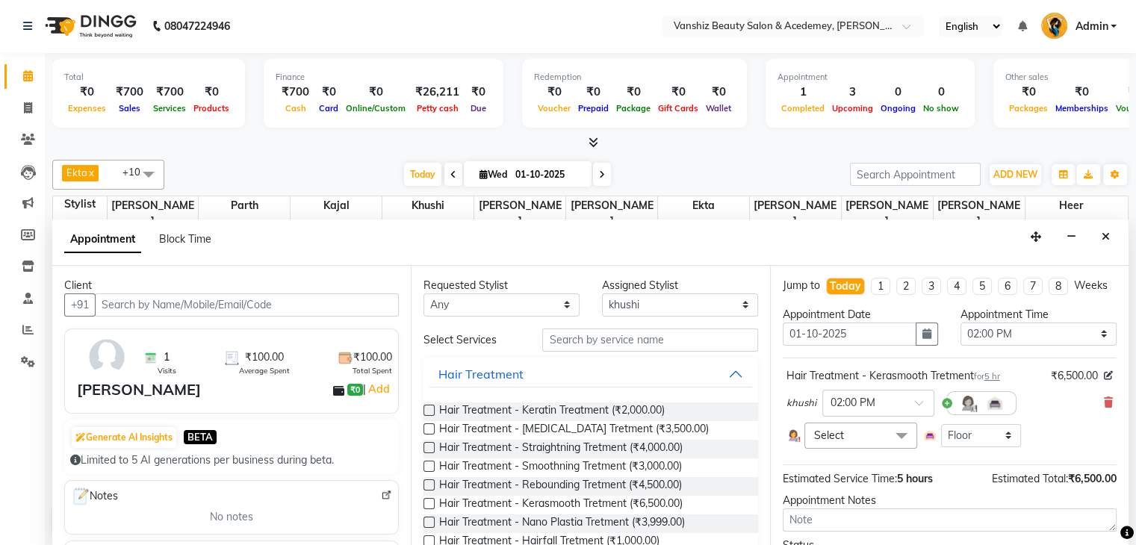
click at [854, 441] on span "Select" at bounding box center [860, 436] width 113 height 26
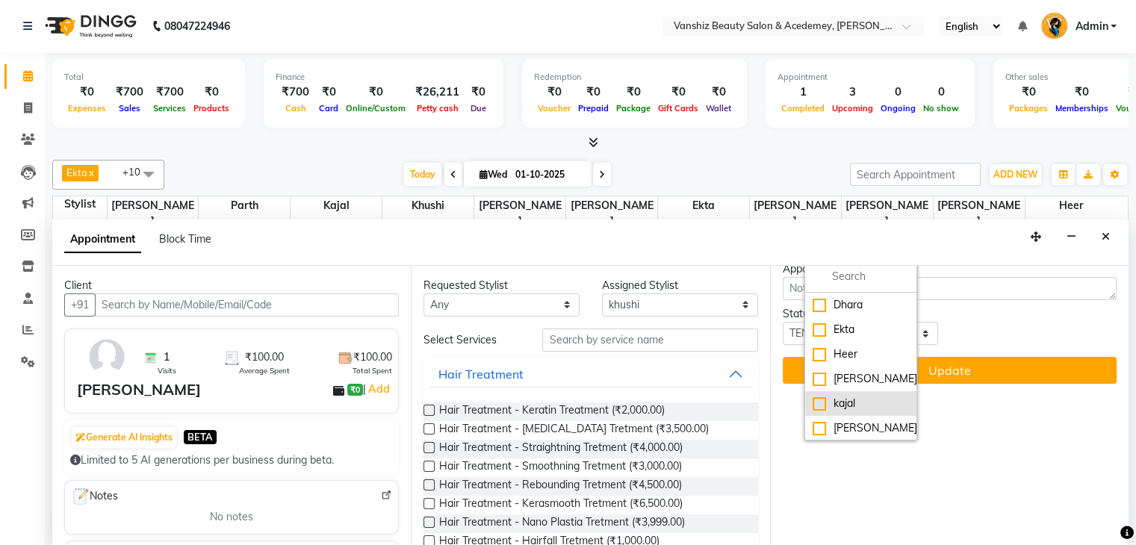
scroll to position [142, 0]
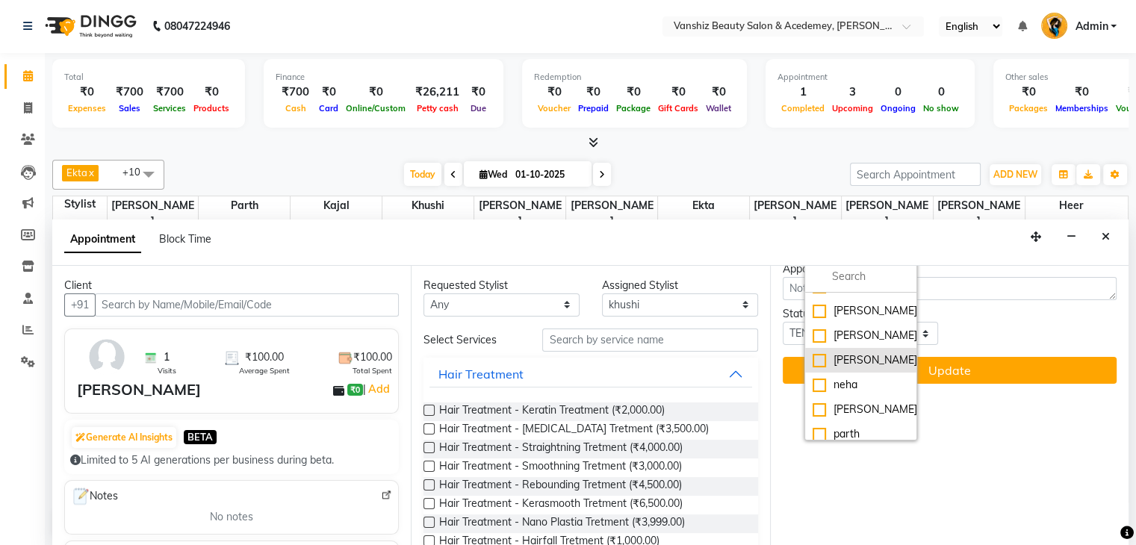
click at [820, 368] on div "[PERSON_NAME]" at bounding box center [861, 360] width 96 height 16
checkbox input "true"
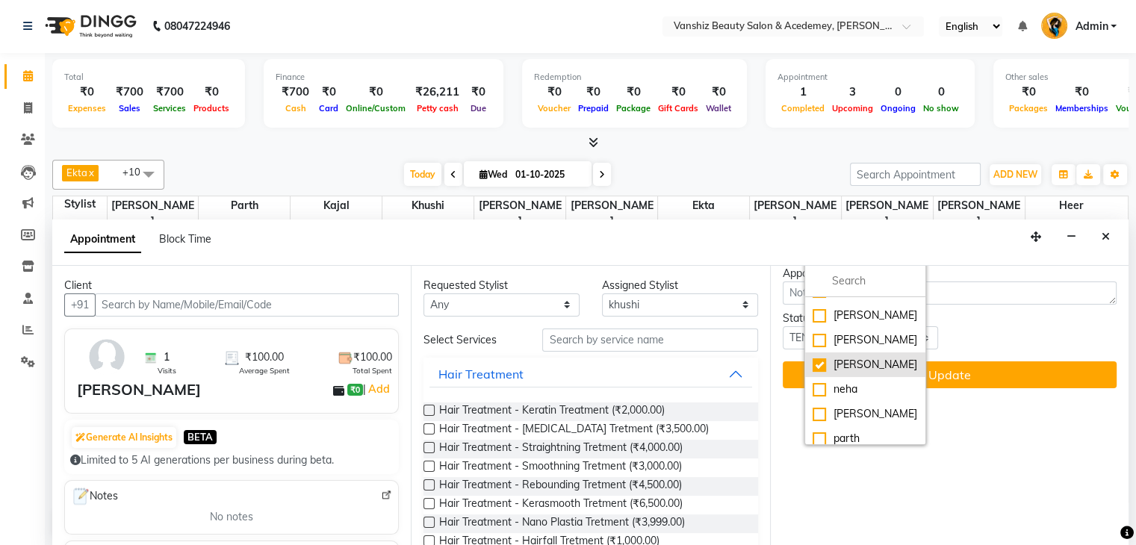
scroll to position [252, 0]
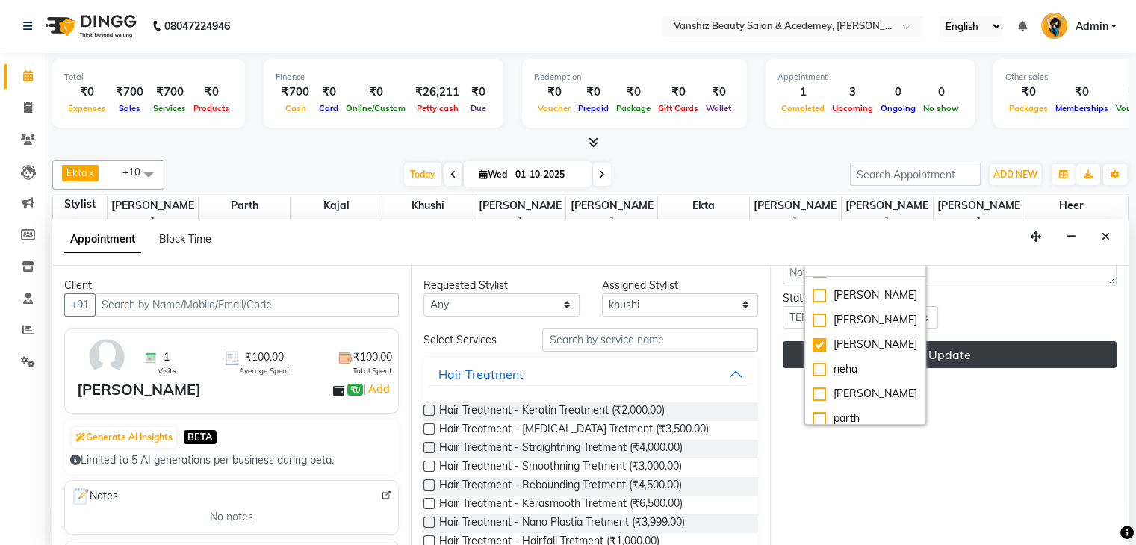
click at [925, 368] on button "Update" at bounding box center [950, 354] width 334 height 27
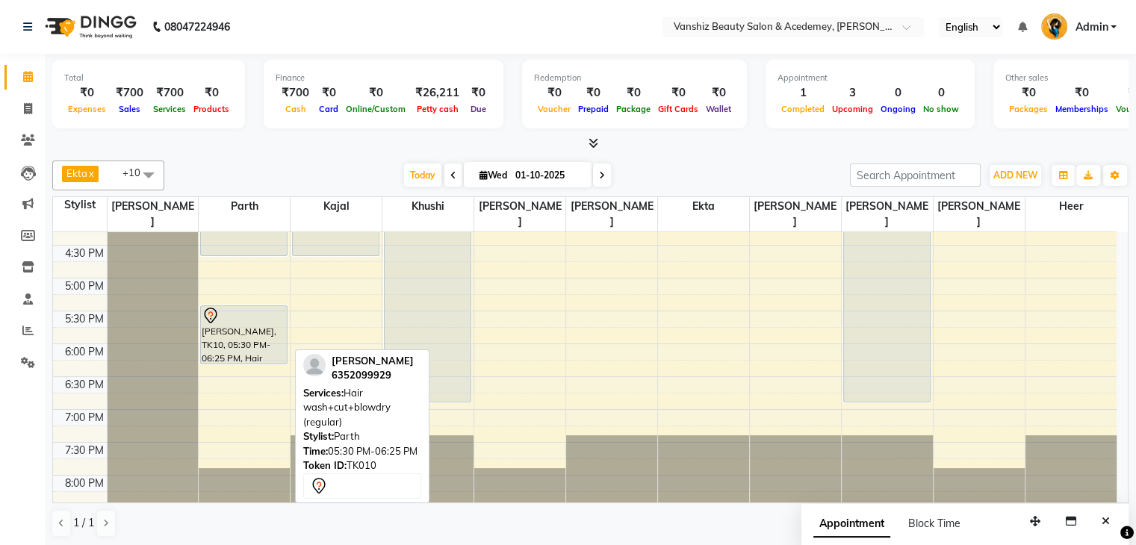
scroll to position [547, 0]
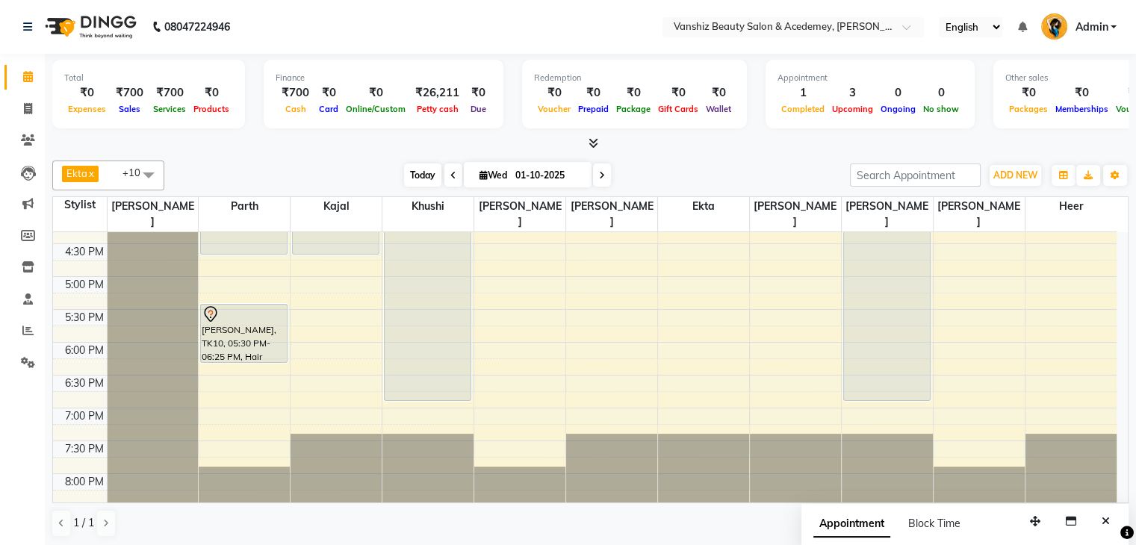
click at [413, 172] on span "Today" at bounding box center [422, 175] width 37 height 23
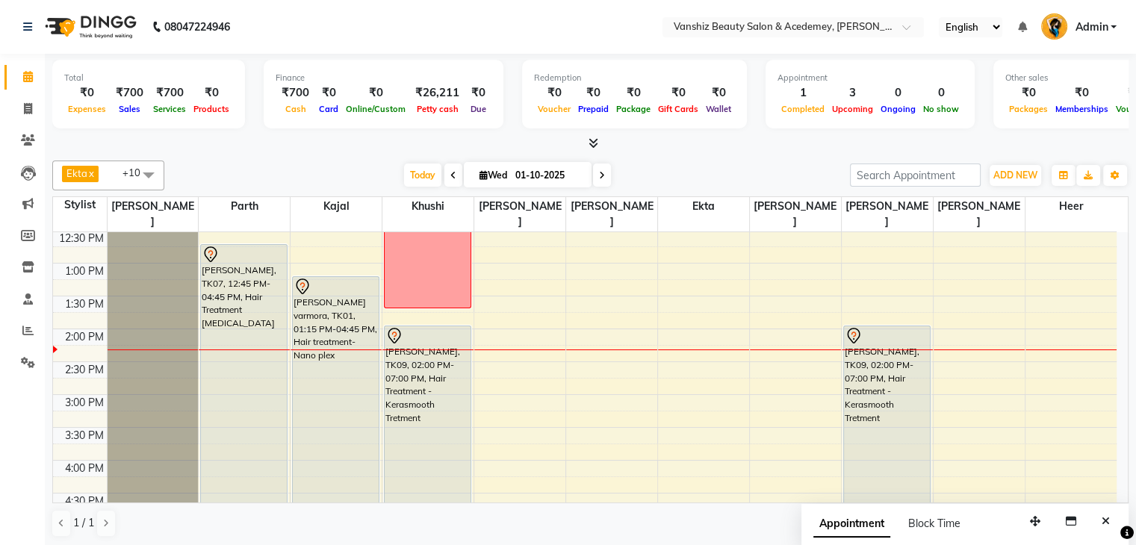
scroll to position [298, 0]
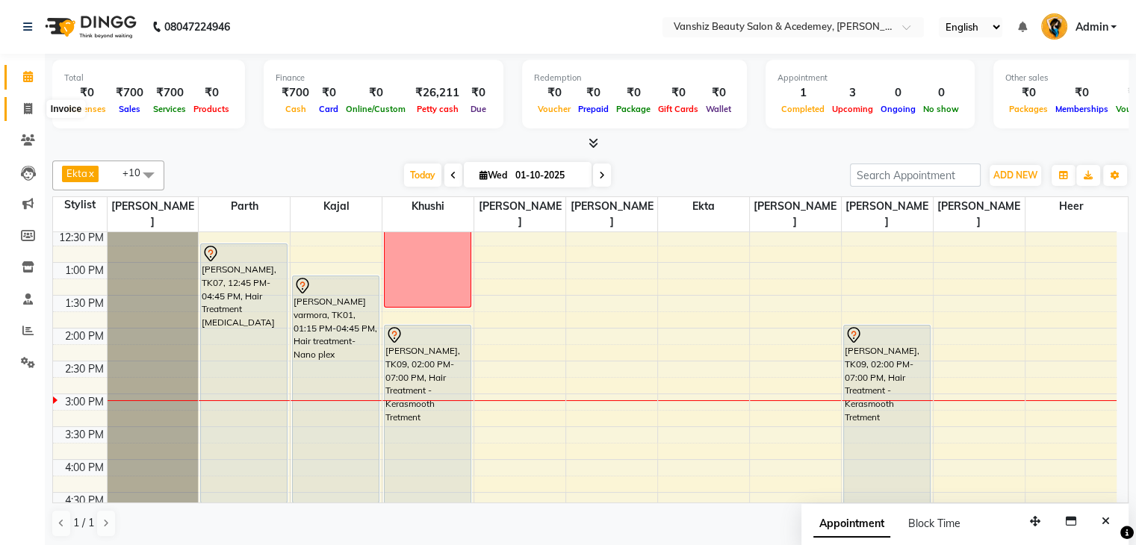
click at [28, 110] on icon at bounding box center [28, 108] width 8 height 11
select select "service"
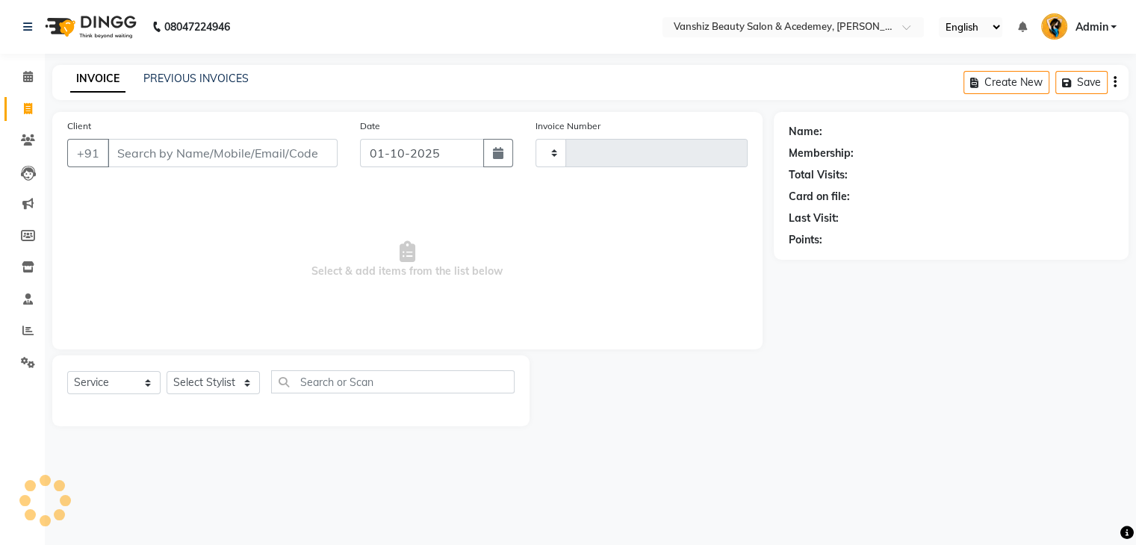
type input "1566"
select select "5403"
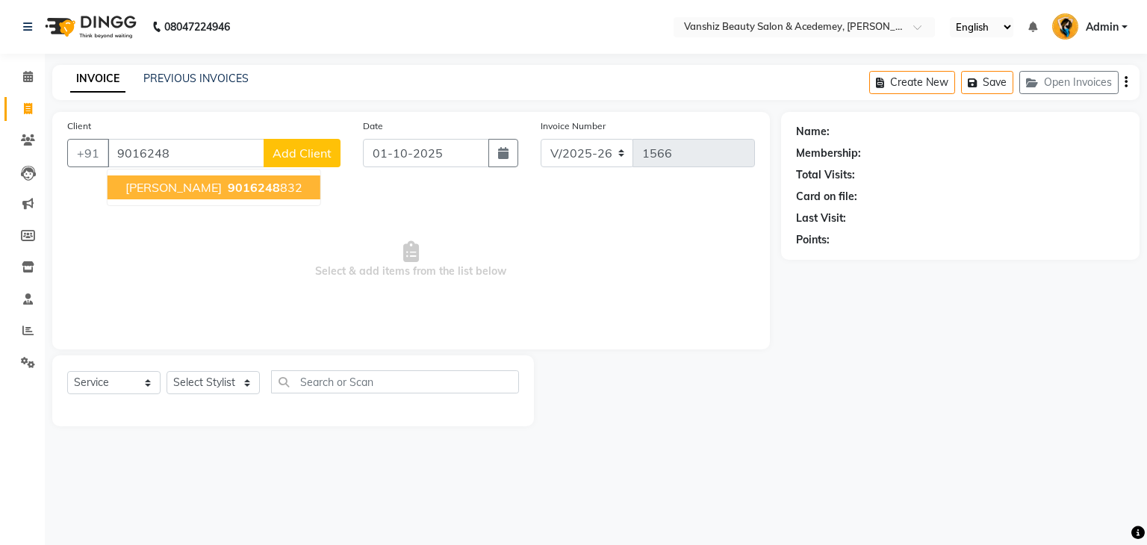
click at [228, 184] on span "9016248" at bounding box center [254, 187] width 52 height 15
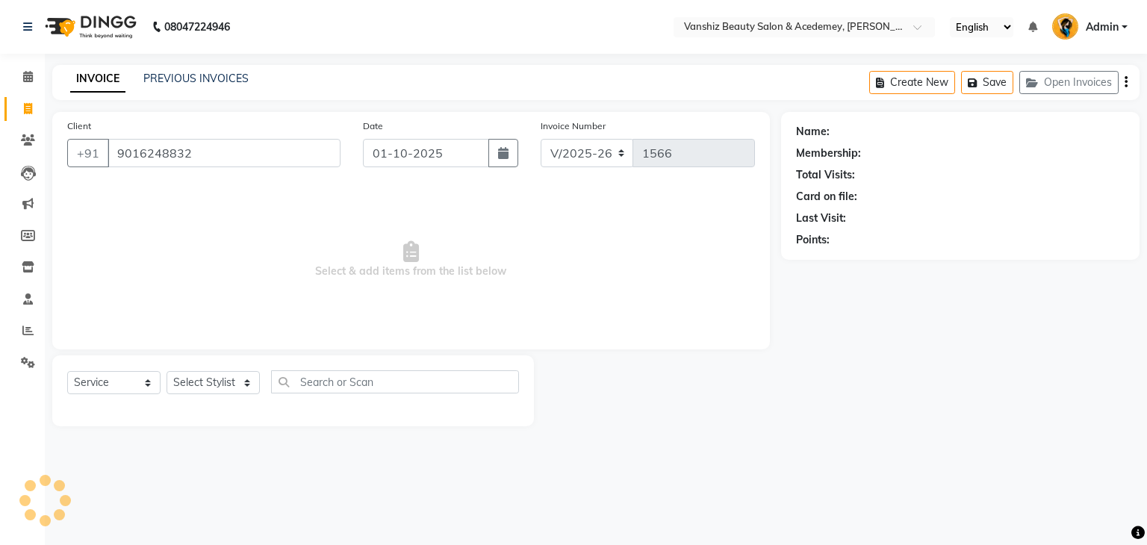
type input "9016248832"
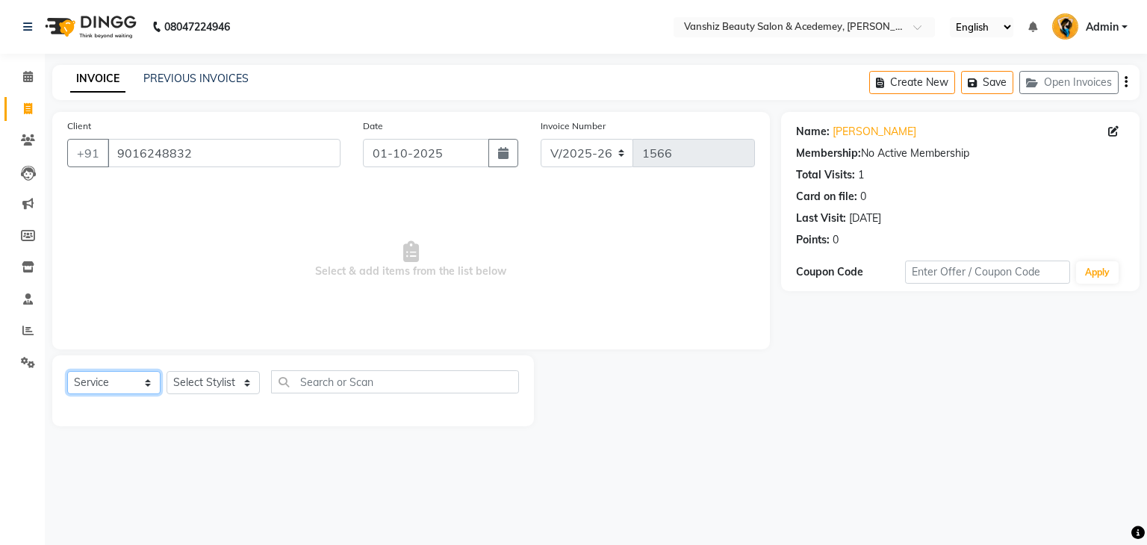
drag, startPoint x: 122, startPoint y: 374, endPoint x: 102, endPoint y: 264, distance: 112.2
click at [102, 264] on div "Client [PHONE_NUMBER] Date [DATE] Invoice Number V/2025 V/[PHONE_NUMBER] Select…" at bounding box center [411, 269] width 740 height 314
select select "product"
click at [67, 372] on select "Select Service Product Membership Package Voucher Prepaid Gift Card" at bounding box center [113, 382] width 93 height 23
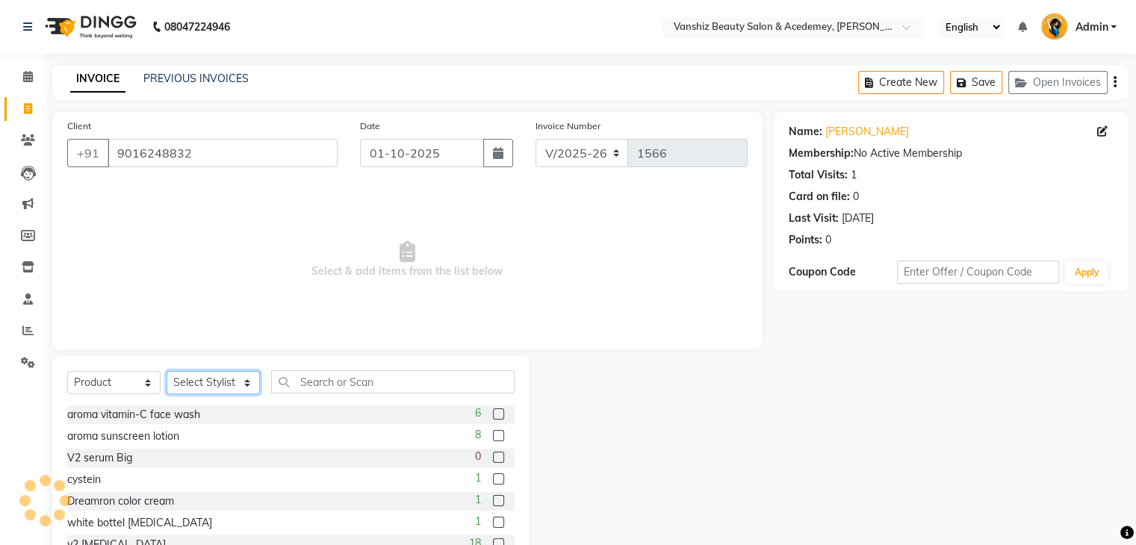
click at [217, 381] on select "Select Stylist [PERSON_NAME] [PERSON_NAME] [PERSON_NAME] kajal [PERSON_NAME] [P…" at bounding box center [213, 382] width 93 height 23
select select "87123"
click at [167, 372] on select "Select Stylist [PERSON_NAME] [PERSON_NAME] [PERSON_NAME] kajal [PERSON_NAME] [P…" at bounding box center [213, 382] width 93 height 23
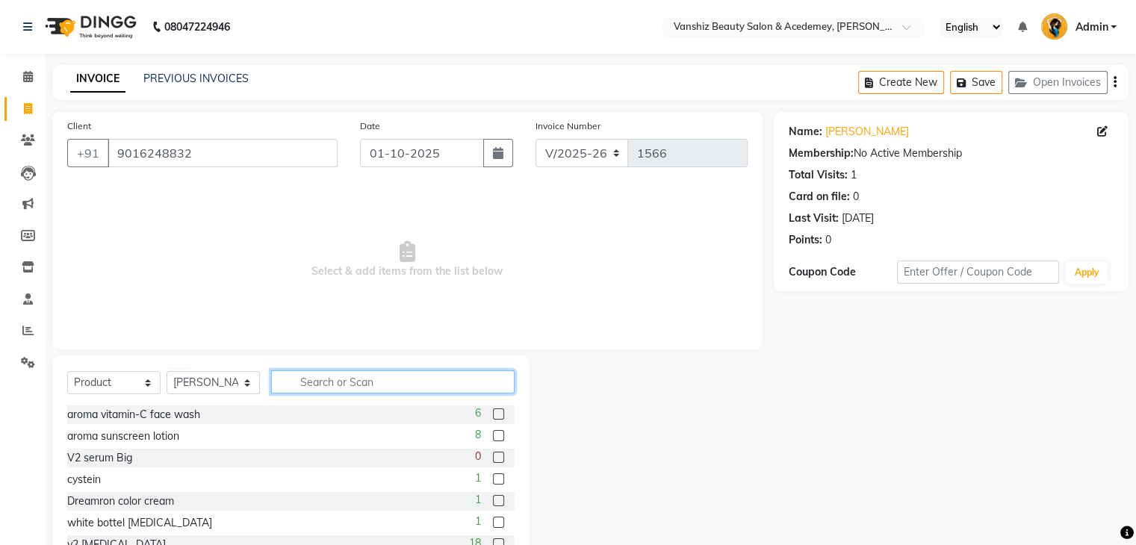
click at [378, 383] on input "text" at bounding box center [392, 381] width 243 height 23
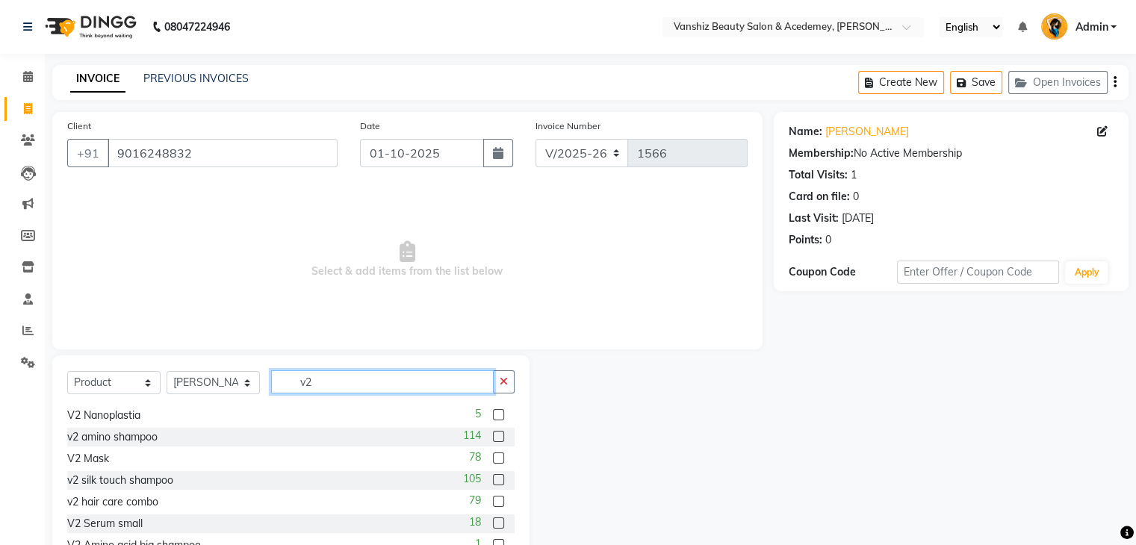
scroll to position [66, 0]
type input "v2"
click at [493, 523] on label at bounding box center [498, 520] width 11 height 11
click at [493, 523] on input "checkbox" at bounding box center [498, 522] width 10 height 10
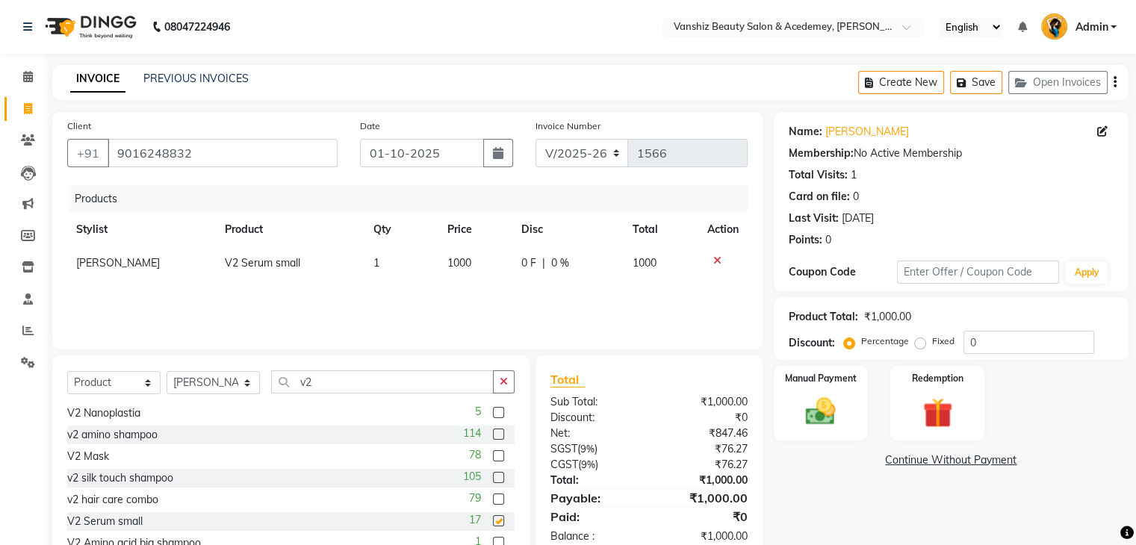
checkbox input "false"
click at [830, 413] on img at bounding box center [820, 412] width 50 height 36
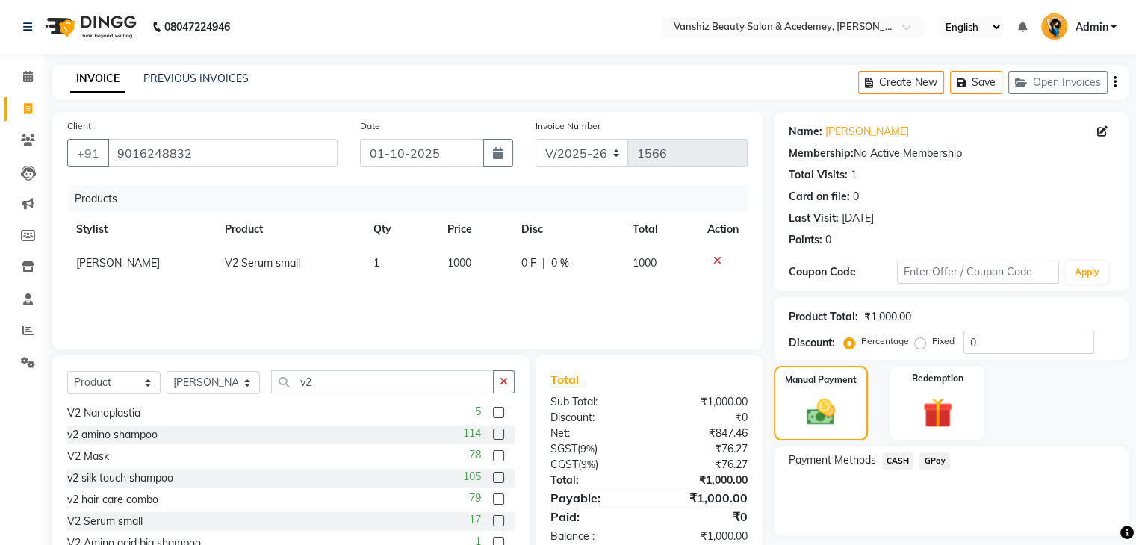
click at [927, 458] on span "GPay" at bounding box center [934, 461] width 31 height 17
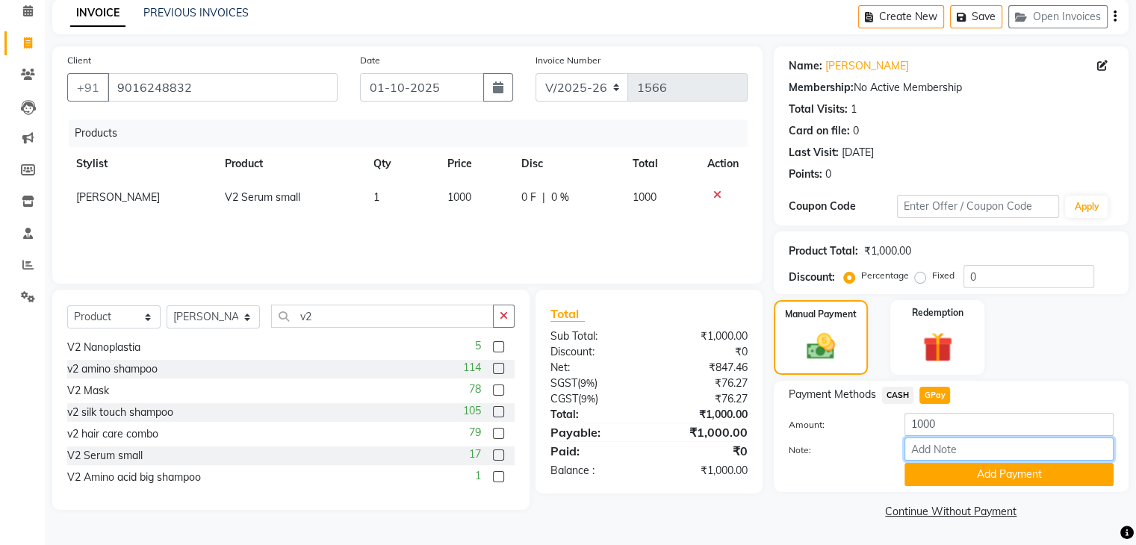
click at [936, 449] on input "Note:" at bounding box center [1008, 449] width 209 height 23
type input "gpay"
click at [1017, 470] on button "Add Payment" at bounding box center [1008, 474] width 209 height 23
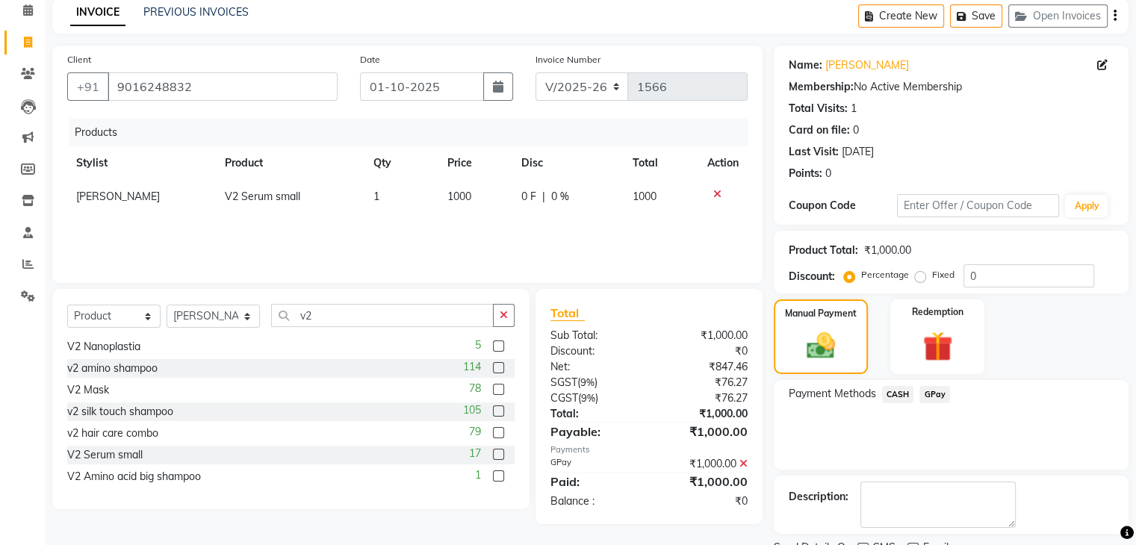
scroll to position [128, 0]
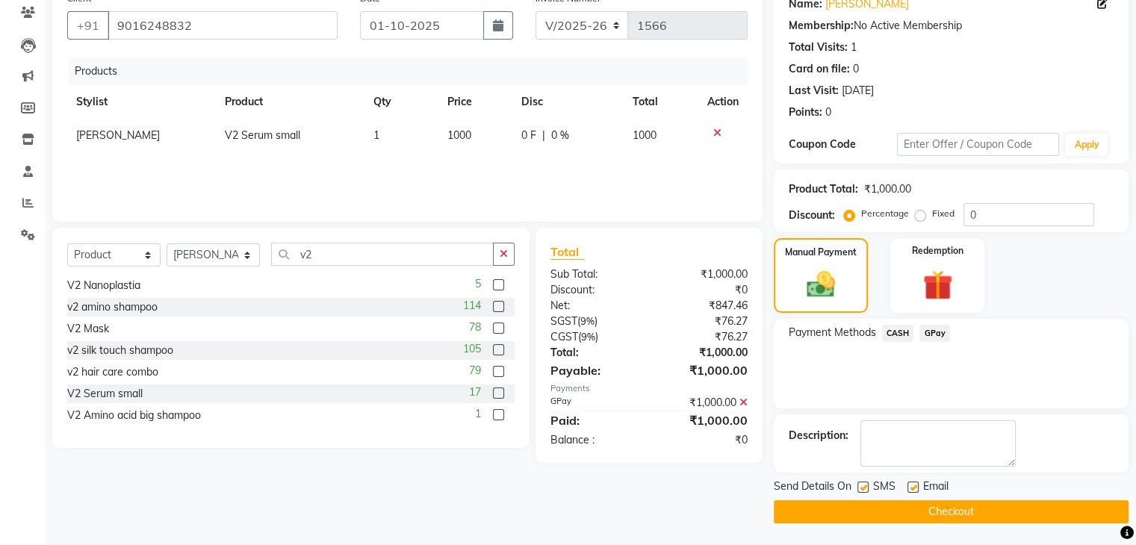
click at [912, 487] on label at bounding box center [912, 487] width 11 height 11
click at [912, 487] on input "checkbox" at bounding box center [912, 488] width 10 height 10
checkbox input "false"
click at [860, 486] on label at bounding box center [862, 487] width 11 height 11
click at [860, 486] on input "checkbox" at bounding box center [862, 488] width 10 height 10
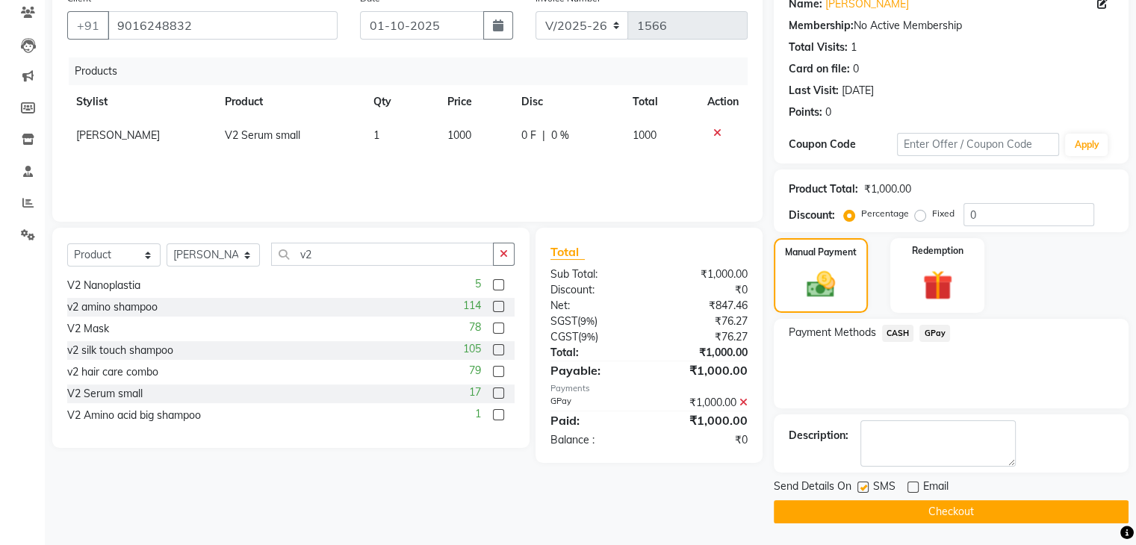
checkbox input "false"
click at [868, 506] on button "Checkout" at bounding box center [951, 511] width 355 height 23
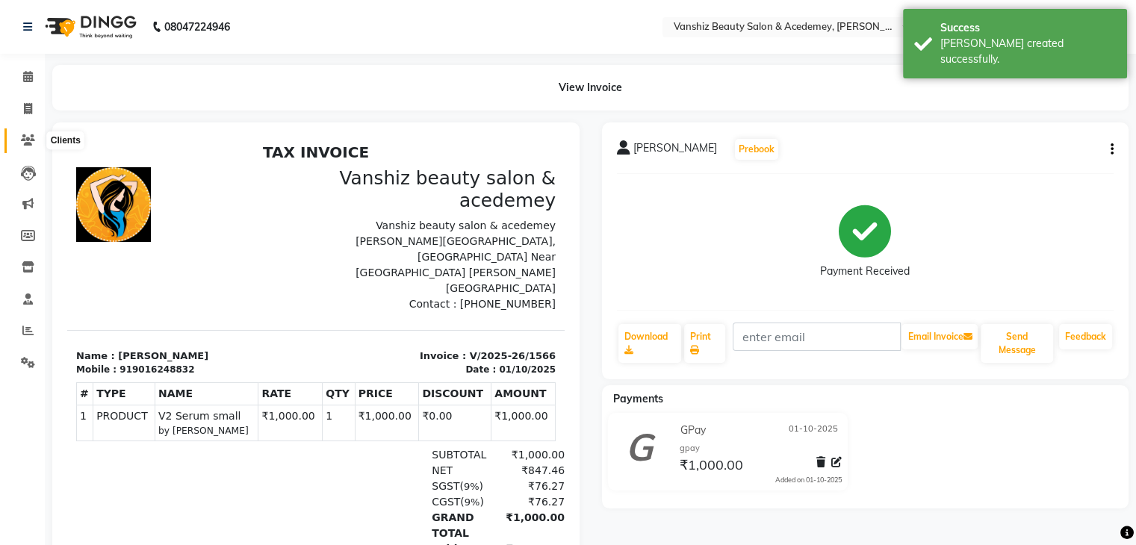
click at [24, 139] on icon at bounding box center [28, 139] width 14 height 11
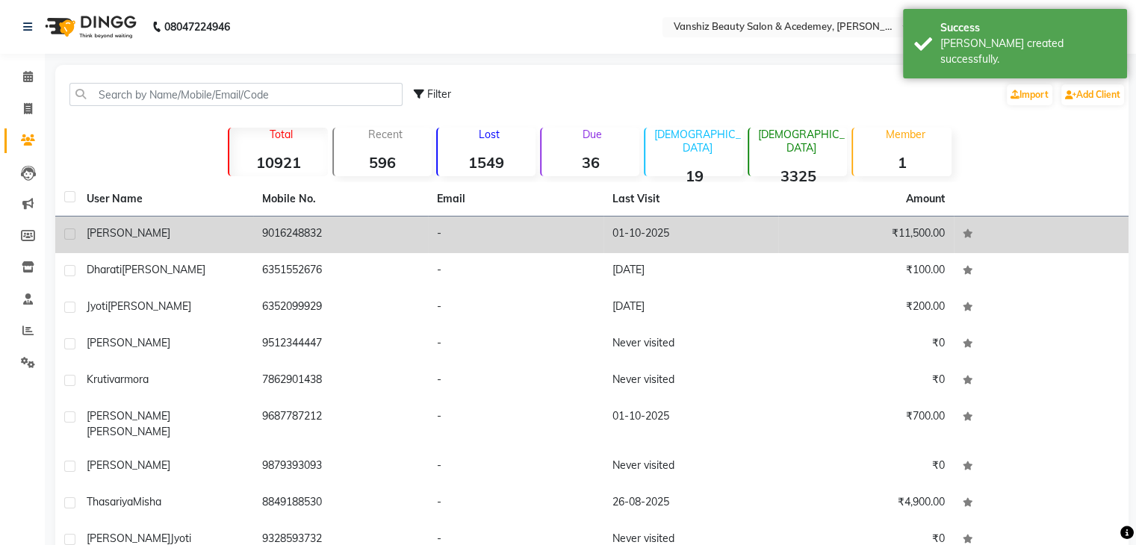
click at [244, 243] on td "[PERSON_NAME]" at bounding box center [165, 235] width 175 height 37
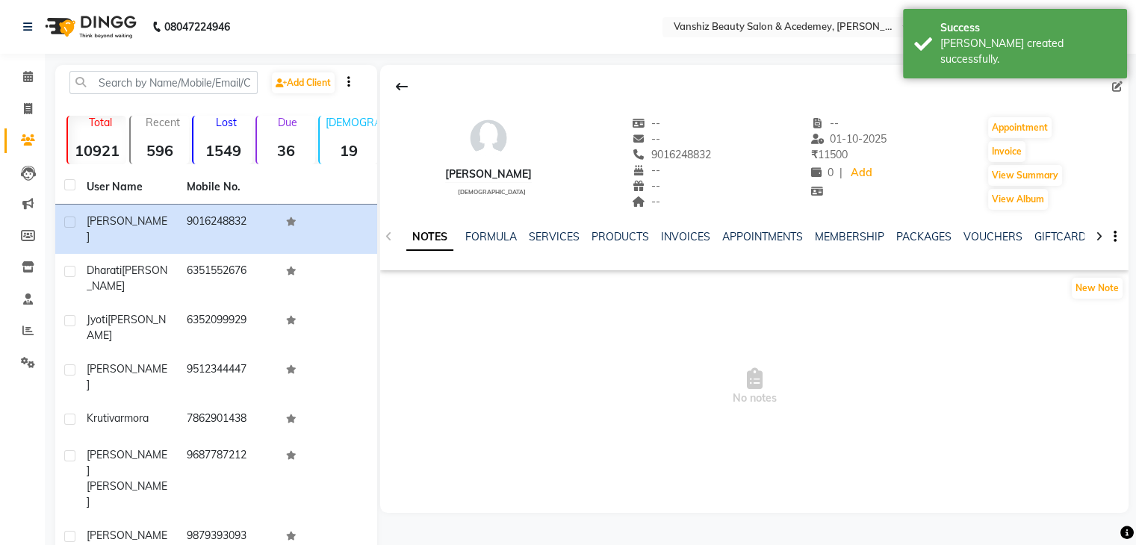
click at [681, 244] on div "INVOICES" at bounding box center [685, 237] width 49 height 16
click at [678, 234] on link "INVOICES" at bounding box center [685, 236] width 49 height 13
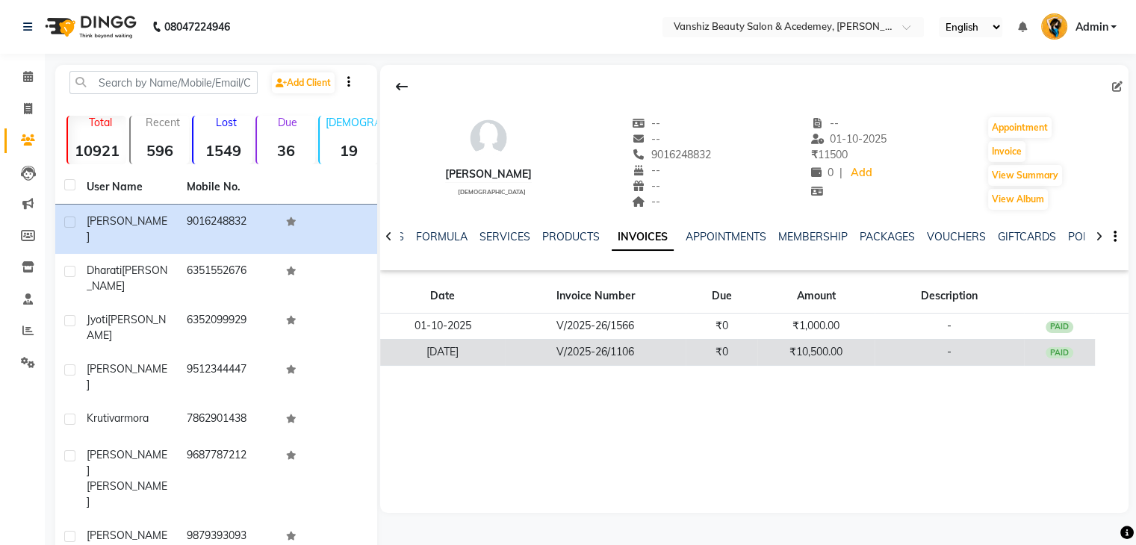
click at [697, 347] on td "₹0" at bounding box center [722, 352] width 72 height 26
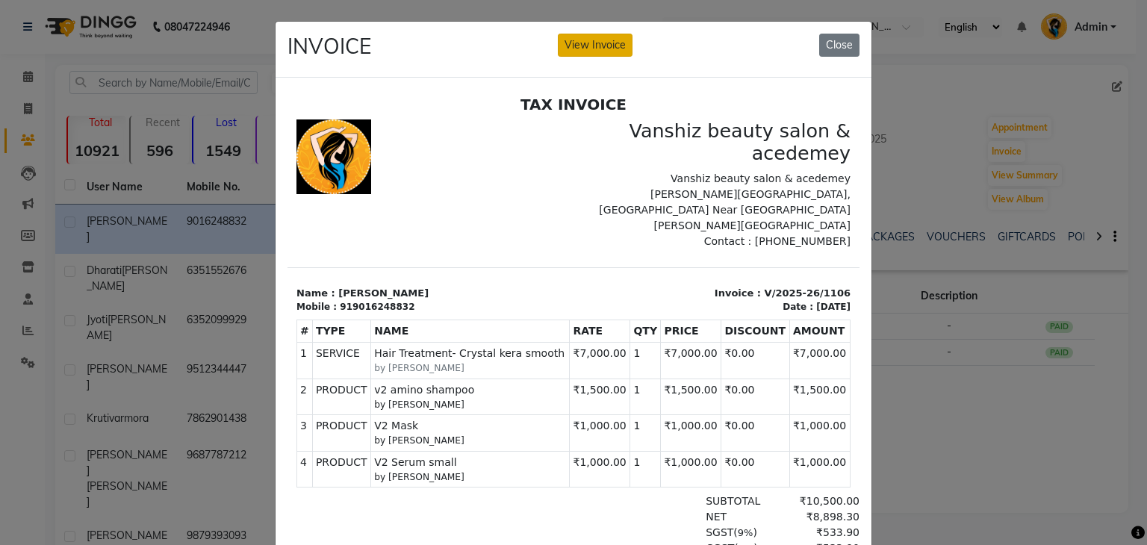
click at [571, 46] on button "View Invoice" at bounding box center [595, 45] width 75 height 23
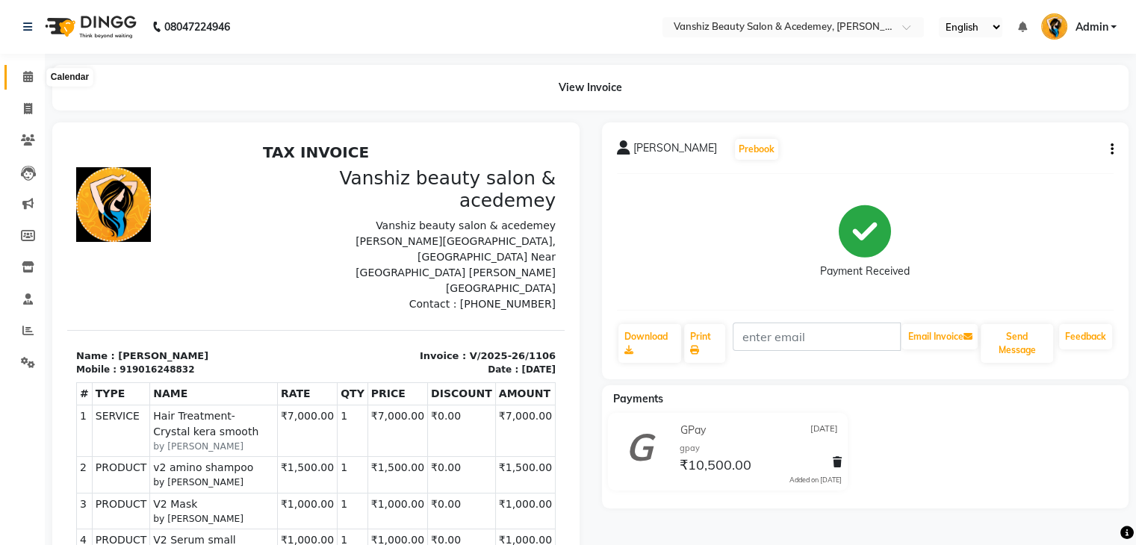
click at [29, 72] on icon at bounding box center [28, 76] width 10 height 11
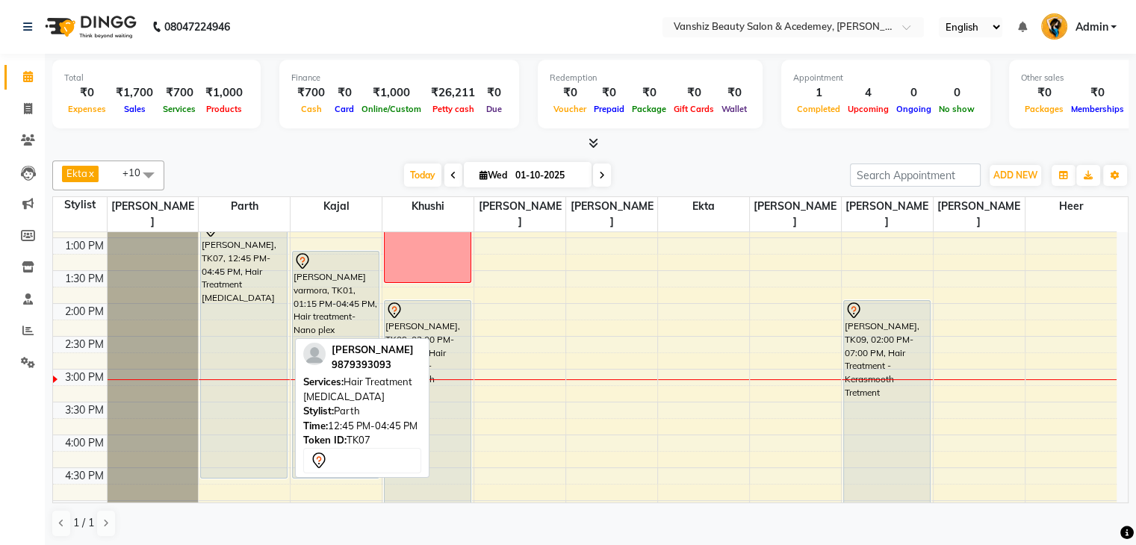
scroll to position [323, 0]
